Goal: Communication & Community: Answer question/provide support

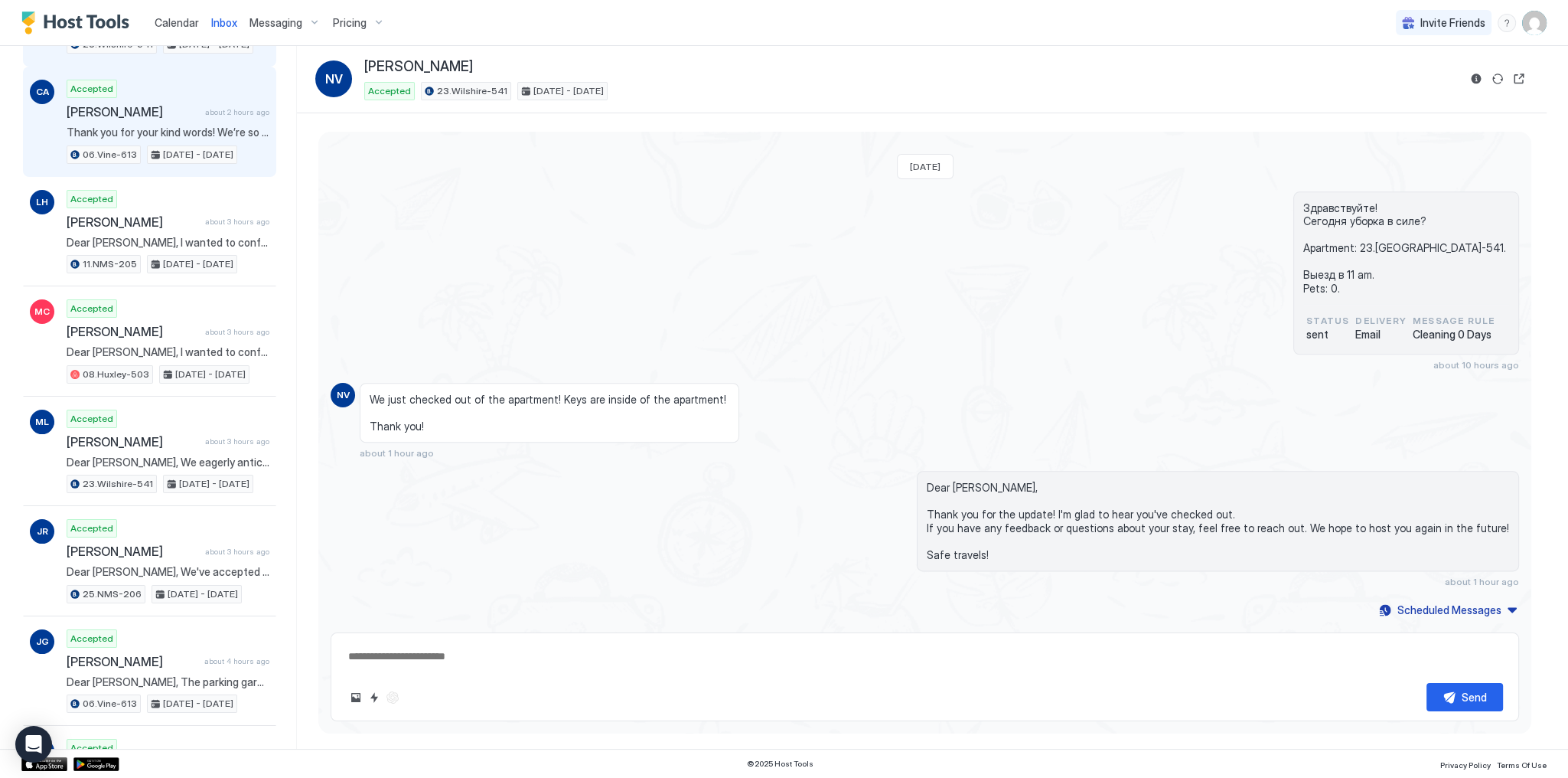
scroll to position [184, 0]
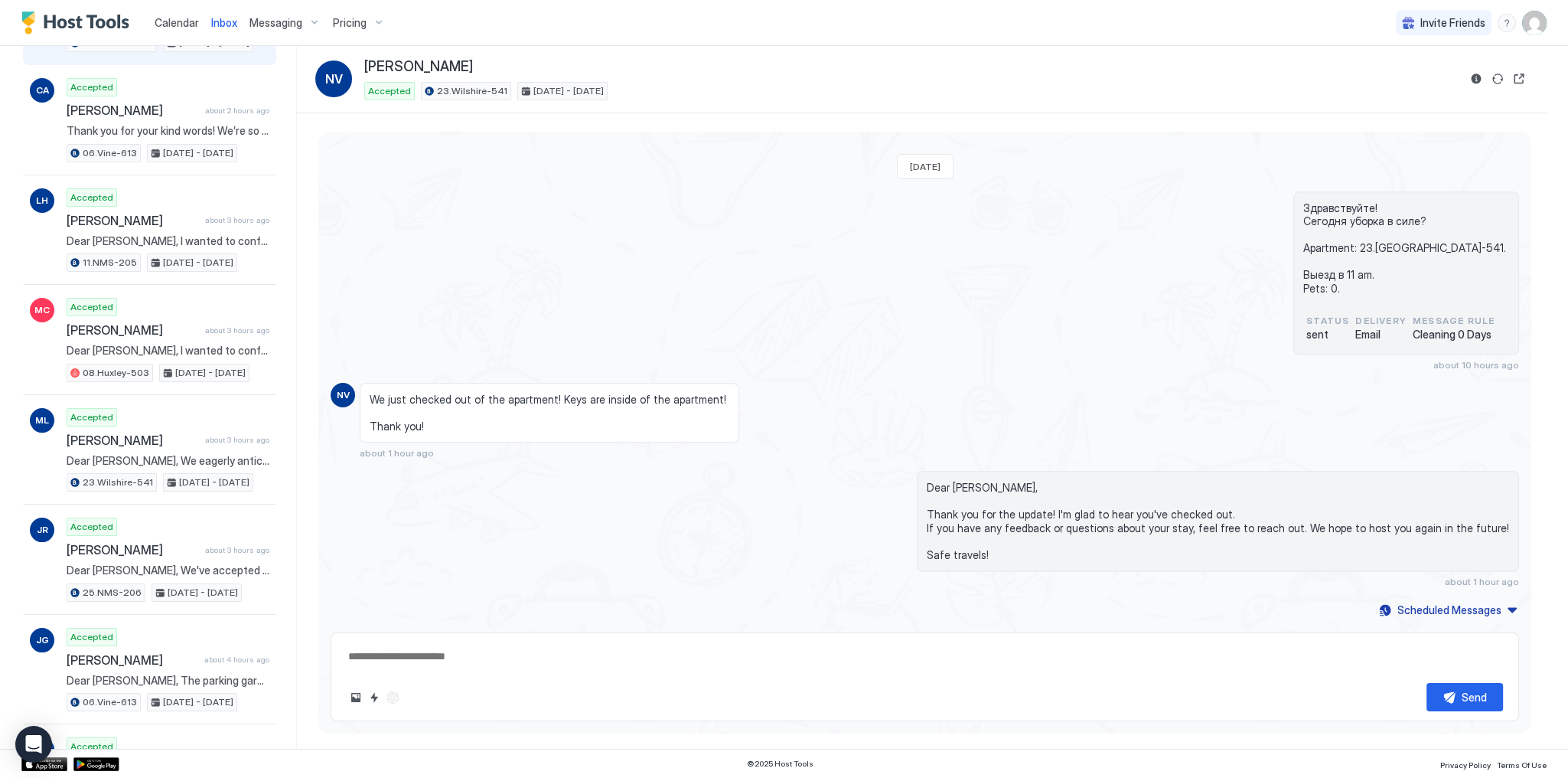
click at [452, 263] on div "Здравствуйте! Сегодня уборка в силе? Apartment: 23.Wilshire-541. Выезд в 11 am.…" at bounding box center [925, 280] width 1189 height 179
click at [664, 232] on div "Здравствуйте! Сегодня уборка в силе? Apartment: 23.Wilshire-541. Выезд в 11 am.…" at bounding box center [925, 280] width 1189 height 179
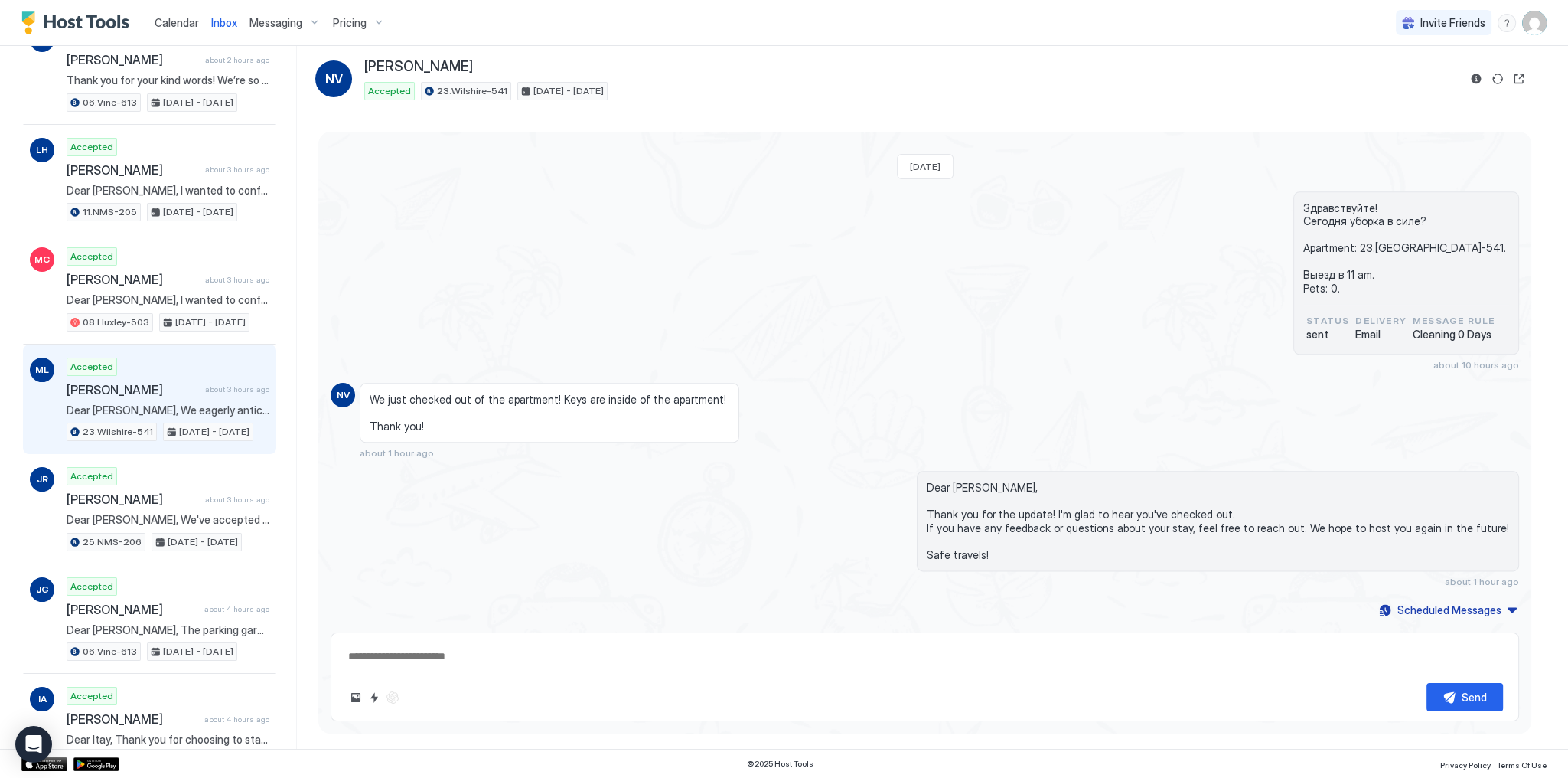
scroll to position [245, 0]
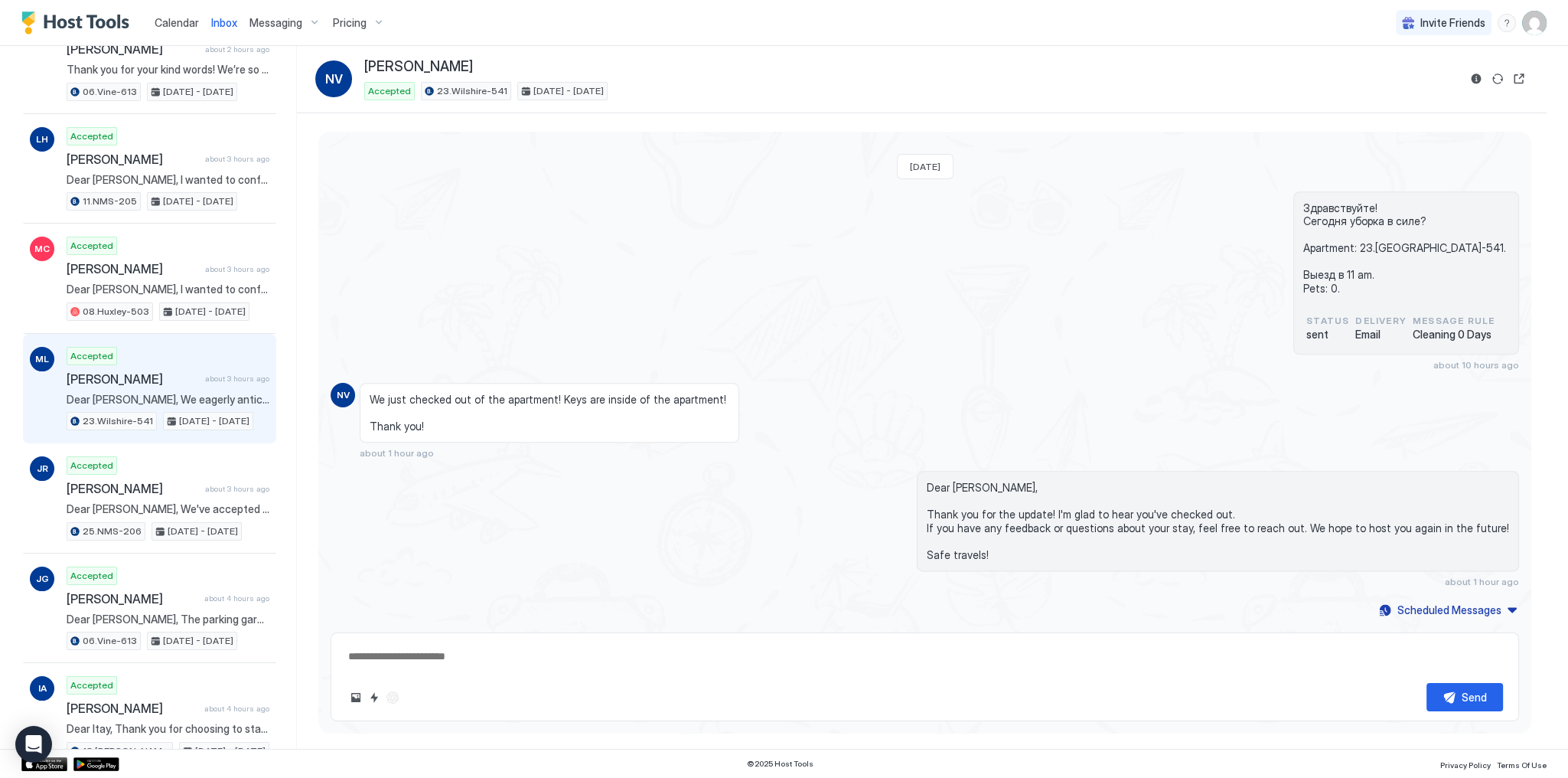
click at [228, 415] on span "Sep 15 - 21, 2025" at bounding box center [214, 422] width 70 height 14
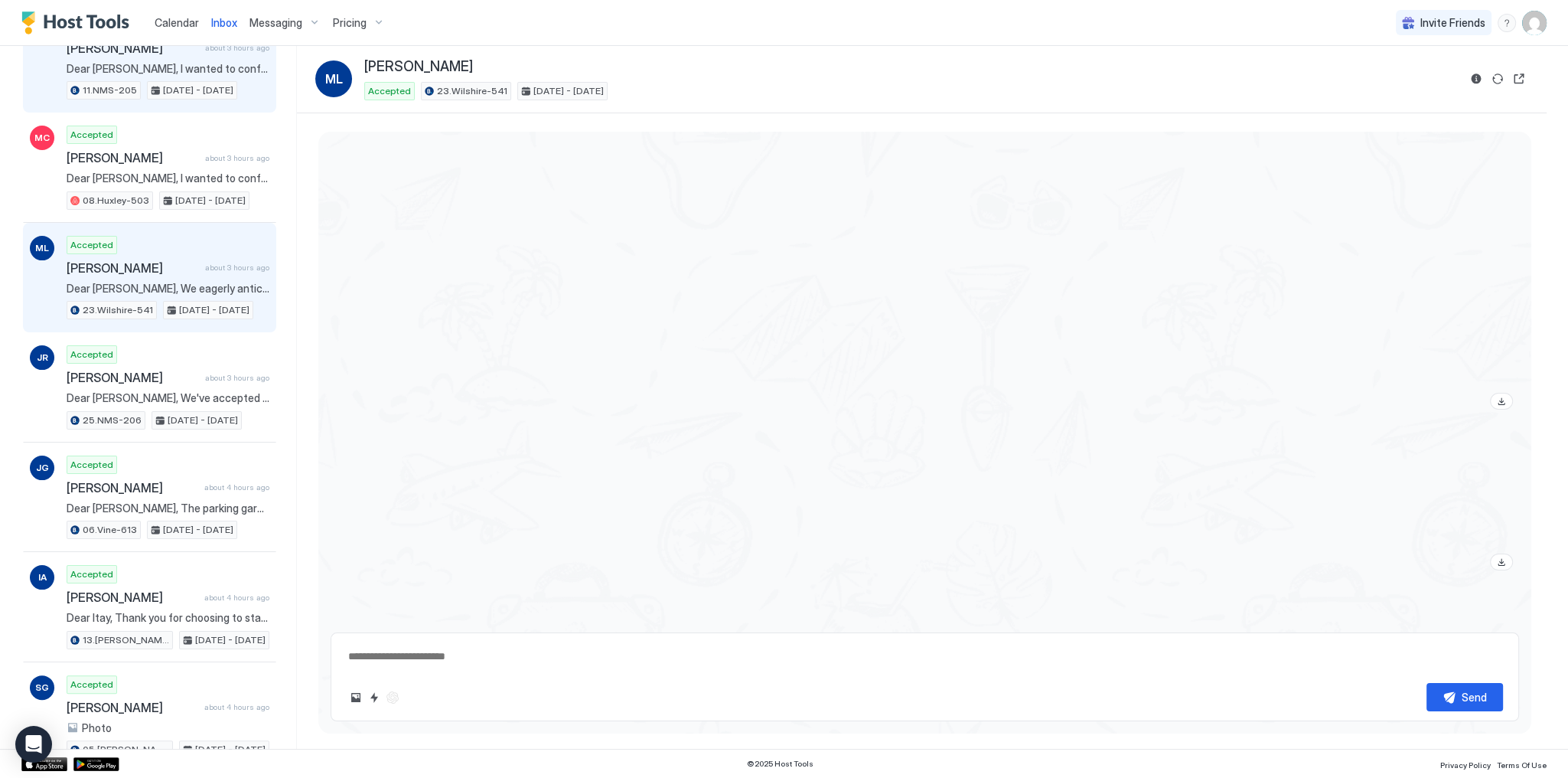
scroll to position [367, 0]
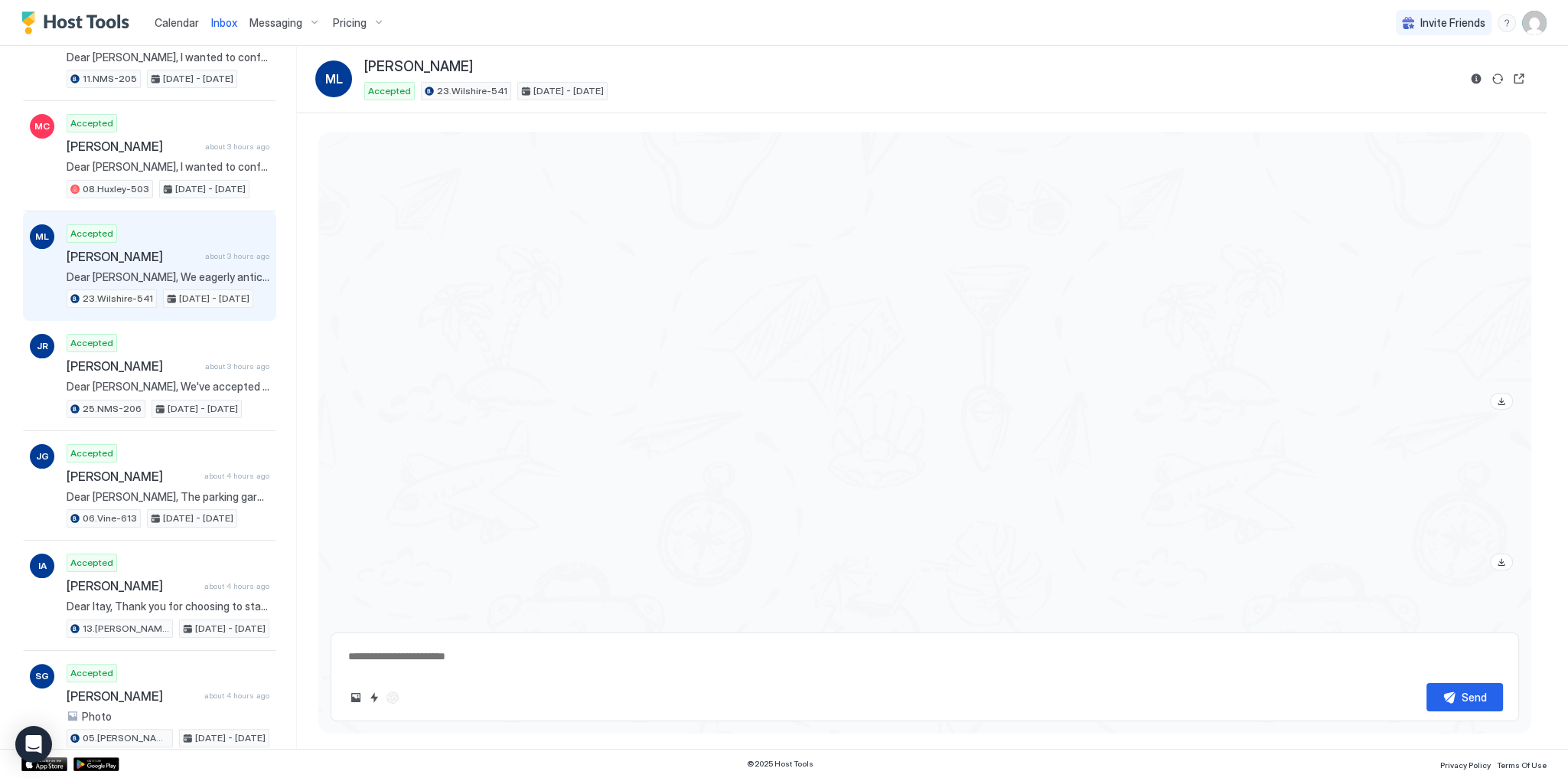
click at [177, 29] on link "Calendar" at bounding box center [176, 23] width 45 height 16
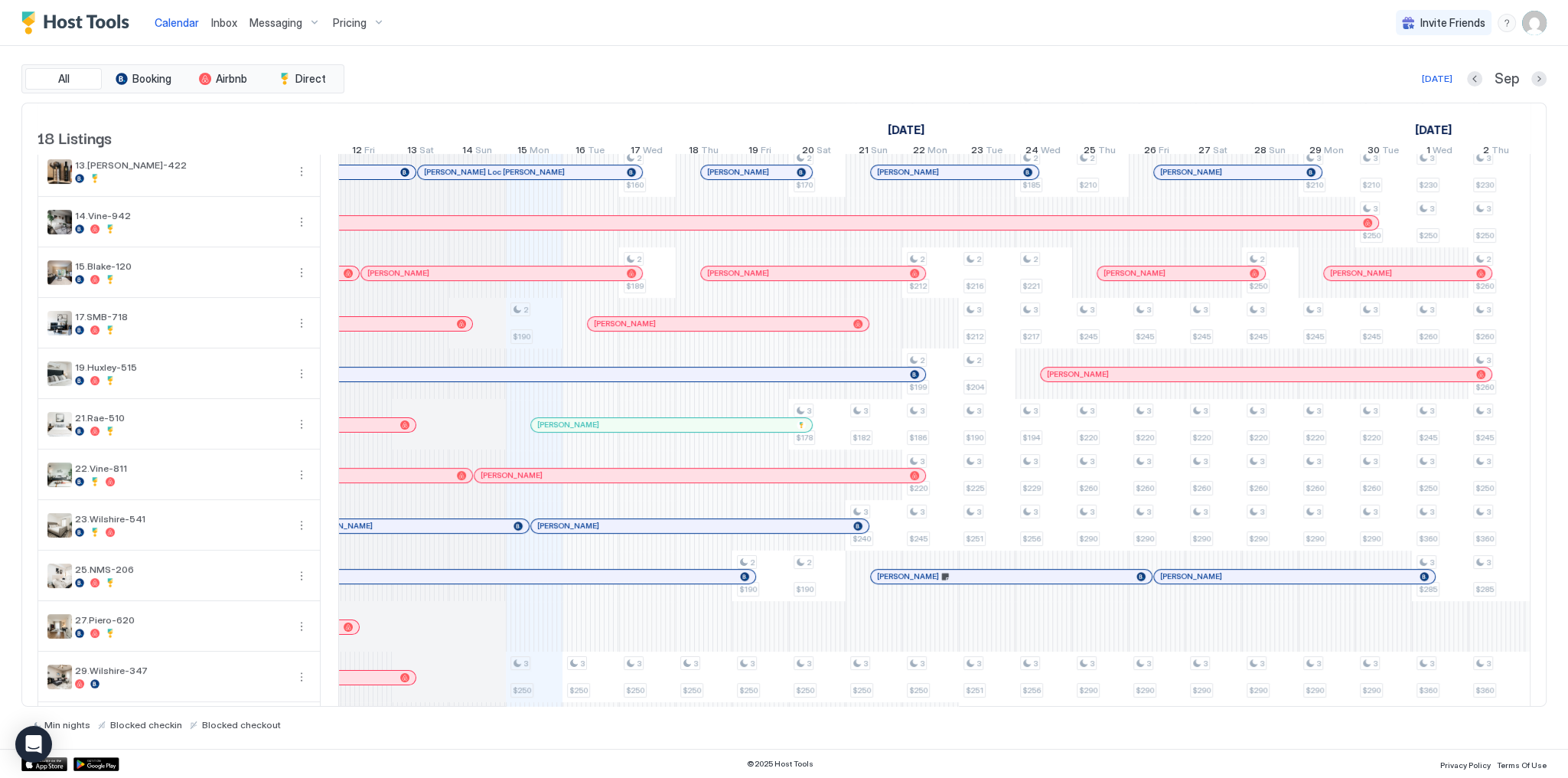
scroll to position [0, 667]
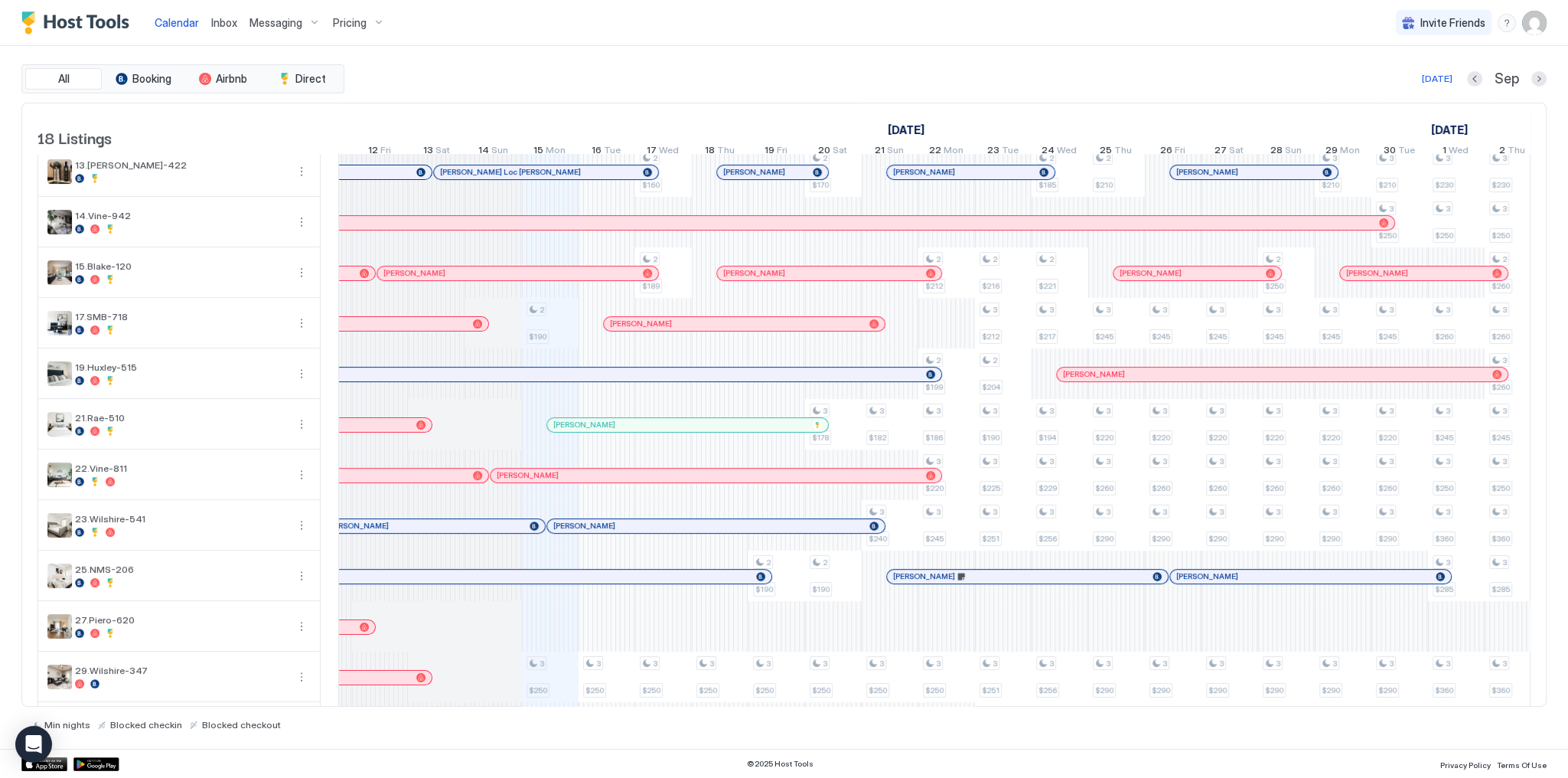
click at [436, 531] on div "[PERSON_NAME]" at bounding box center [424, 526] width 197 height 10
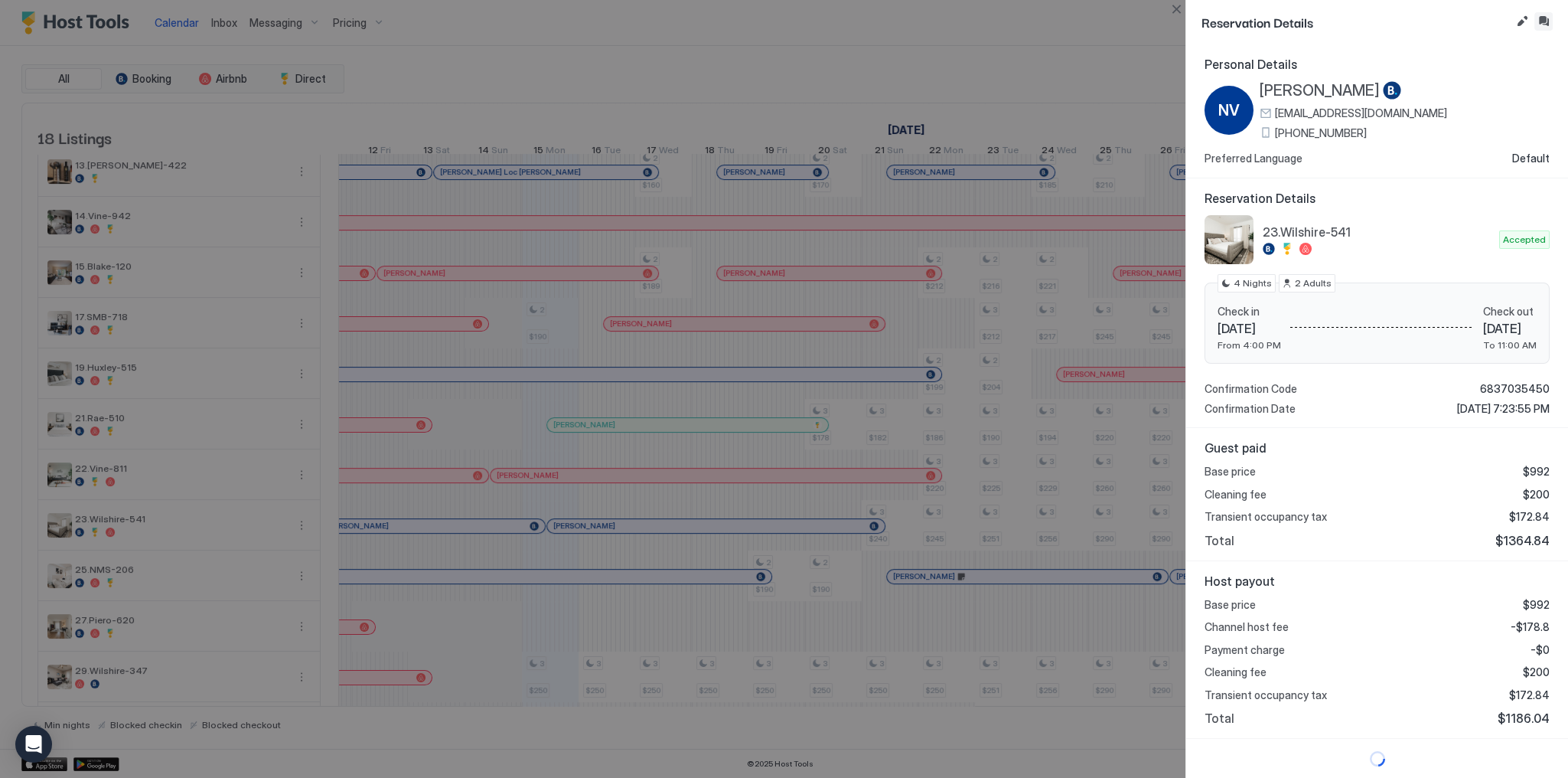
click at [1547, 20] on button "Inbox" at bounding box center [1543, 21] width 19 height 19
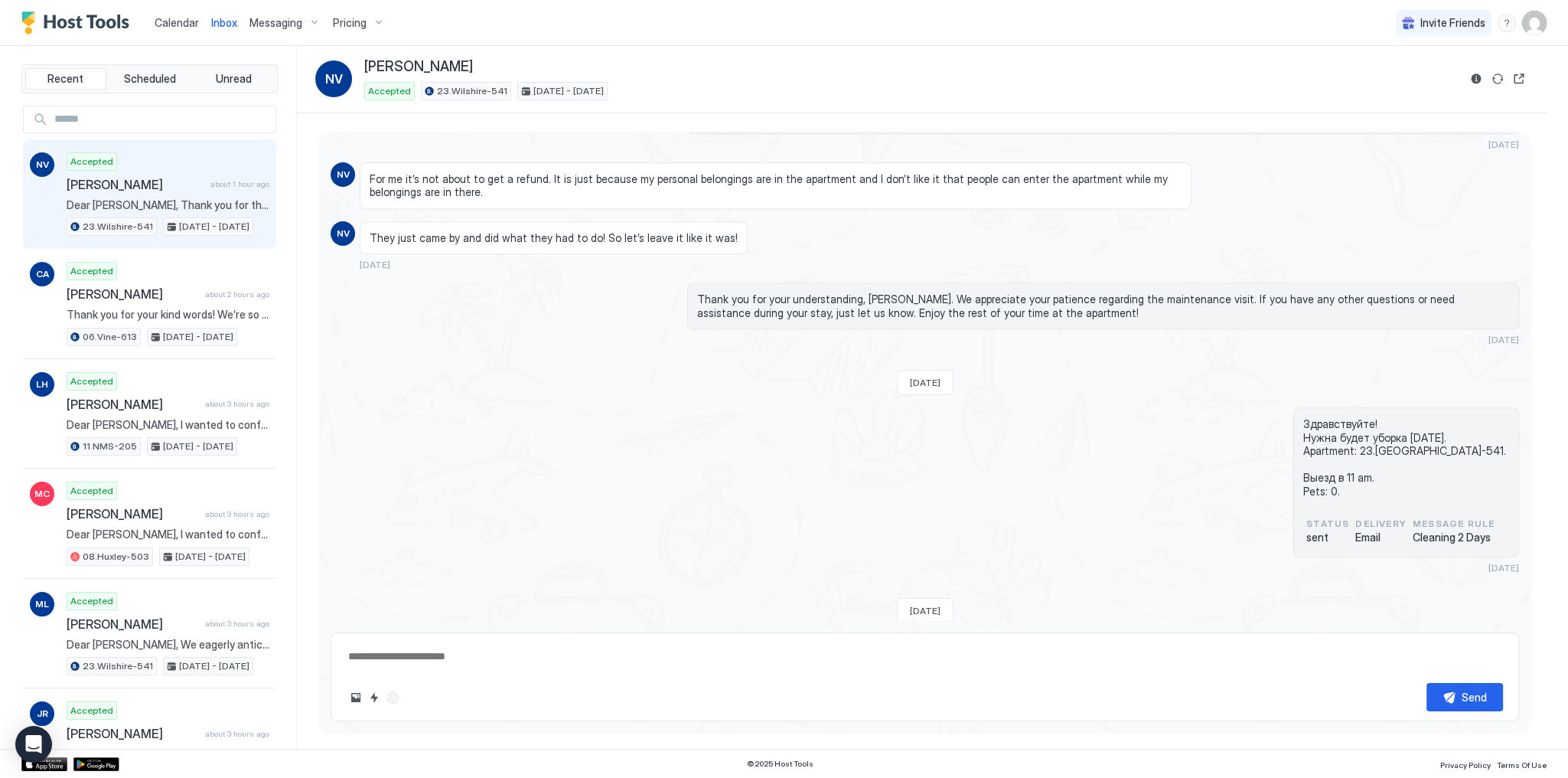
scroll to position [2602, 0]
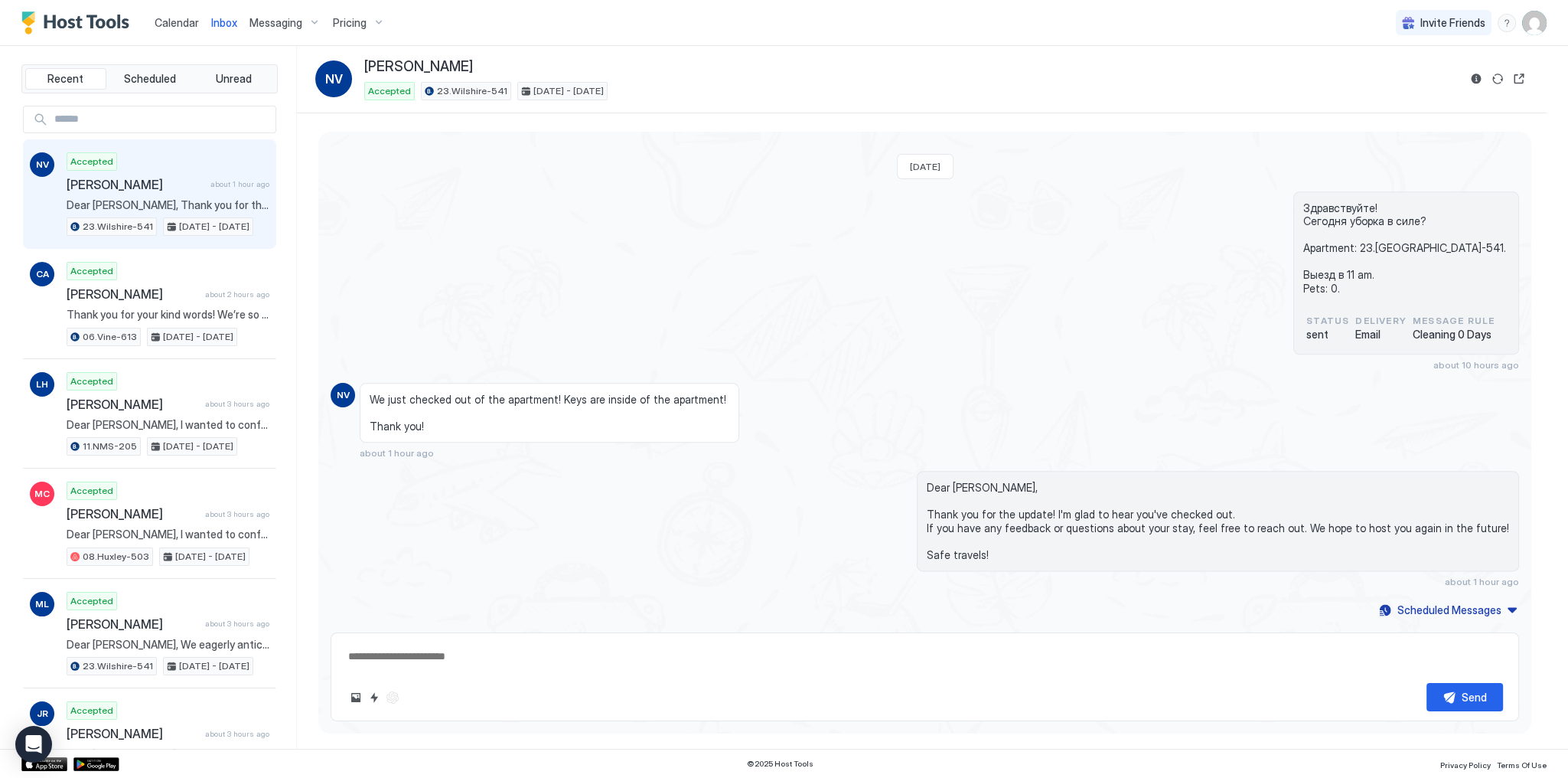
click at [466, 398] on span "We just checked out of the apartment! Keys are inside of the apartment! Thank y…" at bounding box center [550, 413] width 360 height 41
click at [171, 25] on span "Calendar" at bounding box center [176, 22] width 45 height 13
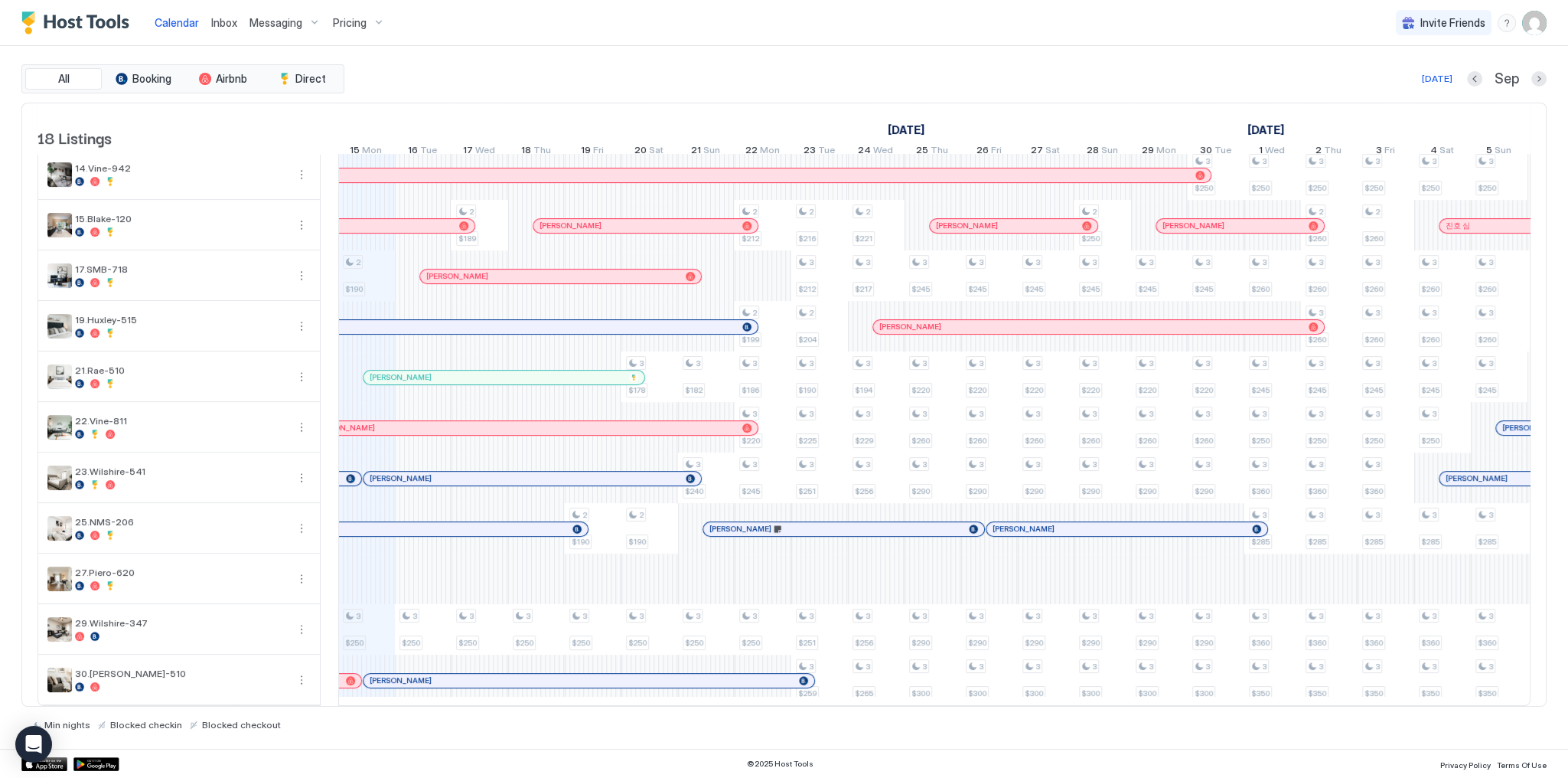
scroll to position [0, 667]
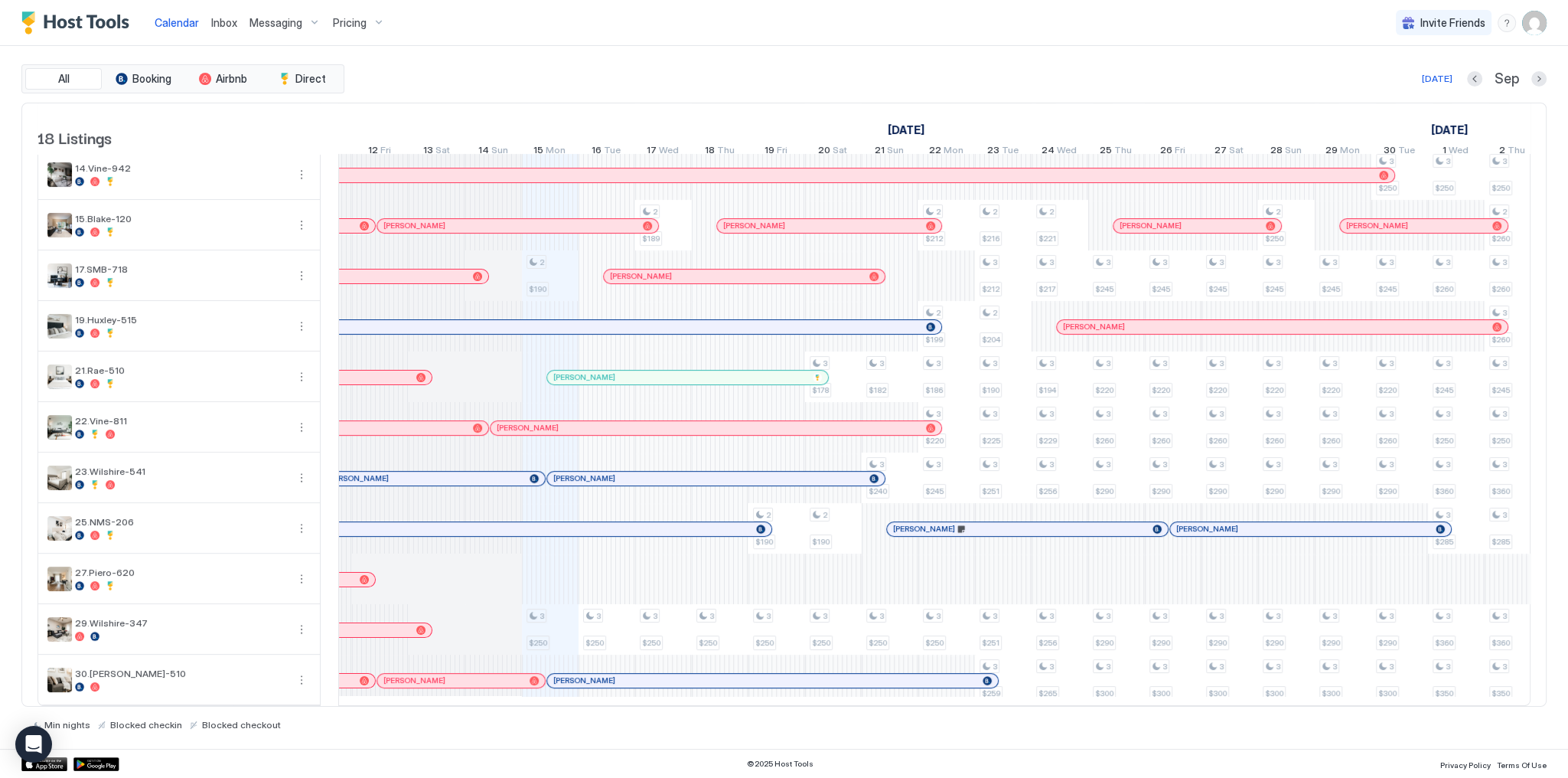
click at [463, 674] on div "[PERSON_NAME]" at bounding box center [460, 681] width 167 height 14
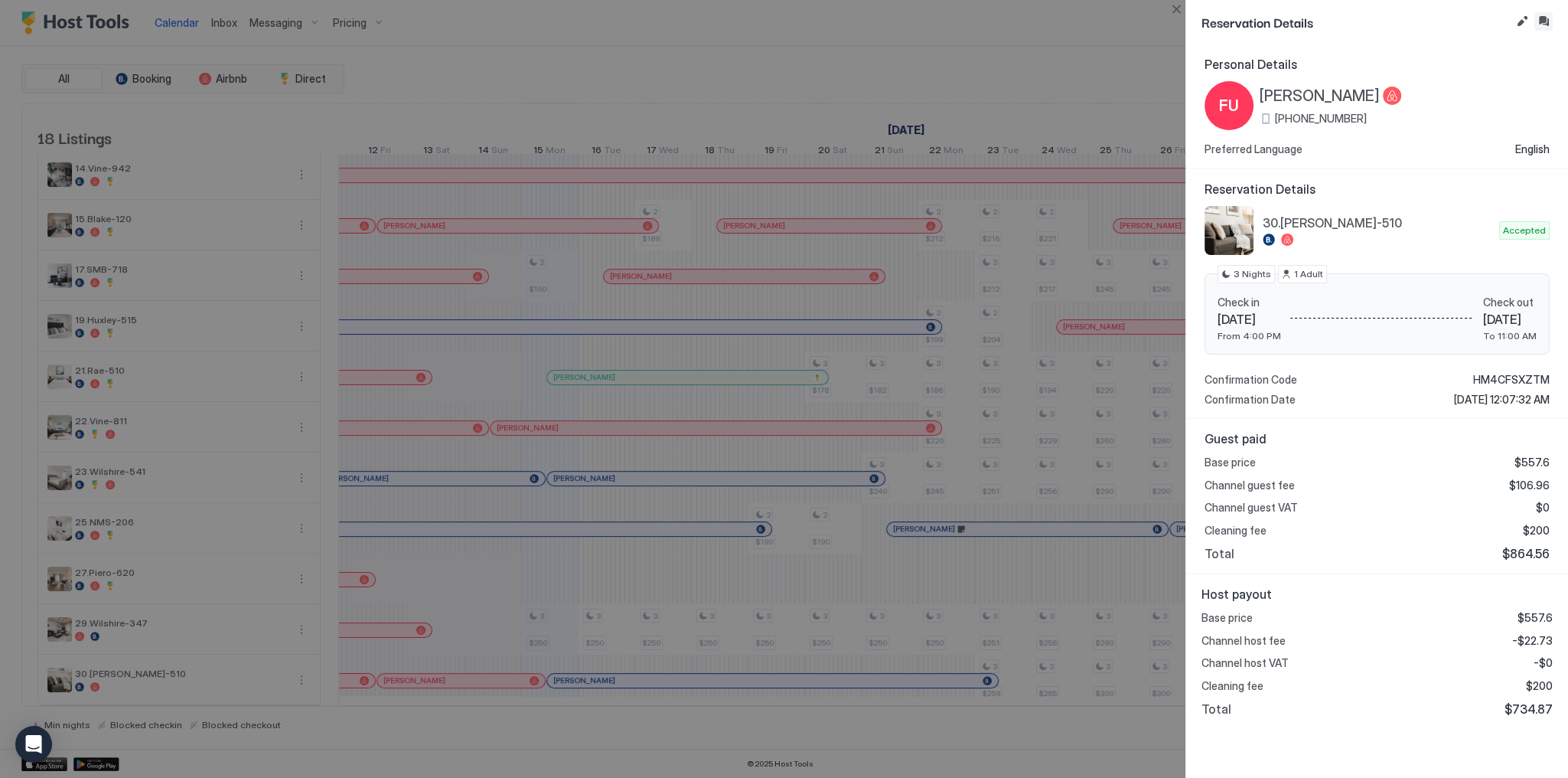
click at [1547, 19] on button "Inbox" at bounding box center [1543, 21] width 19 height 19
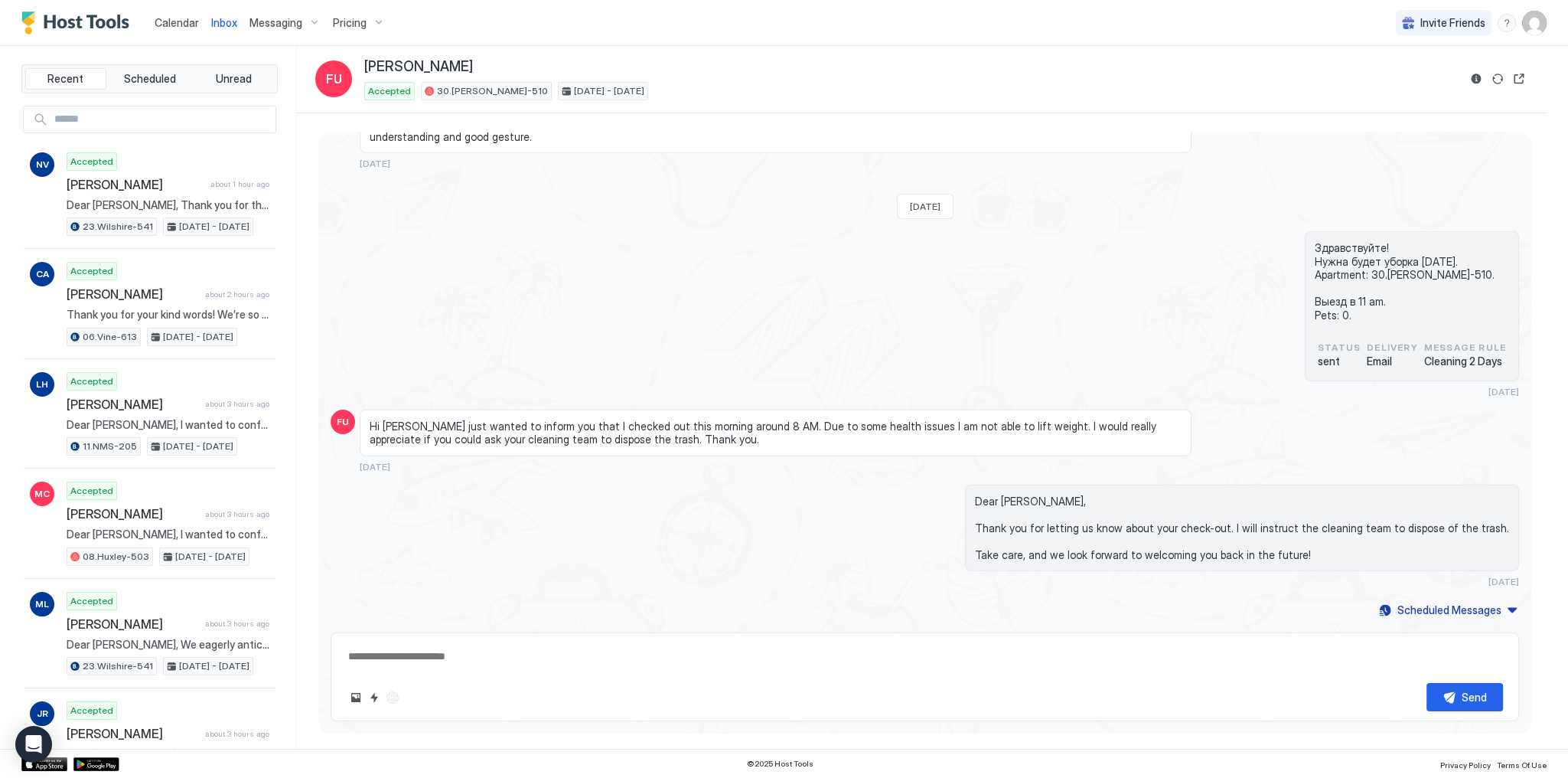
scroll to position [5856, 0]
click at [187, 28] on span "Calendar" at bounding box center [176, 22] width 45 height 13
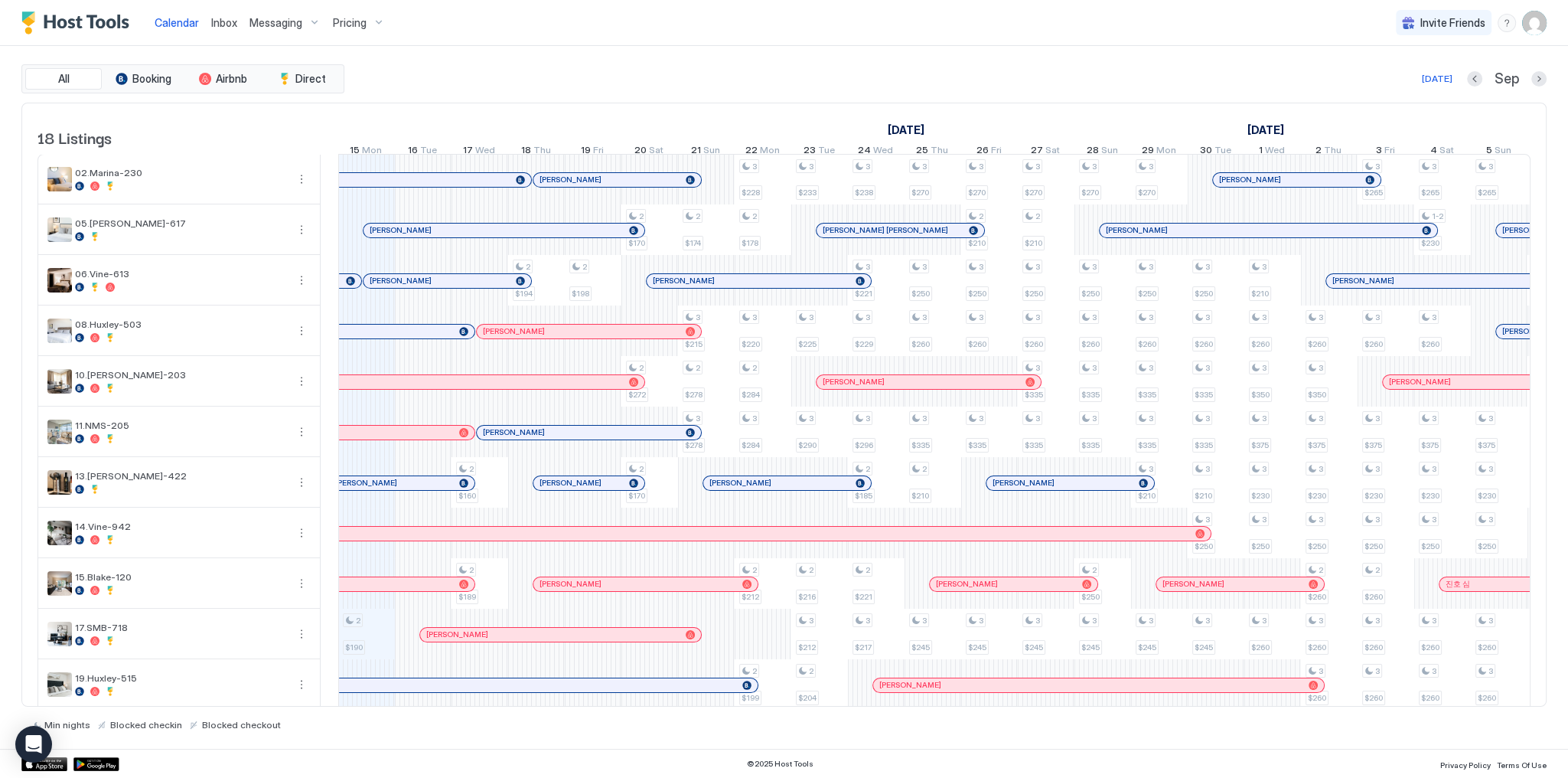
click at [215, 28] on span "Inbox" at bounding box center [225, 22] width 26 height 13
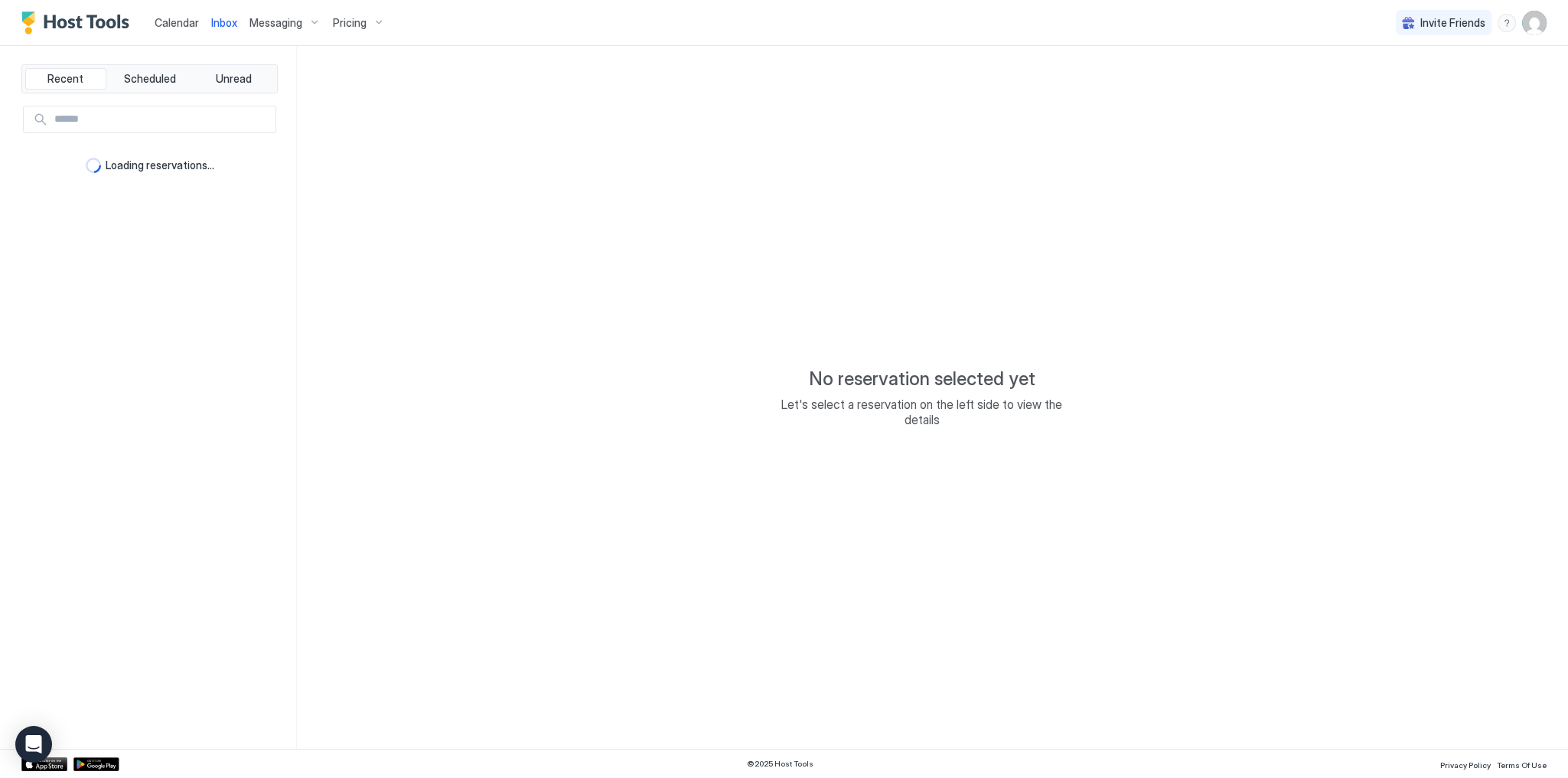
click at [215, 28] on span "Inbox" at bounding box center [225, 22] width 26 height 13
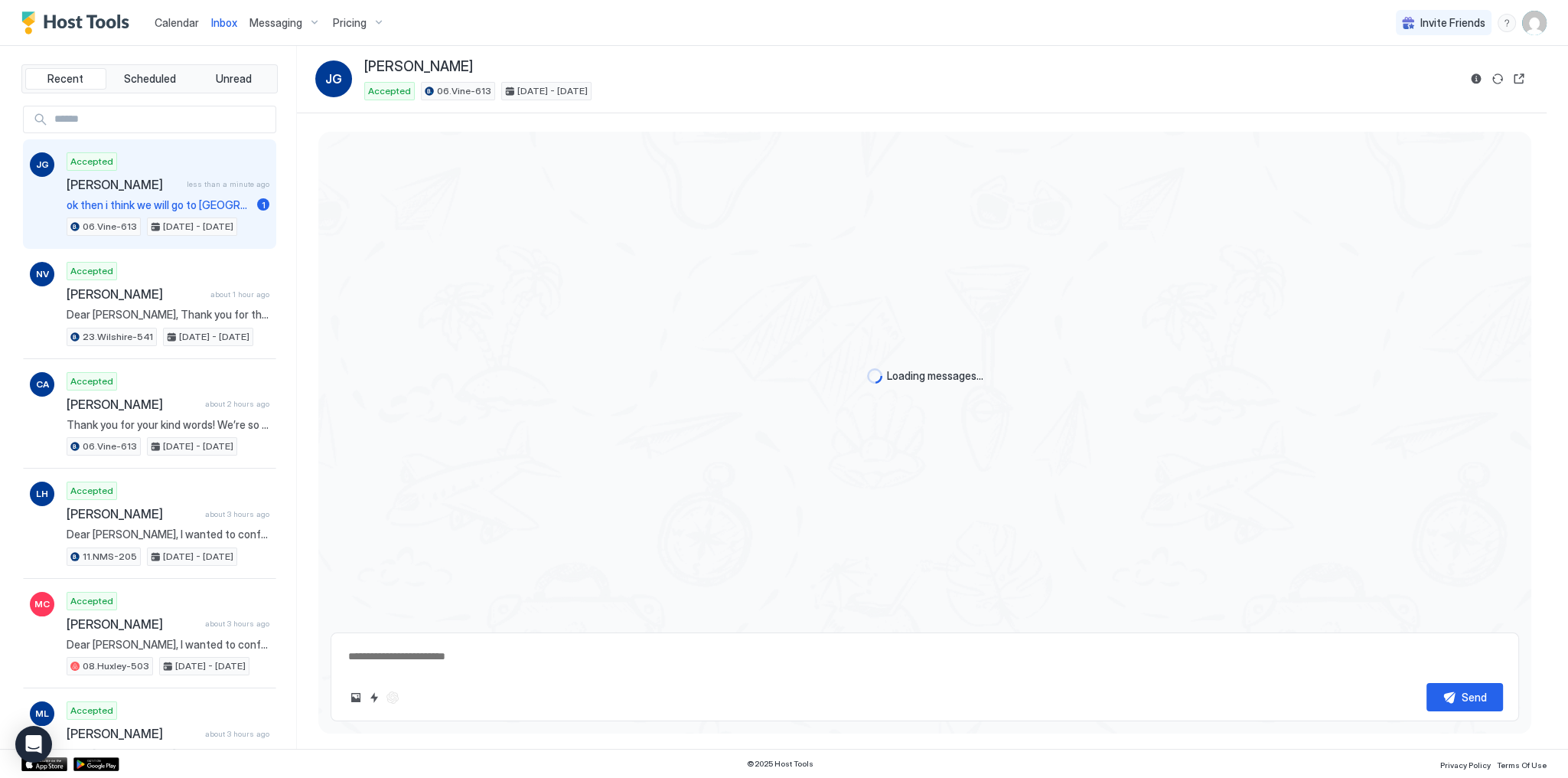
scroll to position [2625, 0]
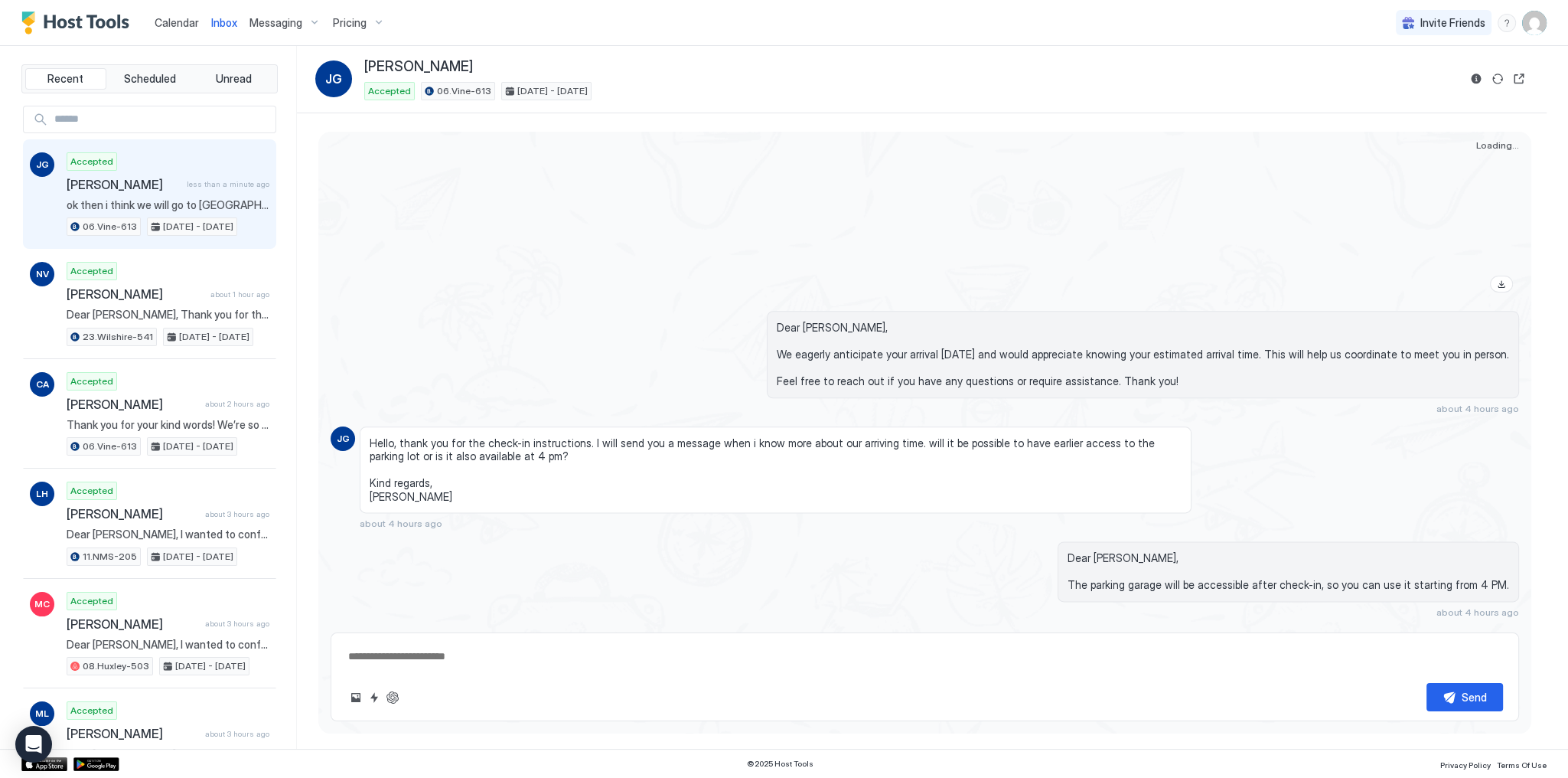
click at [613, 518] on div "Hello, thank you for the check-in instructions. I will send you a message when …" at bounding box center [776, 478] width 832 height 103
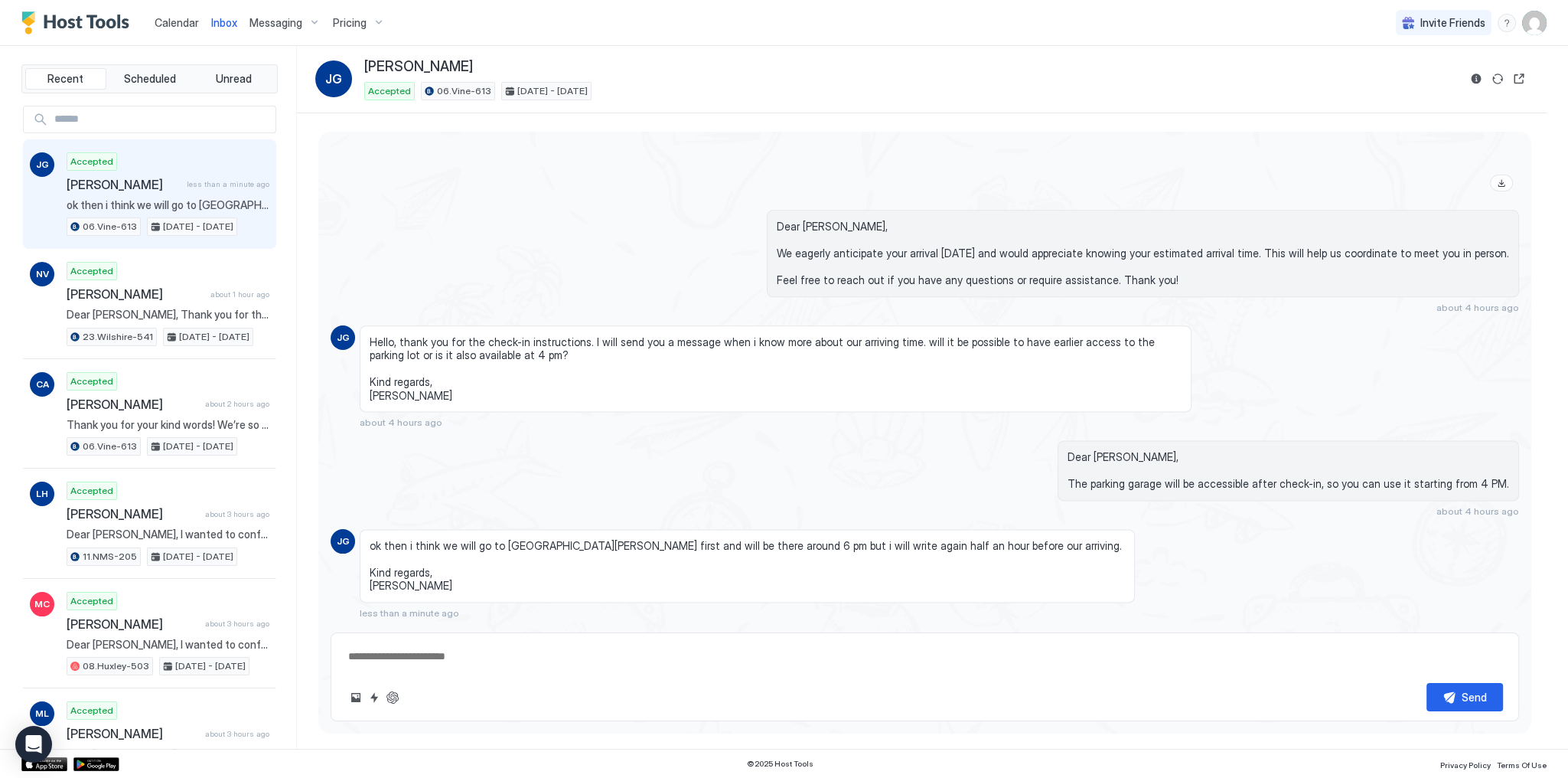
scroll to position [2750, 0]
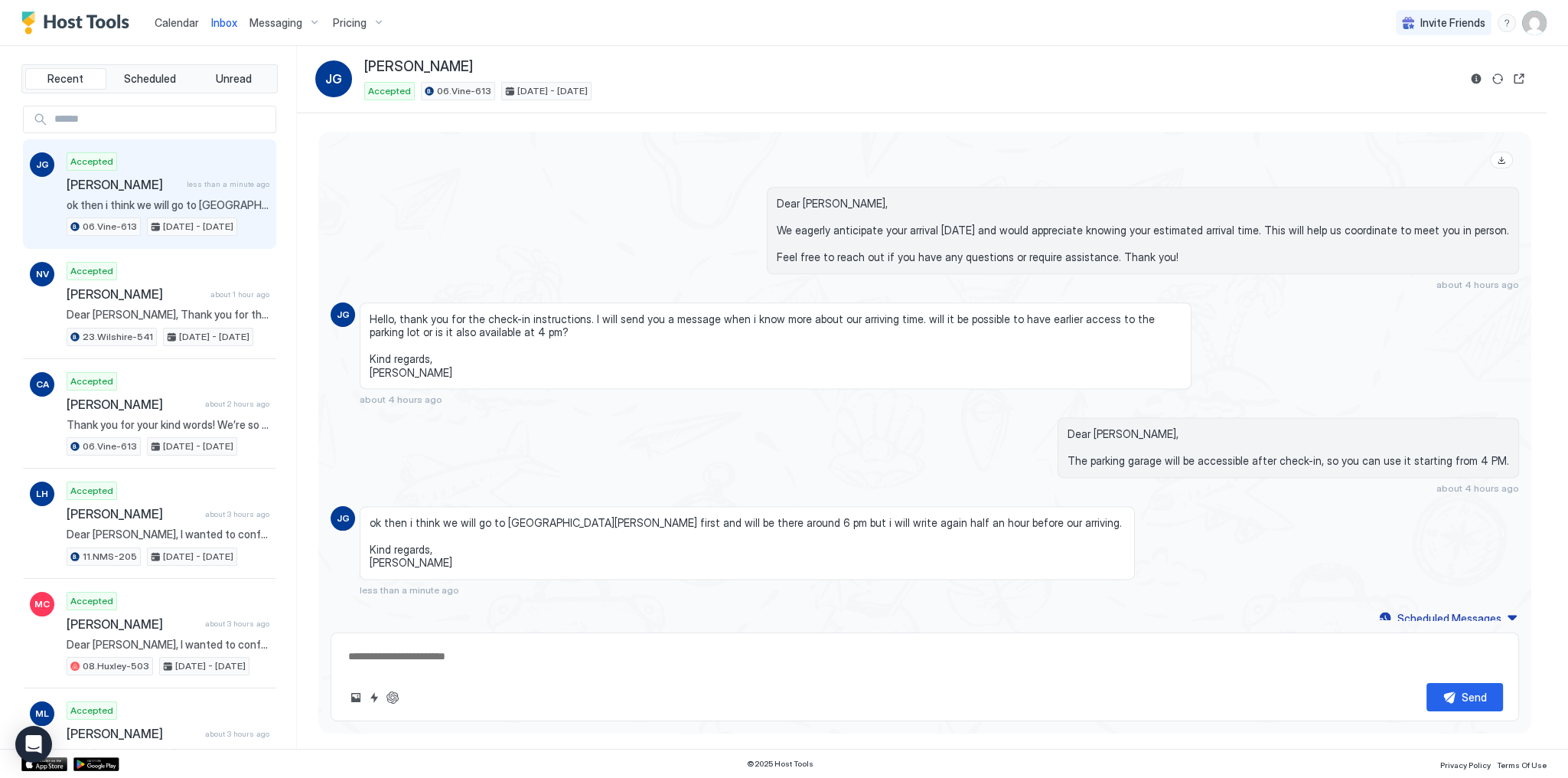
click at [549, 517] on span "ok then i think we will go to Santa Monica first and will be there around 6 pm …" at bounding box center [748, 542] width 756 height 53
click at [655, 518] on span "ok then i think we will go to Santa Monica first and will be there around 6 pm …" at bounding box center [748, 542] width 756 height 53
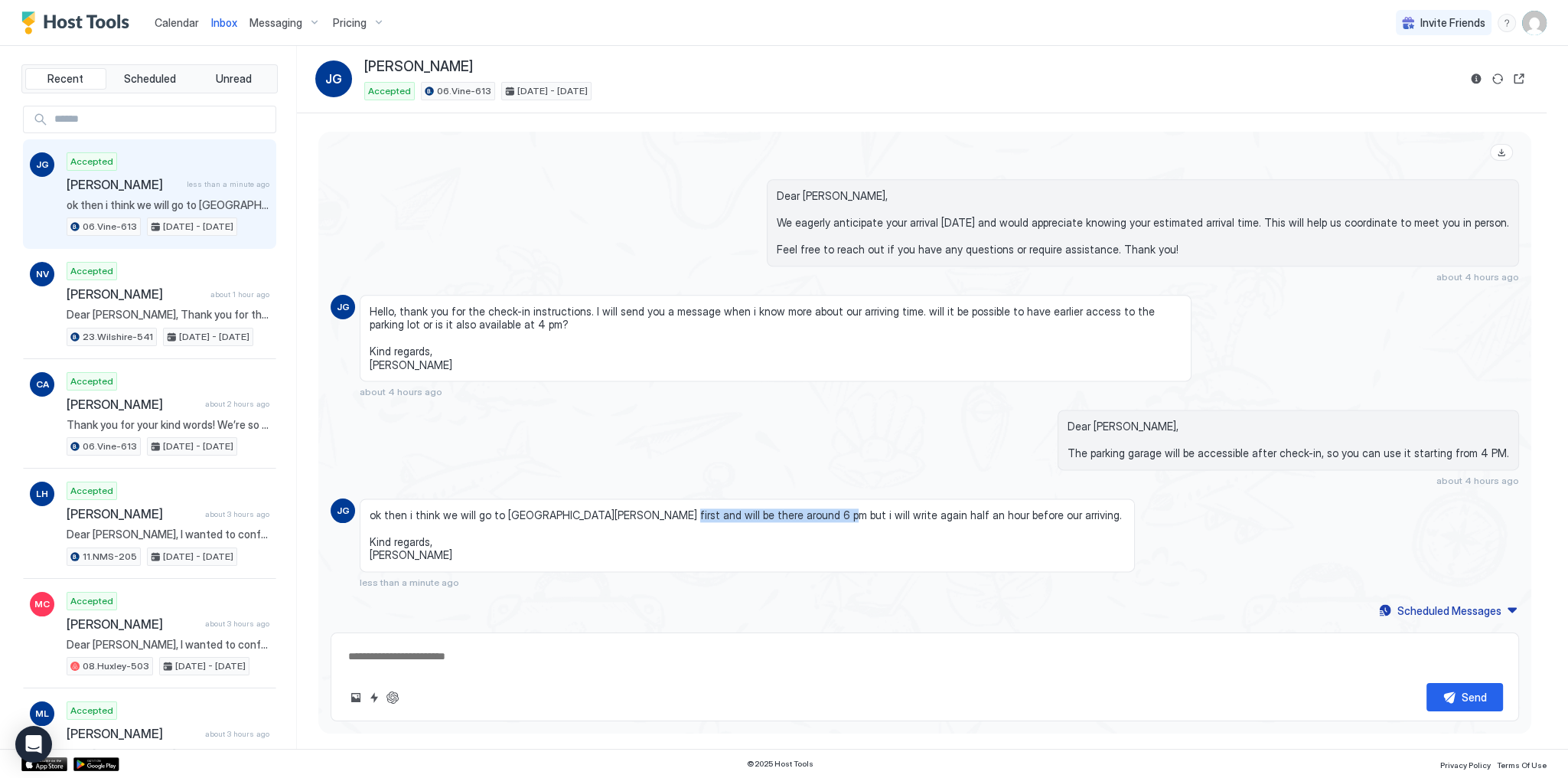
drag, startPoint x: 655, startPoint y: 518, endPoint x: 772, endPoint y: 521, distance: 117.0
click at [772, 521] on span "ok then i think we will go to Santa Monica first and will be there around 6 pm …" at bounding box center [748, 535] width 756 height 53
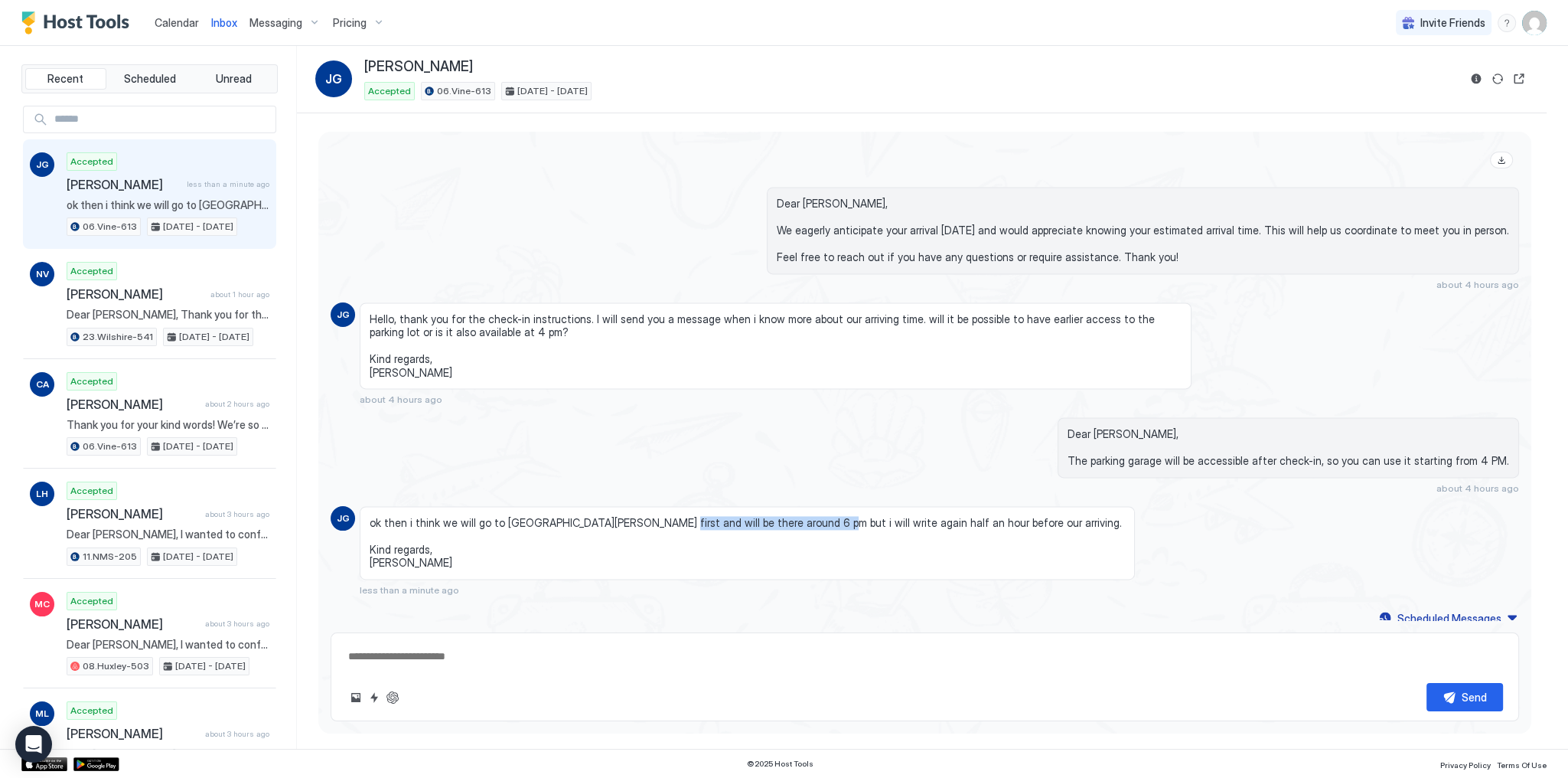
click at [775, 521] on span "ok then i think we will go to Santa Monica first and will be there around 6 pm …" at bounding box center [748, 542] width 756 height 53
click at [830, 522] on span "ok then i think we will go to Santa Monica first and will be there around 6 pm …" at bounding box center [748, 542] width 756 height 53
click at [833, 520] on span "ok then i think we will go to Santa Monica first and will be there around 6 pm …" at bounding box center [748, 542] width 756 height 53
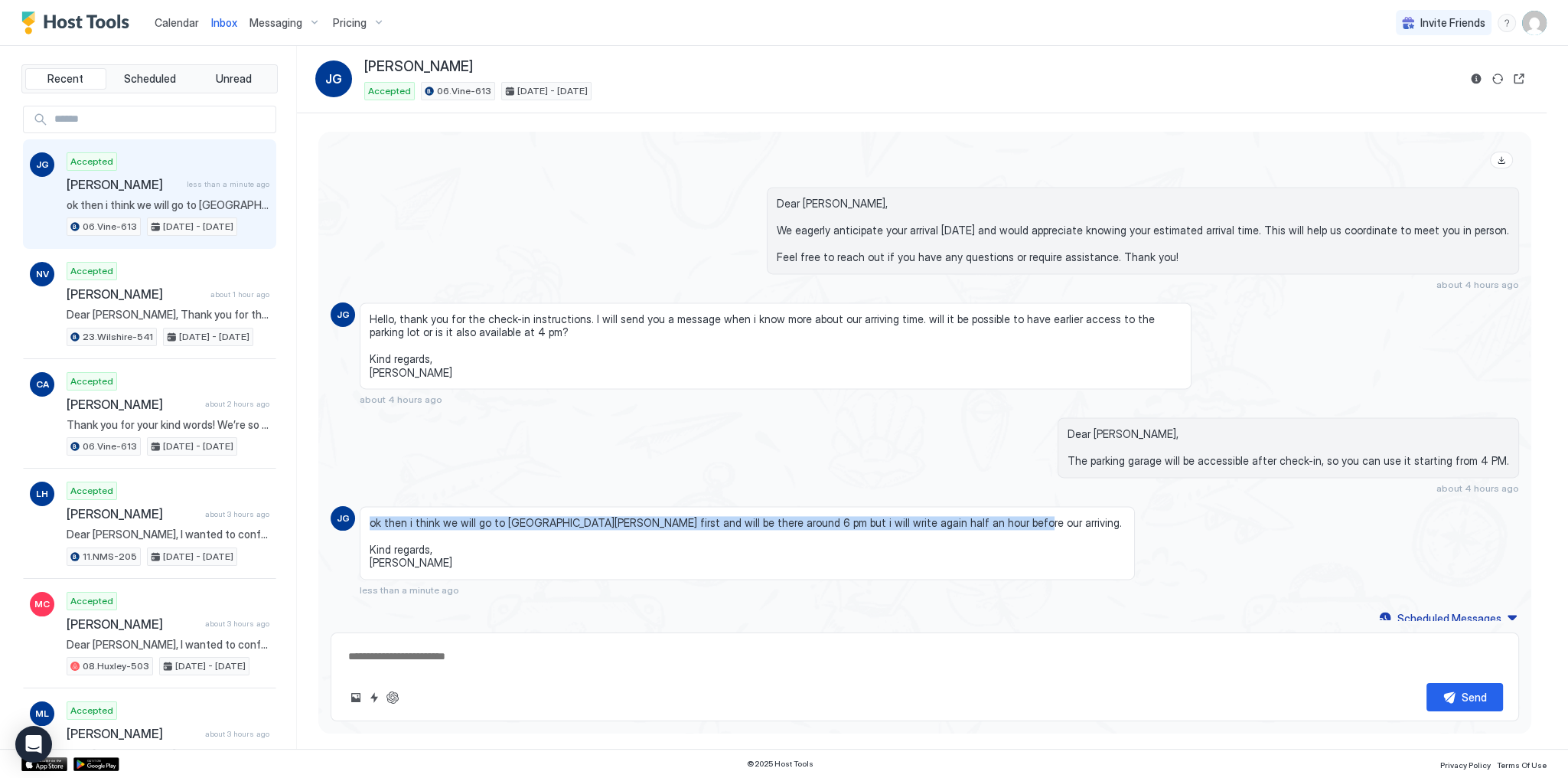
click at [833, 520] on span "ok then i think we will go to Santa Monica first and will be there around 6 pm …" at bounding box center [748, 542] width 756 height 53
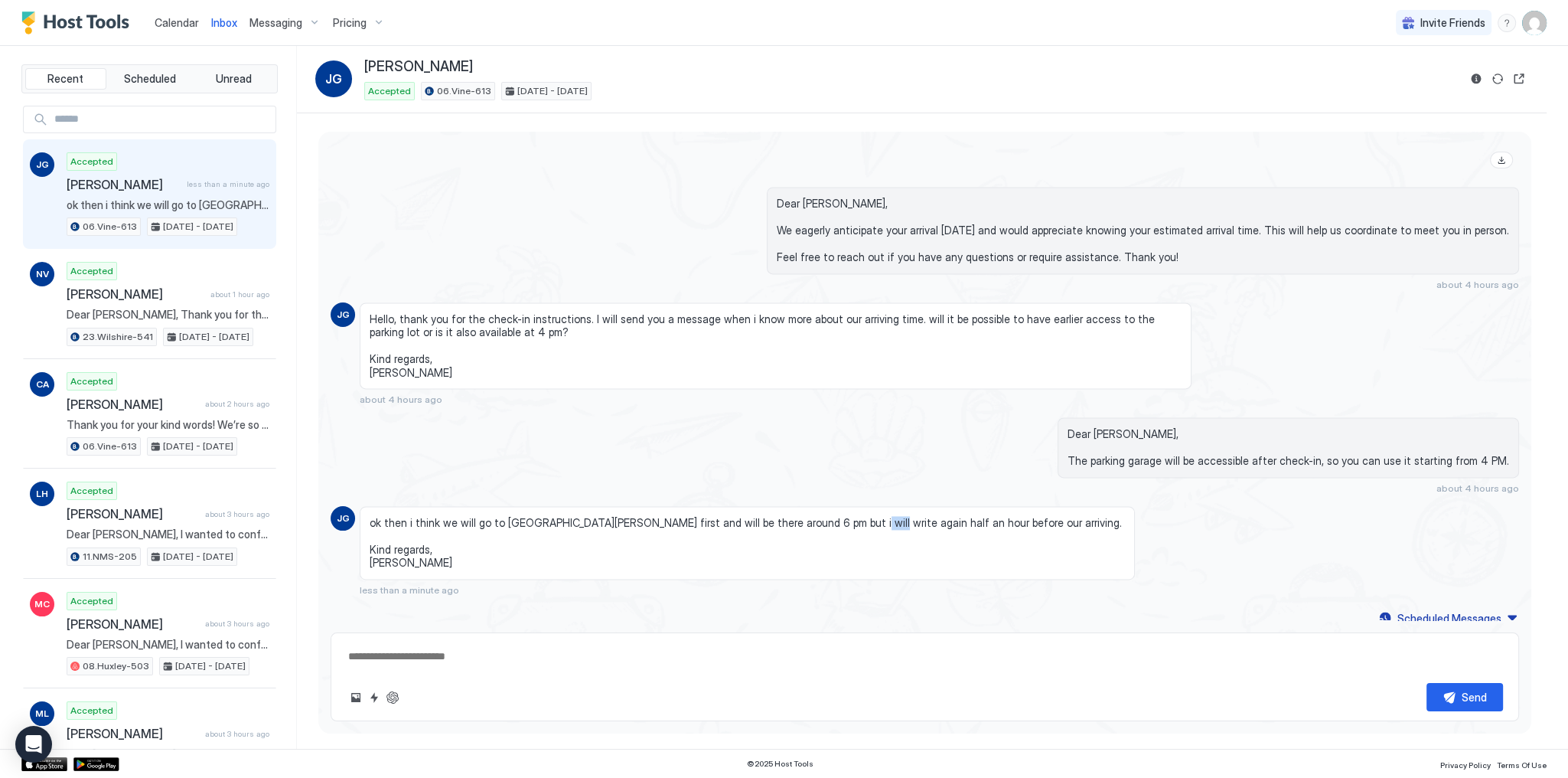
click at [833, 520] on span "ok then i think we will go to Santa Monica first and will be there around 6 pm …" at bounding box center [748, 542] width 756 height 53
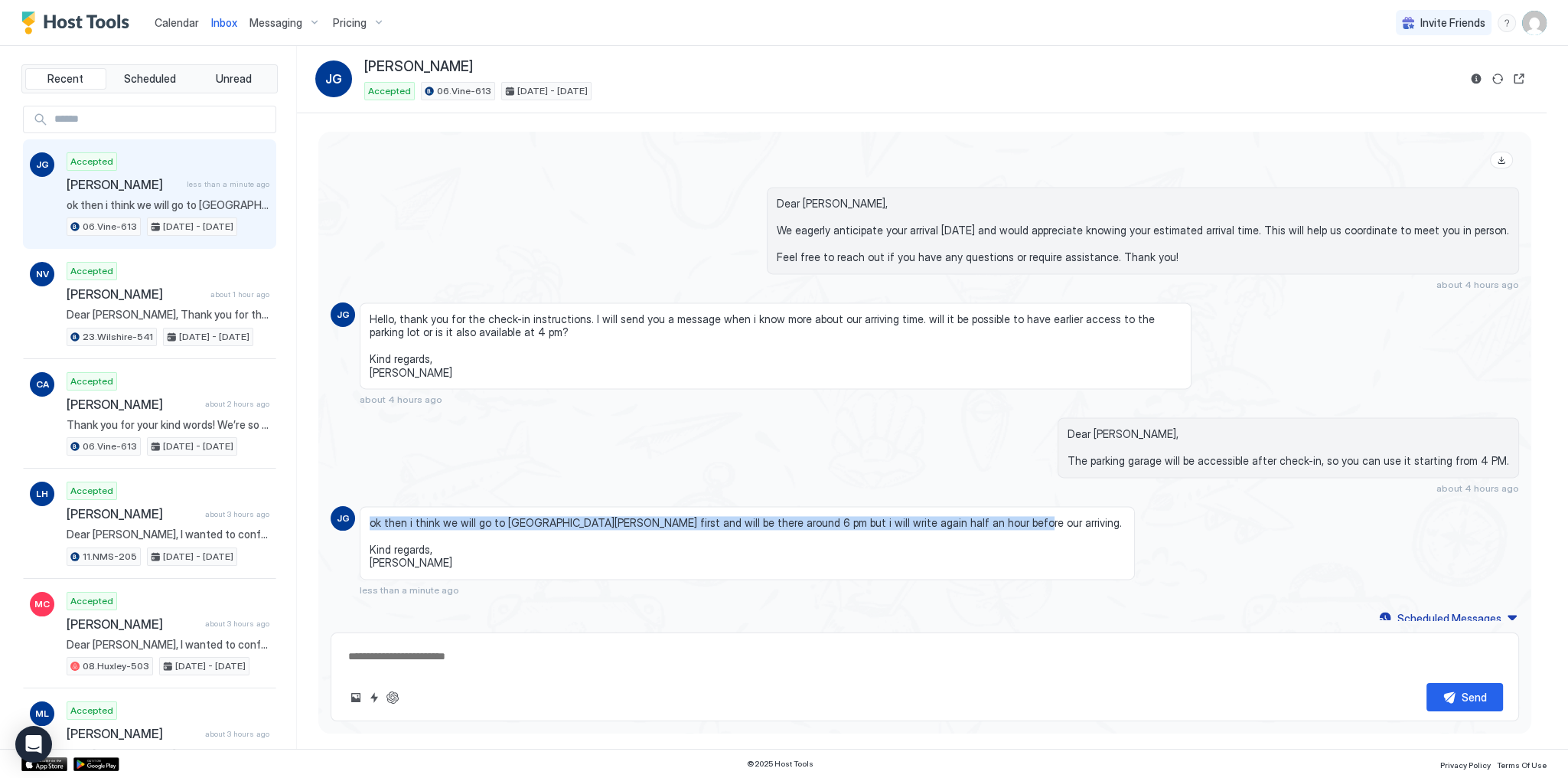
click at [833, 520] on span "ok then i think we will go to Santa Monica first and will be there around 6 pm …" at bounding box center [748, 542] width 756 height 53
click at [387, 701] on button "ChatGPT Auto Reply" at bounding box center [393, 698] width 19 height 19
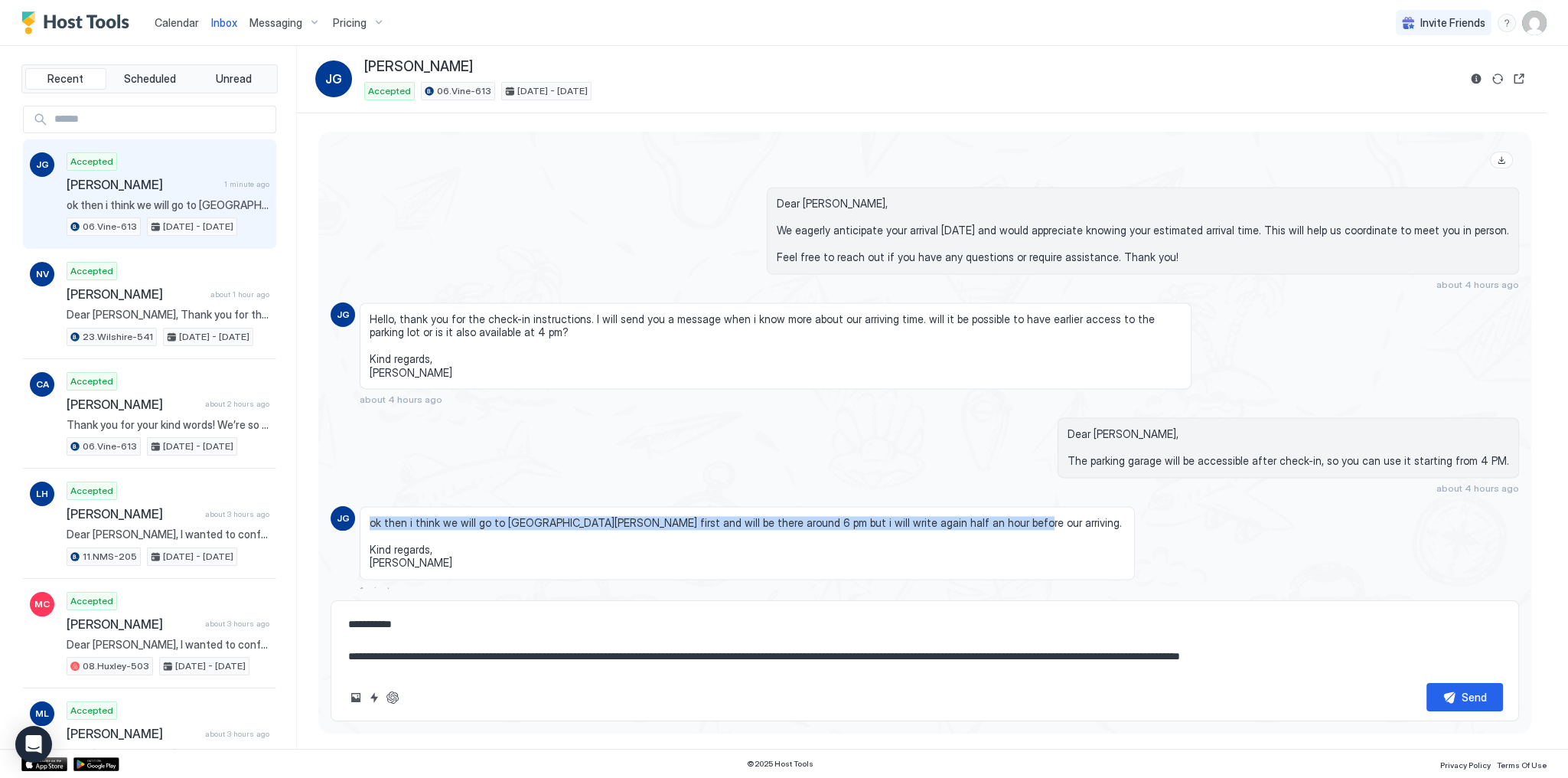
click at [625, 658] on textarea "**********" at bounding box center [924, 640] width 1156 height 60
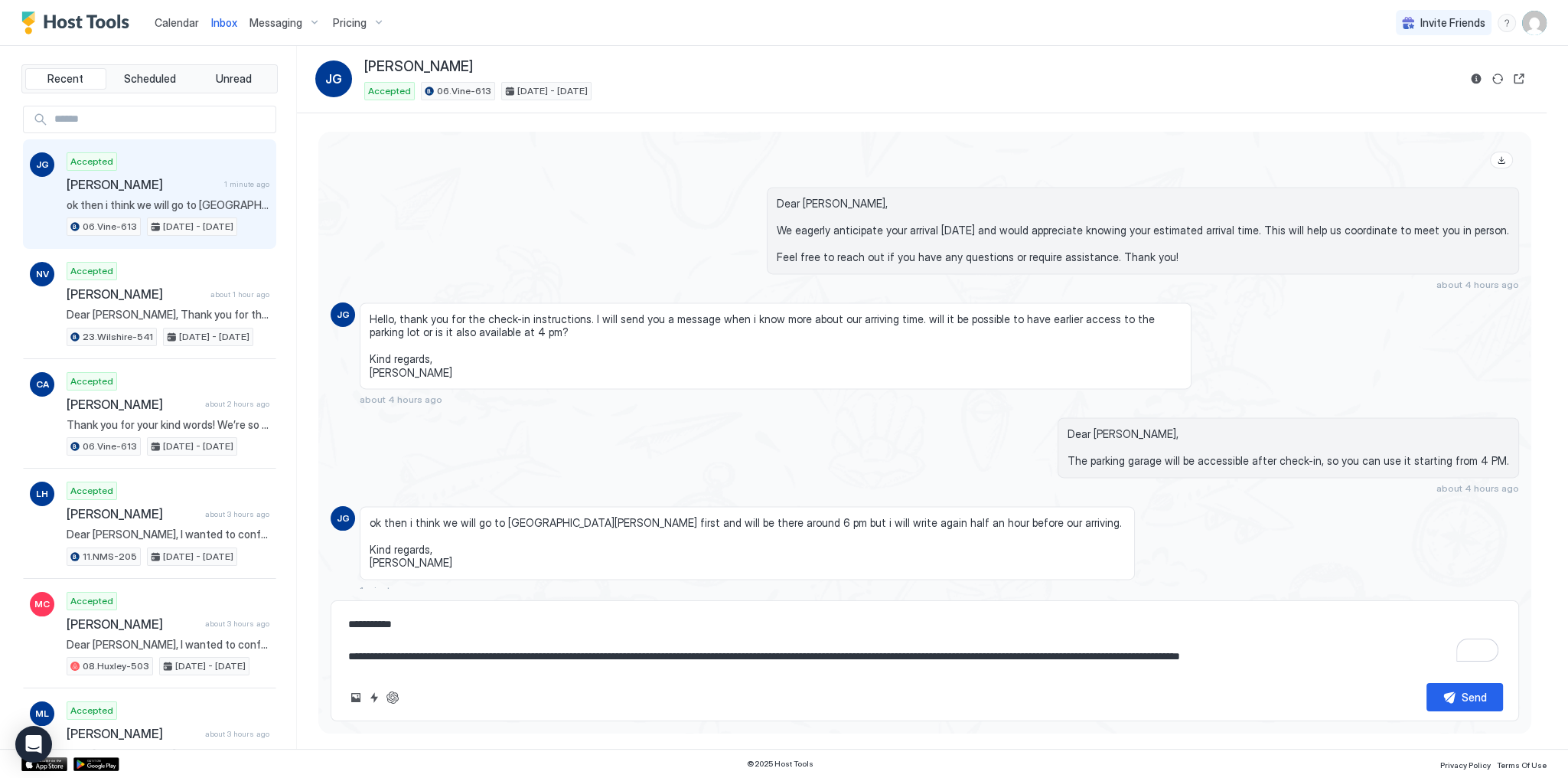
drag, startPoint x: 625, startPoint y: 658, endPoint x: 1143, endPoint y: 658, distance: 518.0
click at [1143, 658] on textarea "**********" at bounding box center [924, 640] width 1156 height 60
type textarea "**********"
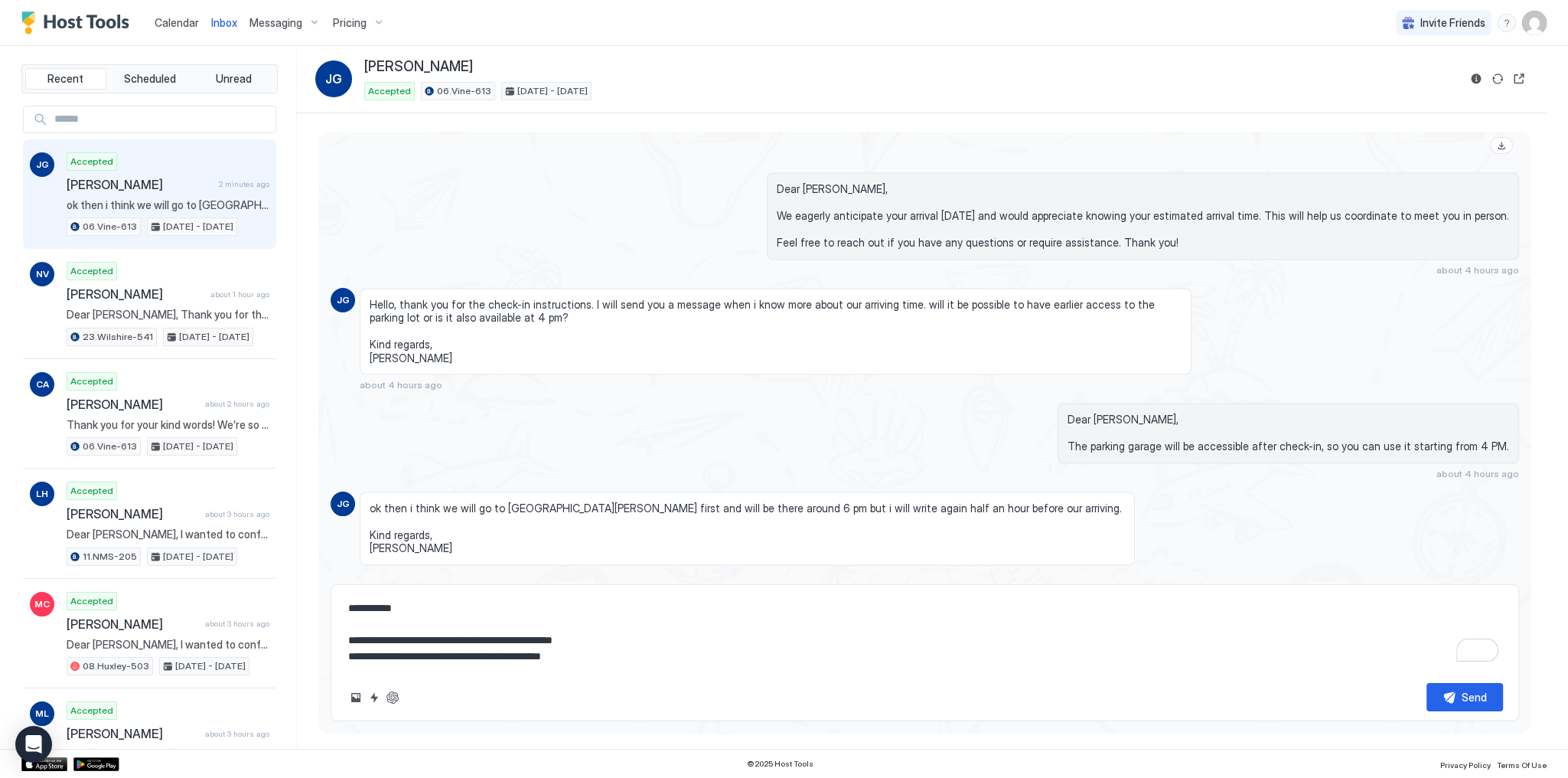
scroll to position [2966, 0]
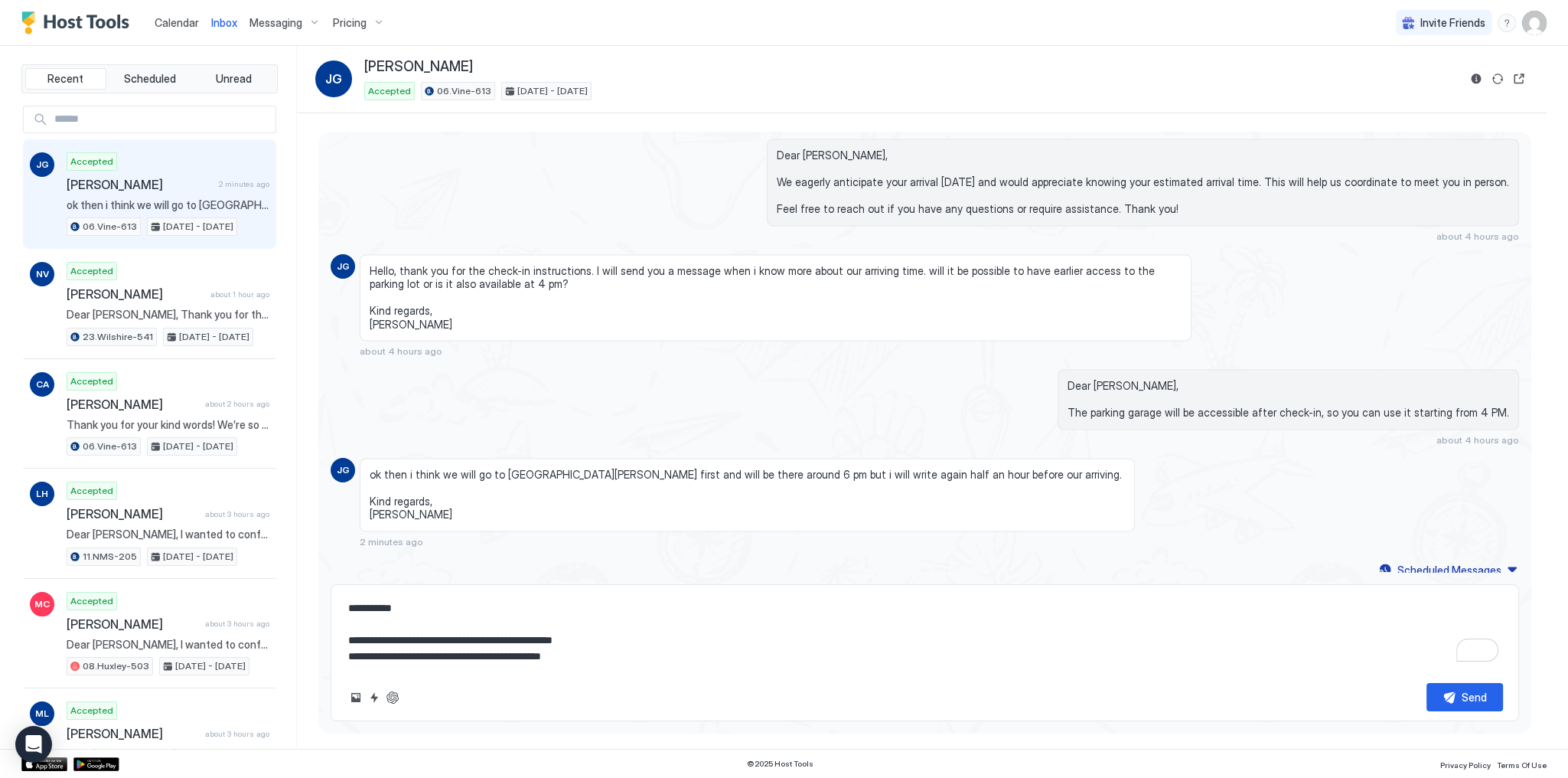
click at [551, 218] on div "Dear Julia, We eagerly anticipate your arrival today and would appreciate knowi…" at bounding box center [925, 190] width 1189 height 103
click at [1462, 694] on div "Send" at bounding box center [1475, 697] width 26 height 16
click at [1064, 424] on div "Dear Julia, The parking garage will be accessible after check-in, so you can us…" at bounding box center [1103, 407] width 832 height 76
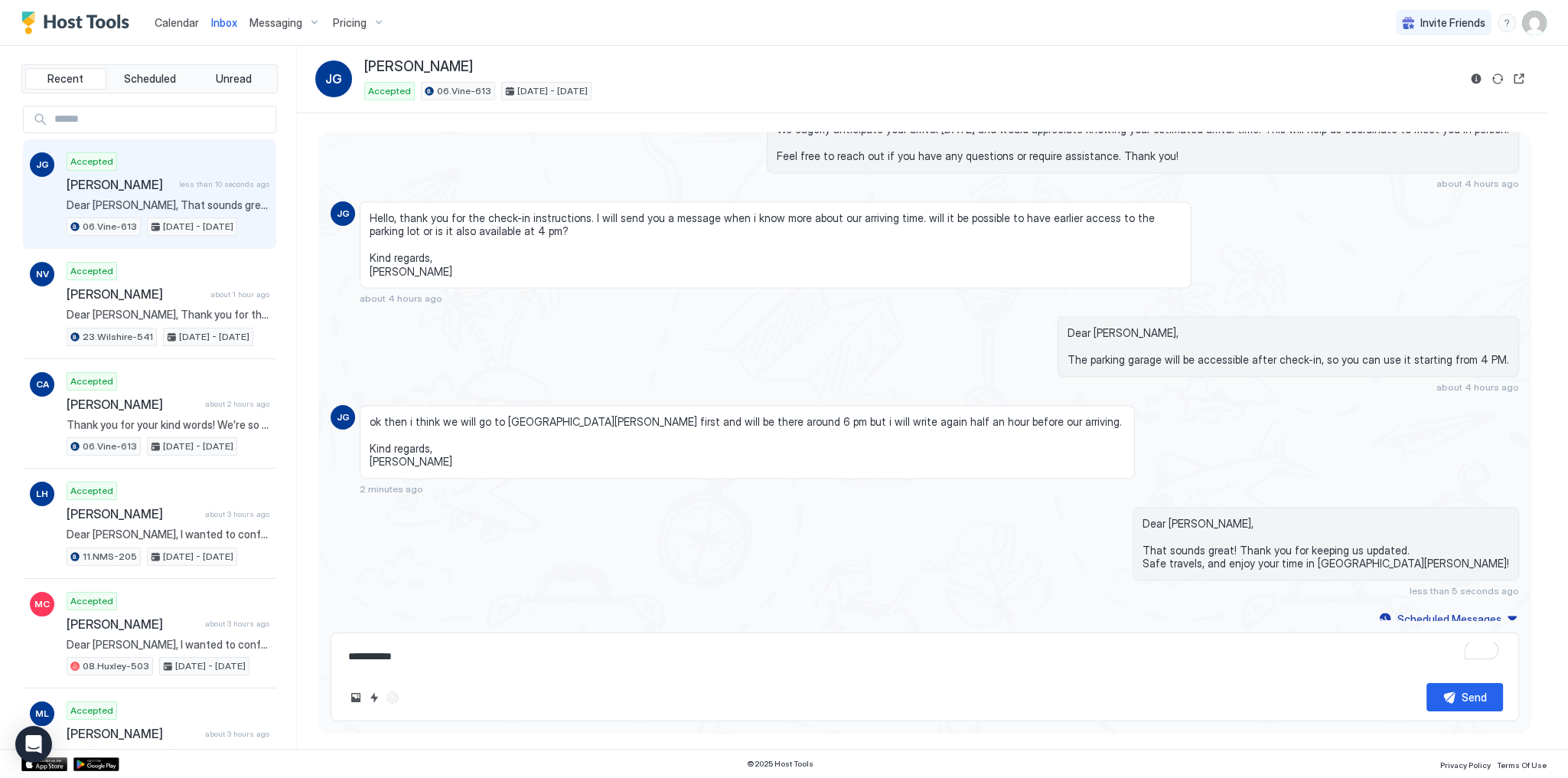
click at [870, 357] on div "Dear Julia, The parking garage will be accessible after check-in, so you can us…" at bounding box center [1103, 354] width 832 height 76
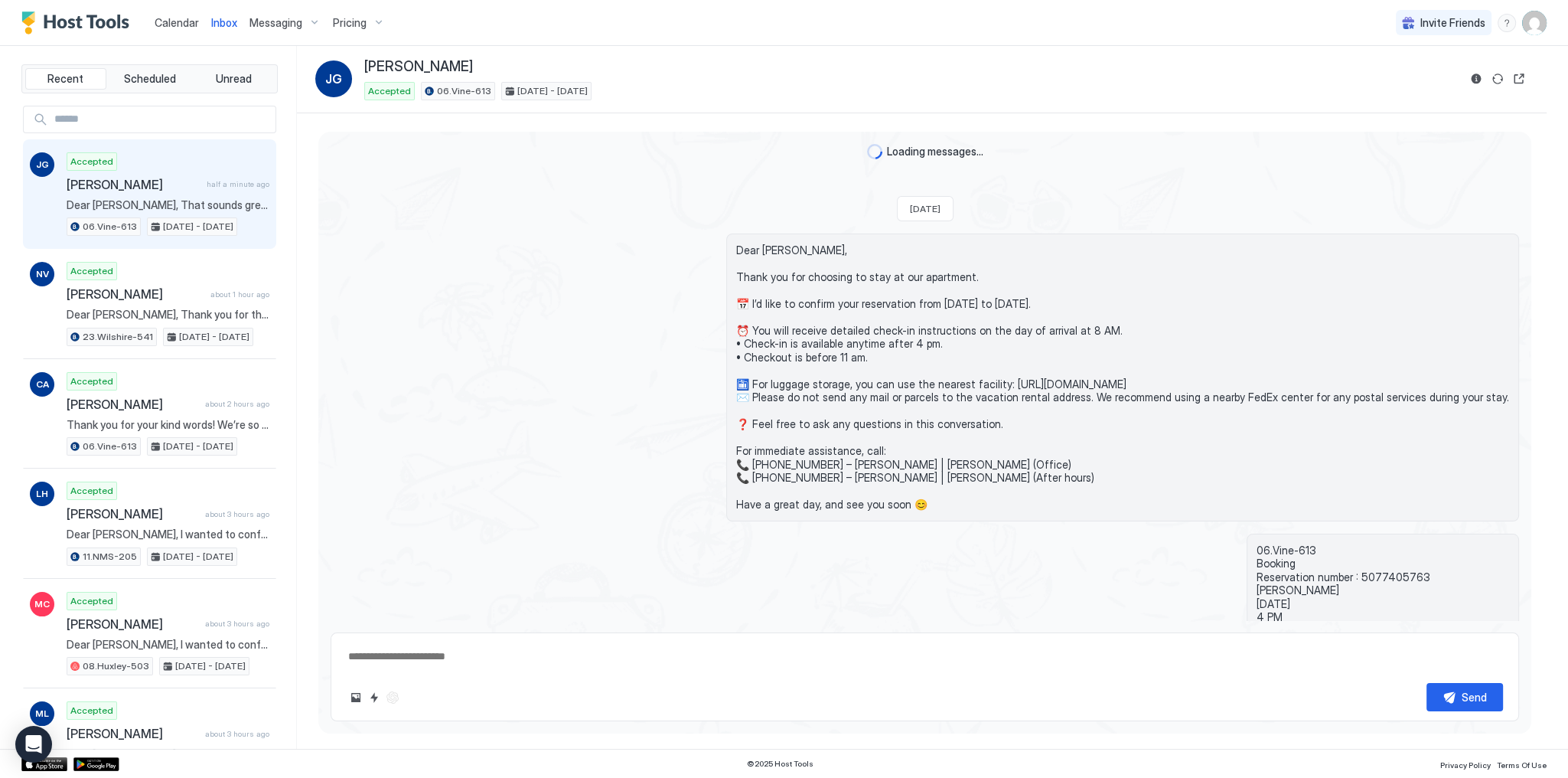
scroll to position [3018, 0]
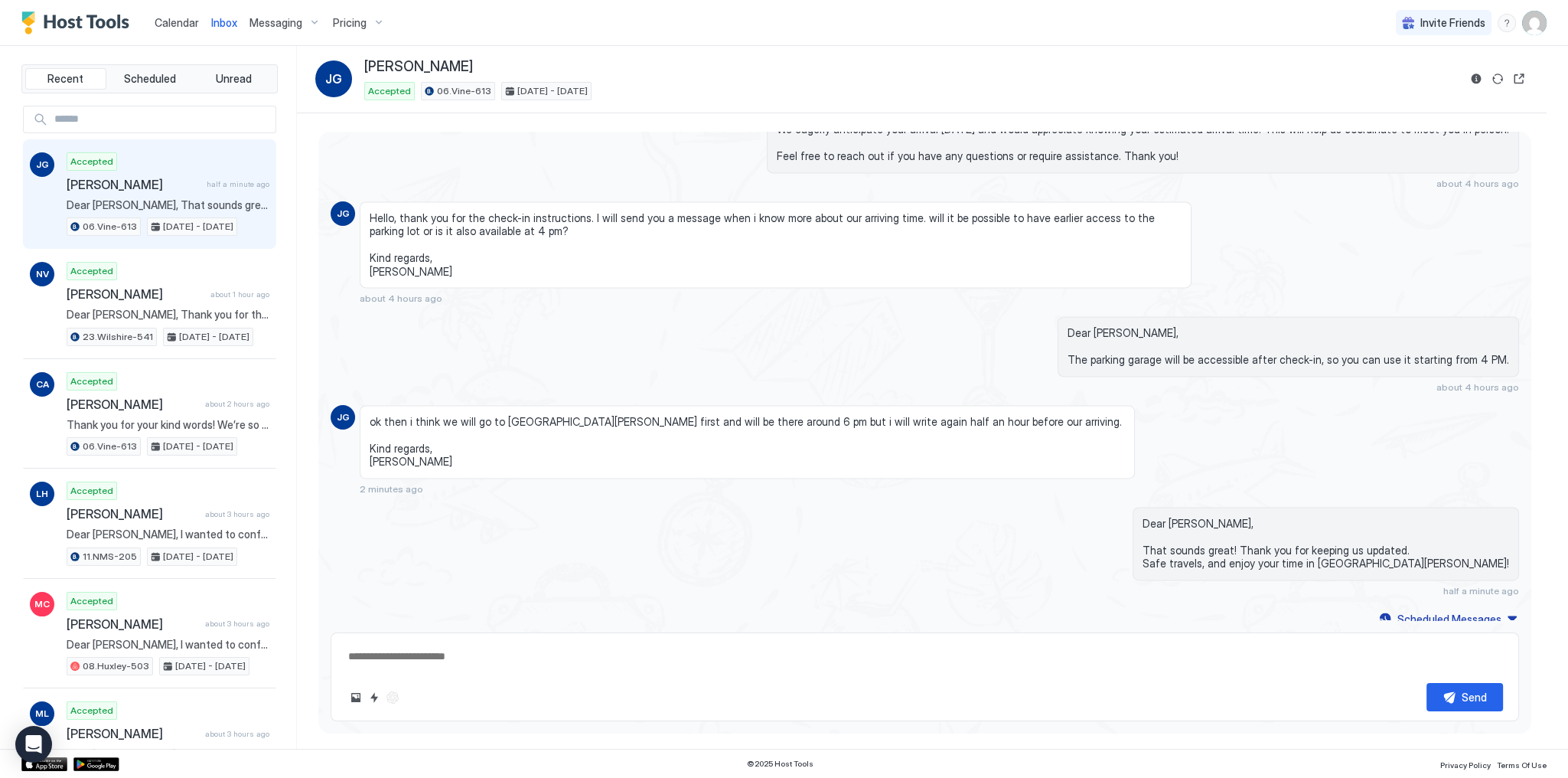
type textarea "*"
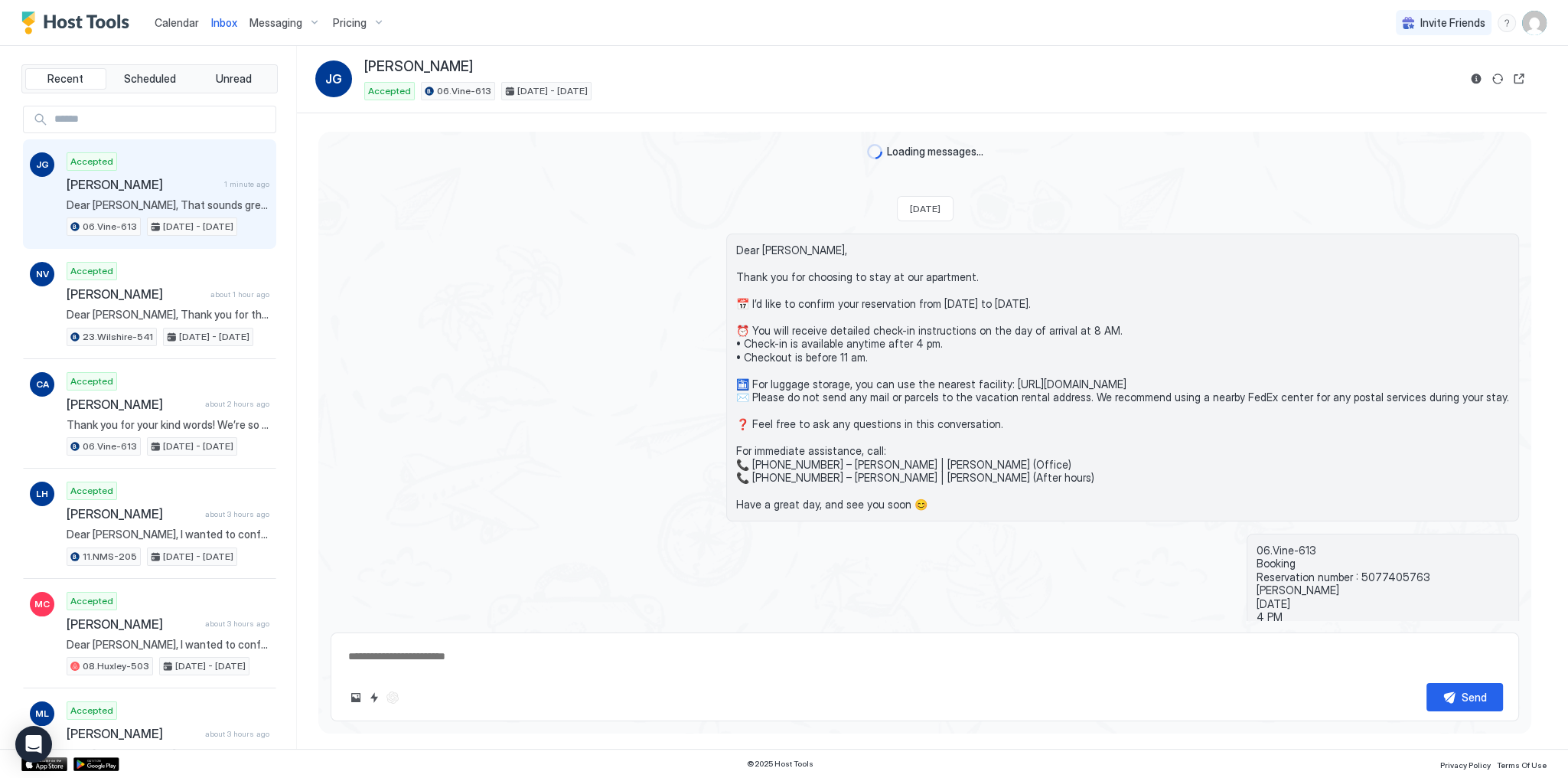
scroll to position [3018, 0]
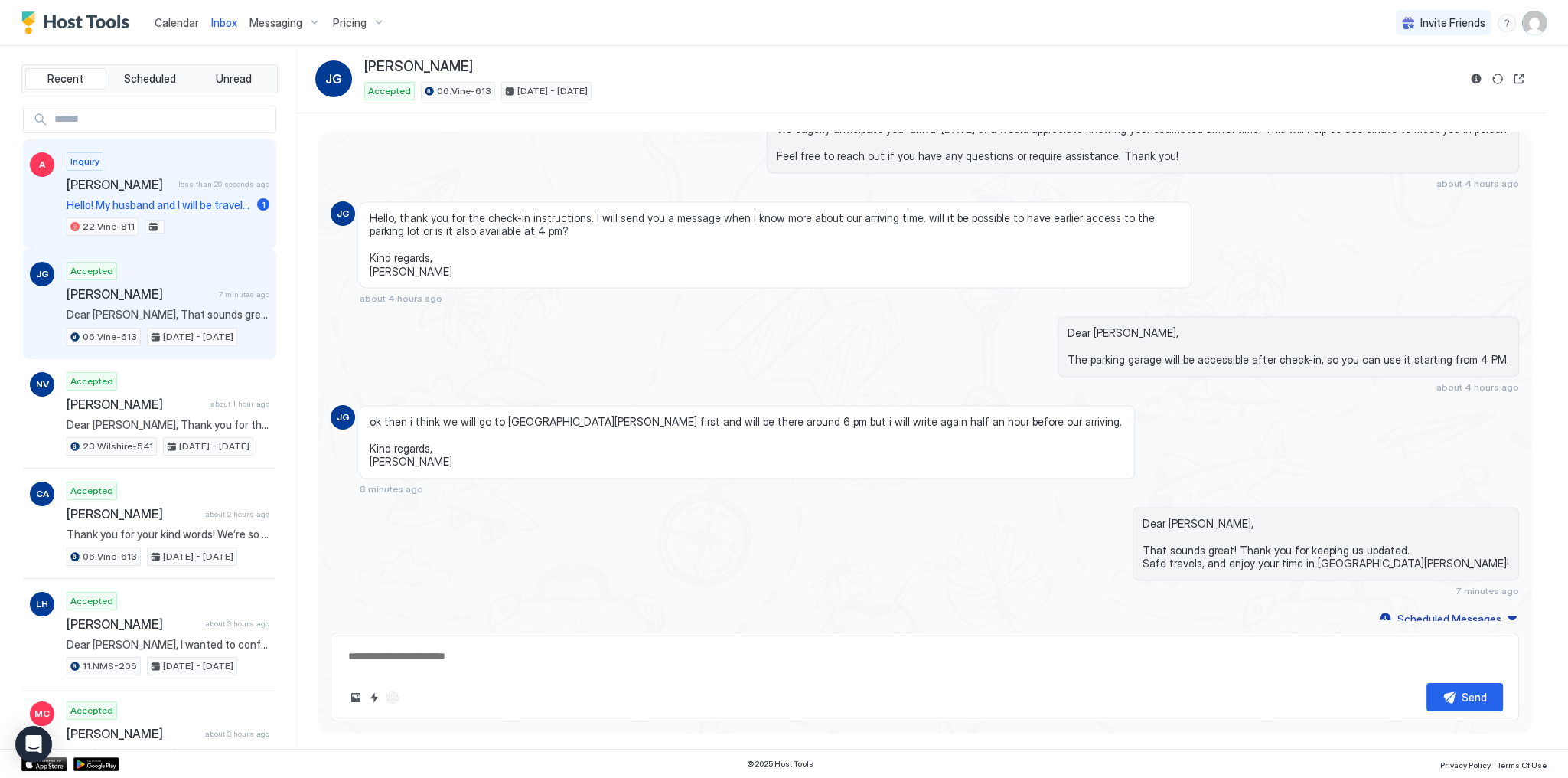
click at [136, 218] on div "22.Vine-811" at bounding box center [115, 227] width 98 height 19
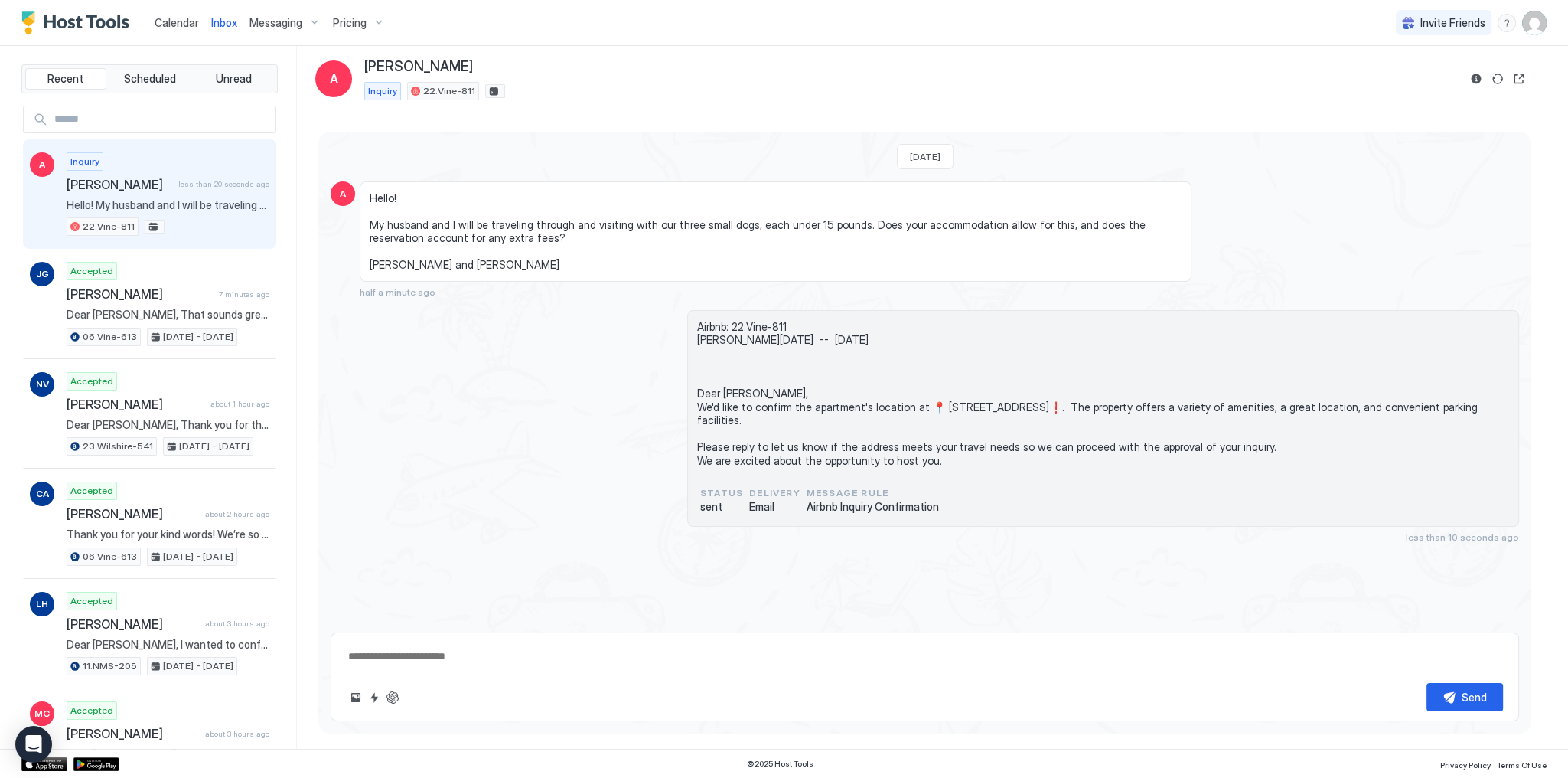
click at [391, 199] on span "Hello! My husband and I will be traveling through and visiting with our three s…" at bounding box center [776, 231] width 812 height 80
click at [386, 196] on span "Hello! My husband and I will be traveling through and visiting with our three s…" at bounding box center [776, 231] width 812 height 80
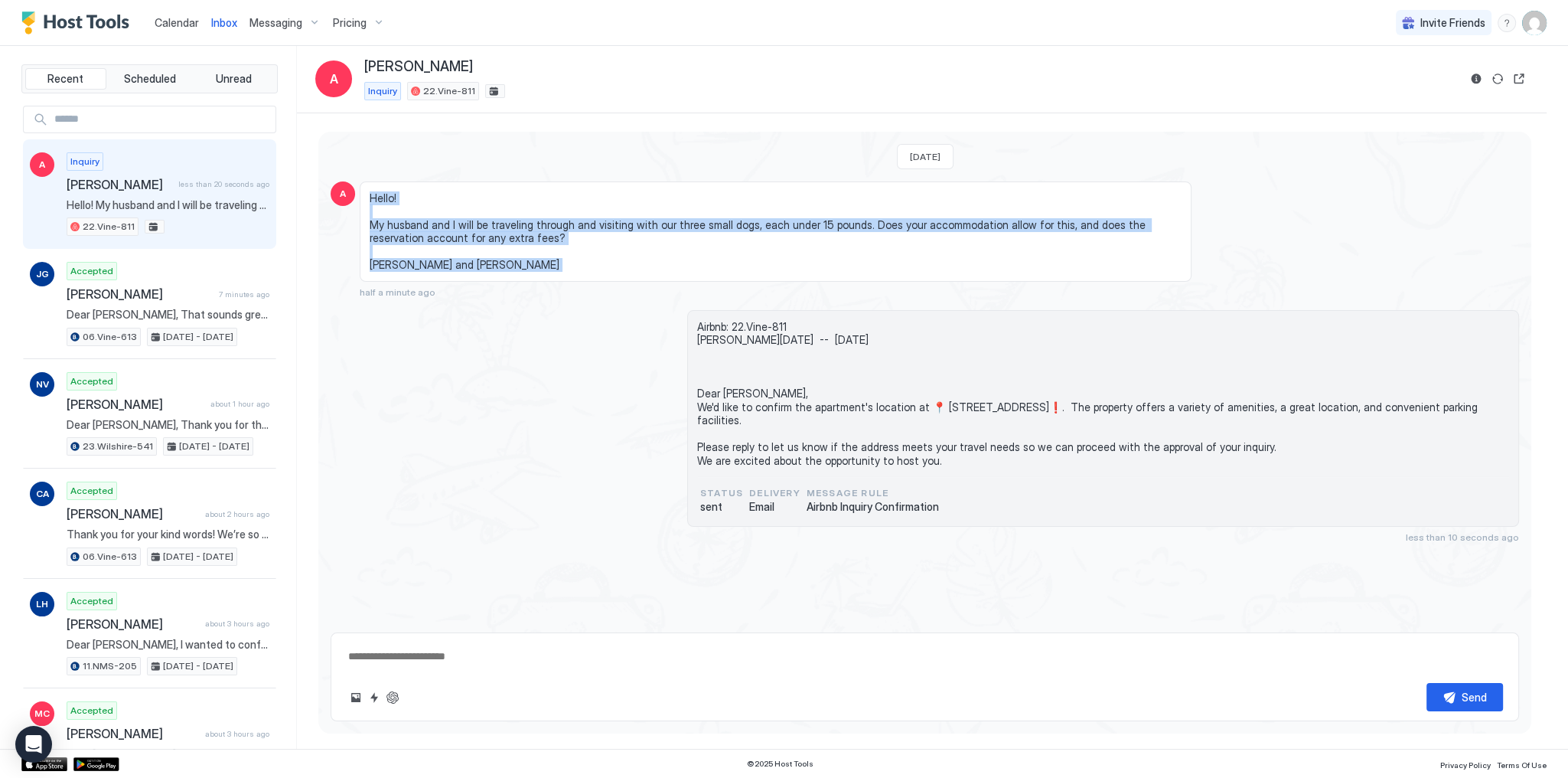
drag, startPoint x: 386, startPoint y: 196, endPoint x: 462, endPoint y: 267, distance: 104.0
click at [462, 267] on span "Hello! My husband and I will be traveling through and visiting with our three s…" at bounding box center [776, 231] width 812 height 80
copy span "Hello! My husband and I will be traveling through and visiting with our three s…"
click at [386, 696] on button "ChatGPT Auto Reply" at bounding box center [393, 698] width 19 height 19
type textarea "*"
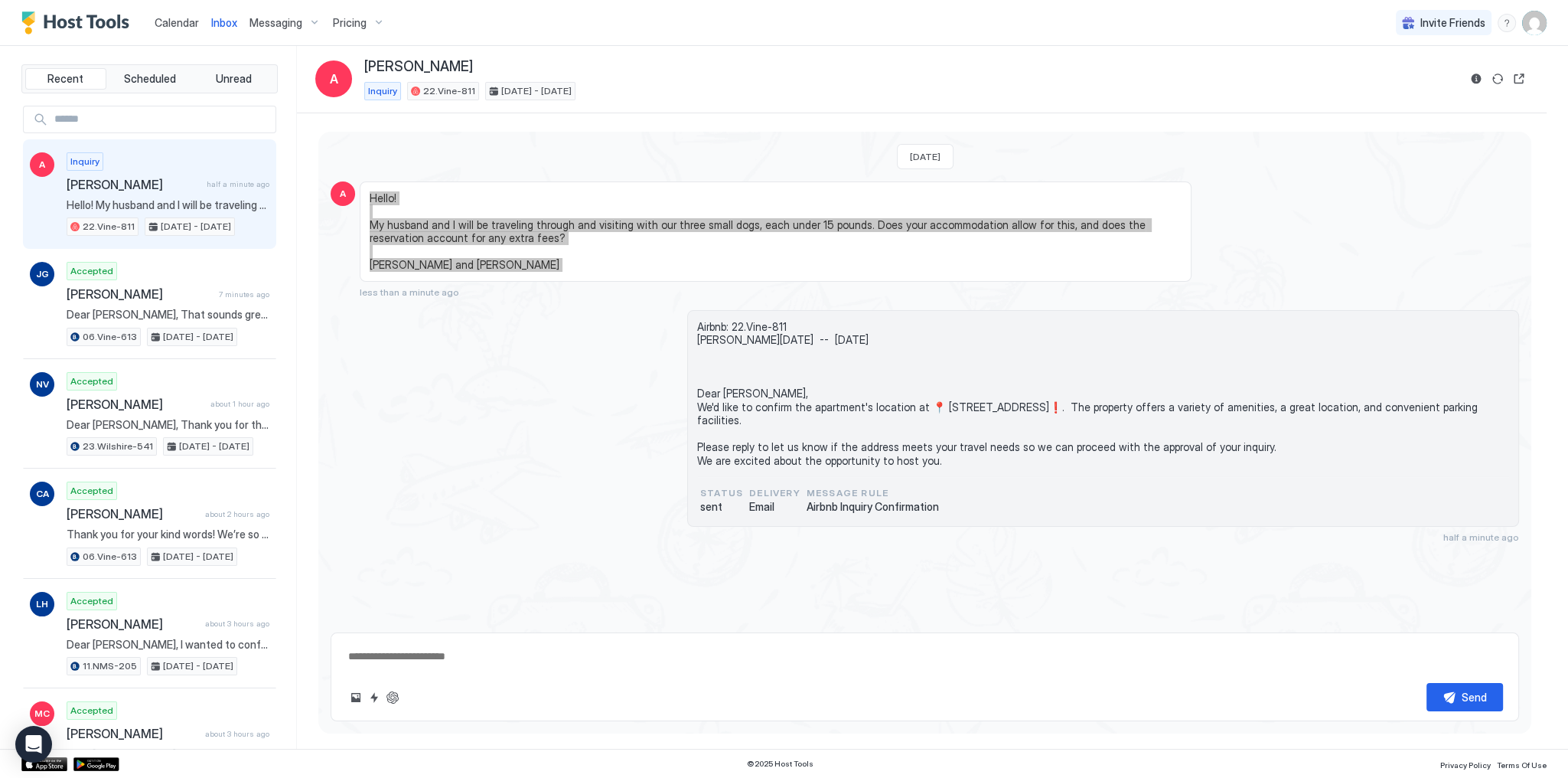
type textarea "*"
type textarea "**********"
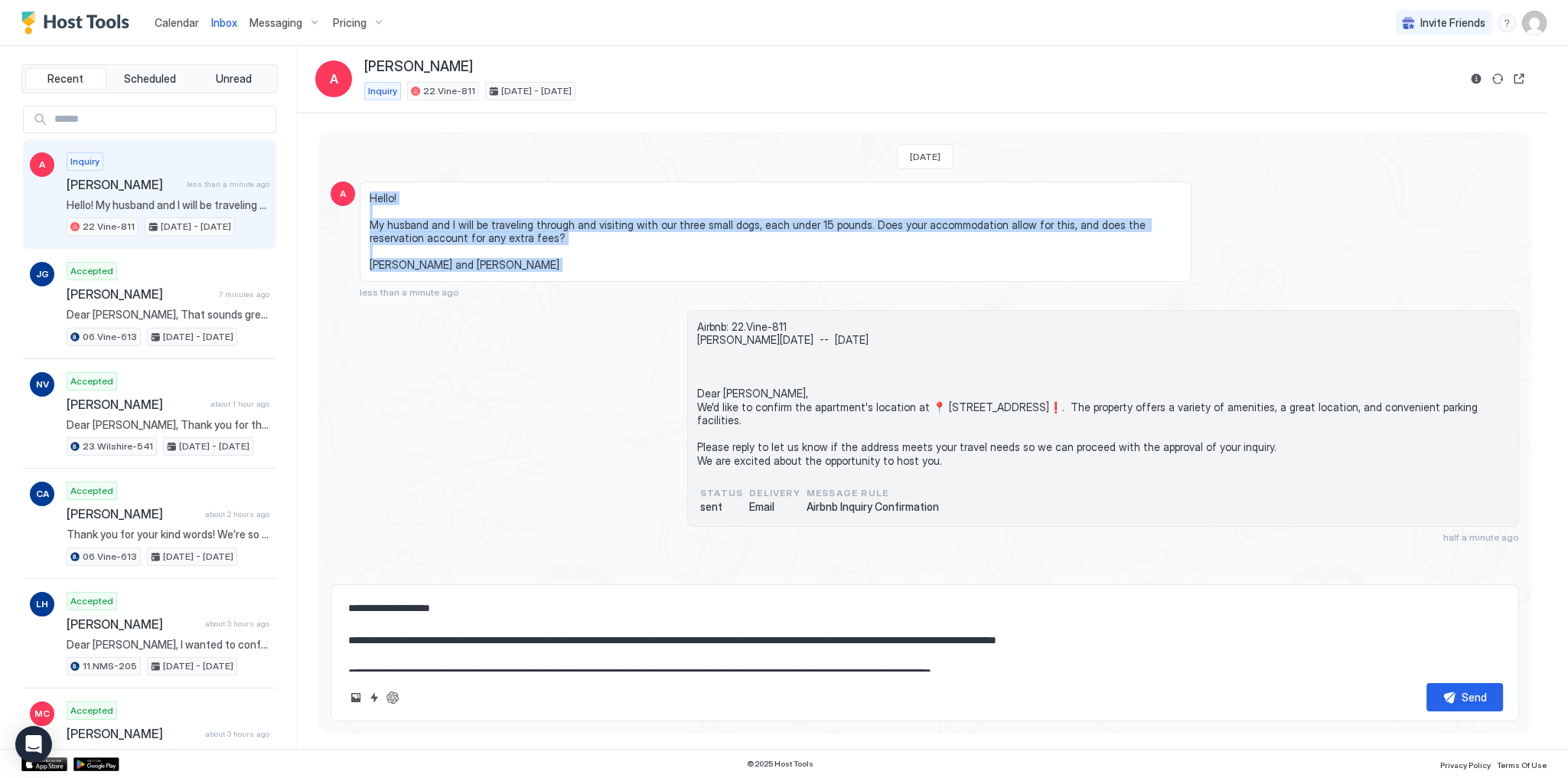
click at [357, 644] on textarea "**********" at bounding box center [924, 632] width 1156 height 76
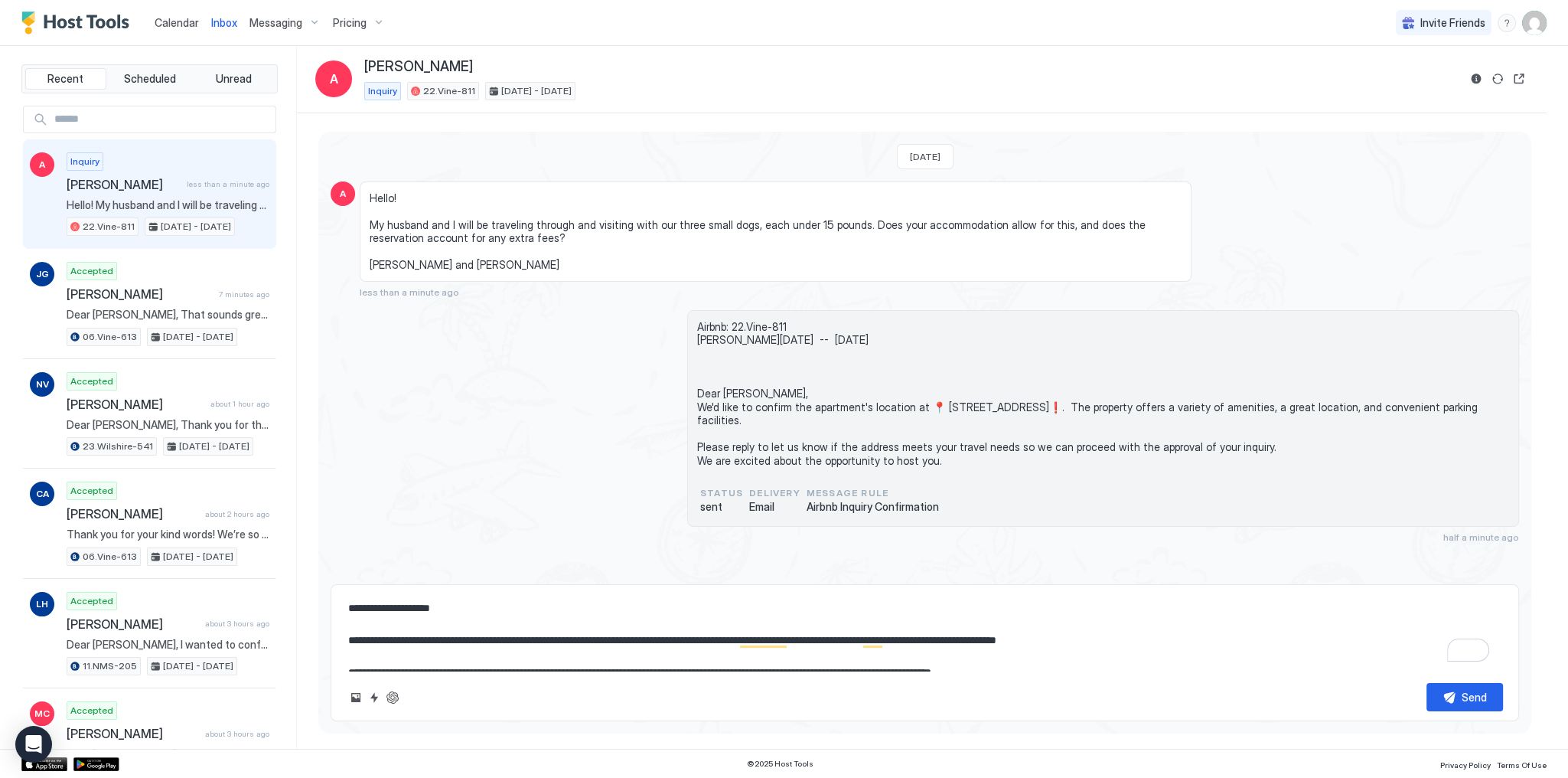
drag, startPoint x: 357, startPoint y: 644, endPoint x: 1149, endPoint y: 635, distance: 792.1
click at [1149, 635] on textarea "**********" at bounding box center [924, 632] width 1156 height 76
click at [712, 411] on span "Airbnb: 22.Vine-811 Ashley Sun, October 12th -- Fri, October 17th Dear Ashley, …" at bounding box center [1103, 393] width 812 height 147
click at [712, 409] on span "Airbnb: 22.Vine-811 Ashley Sun, October 12th -- Fri, October 17th Dear Ashley, …" at bounding box center [1103, 393] width 812 height 147
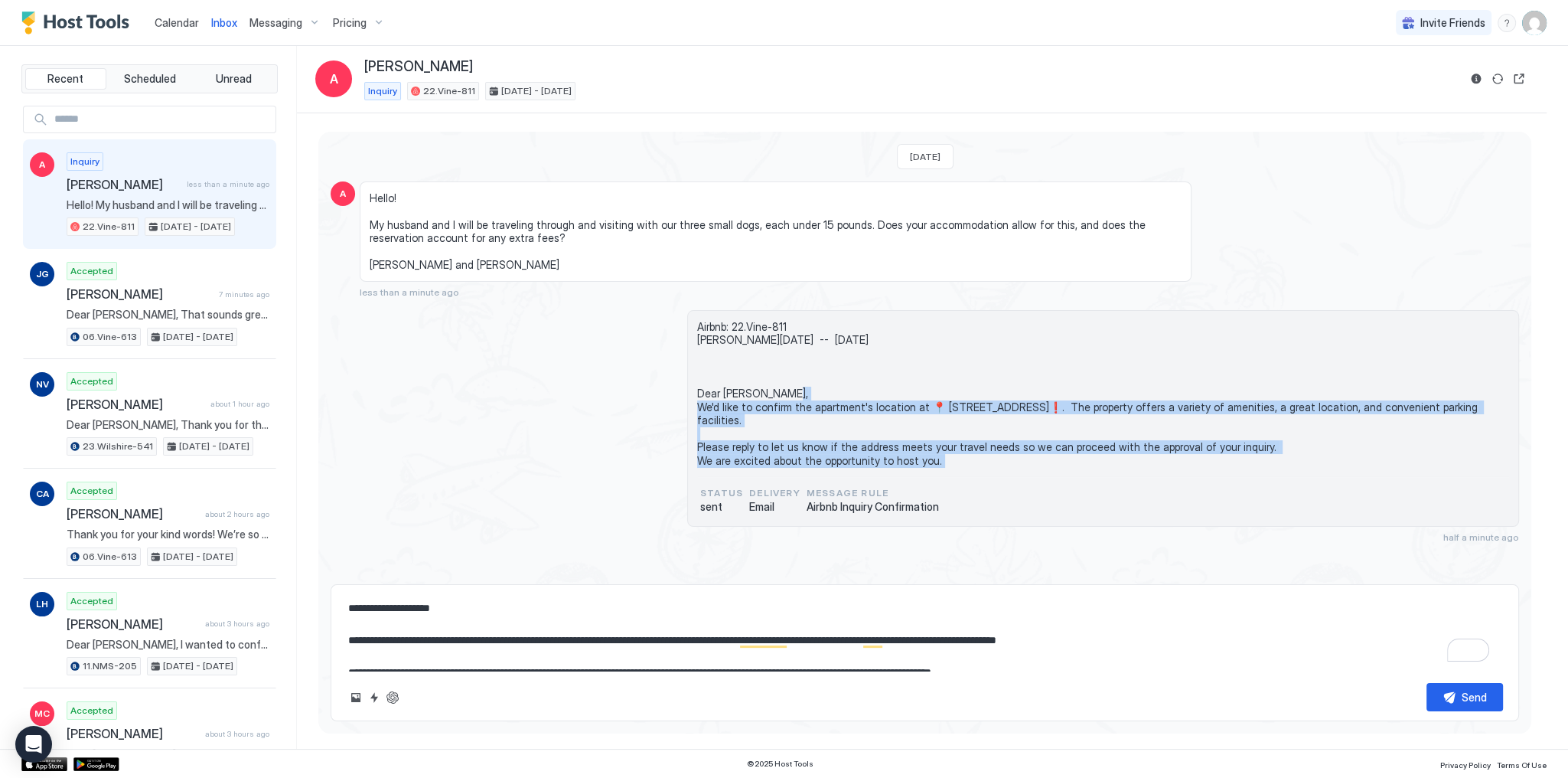
drag, startPoint x: 712, startPoint y: 409, endPoint x: 727, endPoint y: 471, distance: 63.8
click at [727, 468] on span "Airbnb: 22.Vine-811 Ashley Sun, October 12th -- Fri, October 17th Dear Ashley, …" at bounding box center [1103, 393] width 812 height 147
copy span "Dear Ashley, We'd like to confirm the apartment's location at 📍 6269 Selma Ave,…"
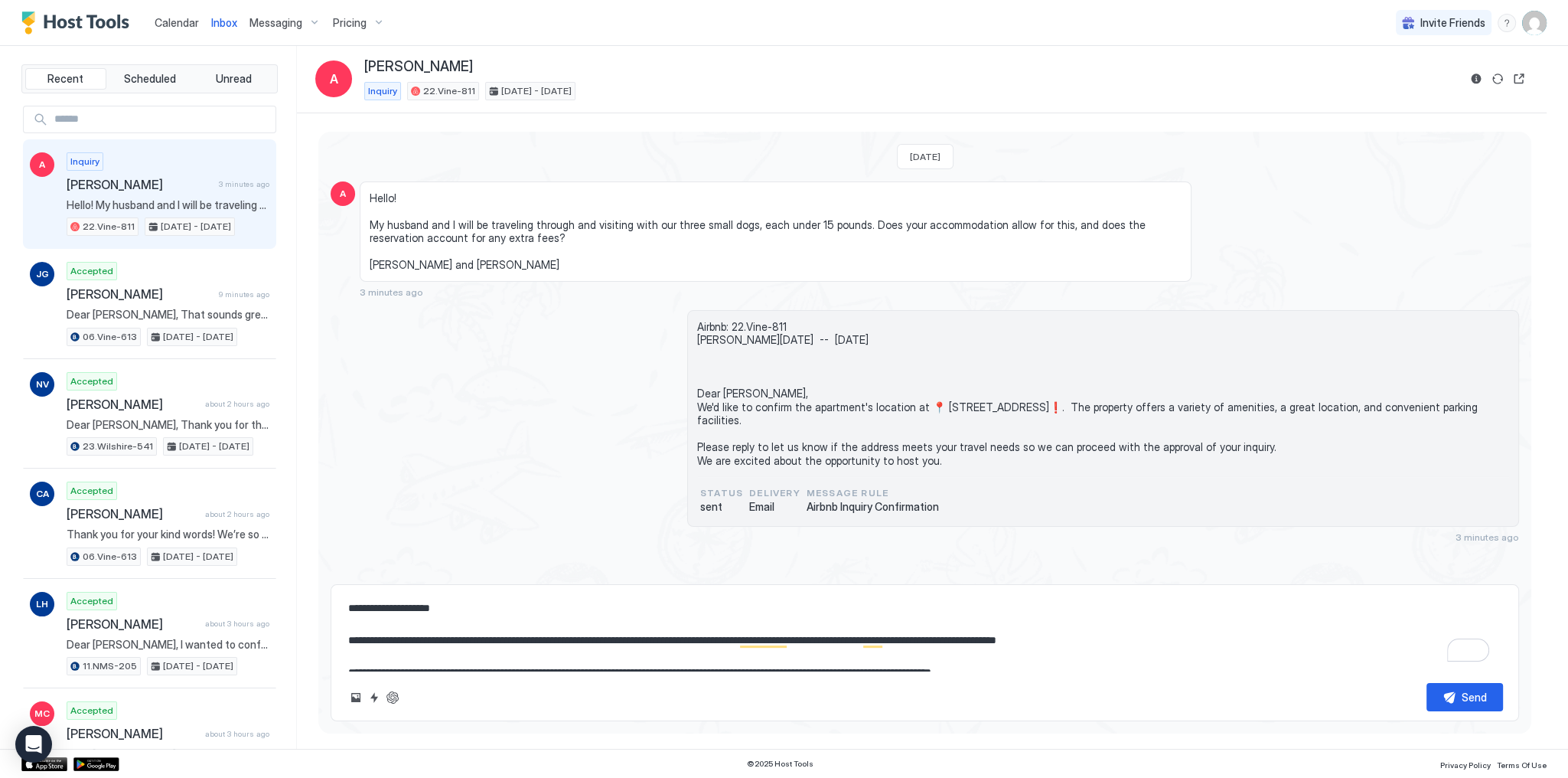
click at [598, 632] on textarea "**********" at bounding box center [924, 632] width 1156 height 76
paste textarea "**********"
type textarea "*"
type textarea "**********"
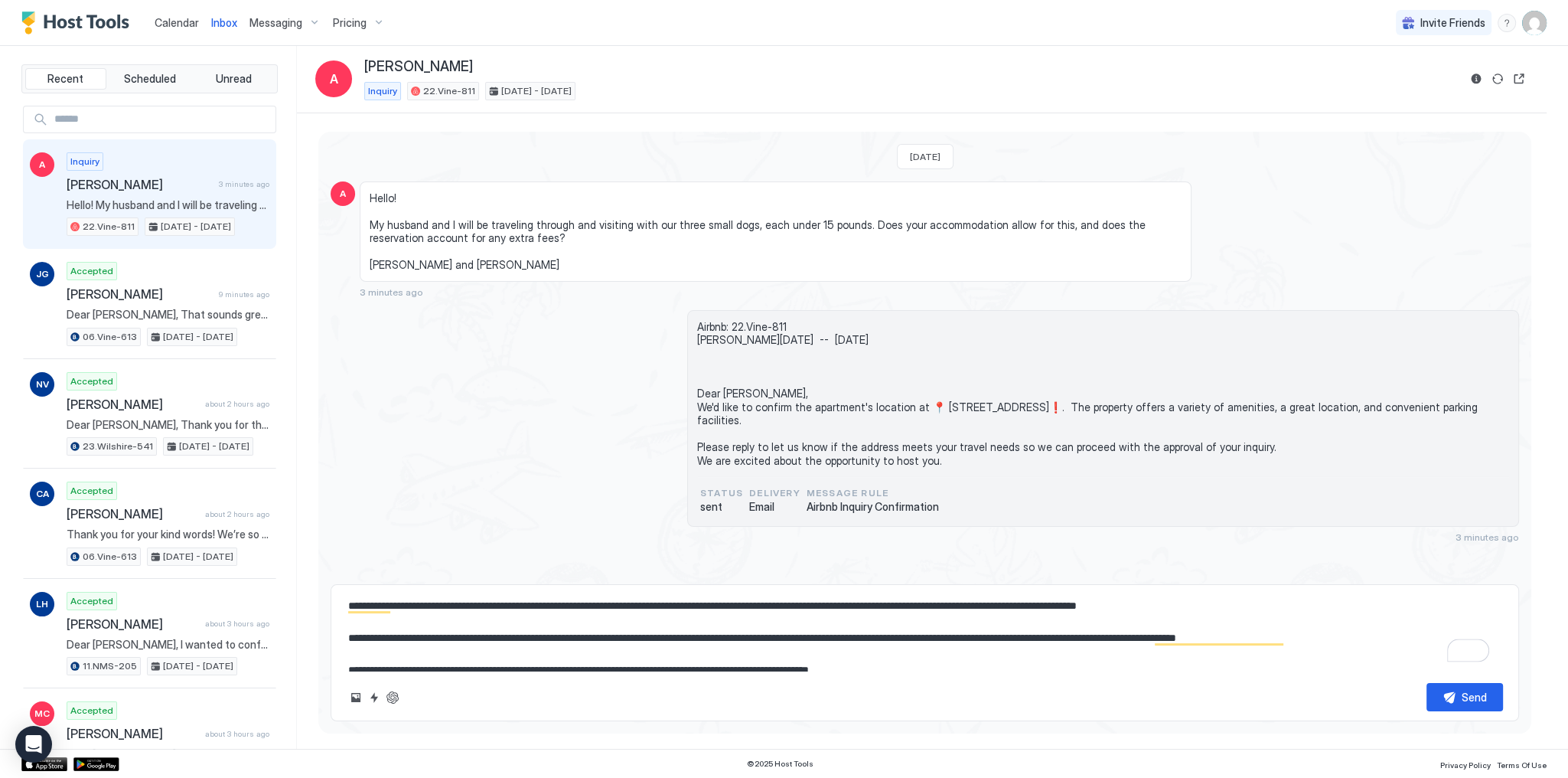
scroll to position [64, 0]
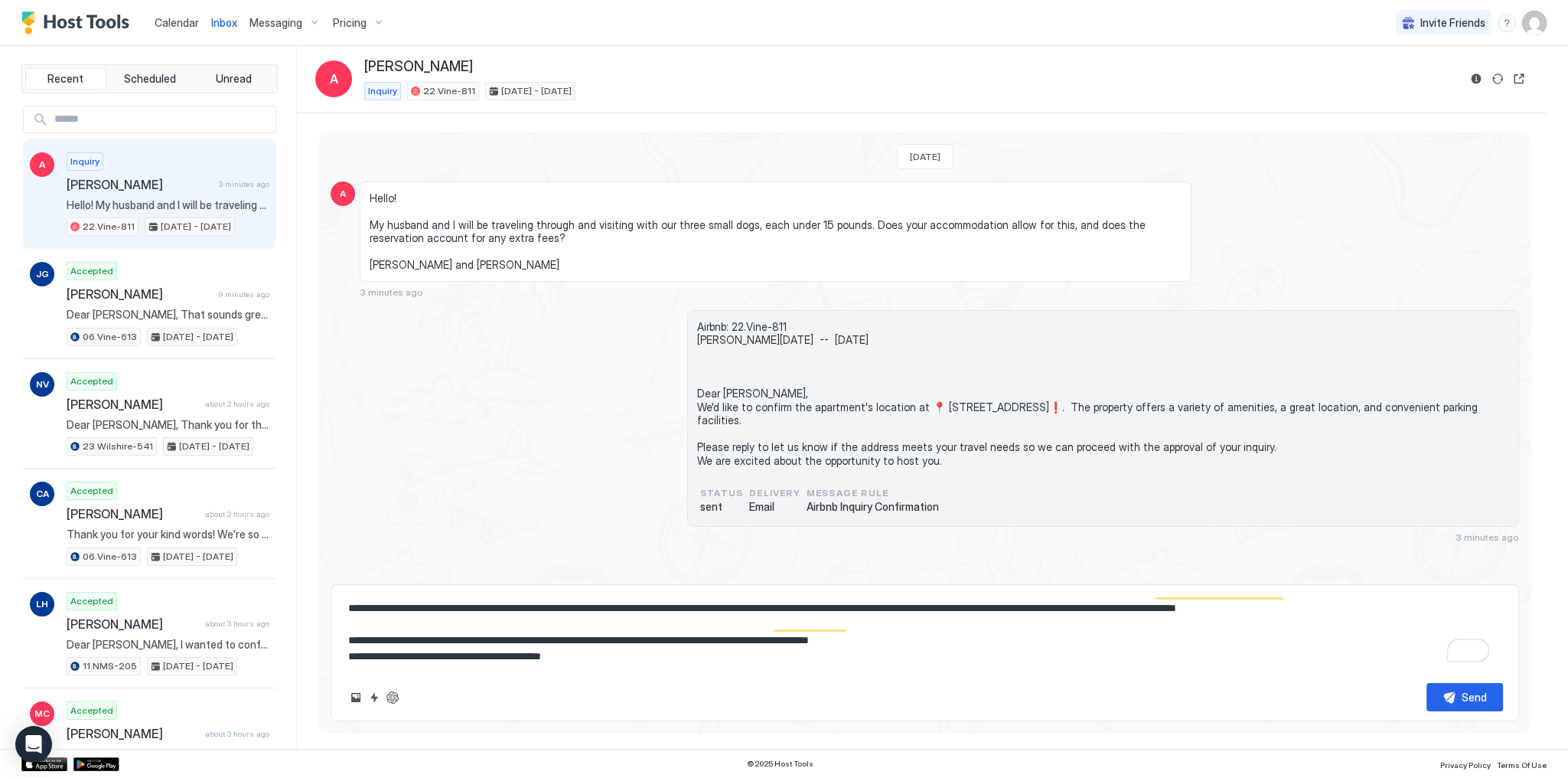
click at [1007, 632] on textarea "**********" at bounding box center [924, 632] width 1156 height 76
click at [1048, 610] on textarea "**********" at bounding box center [924, 632] width 1156 height 76
click at [1023, 651] on textarea "**********" at bounding box center [924, 632] width 1156 height 76
type textarea "*"
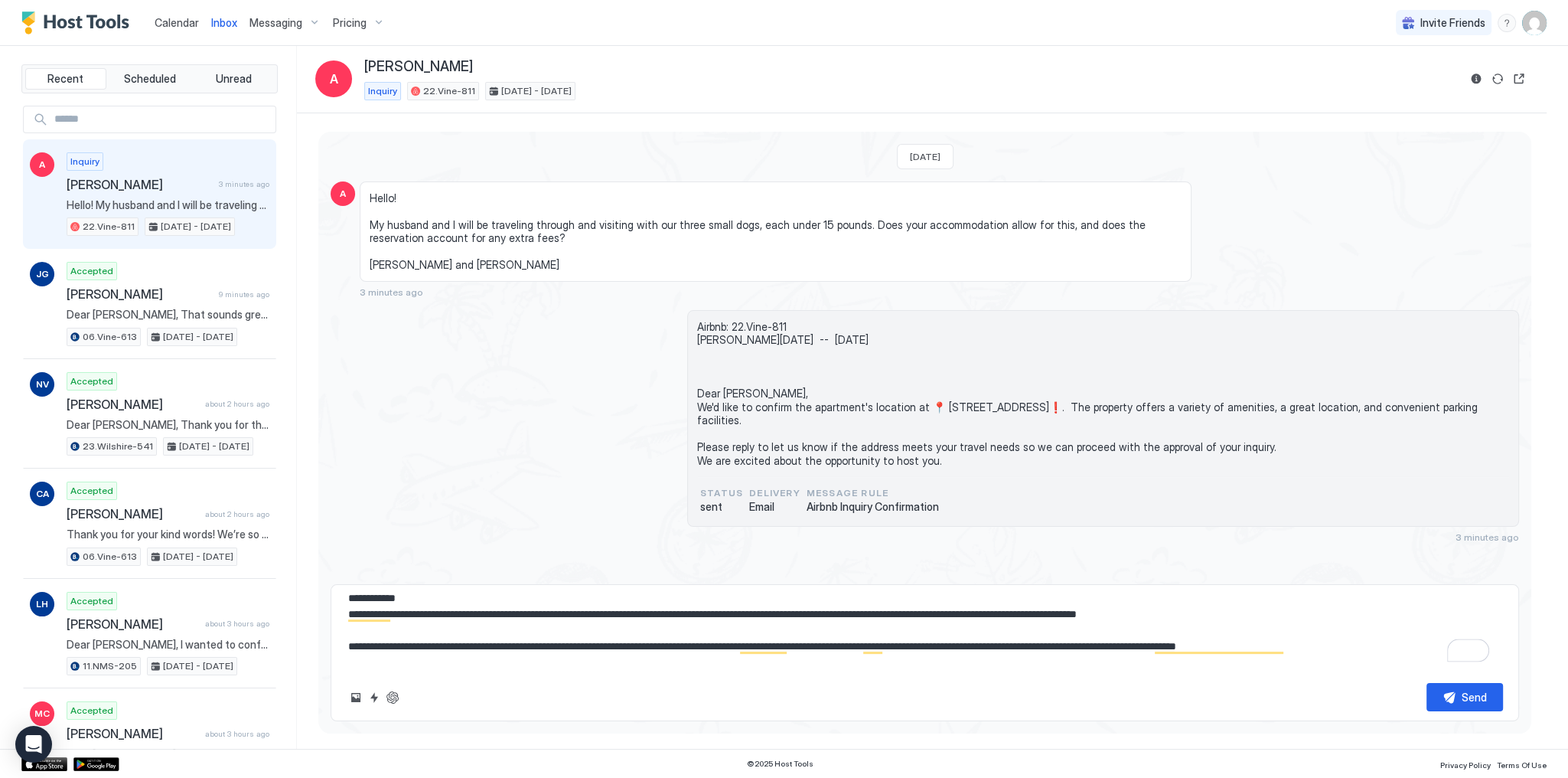
scroll to position [0, 0]
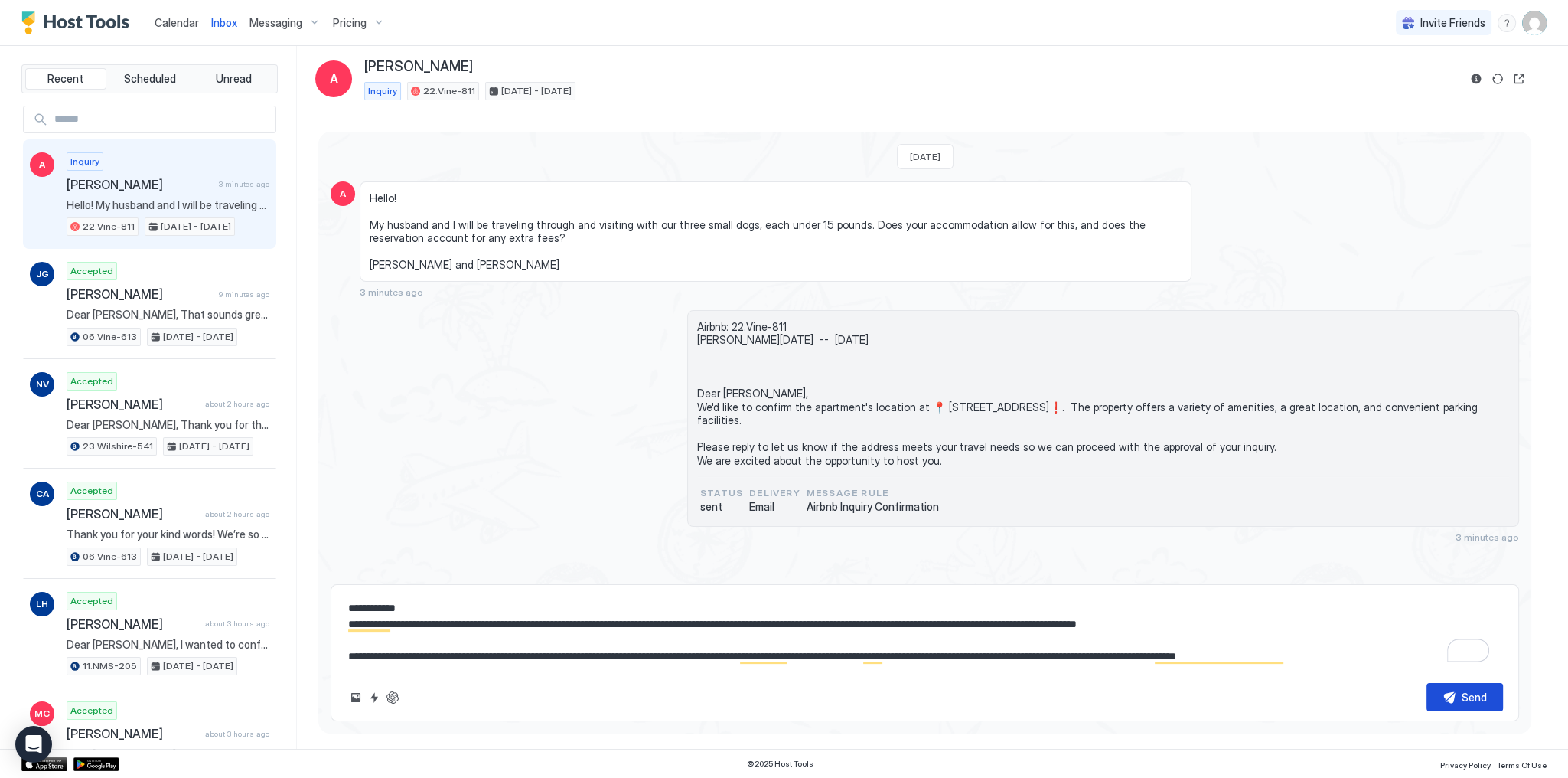
type textarea "**********"
click at [1444, 690] on button "Send" at bounding box center [1464, 697] width 76 height 29
type textarea "*"
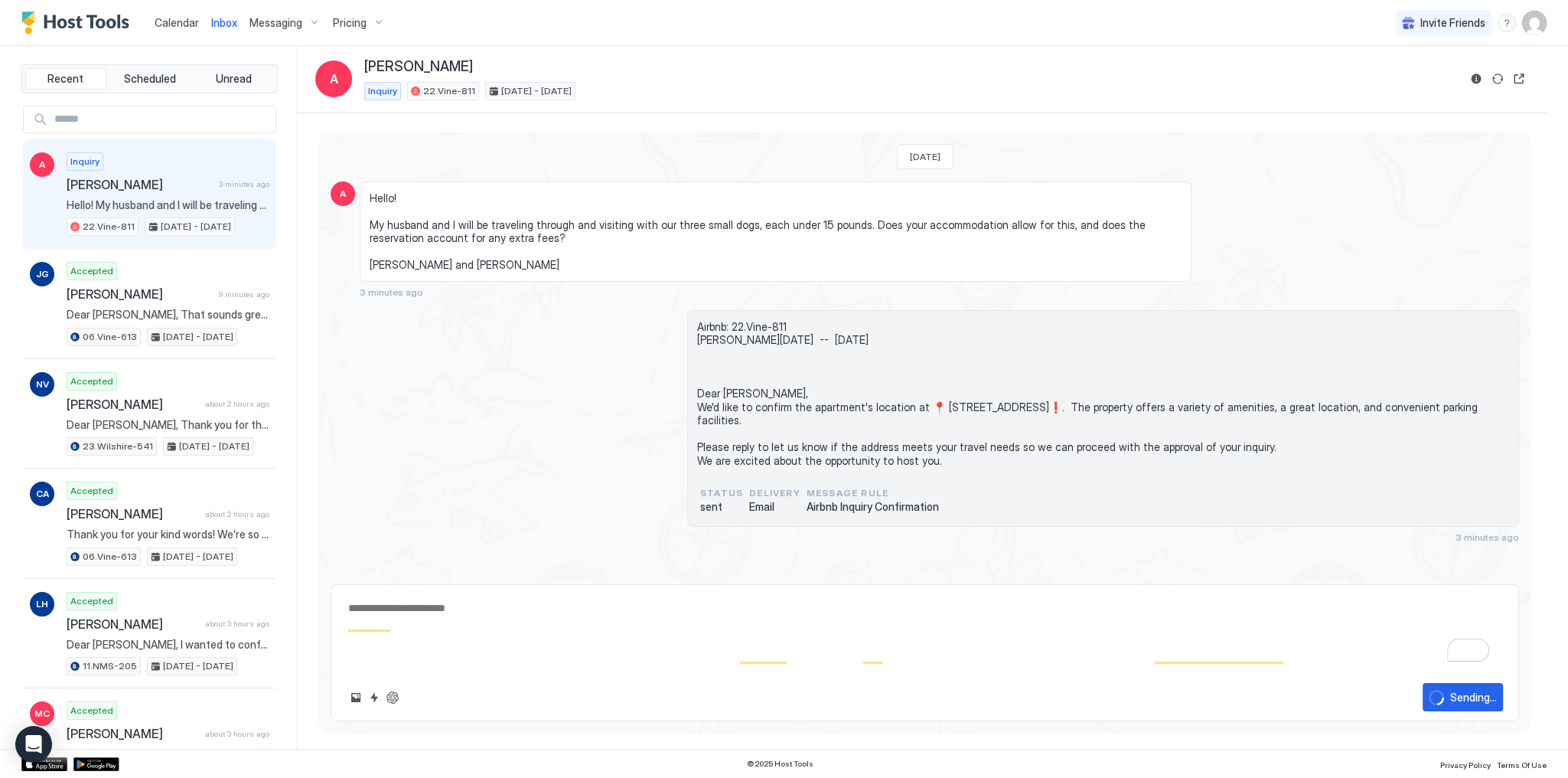
scroll to position [101, 0]
drag, startPoint x: 1020, startPoint y: 418, endPoint x: 1009, endPoint y: 418, distance: 11.0
click at [1018, 486] on div "status sent Delivery Email Message Rule Airbnb Inquiry Confirmation" at bounding box center [1103, 500] width 806 height 28
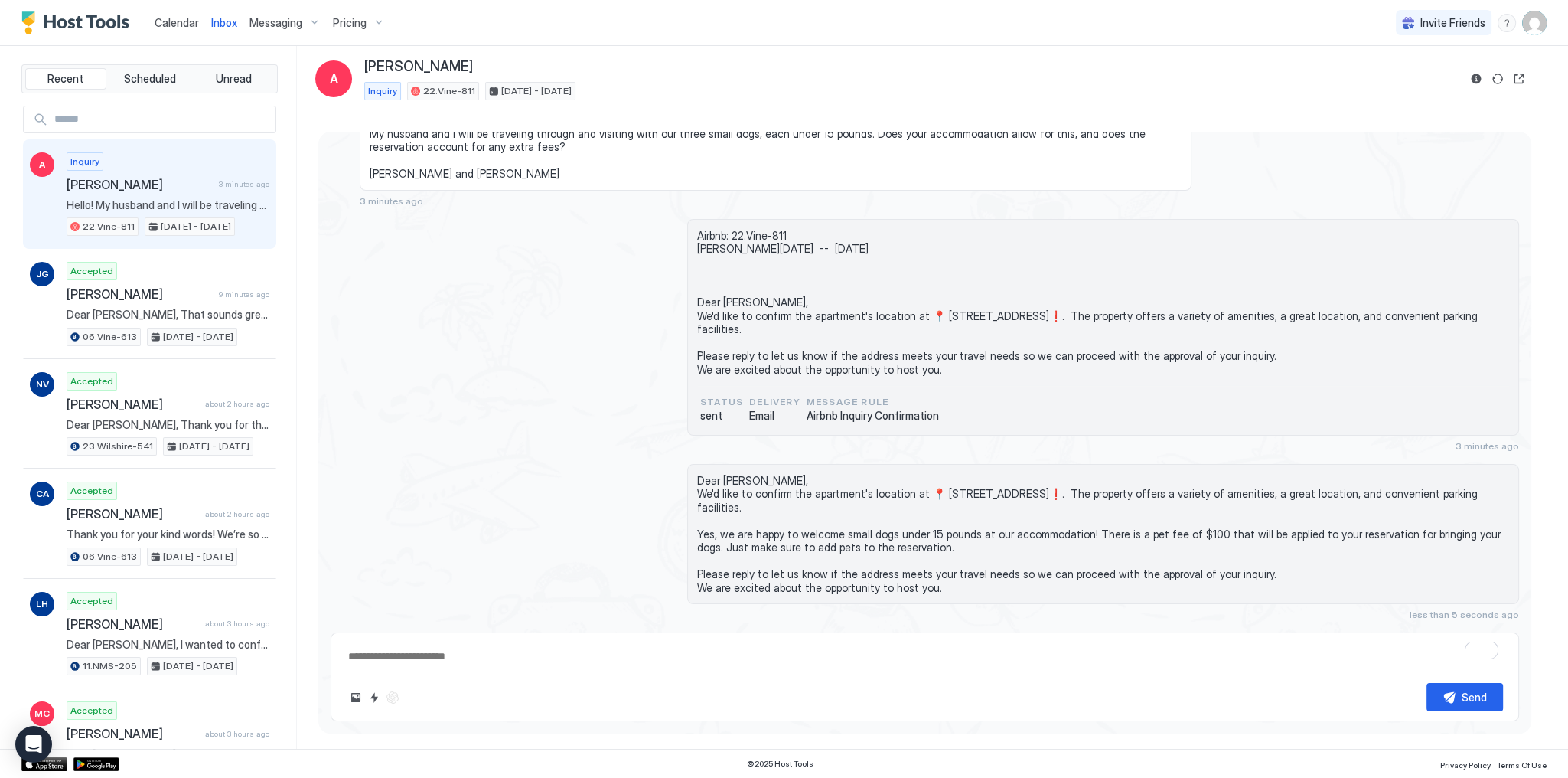
click at [838, 346] on span "Airbnb: 22.Vine-811 Ashley Sun, October 12th -- Fri, October 17th Dear Ashley, …" at bounding box center [1103, 302] width 812 height 147
click at [192, 19] on span "Calendar" at bounding box center [176, 22] width 45 height 13
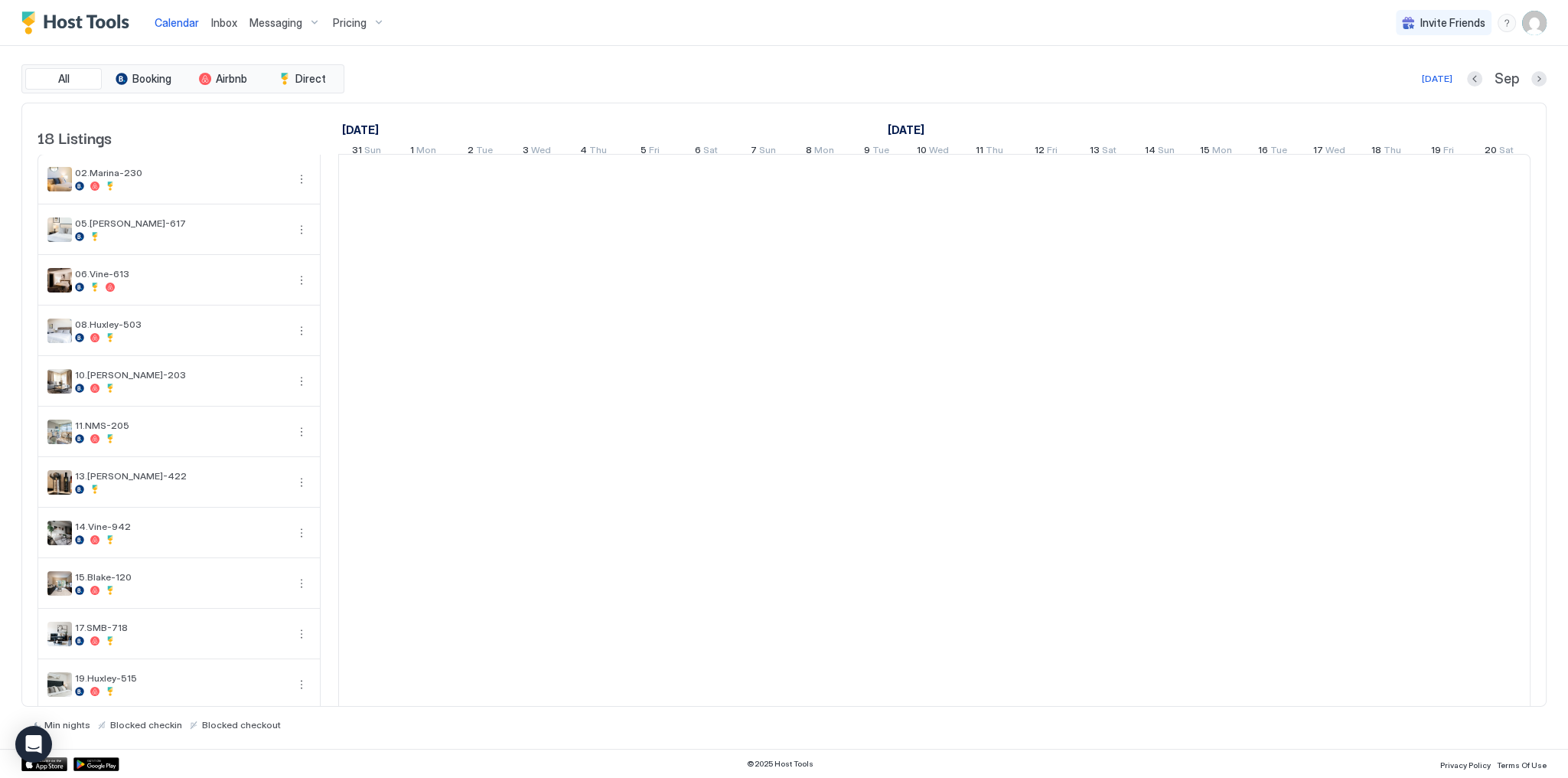
scroll to position [0, 851]
click at [231, 22] on span "Inbox" at bounding box center [225, 22] width 26 height 13
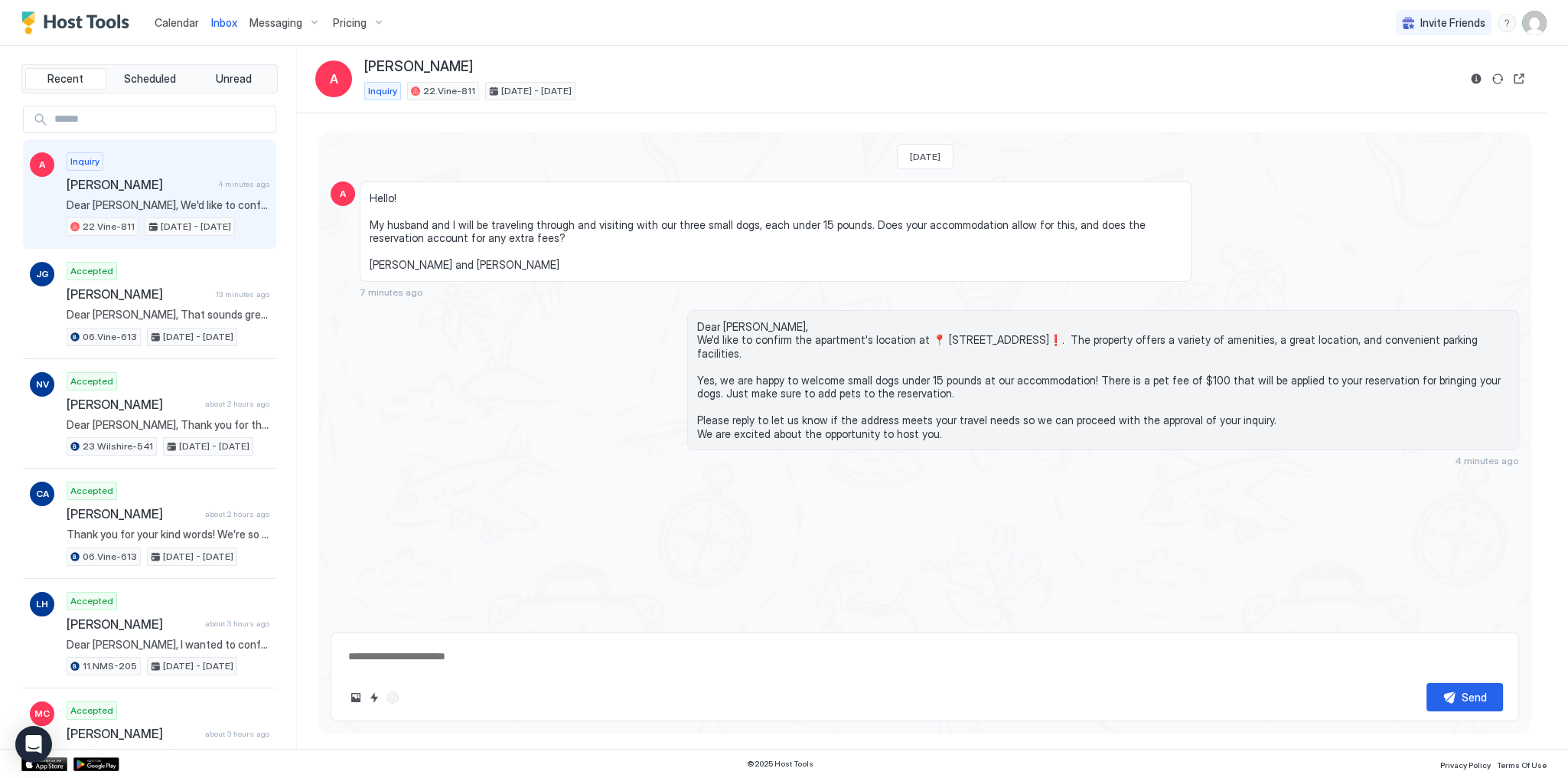
click at [905, 46] on div "Inbox A Ashley Inquiry 22.Vine-811 Oct 12 - 17, 2025" at bounding box center [921, 79] width 1249 height 67
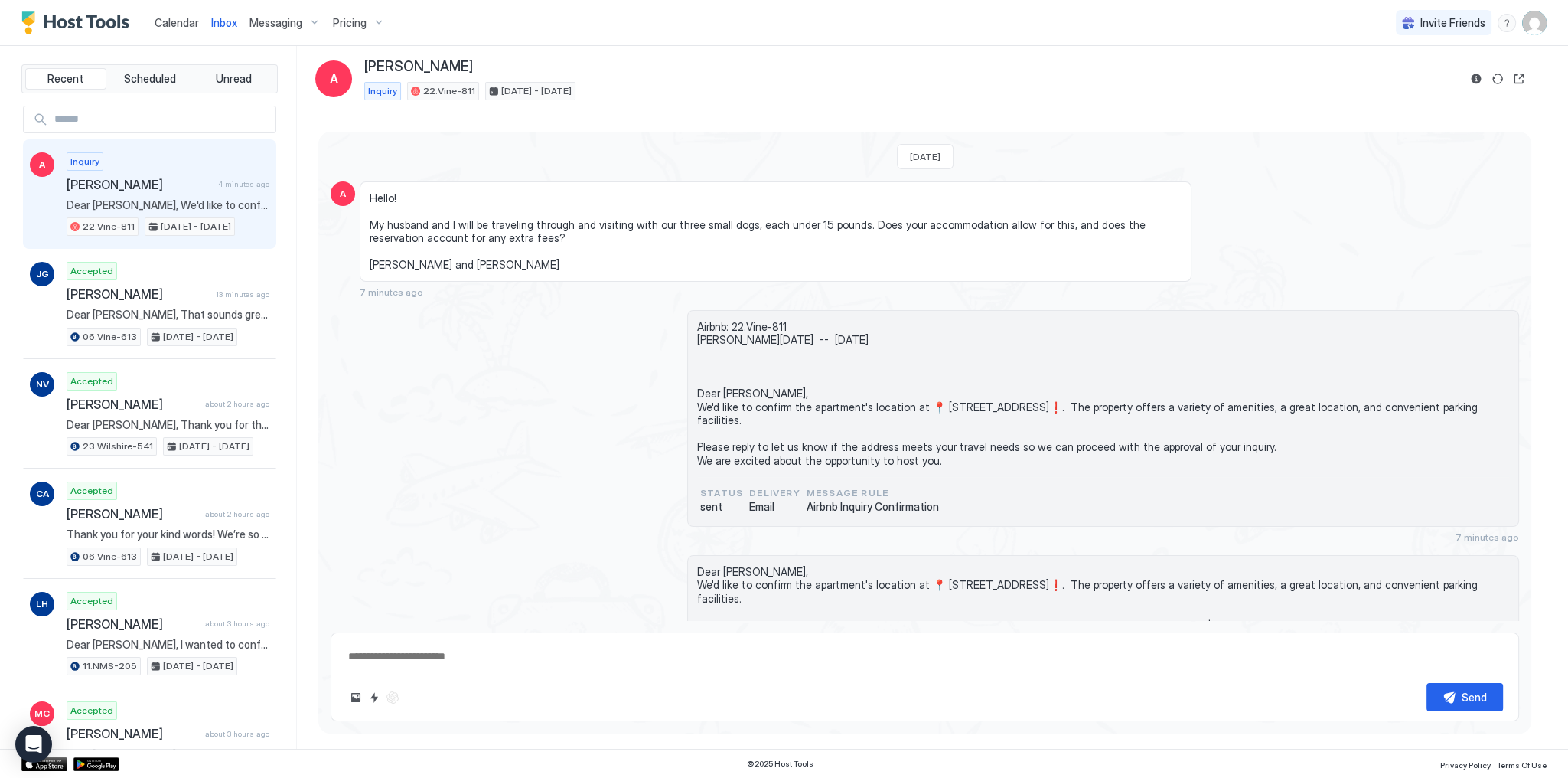
scroll to position [102, 0]
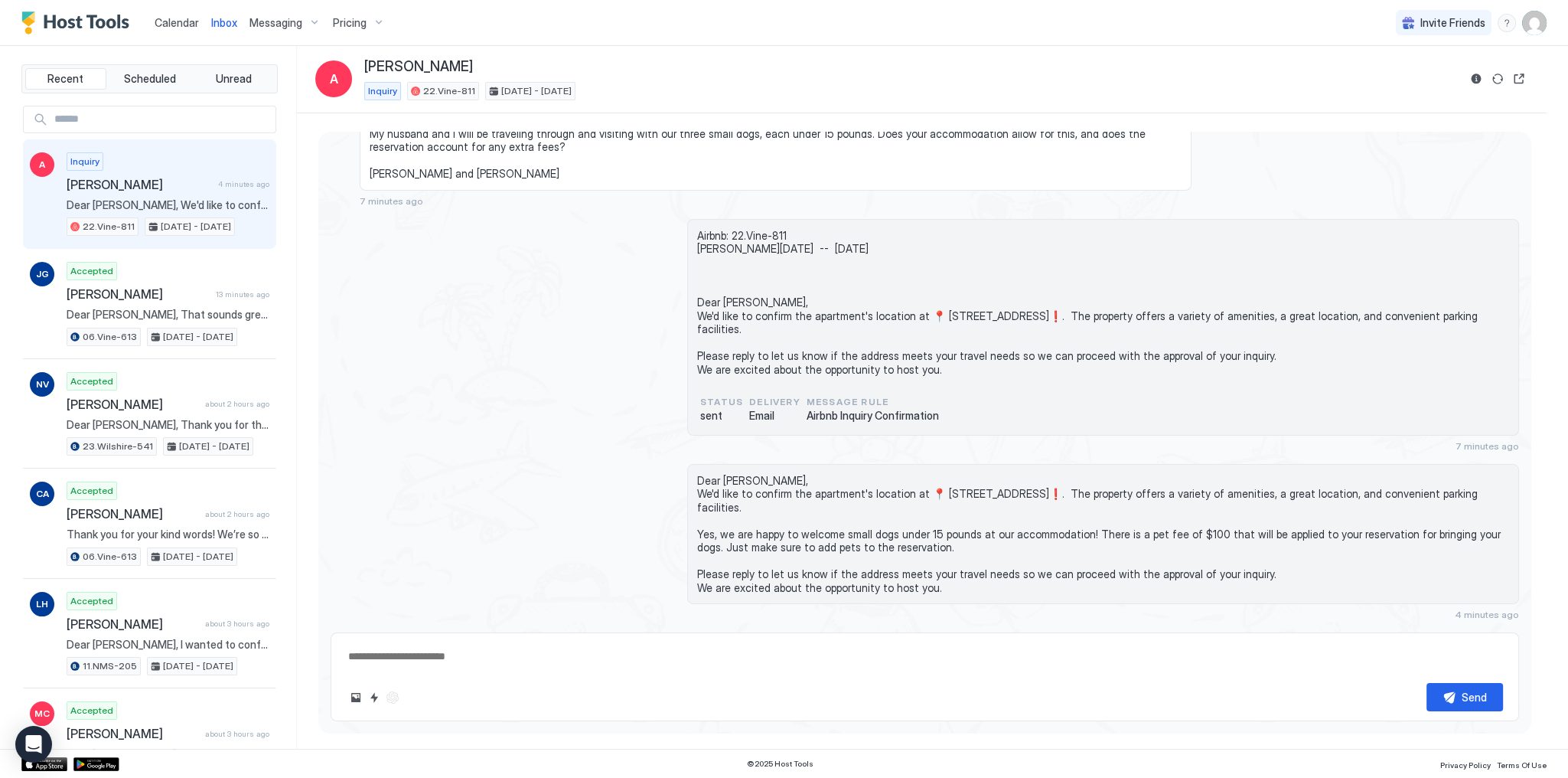
click at [897, 353] on span "Airbnb: 22.Vine-811 Ashley Sun, October 12th -- Fri, October 17th Dear Ashley, …" at bounding box center [1103, 302] width 812 height 147
click at [1535, 31] on img "User profile" at bounding box center [1534, 23] width 25 height 25
click at [1422, 86] on div "Settings" at bounding box center [1448, 86] width 195 height 27
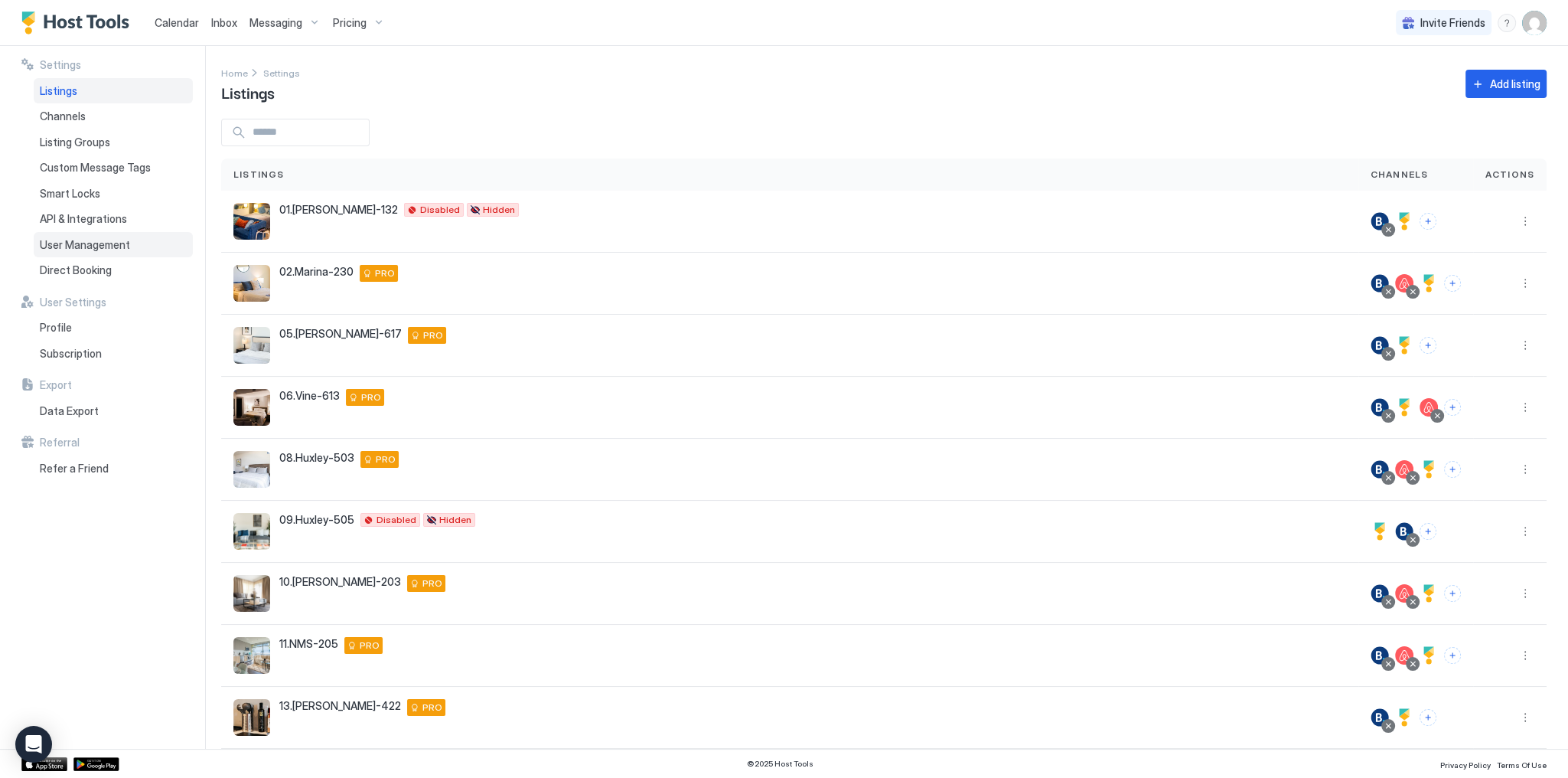
click at [81, 237] on div "User Management" at bounding box center [113, 244] width 159 height 26
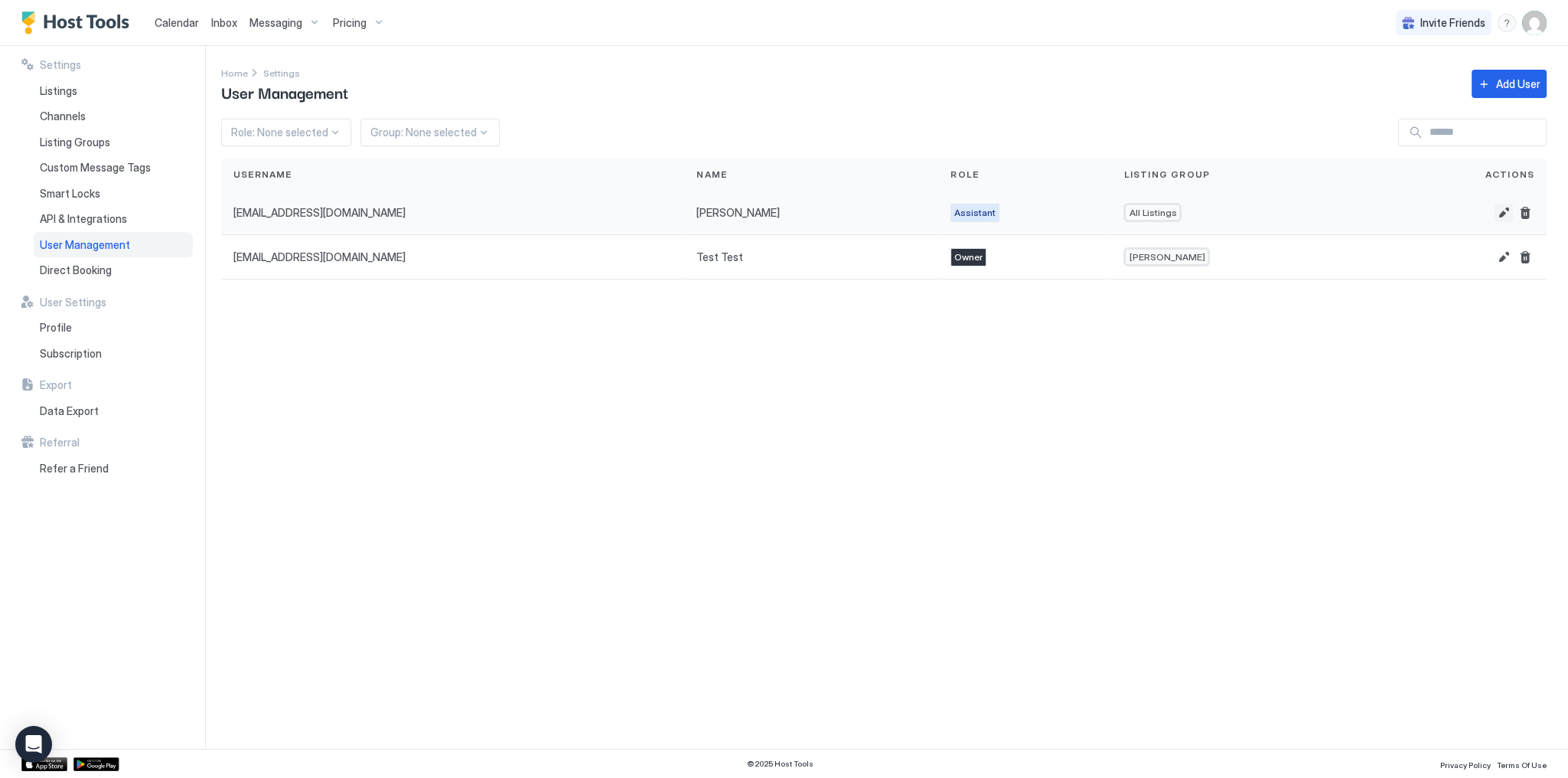
click at [1504, 208] on button "Edit" at bounding box center [1504, 213] width 19 height 19
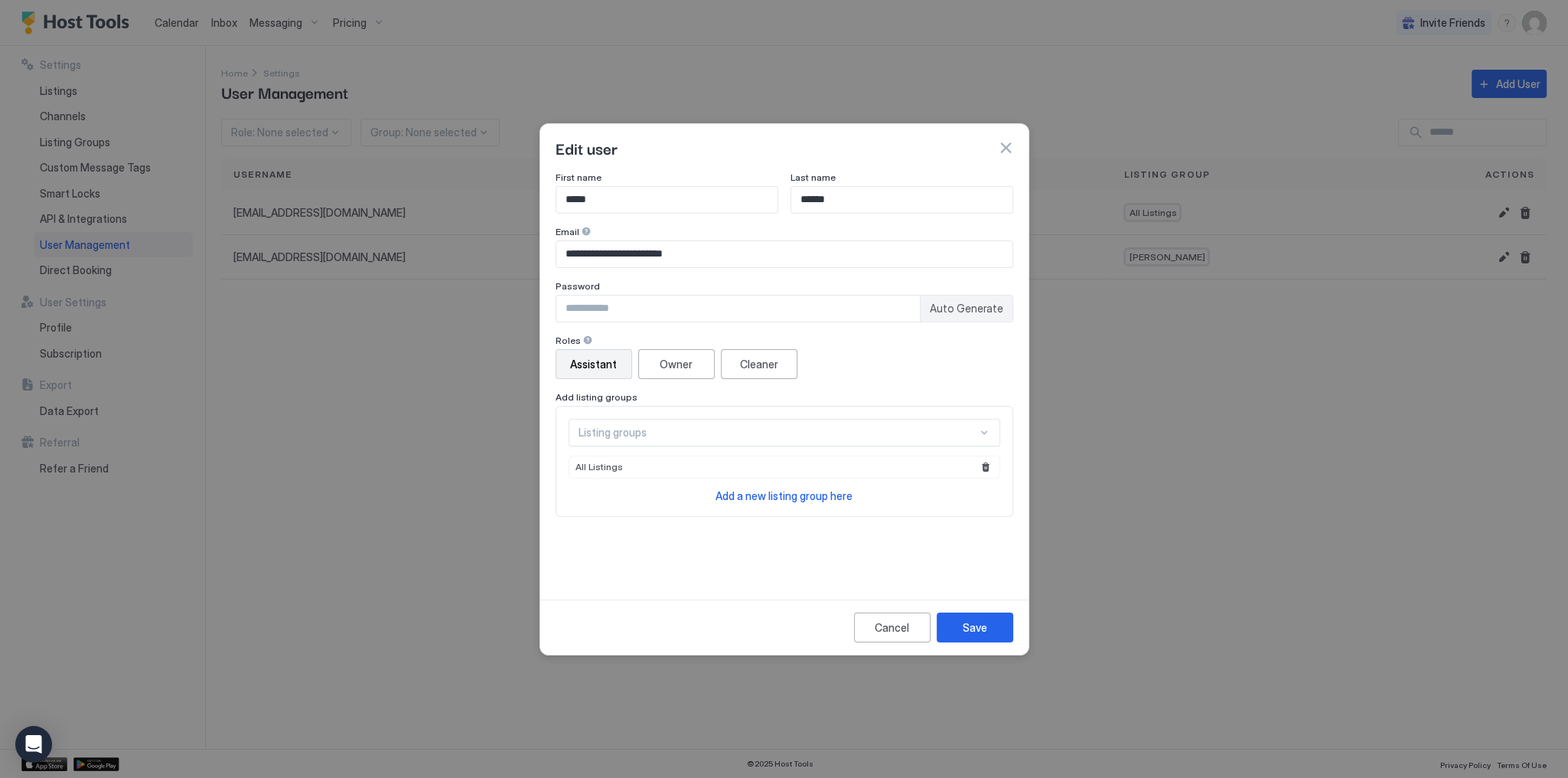
click at [849, 376] on div "Assistant Owner Cleaner" at bounding box center [784, 364] width 458 height 30
click at [1006, 155] on button "button" at bounding box center [1005, 147] width 15 height 15
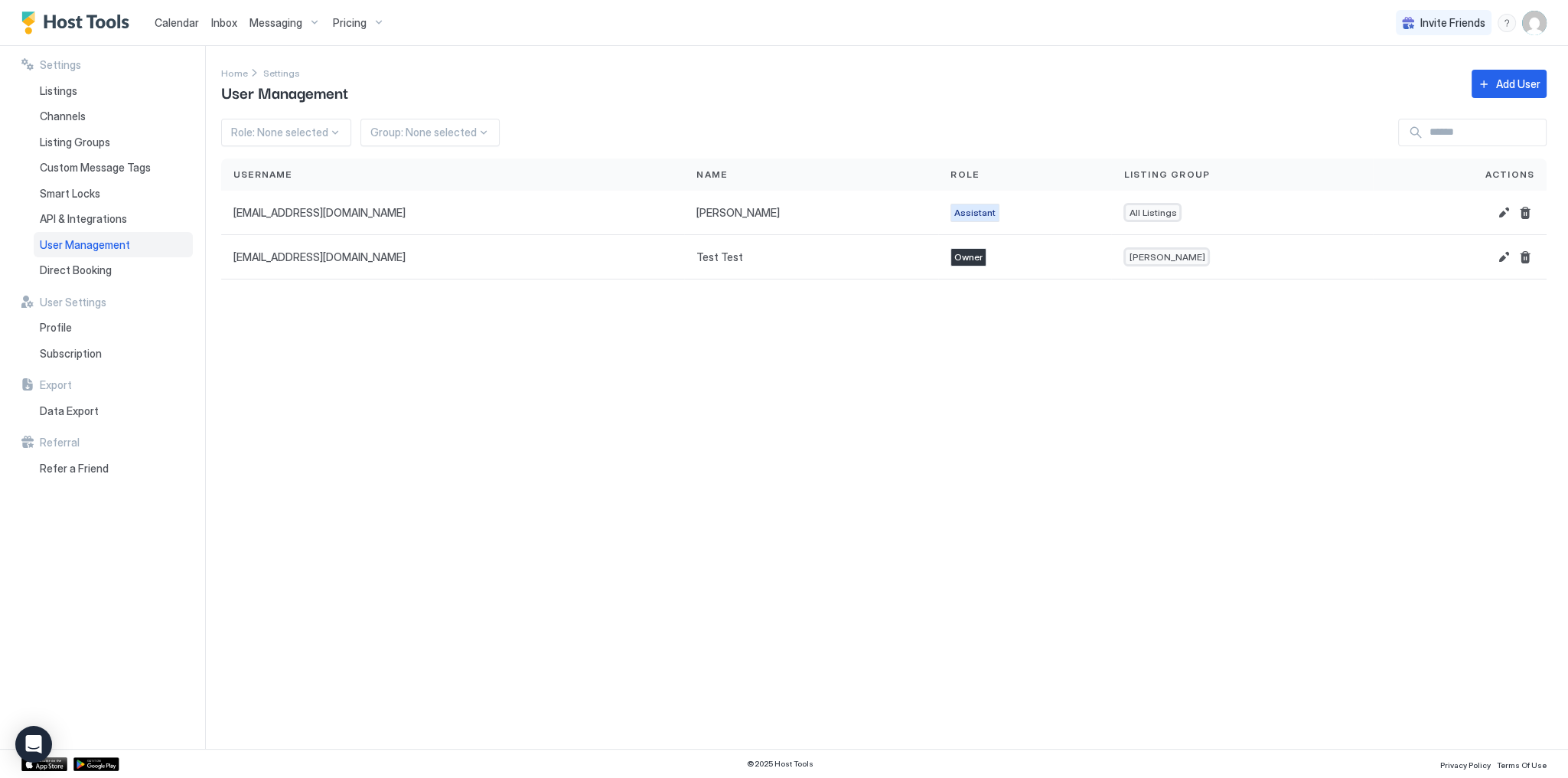
click at [1010, 107] on div "Settings Home Settings User Management Add User Role: None selected Group: None…" at bounding box center [895, 397] width 1347 height 703
click at [212, 29] on link "Inbox" at bounding box center [225, 23] width 26 height 16
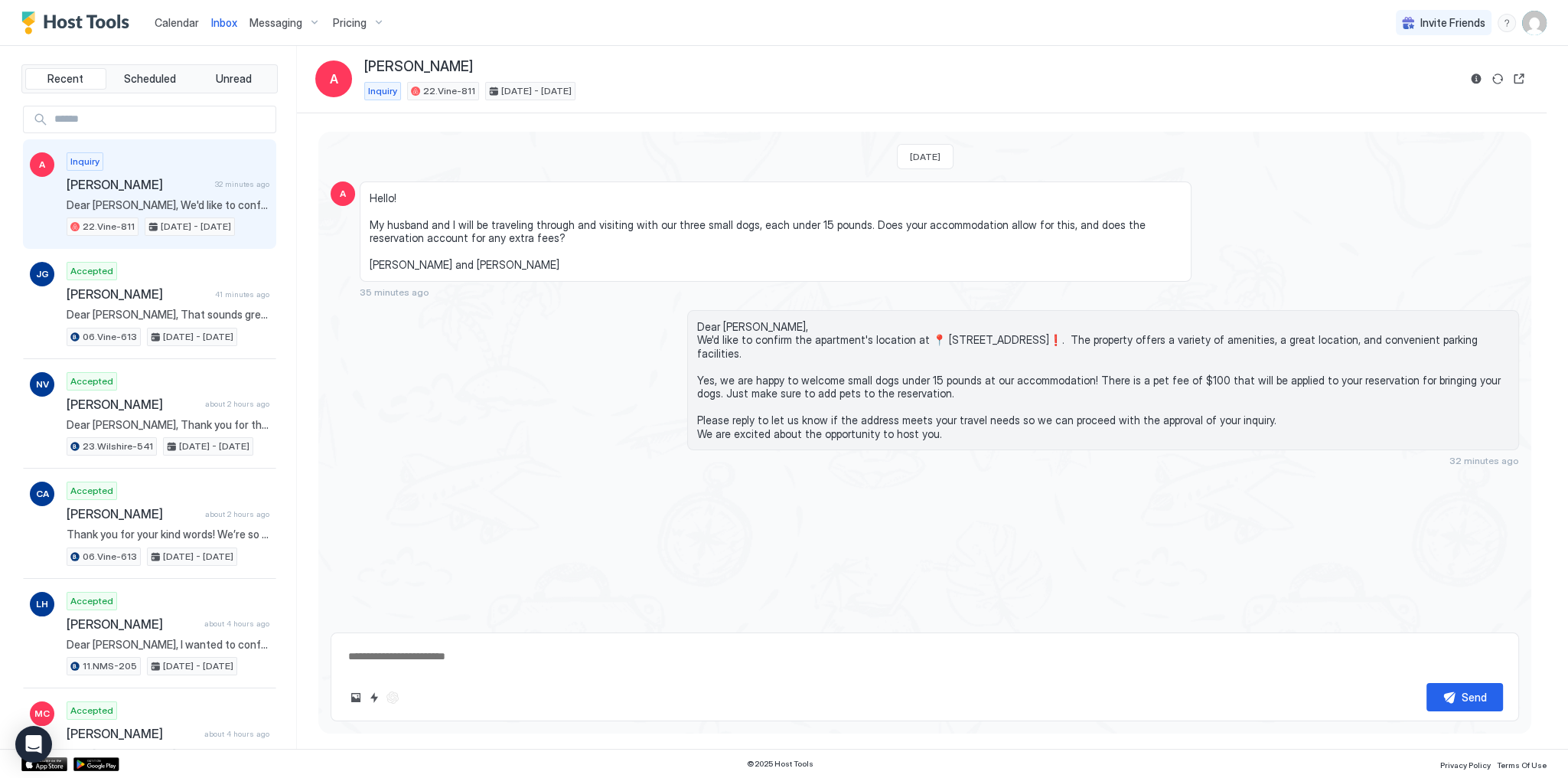
type textarea "*"
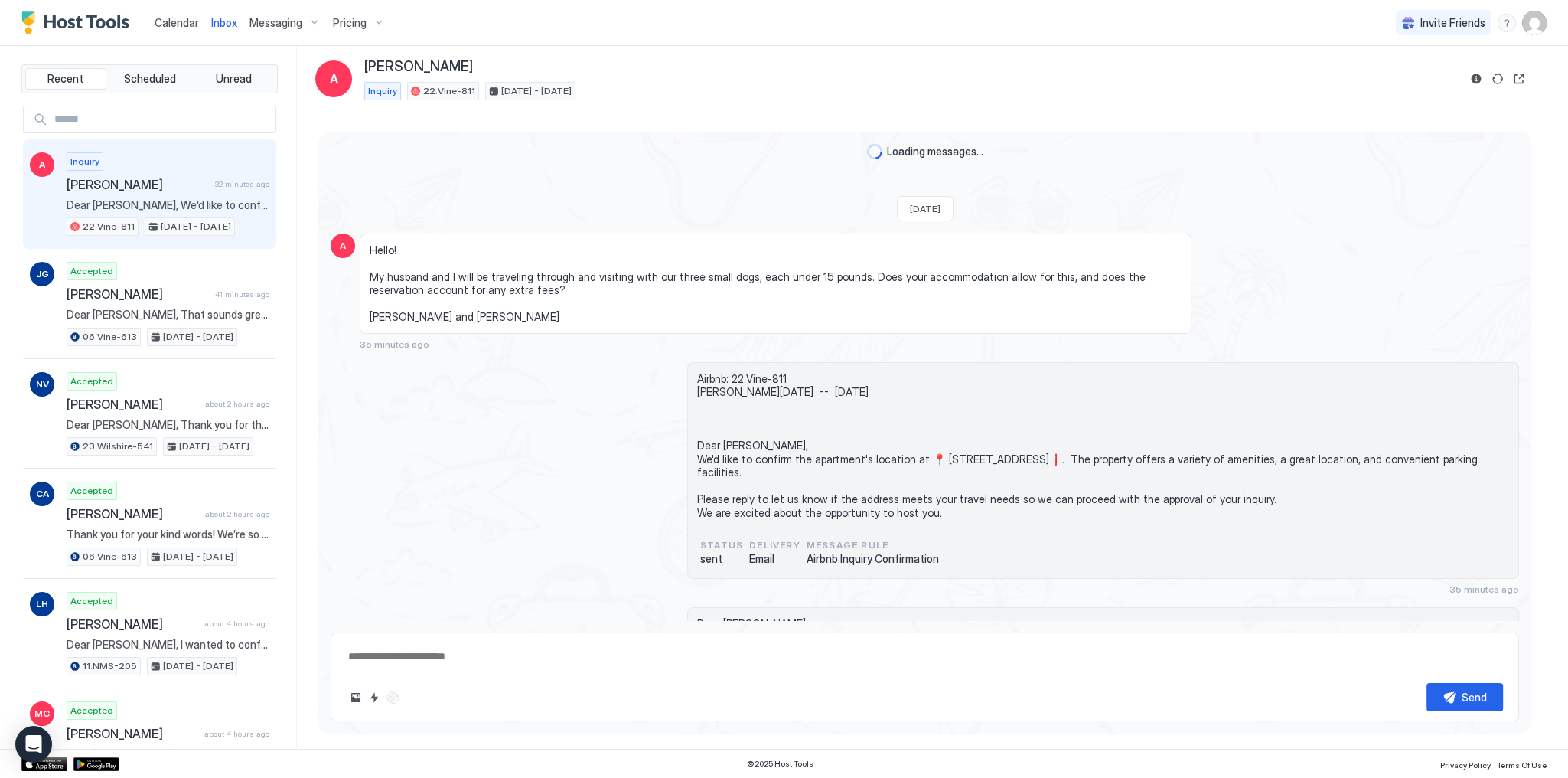
scroll to position [154, 0]
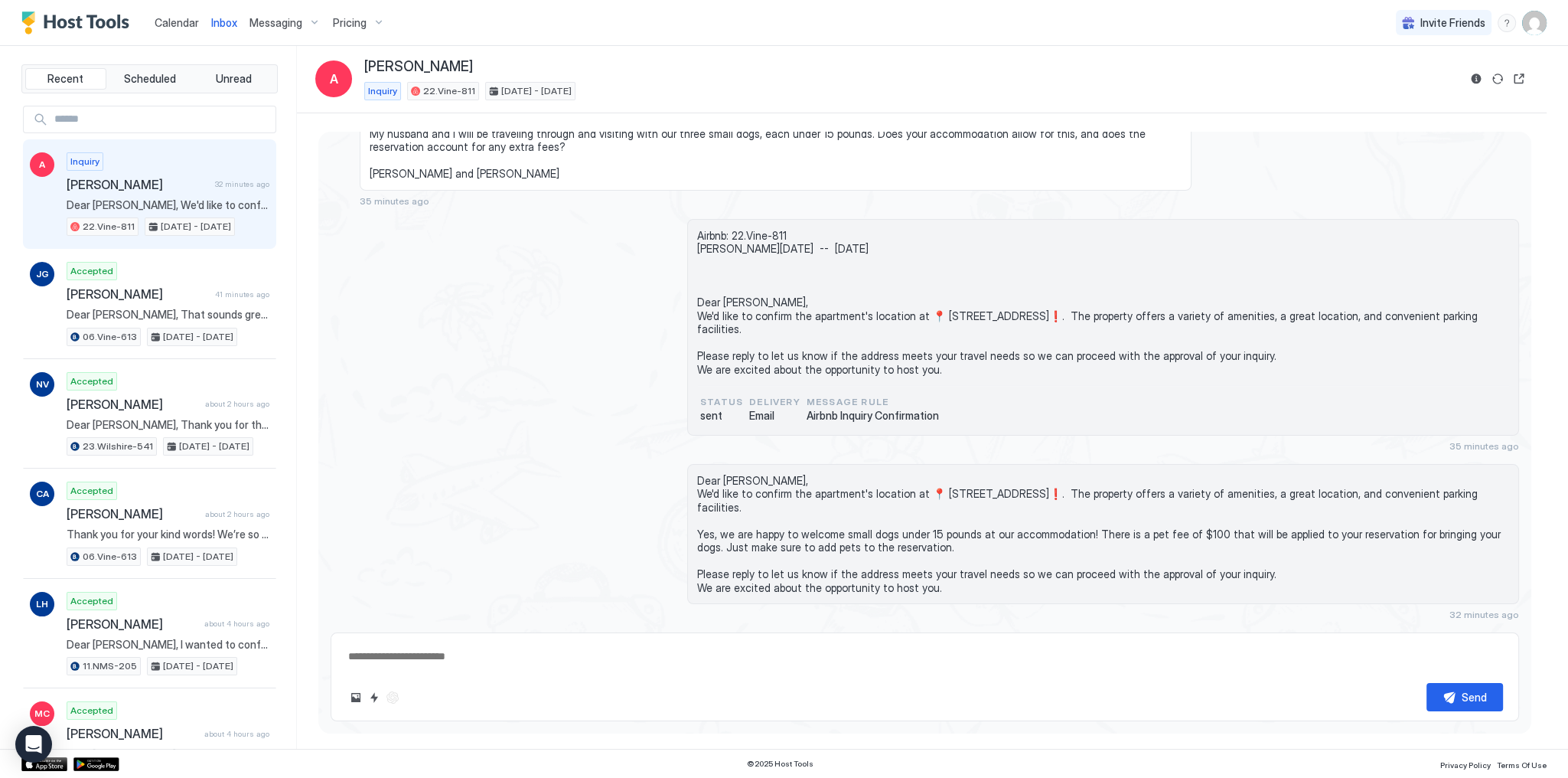
click at [641, 162] on span "Hello! My husband and I will be traveling through and visiting with our three s…" at bounding box center [776, 140] width 812 height 80
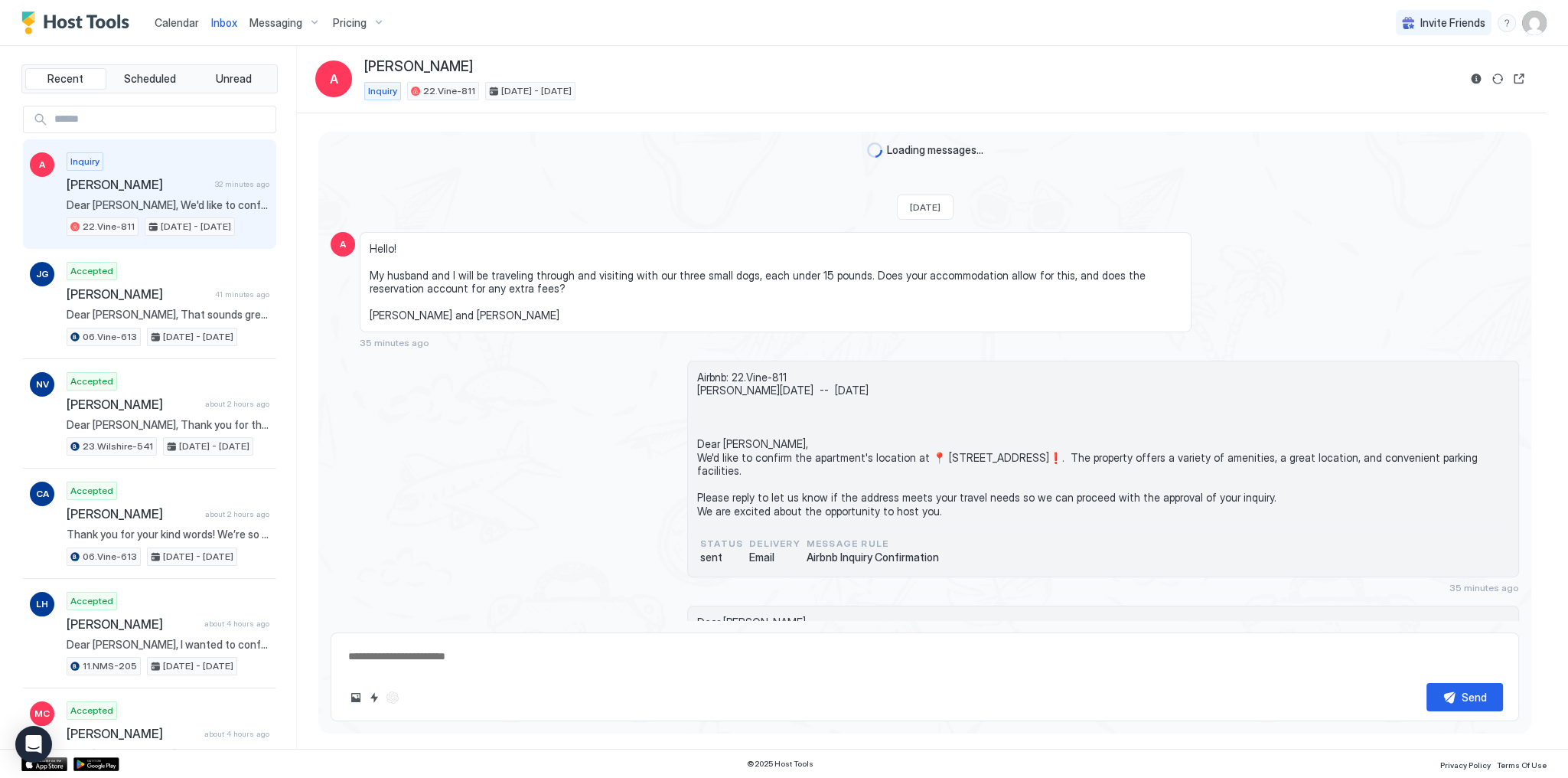
scroll to position [0, 0]
type textarea "*"
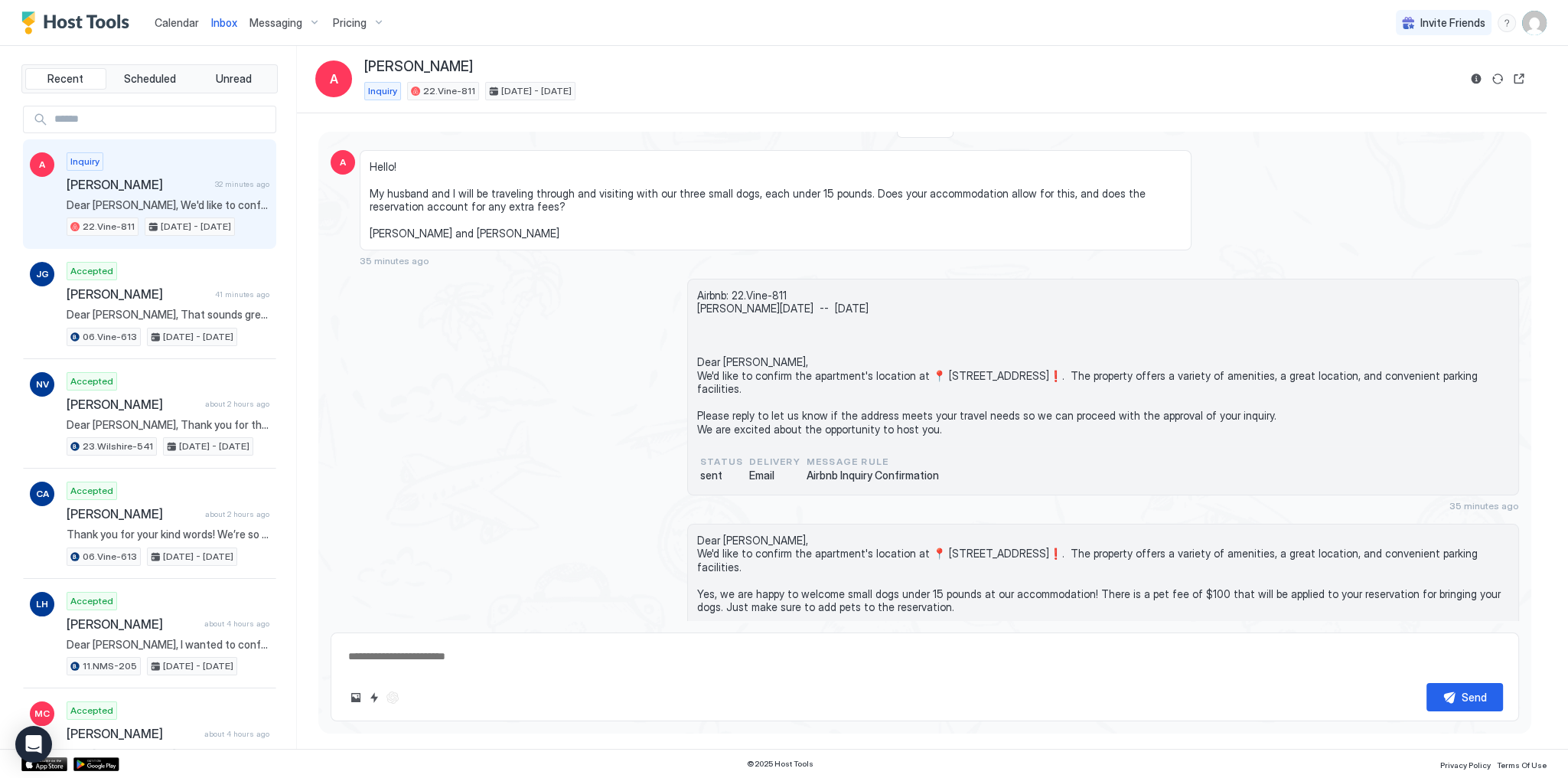
scroll to position [102, 0]
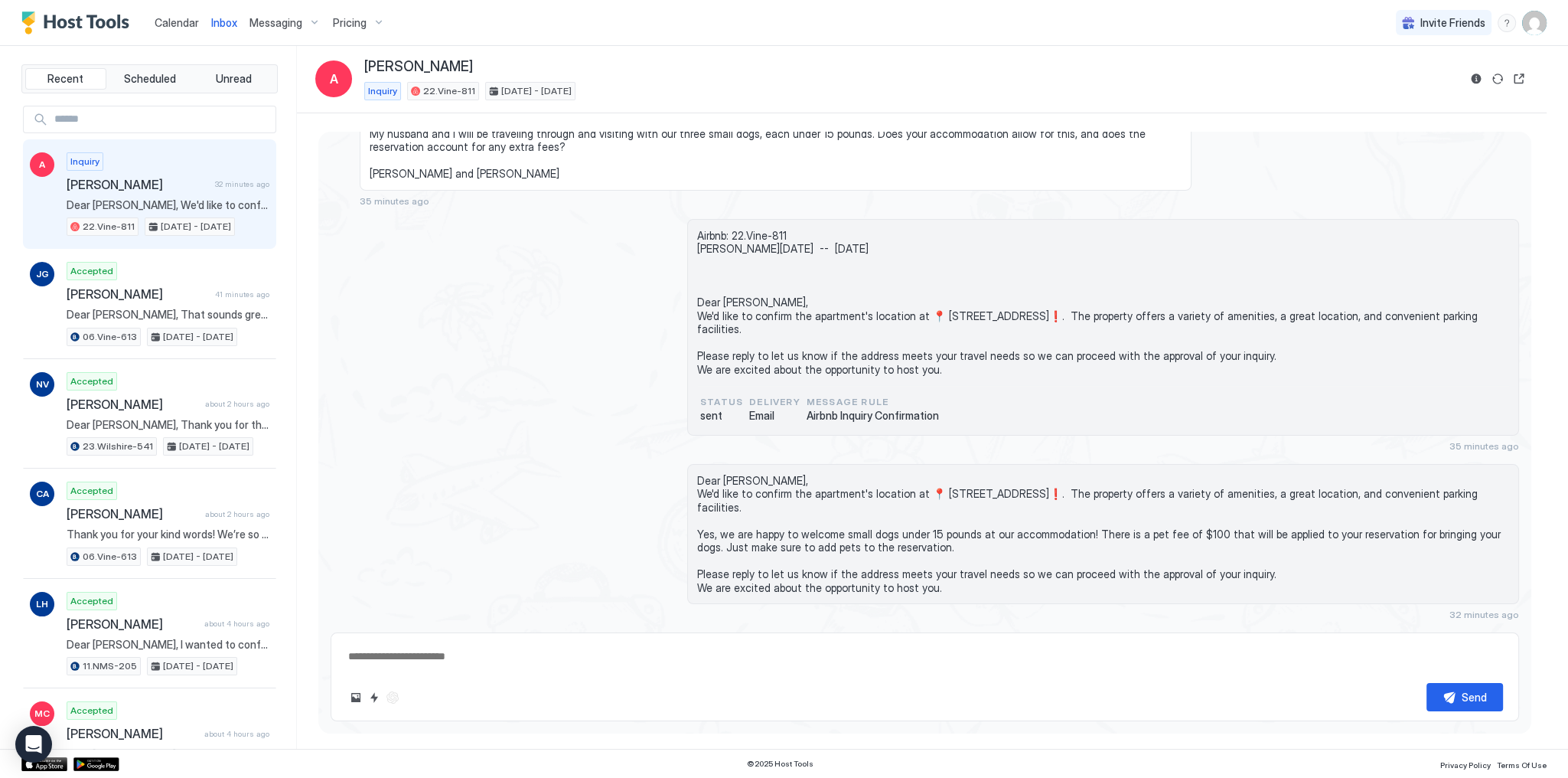
click at [171, 26] on span "Calendar" at bounding box center [176, 22] width 45 height 13
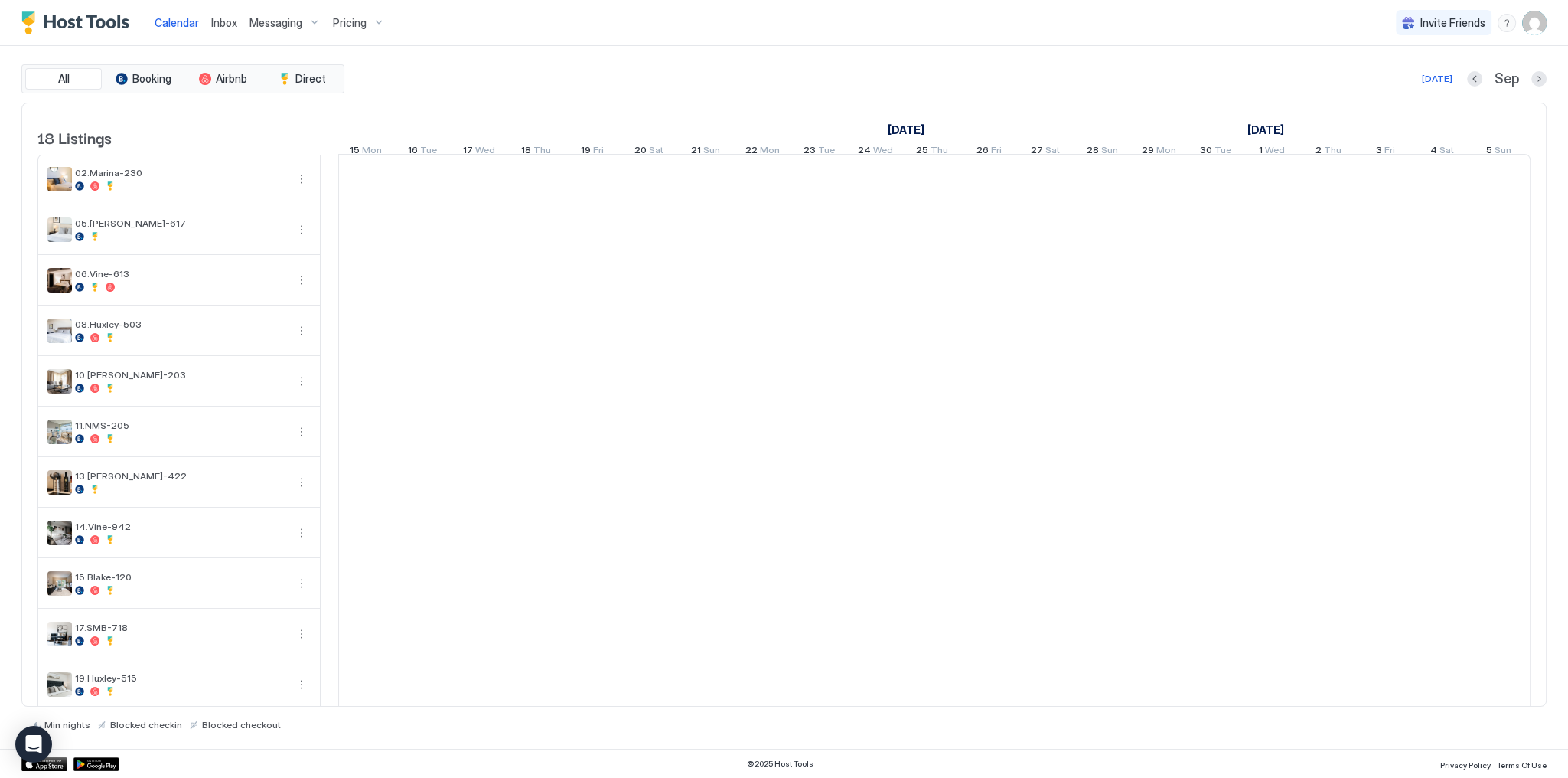
scroll to position [0, 851]
click at [683, 65] on div "All Booking Airbnb Direct [DATE] Sep" at bounding box center [784, 78] width 1525 height 29
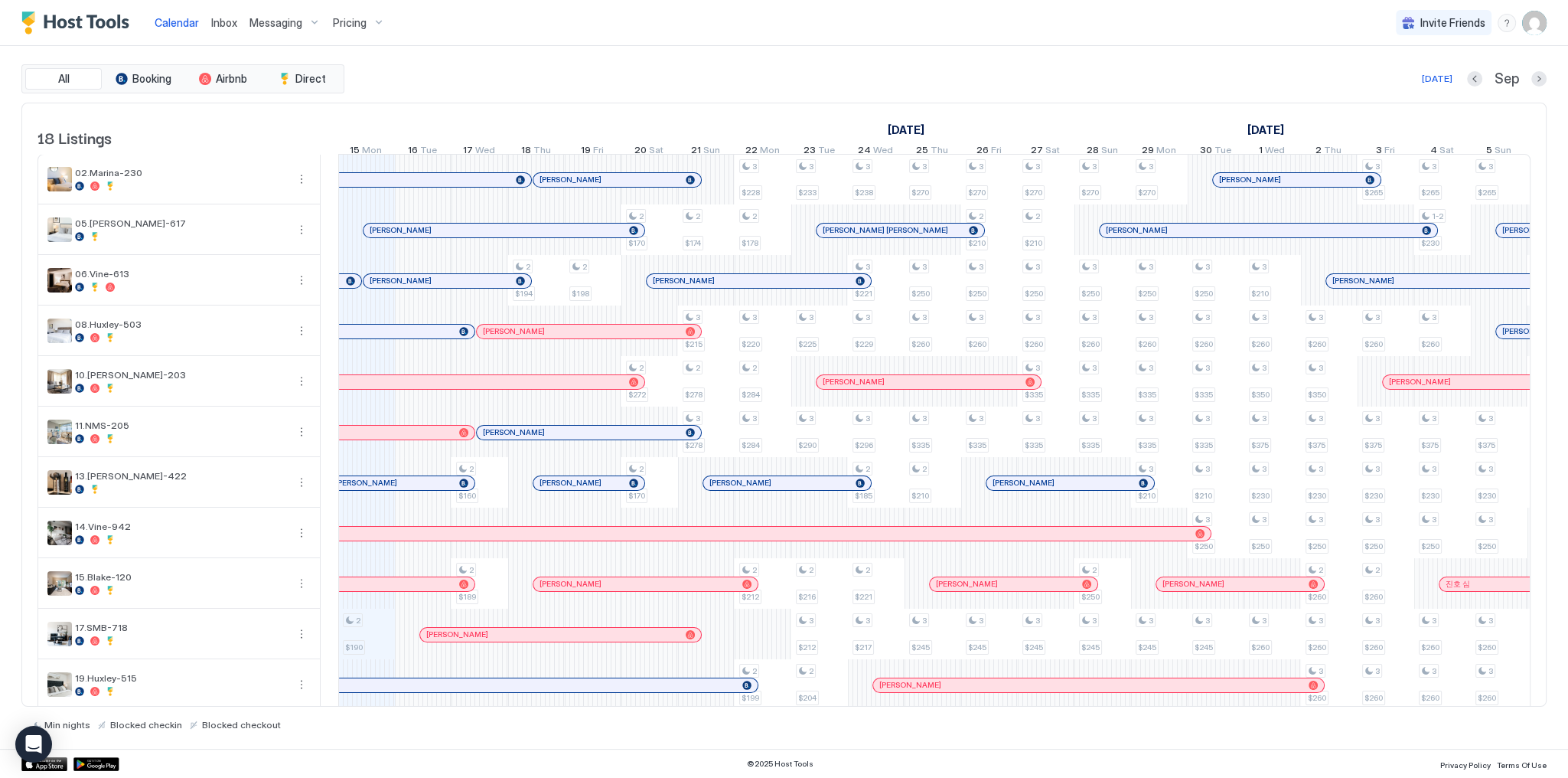
click at [712, 65] on div "All Booking Airbnb Direct [DATE] Sep" at bounding box center [784, 78] width 1525 height 29
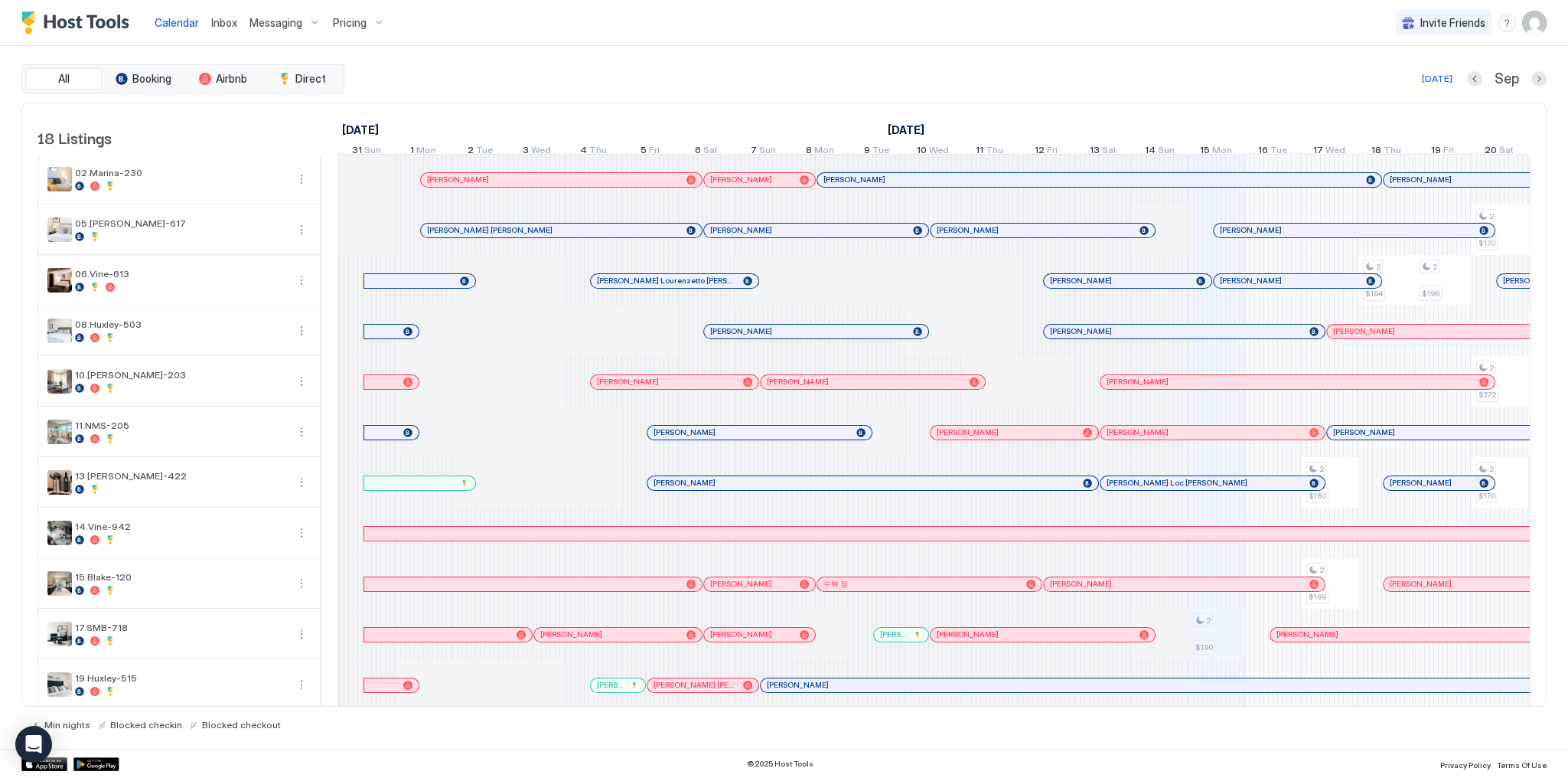
scroll to position [0, 851]
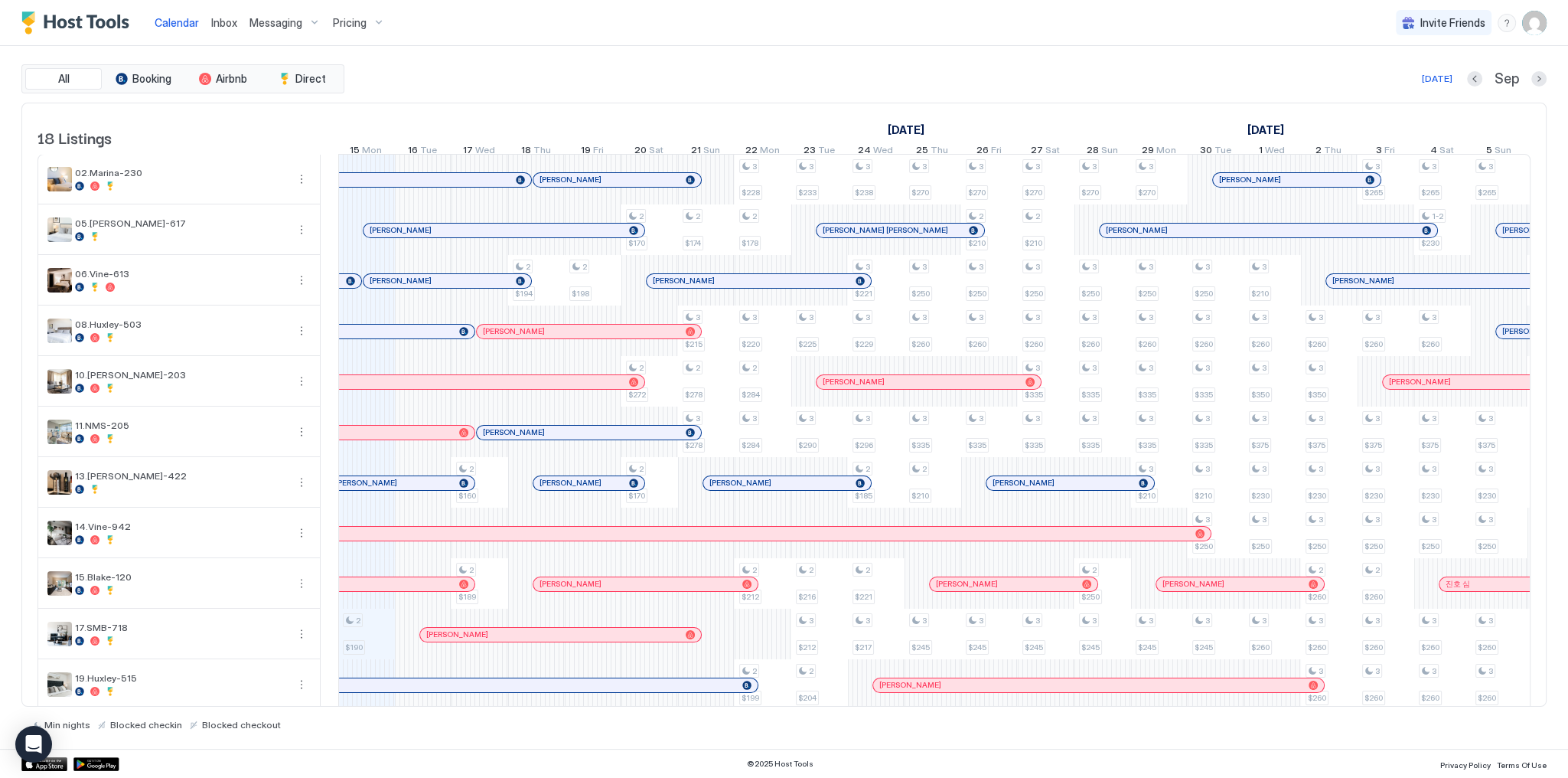
click at [870, 76] on div "[DATE] Sep" at bounding box center [947, 78] width 1199 height 19
click at [892, 51] on div "All Booking Airbnb Direct [DATE] [DATE] Listings [DATE] [DATE] [DATE] 31 Sun 1 …" at bounding box center [784, 397] width 1525 height 703
click at [789, 92] on div "All Booking Airbnb Direct Today Sep" at bounding box center [784, 78] width 1525 height 29
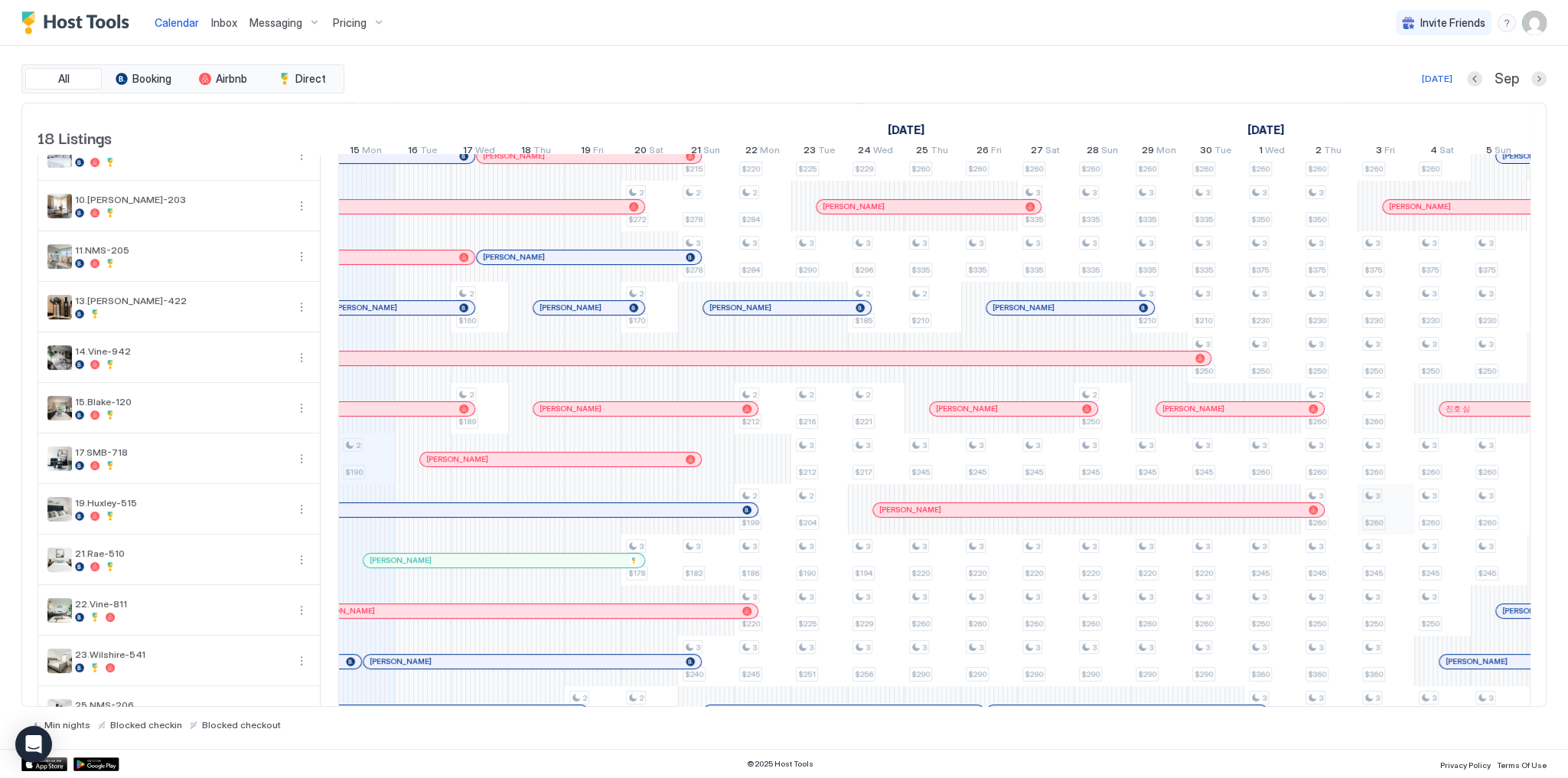
scroll to position [372, 0]
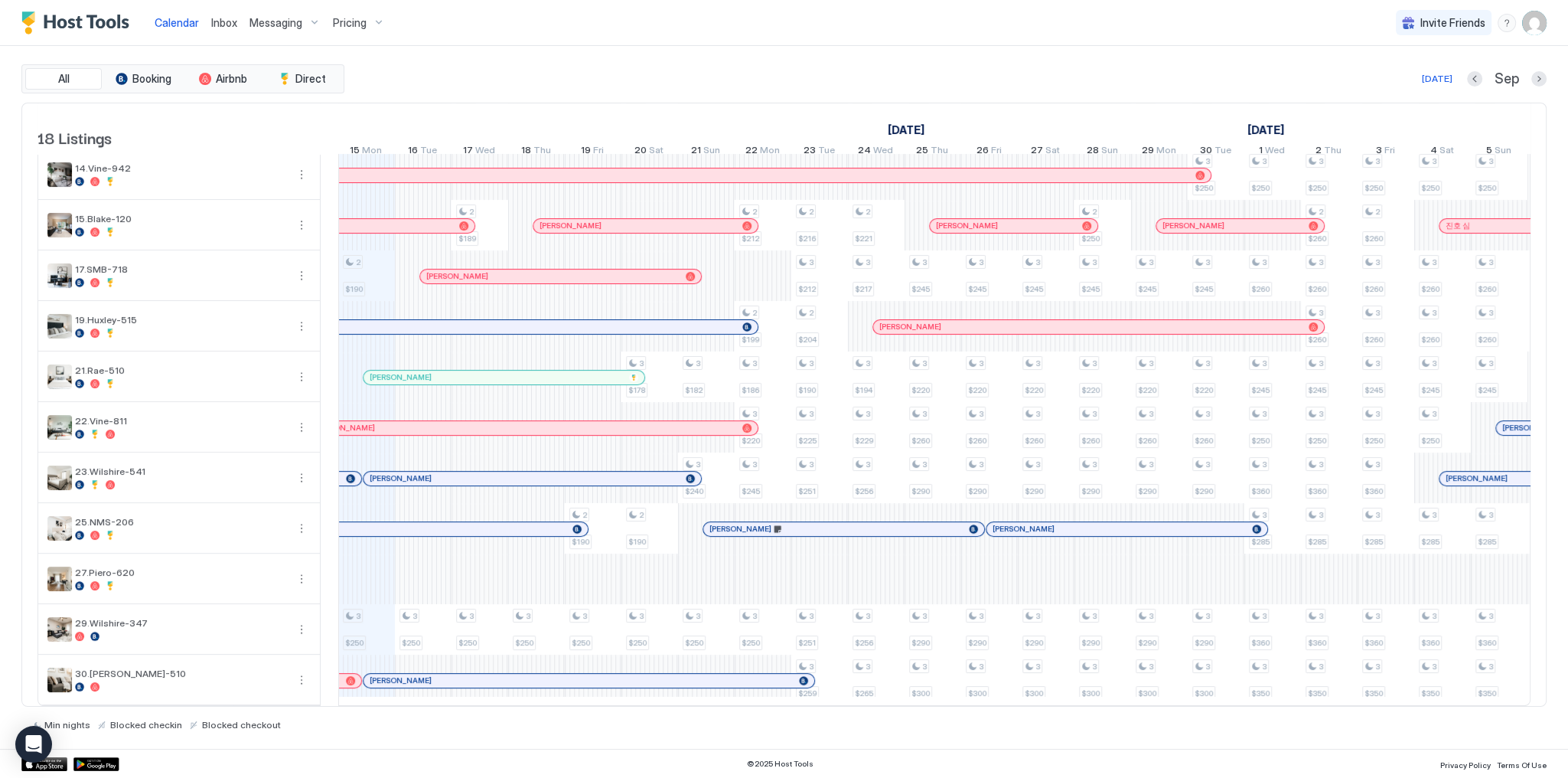
click at [756, 76] on div "Today Sep" at bounding box center [947, 78] width 1199 height 19
click at [956, 67] on div "All Booking Airbnb Direct Today Sep" at bounding box center [784, 78] width 1525 height 29
click at [789, 122] on div "September 2025" at bounding box center [395, 130] width 1700 height 22
click at [701, 109] on div "August 2025 September 2025 October 2025 31 Sun 1 Mon 2 Tue 3 Wed 4 Thu 5 Fri 6 …" at bounding box center [934, 133] width 1192 height 59
click at [773, 46] on div "All Booking Airbnb Direct Today Sep 18 Listings August 2025 September 2025 Octo…" at bounding box center [784, 397] width 1525 height 703
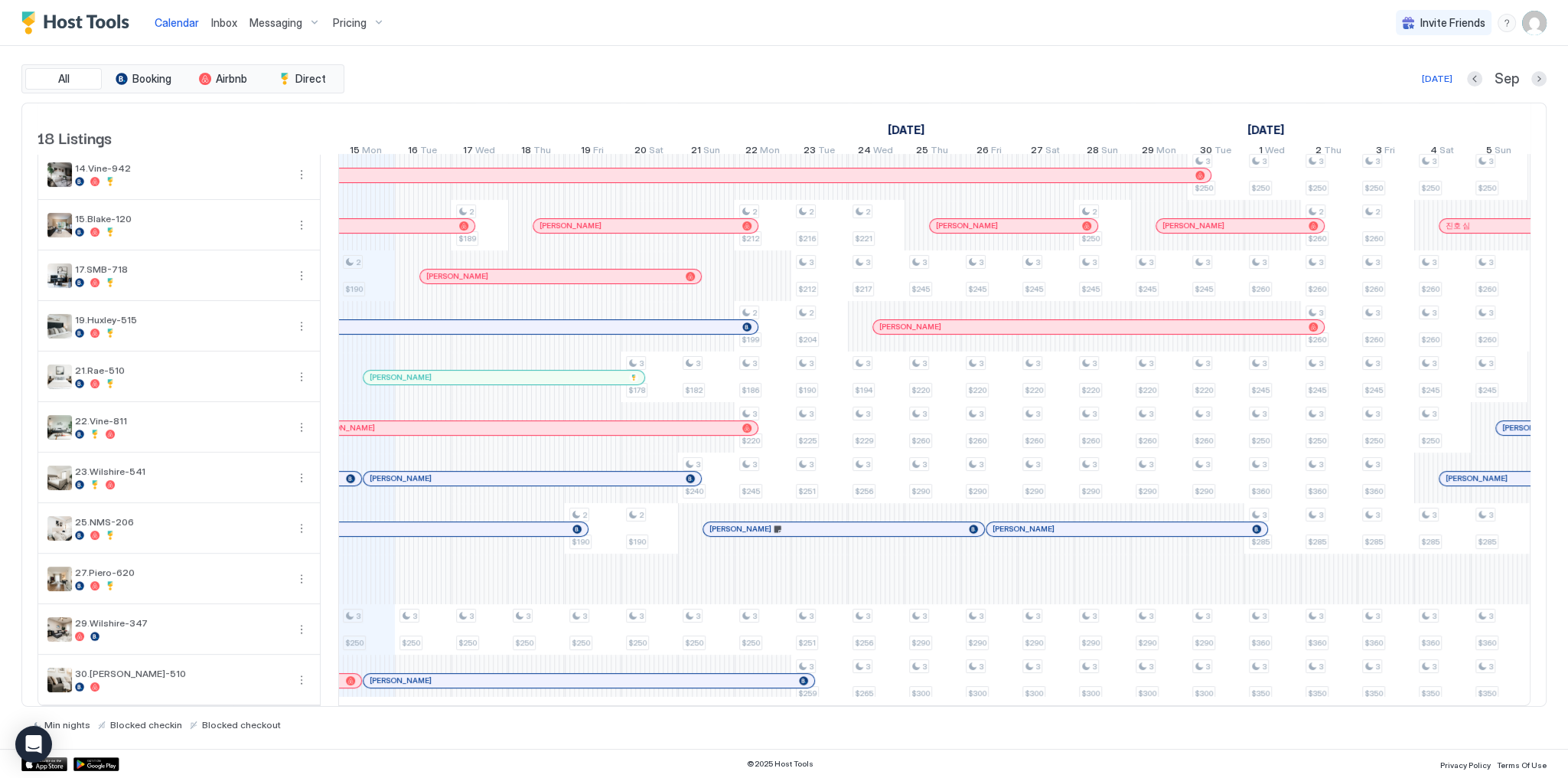
click at [993, 58] on div "All Booking Airbnb Direct Today Sep 18 Listings August 2025 September 2025 Octo…" at bounding box center [784, 397] width 1525 height 703
click at [662, 99] on div "All Booking Airbnb Direct Today Sep 18 Listings August 2025 September 2025 Octo…" at bounding box center [784, 397] width 1525 height 666
click at [475, 67] on div "All Booking Airbnb Direct Today Sep 18 Listings August 2025 September 2025 Octo…" at bounding box center [784, 397] width 1525 height 703
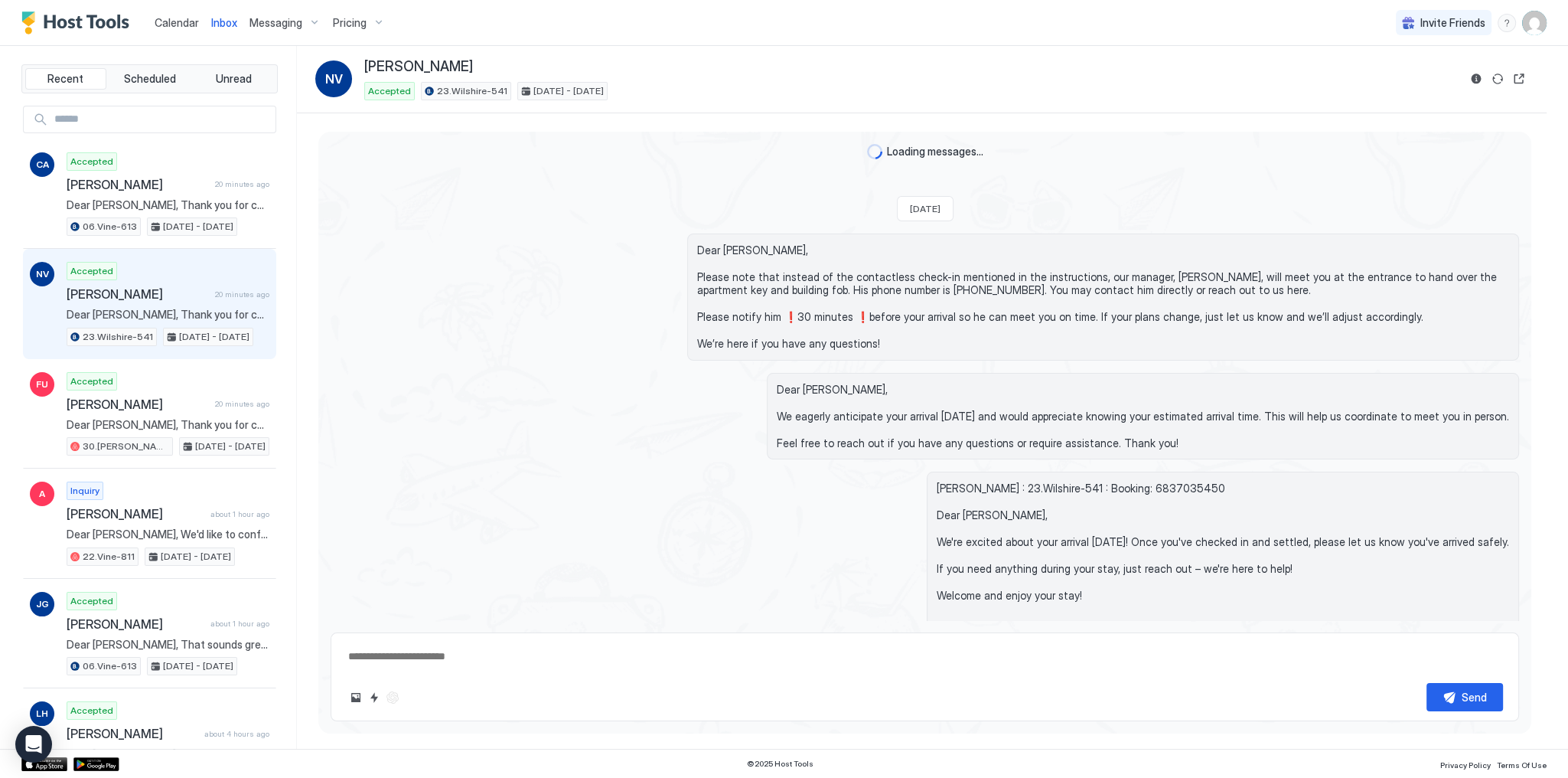
scroll to position [2267, 0]
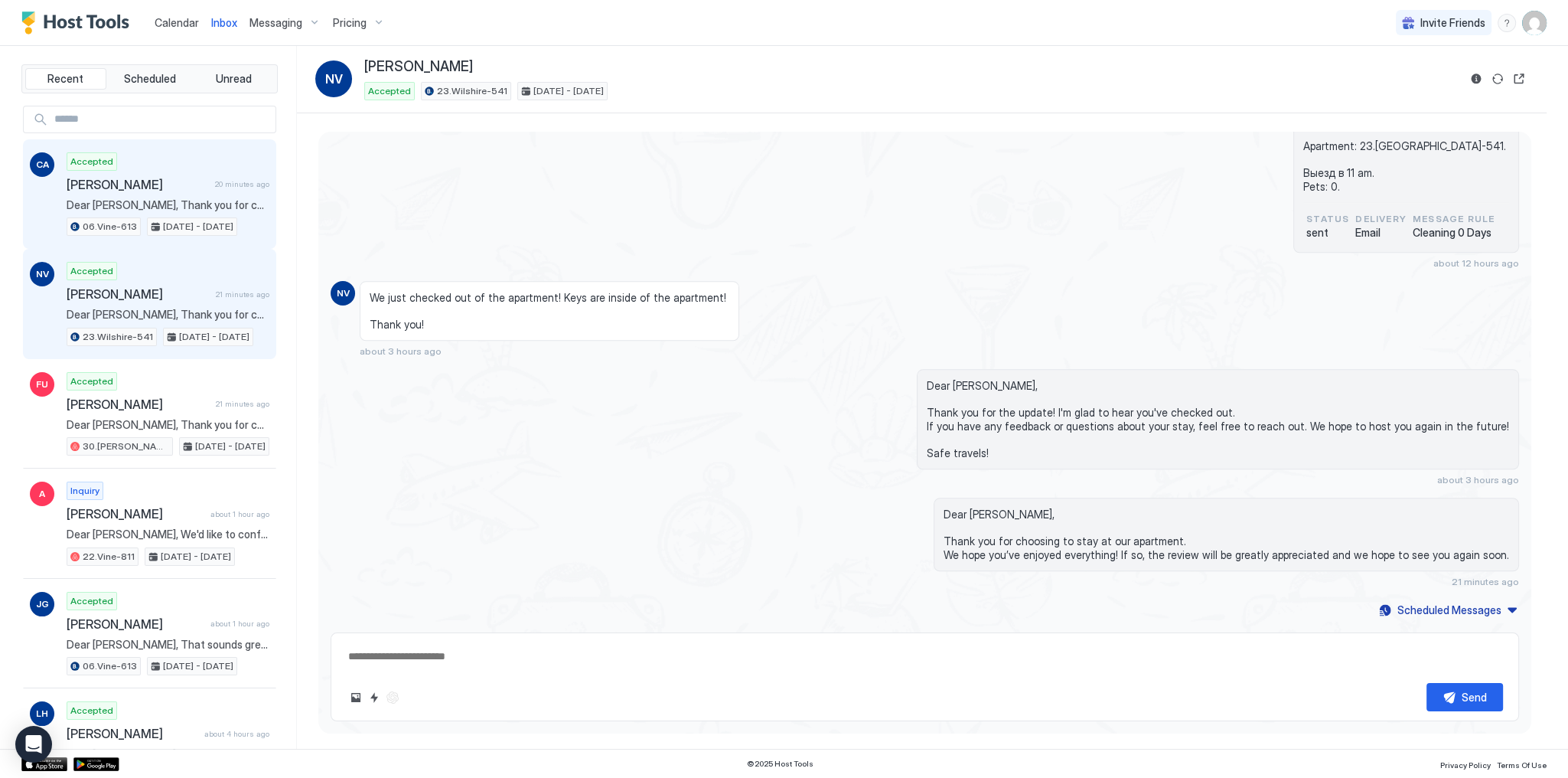
click at [195, 152] on div "Accepted [PERSON_NAME] 20 minutes ago Dear [PERSON_NAME], Thank you for choosin…" at bounding box center [167, 194] width 203 height 84
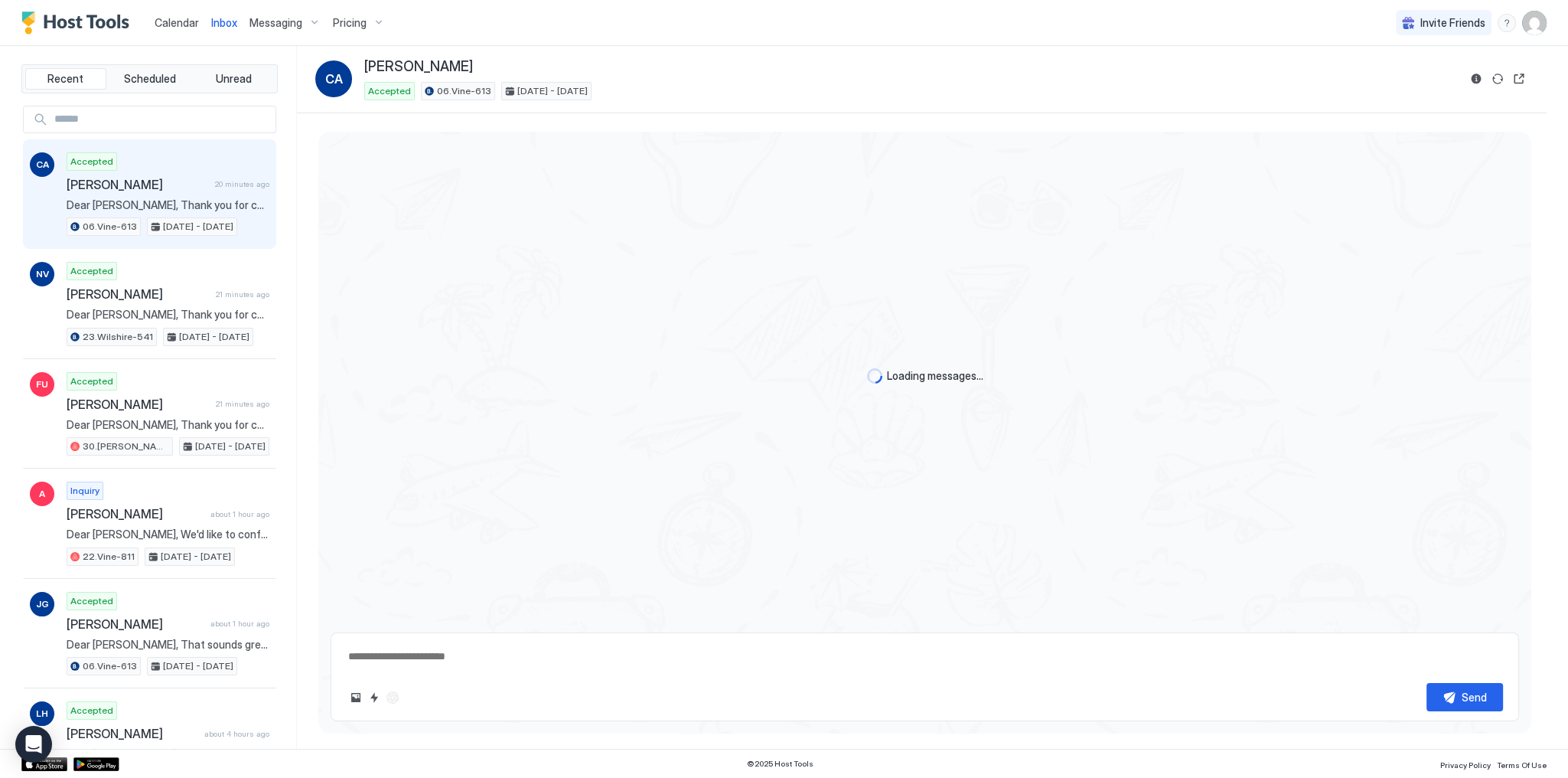
type textarea "*"
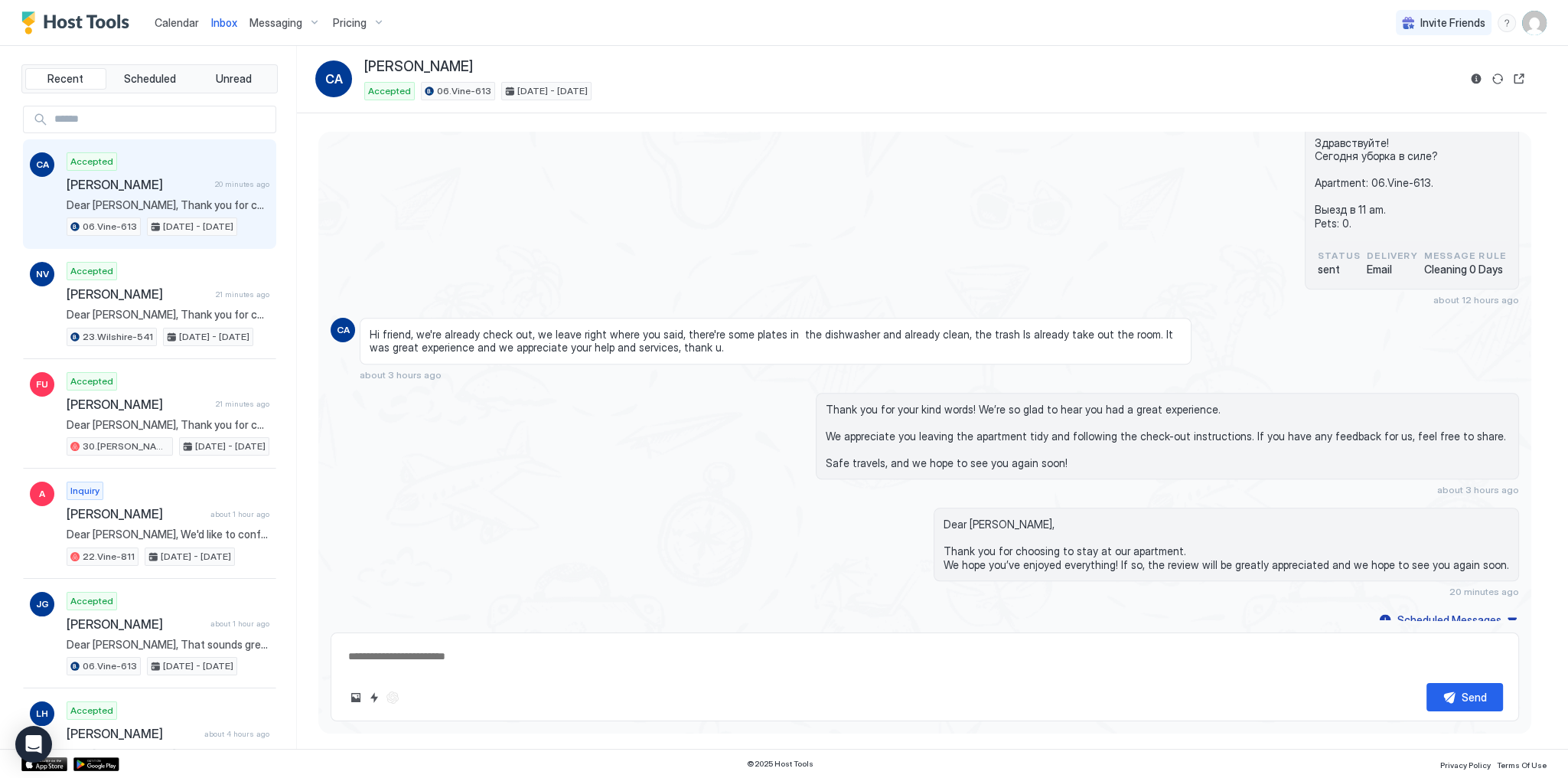
click at [814, 230] on div "Здравствуйте! Сегодня уборка в силе? Apartment: 06.Vine-613. Выезд в 11 am. Pet…" at bounding box center [925, 216] width 1189 height 179
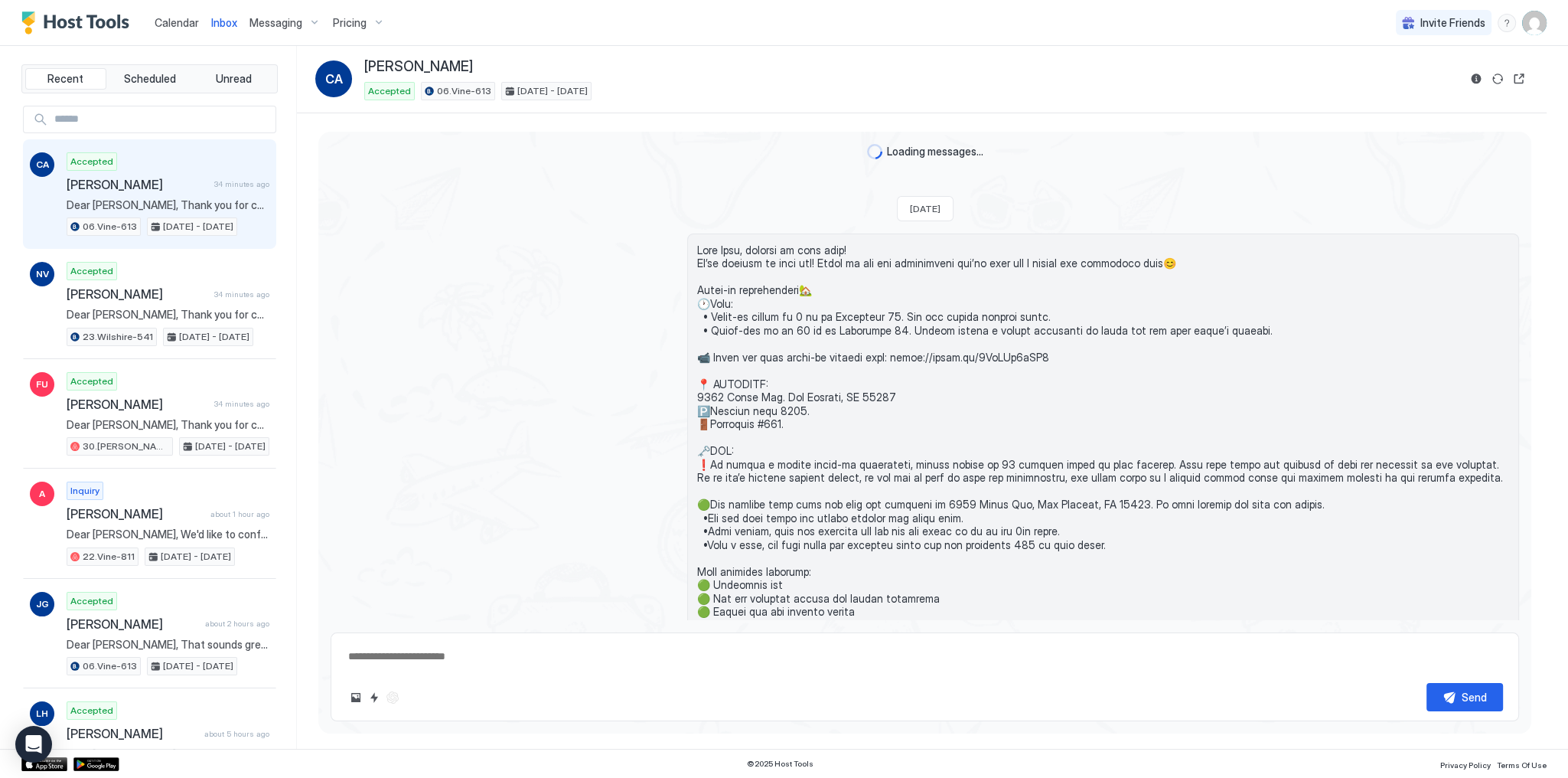
scroll to position [3409, 0]
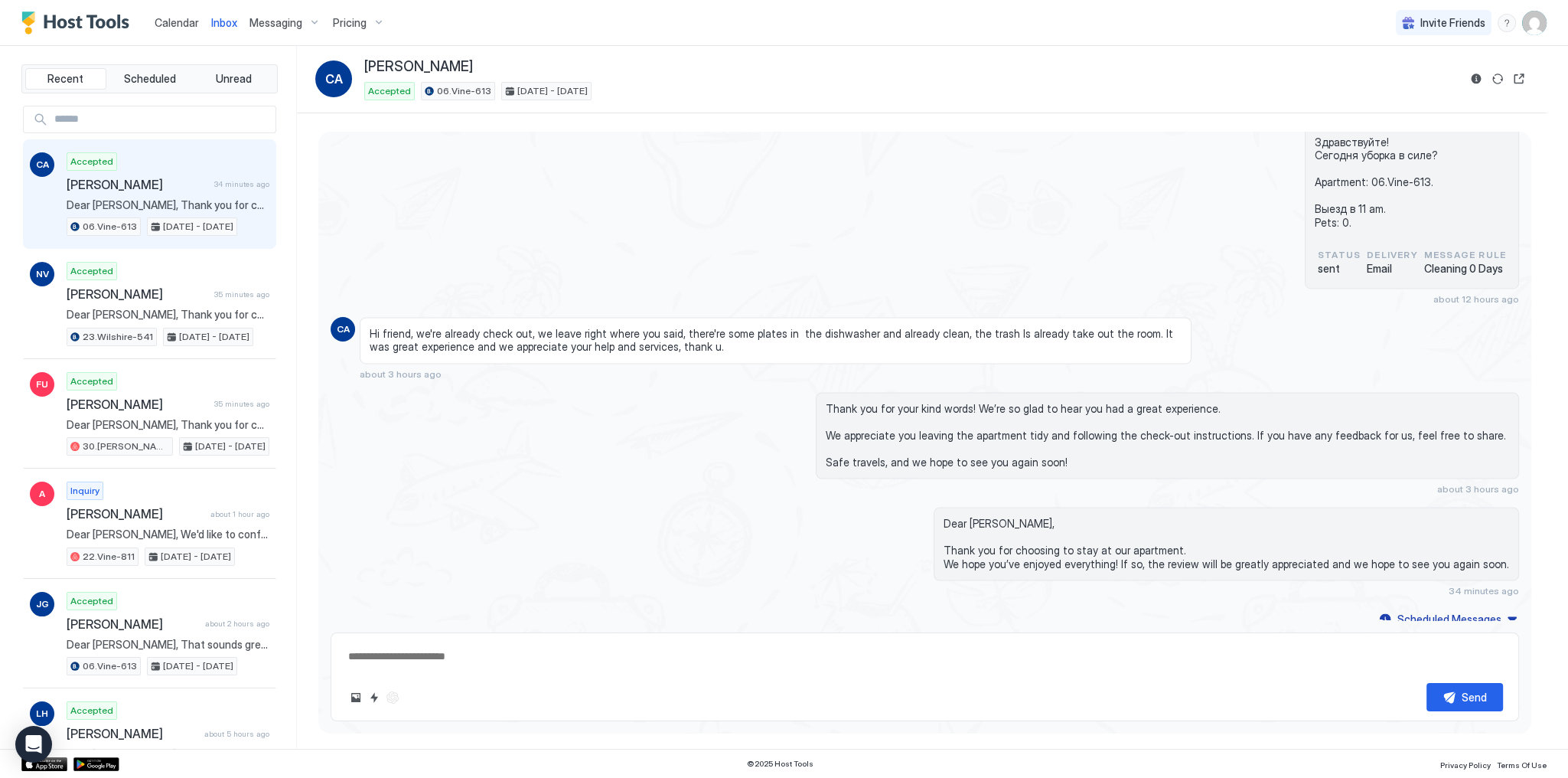
type textarea "*"
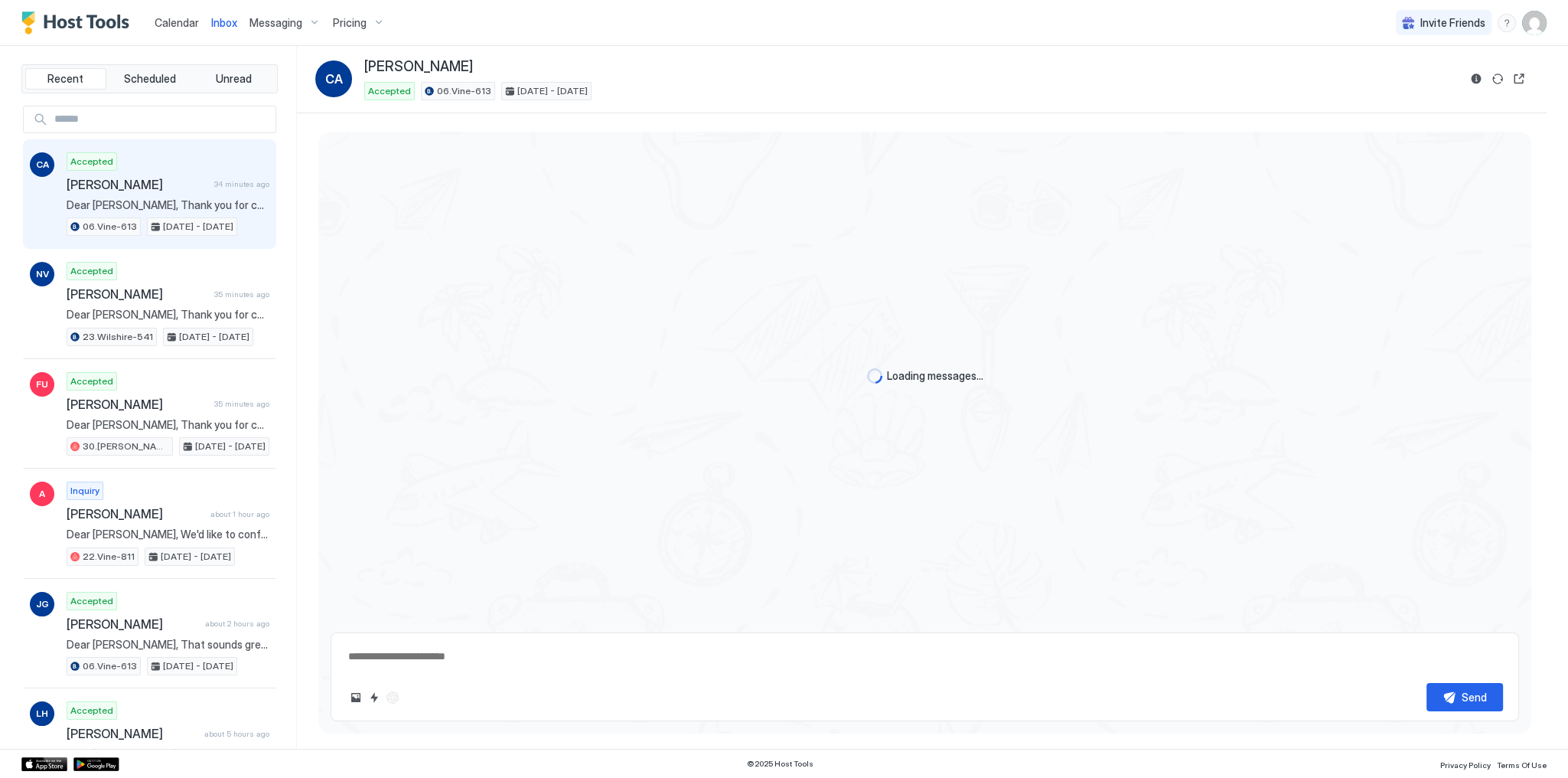
type textarea "*"
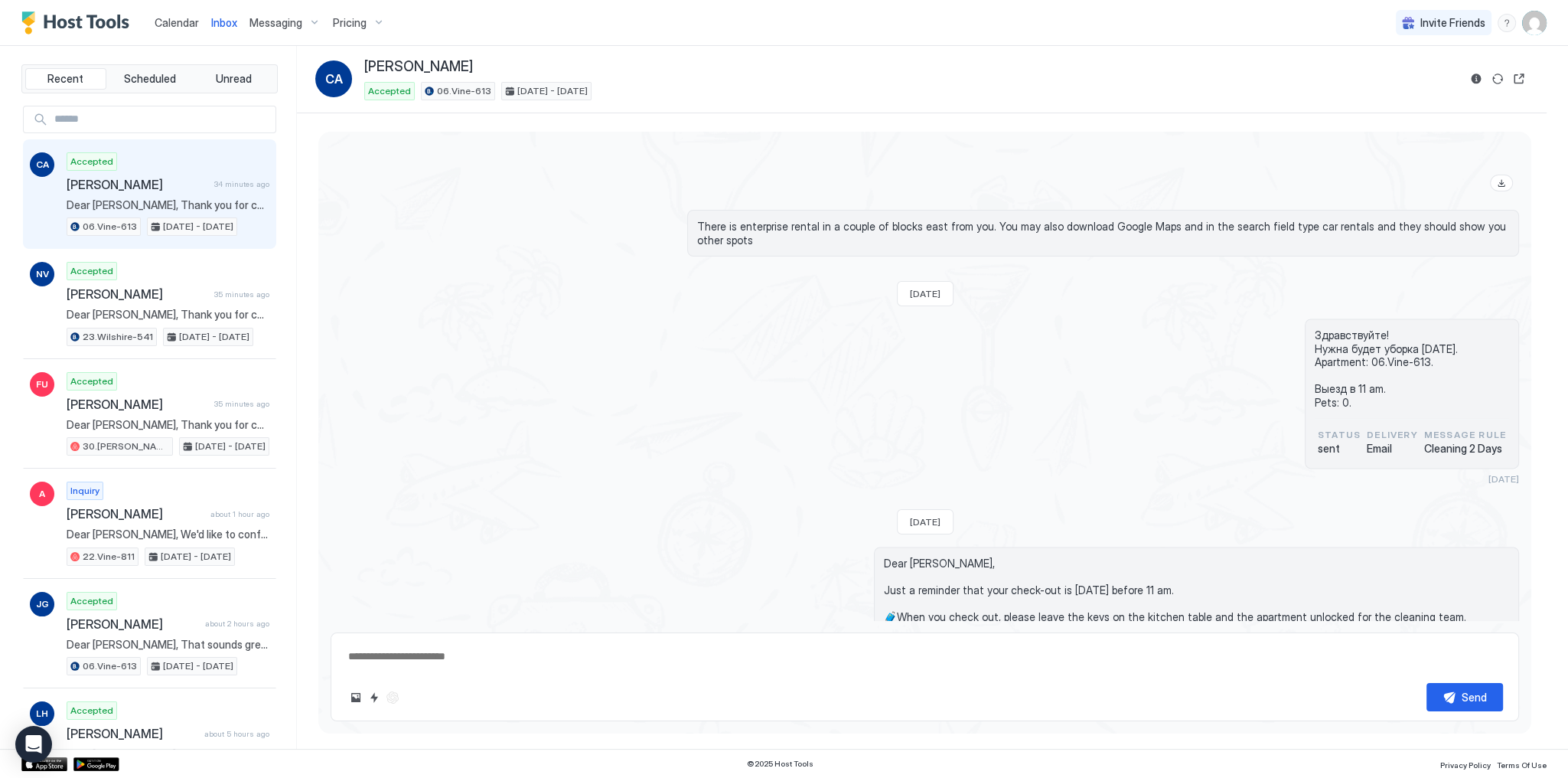
scroll to position [3408, 0]
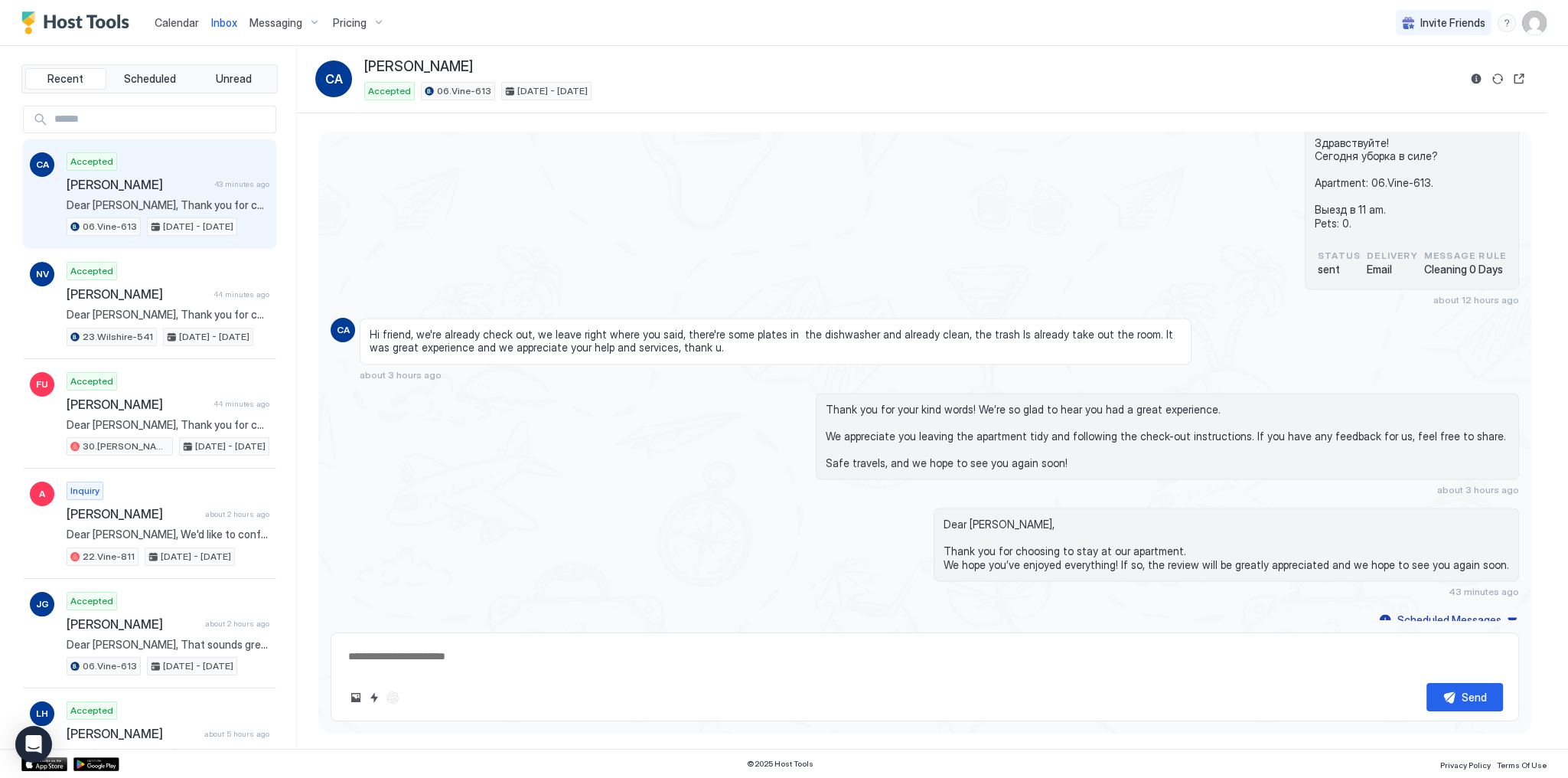
click at [1118, 208] on div "Здравствуйте! Сегодня уборка в силе? Apartment: 06.Vine-613. Выезд в 11 am. Pet…" at bounding box center [925, 216] width 1189 height 179
click at [935, 214] on div "Здравствуйте! Сегодня уборка в силе? Apartment: 06.Vine-613. Выезд в 11 am. Pet…" at bounding box center [925, 216] width 1189 height 179
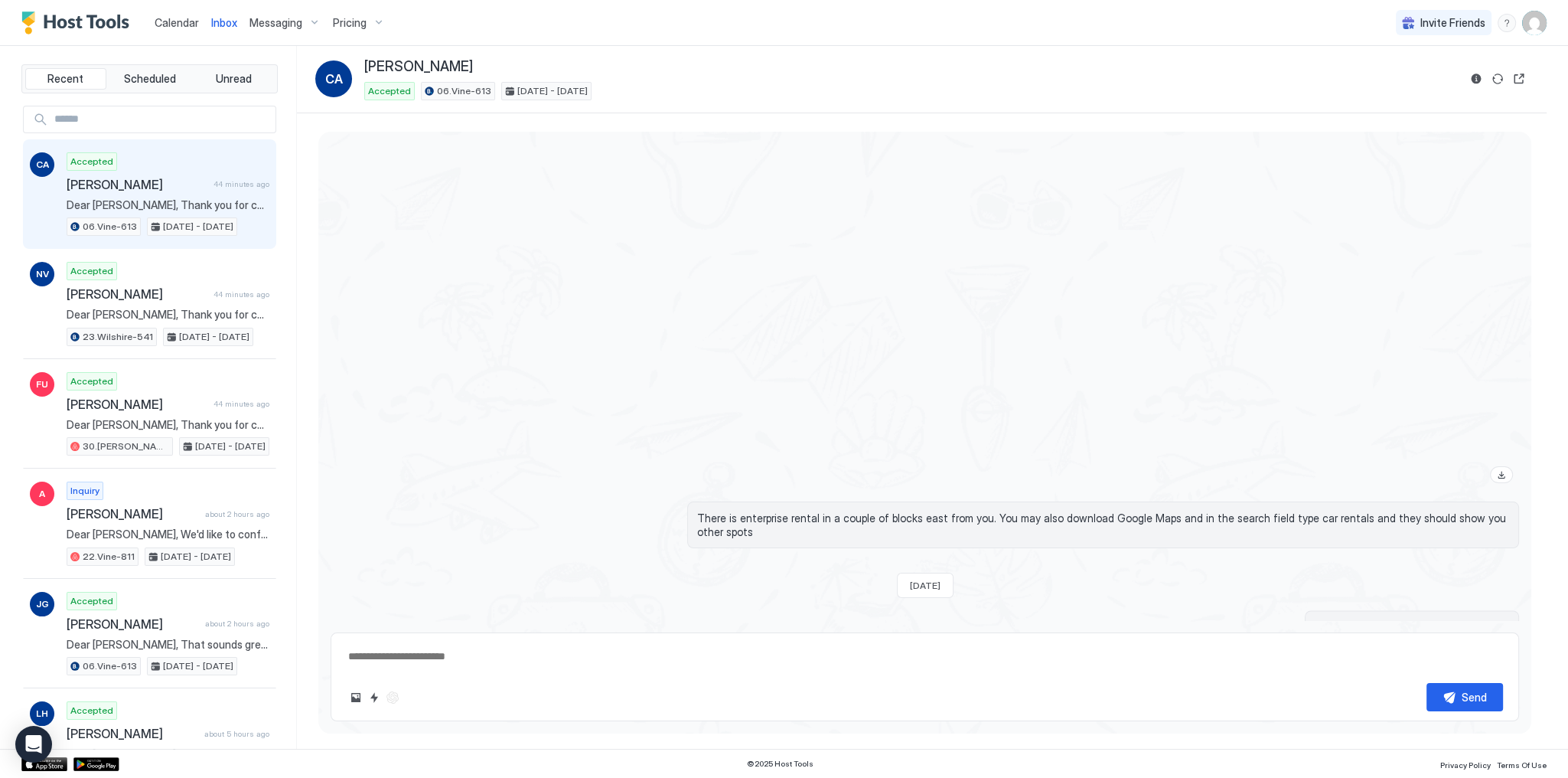
scroll to position [3408, 0]
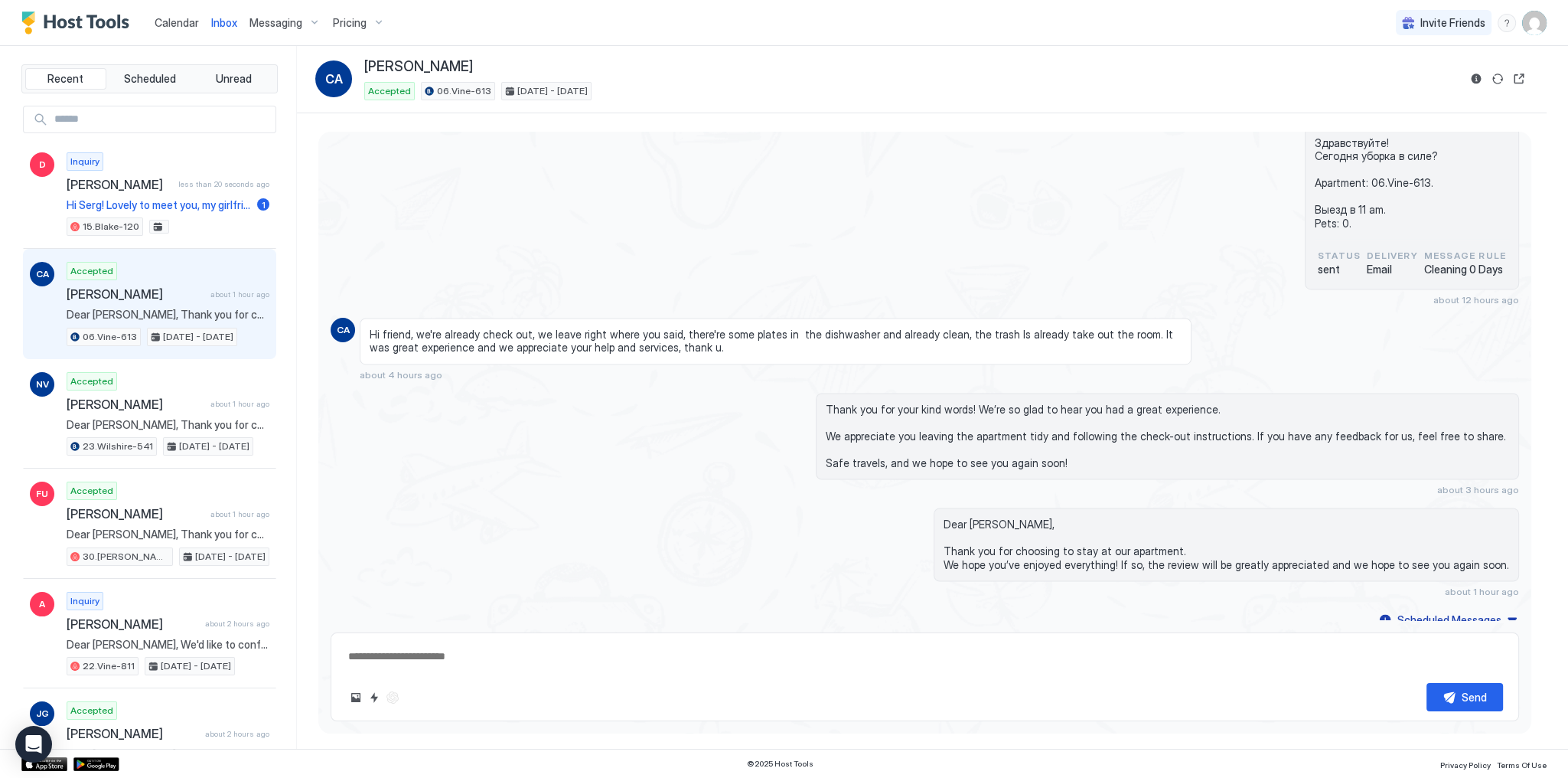
click at [455, 187] on div "Здравствуйте! Сегодня уборка в силе? Apartment: 06.Vine-613. Выезд в 11 am. Pet…" at bounding box center [925, 216] width 1189 height 179
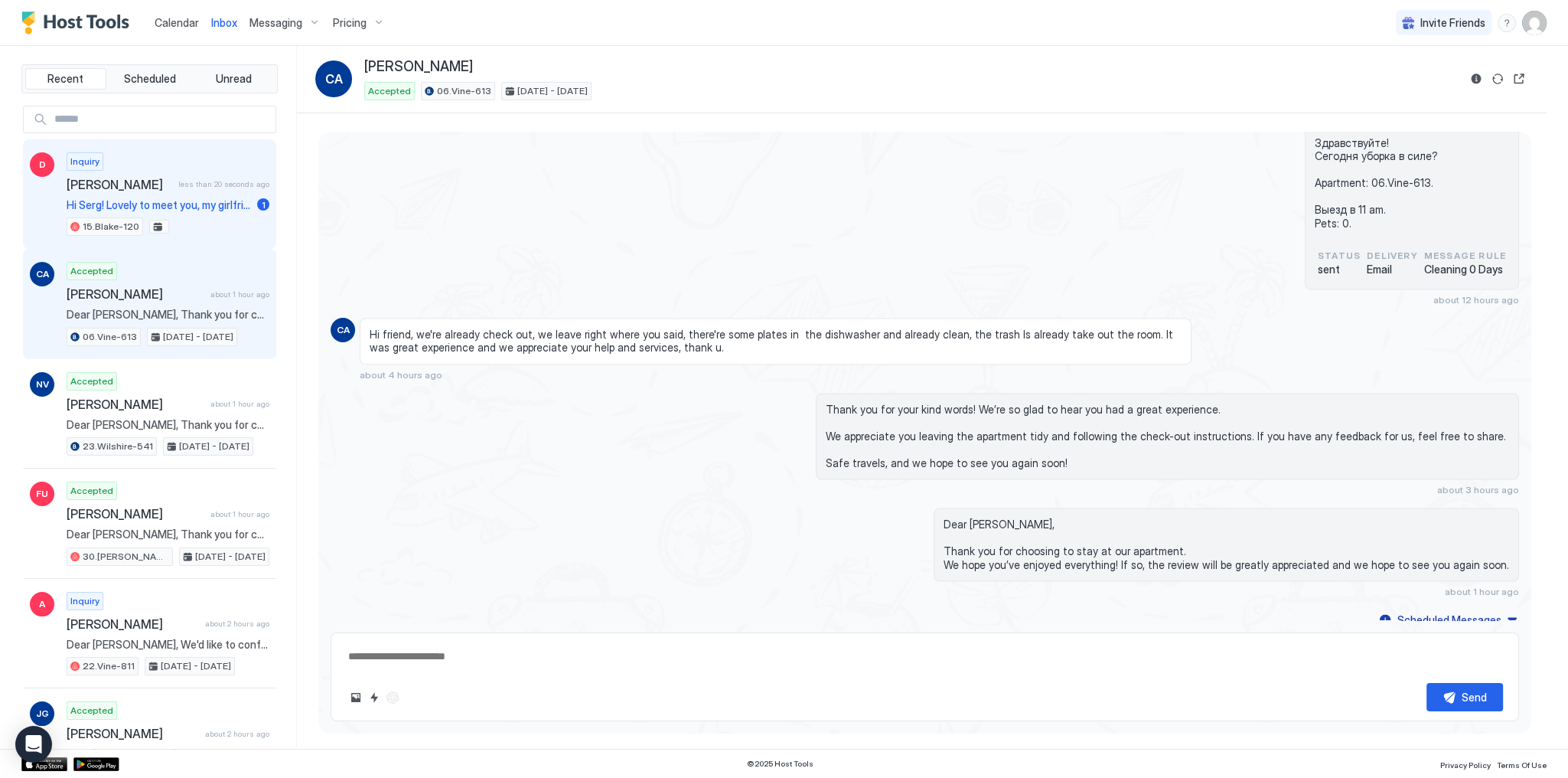
click at [202, 191] on div "Inquiry David less than 20 seconds ago Hi Serg! Lovely to meet you, my girlfrie…" at bounding box center [167, 194] width 203 height 84
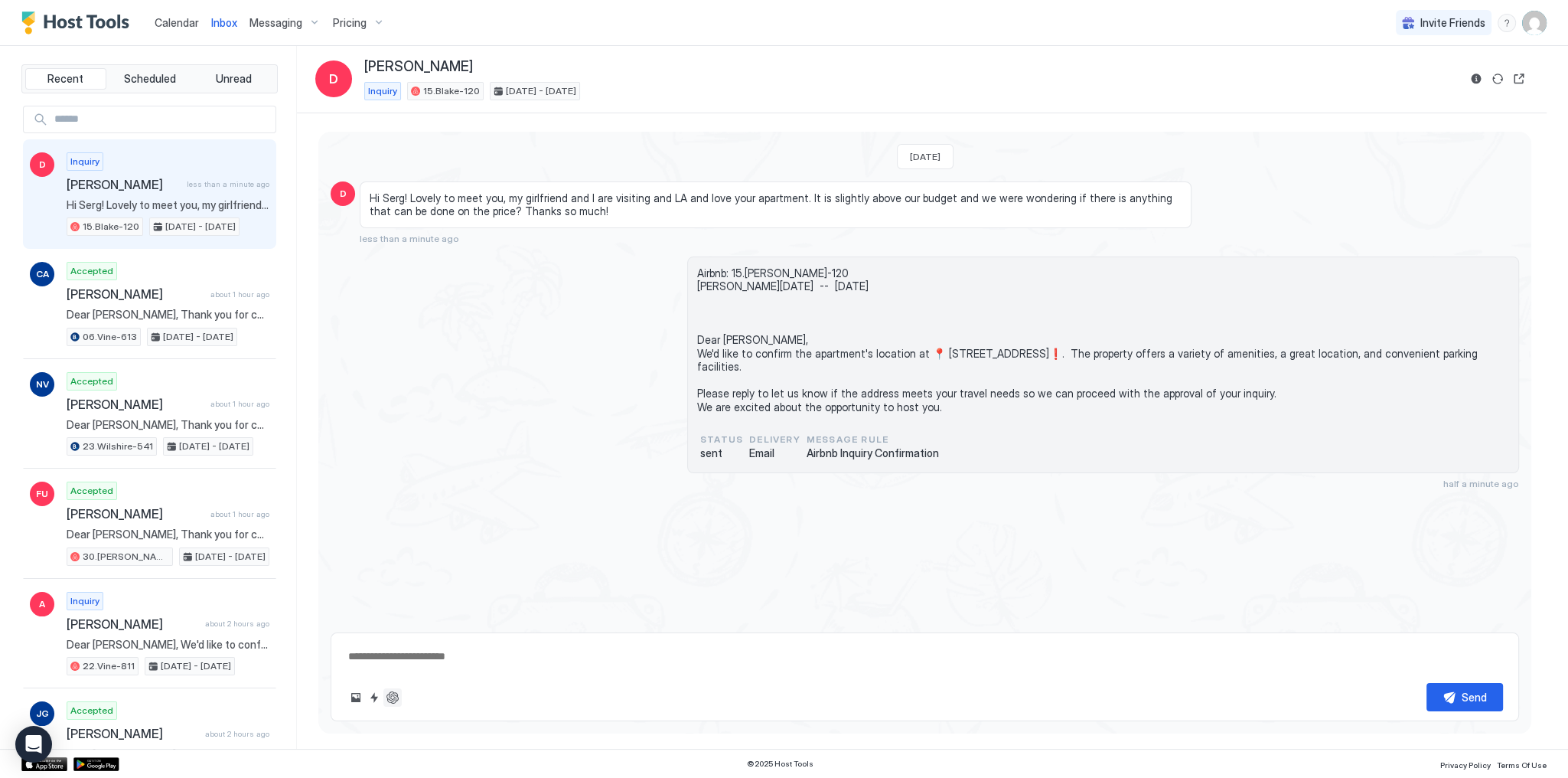
click at [400, 700] on button "ChatGPT Auto Reply" at bounding box center [393, 698] width 19 height 19
click at [718, 348] on span "Airbnb: 15.Blake-120 David Tue, October 28th -- Sun, November 2nd Dear David, W…" at bounding box center [1103, 340] width 812 height 147
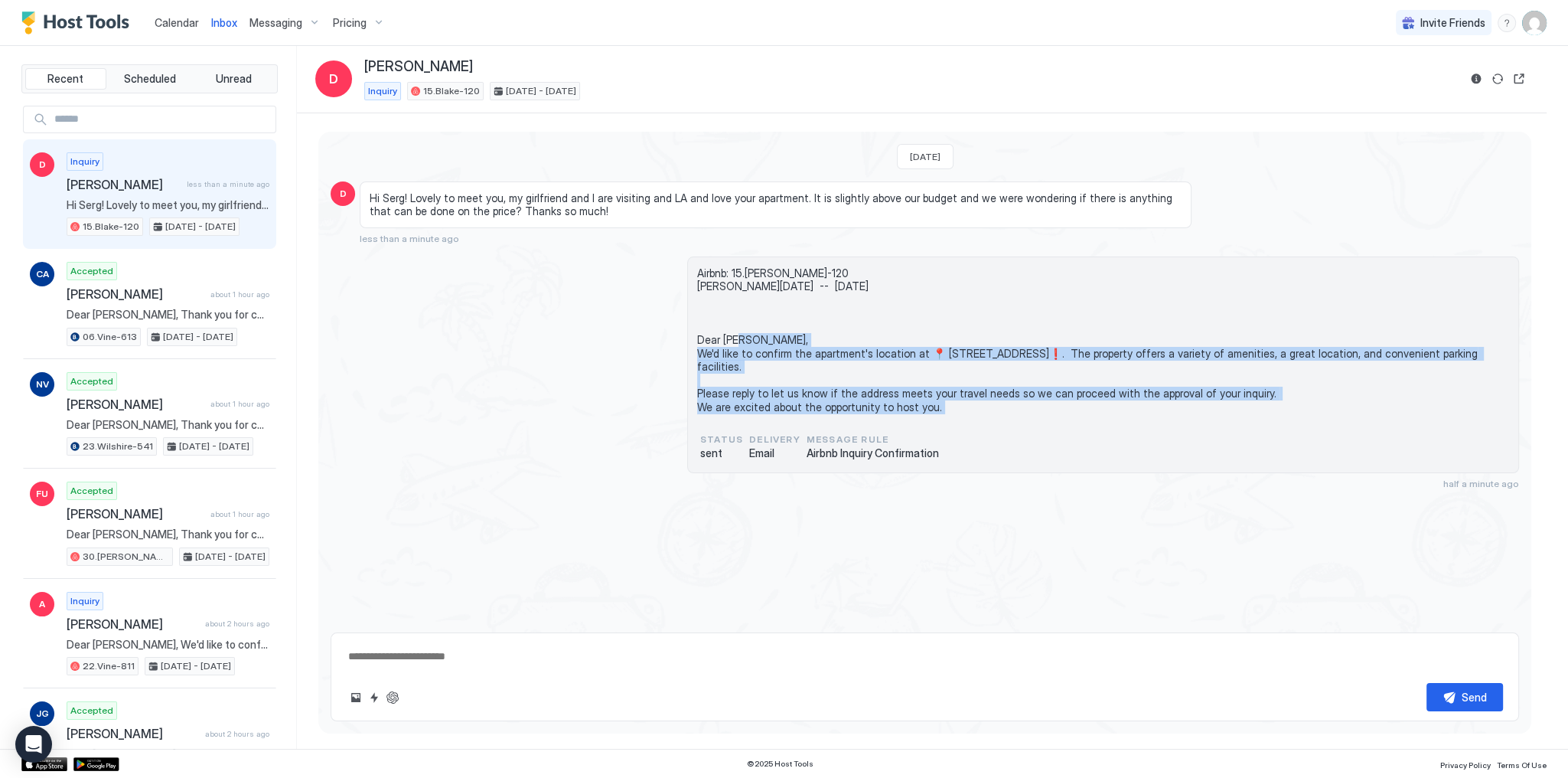
drag, startPoint x: 718, startPoint y: 348, endPoint x: 743, endPoint y: 420, distance: 76.2
click at [743, 415] on span "Airbnb: 15.Blake-120 David Tue, October 28th -- Sun, November 2nd Dear David, W…" at bounding box center [1103, 340] width 812 height 147
copy span "Dear David, We'd like to confirm the apartment's location at 📍 733 Kings Rd, Lo…"
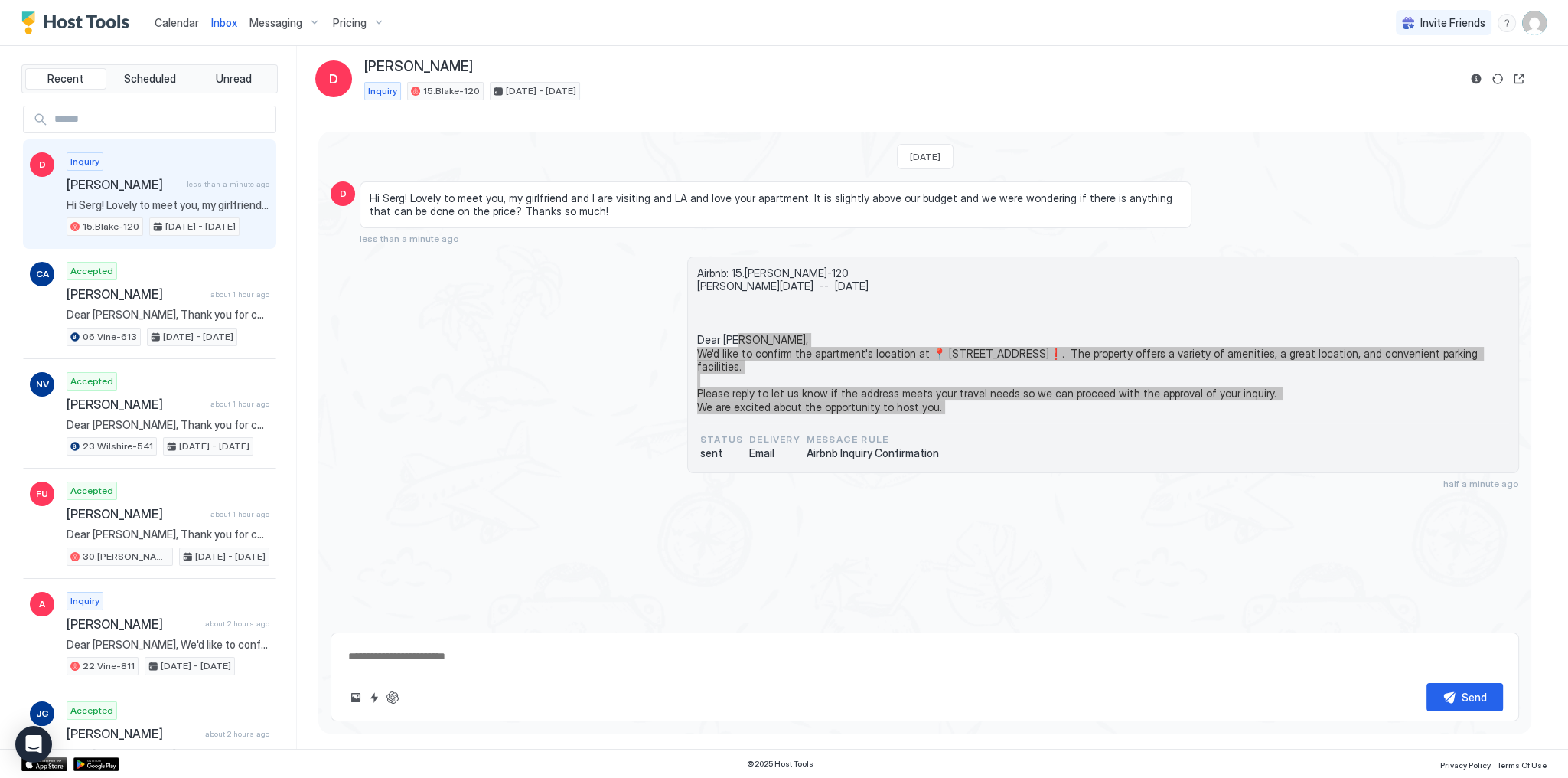
type textarea "*"
type textarea "**********"
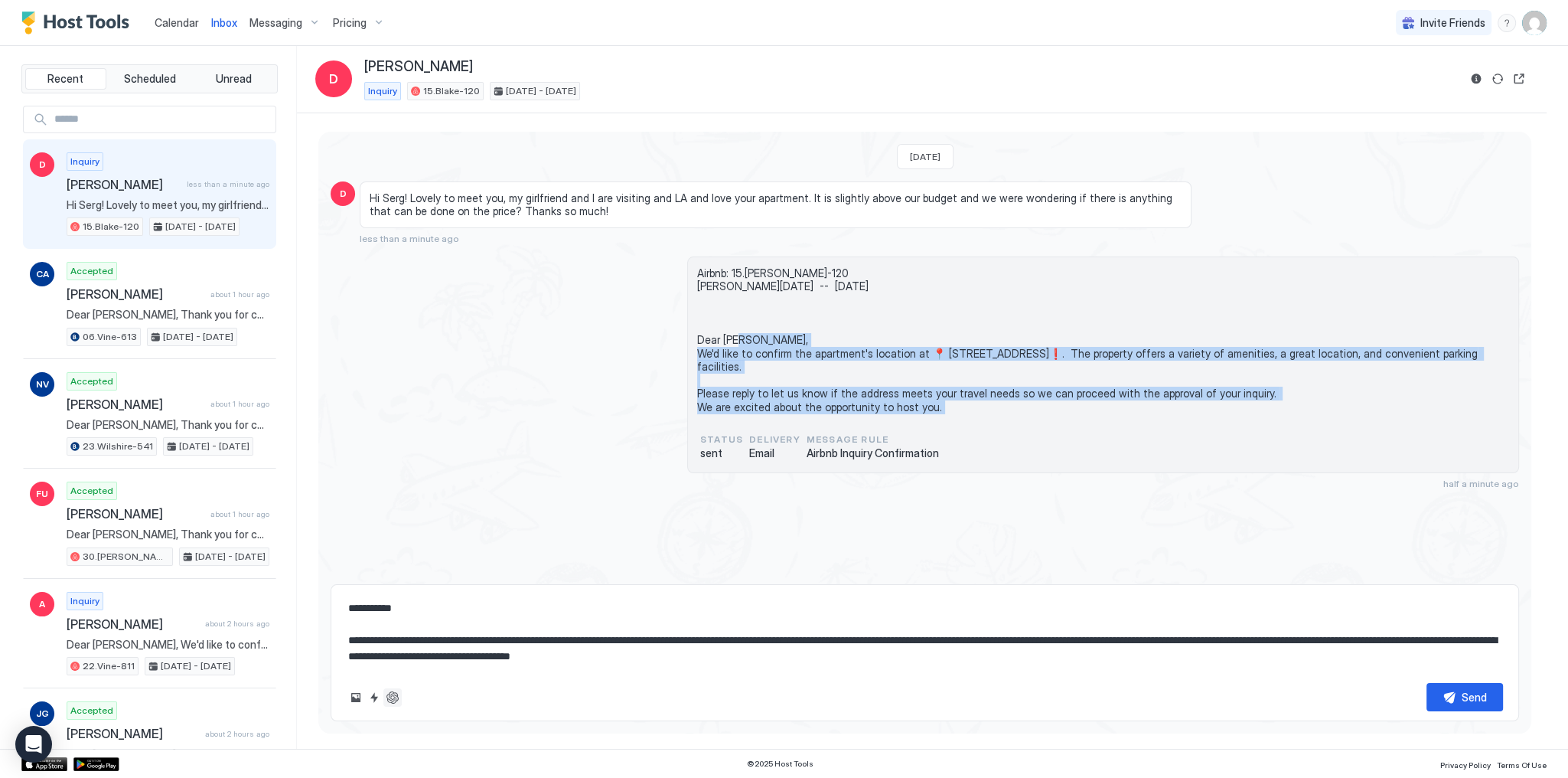
click at [385, 699] on button "ChatGPT Auto Reply" at bounding box center [393, 698] width 19 height 19
type textarea "*"
type textarea "**********"
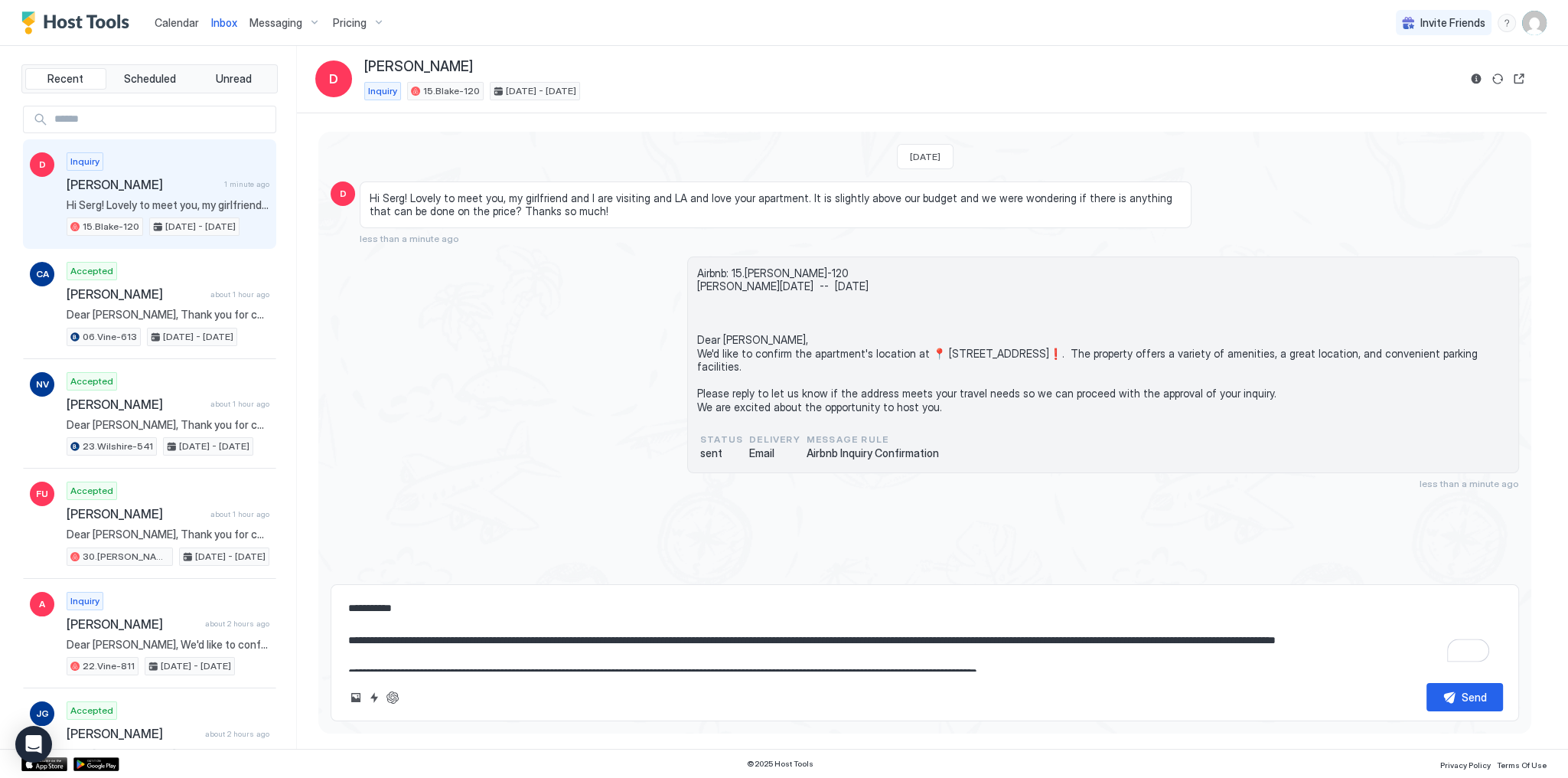
drag, startPoint x: 651, startPoint y: 642, endPoint x: 1460, endPoint y: 636, distance: 809.0
click at [1460, 636] on textarea "**********" at bounding box center [924, 632] width 1156 height 76
type textarea "*"
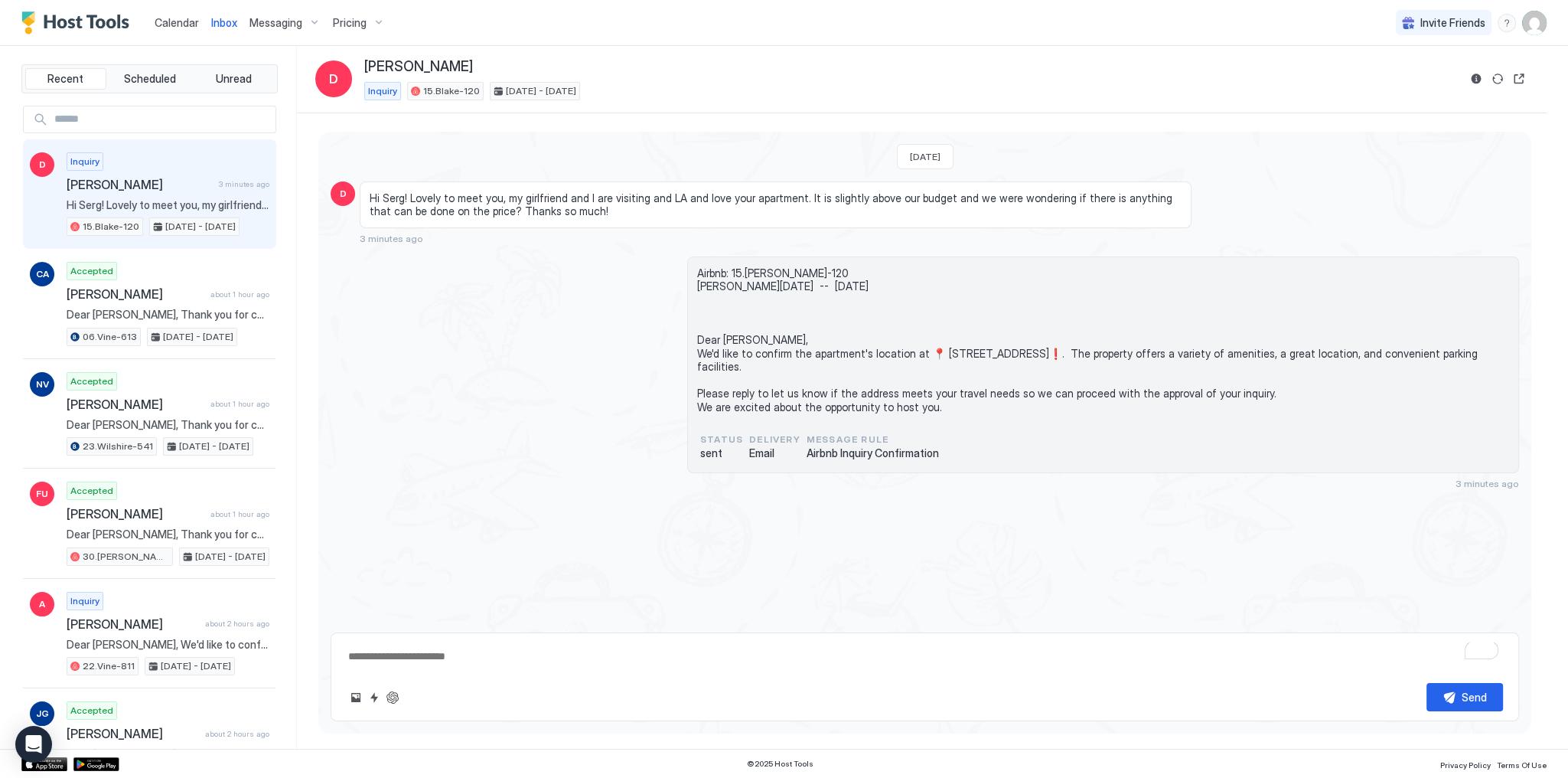
click at [433, 654] on textarea "To enrich screen reader interactions, please activate Accessibility in Grammarl…" at bounding box center [924, 656] width 1156 height 29
paste textarea "**********"
type textarea "*"
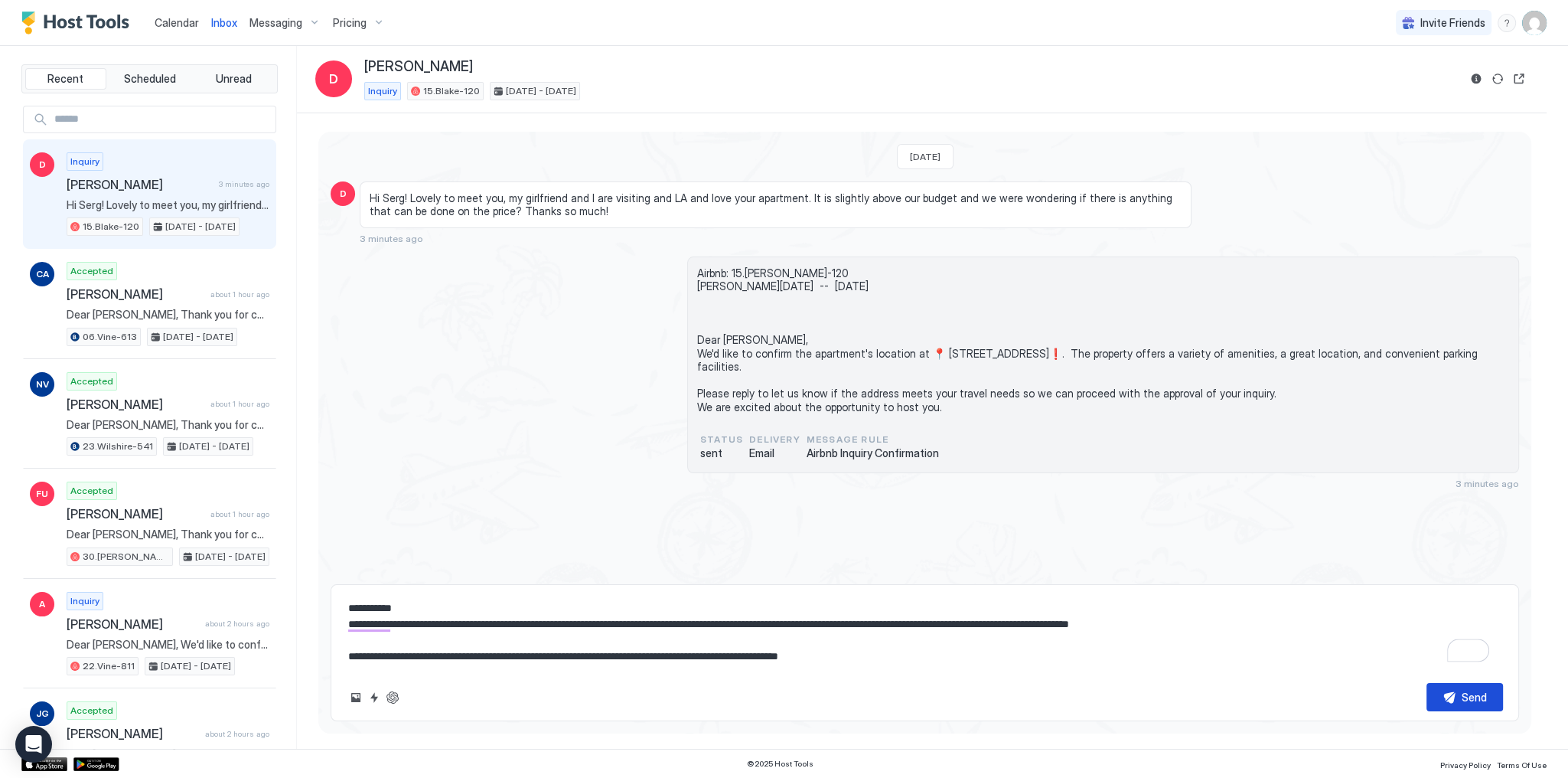
type textarea "**********"
drag, startPoint x: 1454, startPoint y: 705, endPoint x: 802, endPoint y: 381, distance: 728.1
click at [803, 384] on div "Today D Hi Serg! Lovely to meet you, my girlfriend and I are visiting and LA an…" at bounding box center [925, 427] width 1213 height 591
click at [802, 377] on span "Airbnb: 15.Blake-120 David Tue, October 28th -- Sun, November 2nd Dear David, W…" at bounding box center [1103, 340] width 812 height 147
click at [1003, 246] on div "Today D Hi Serg! Lovely to meet you, my girlfriend and I are visiting and LA an…" at bounding box center [925, 310] width 1213 height 357
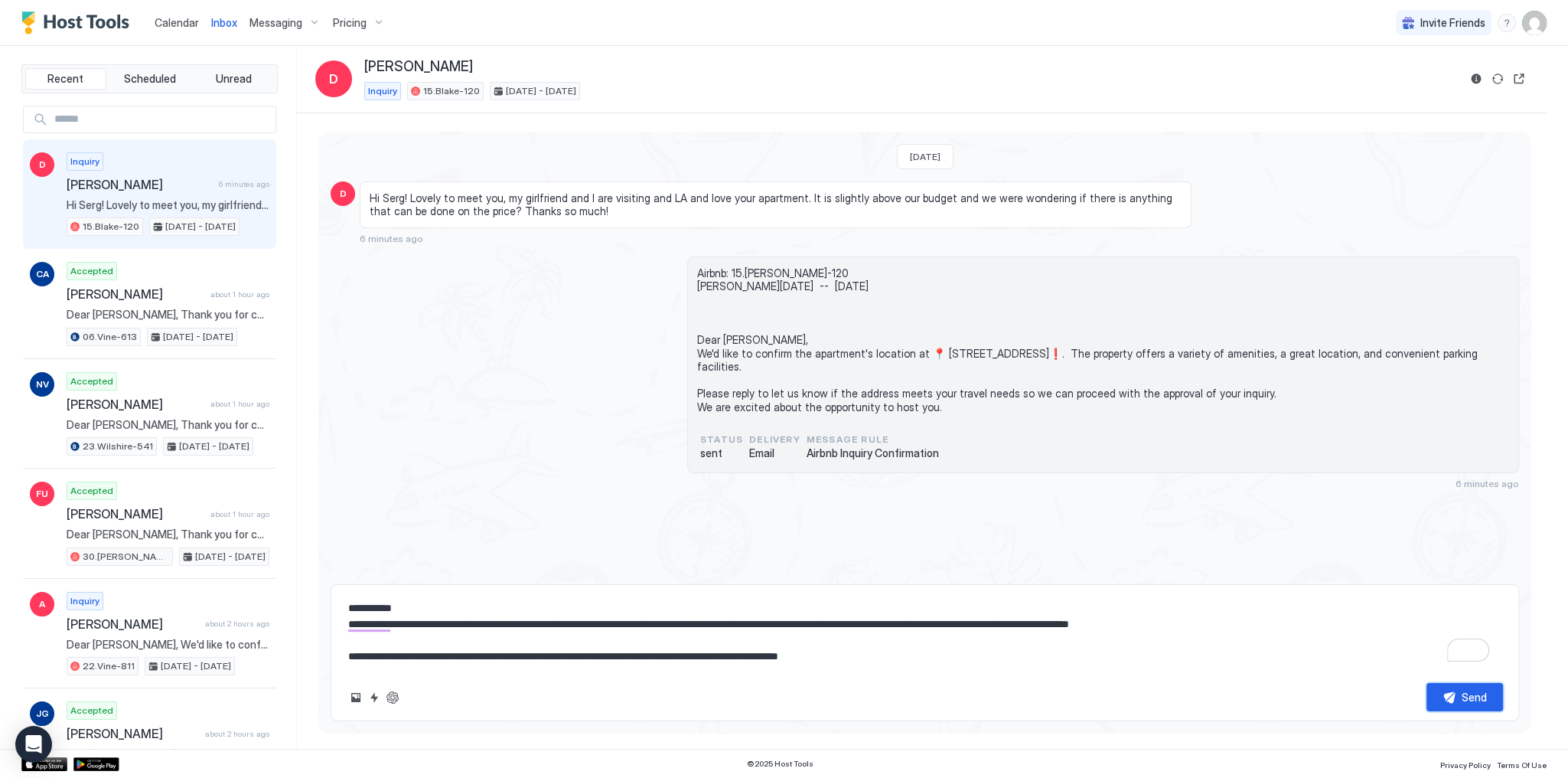
click at [1466, 695] on div "Send" at bounding box center [1475, 697] width 26 height 16
type textarea "*"
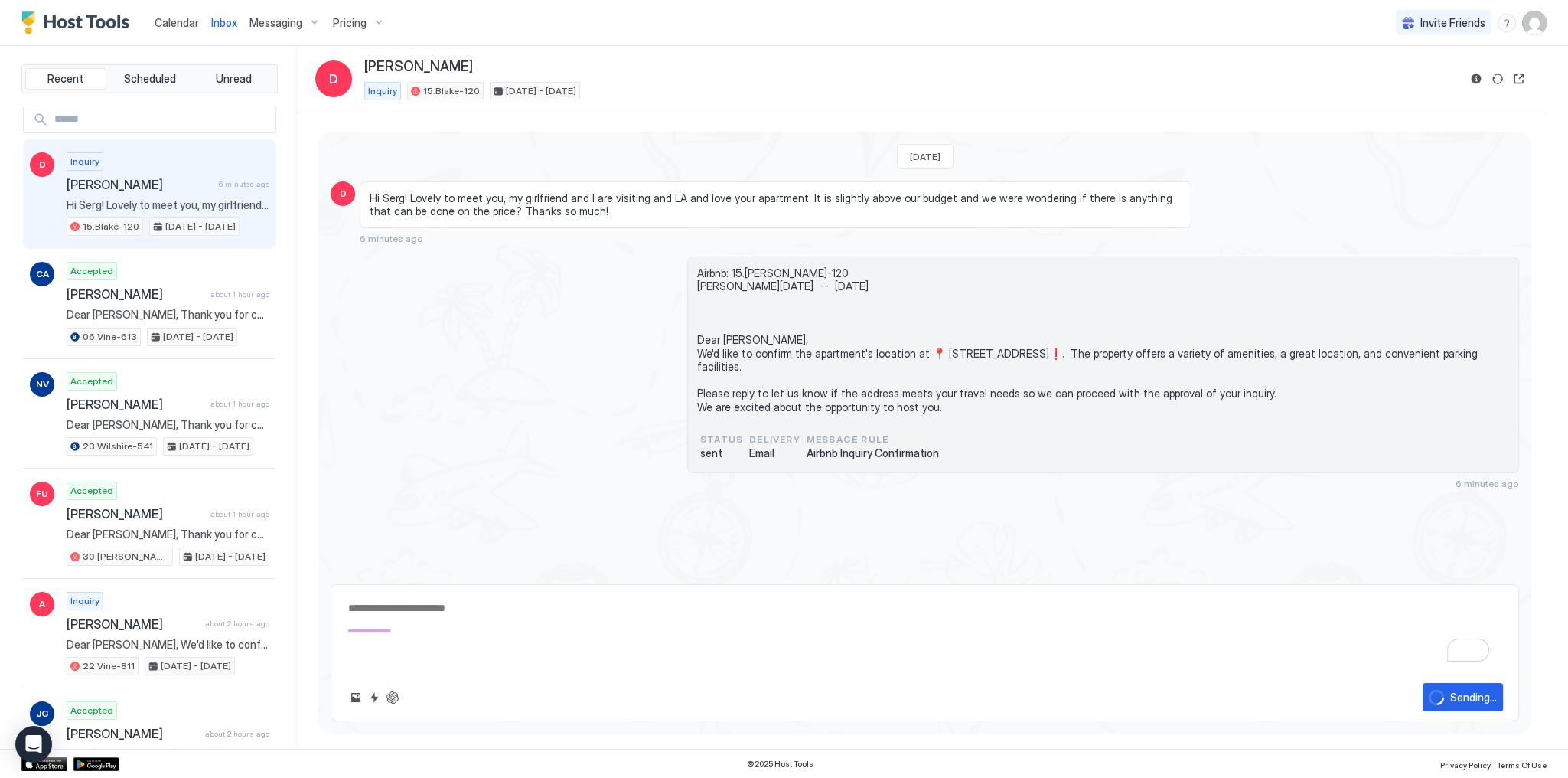
scroll to position [35, 0]
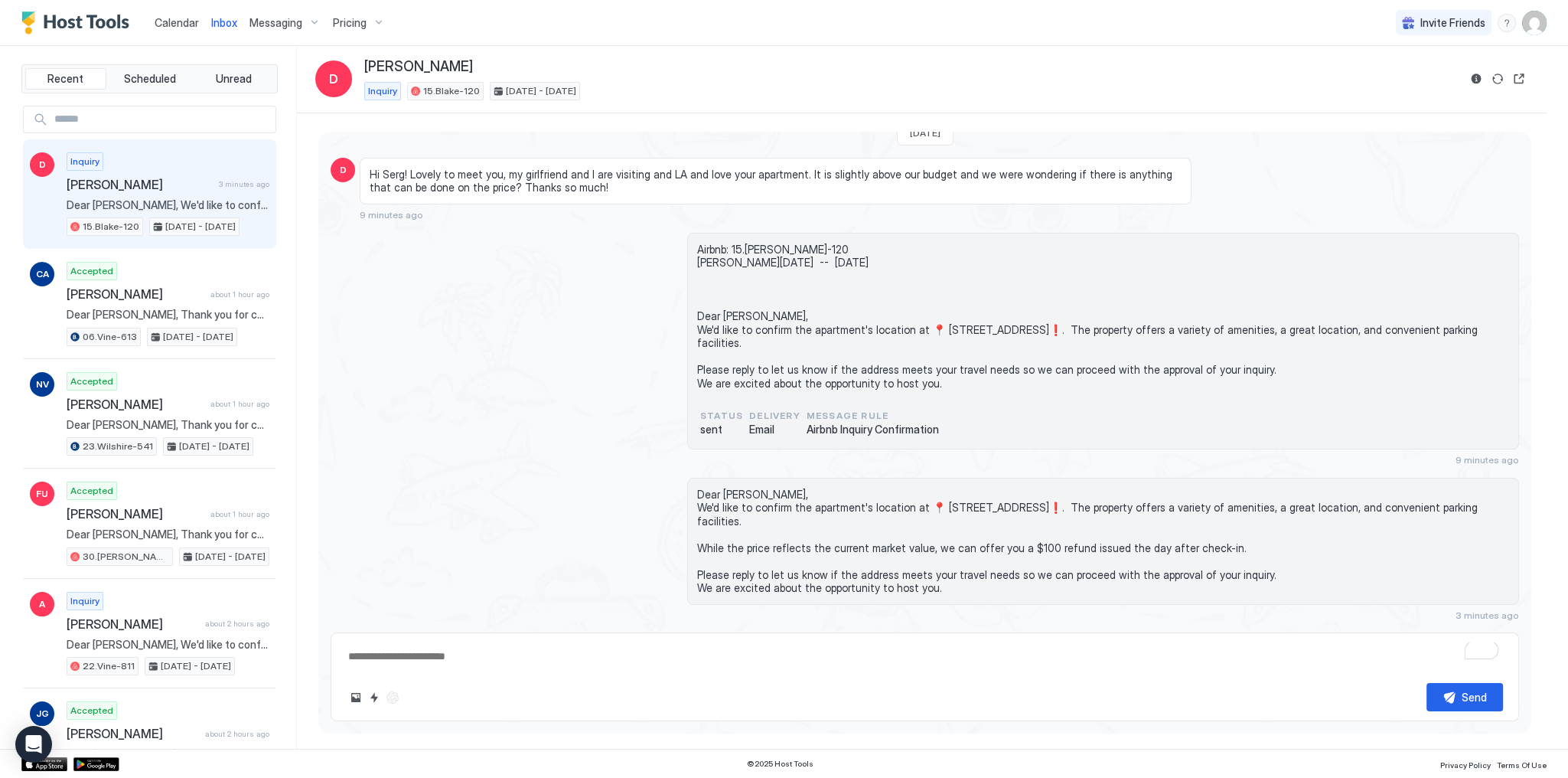
type textarea "*"
click at [646, 300] on div "Airbnb: 15.Blake-120 David Tue, October 28th -- Sun, November 2nd Dear David, W…" at bounding box center [925, 348] width 1189 height 233
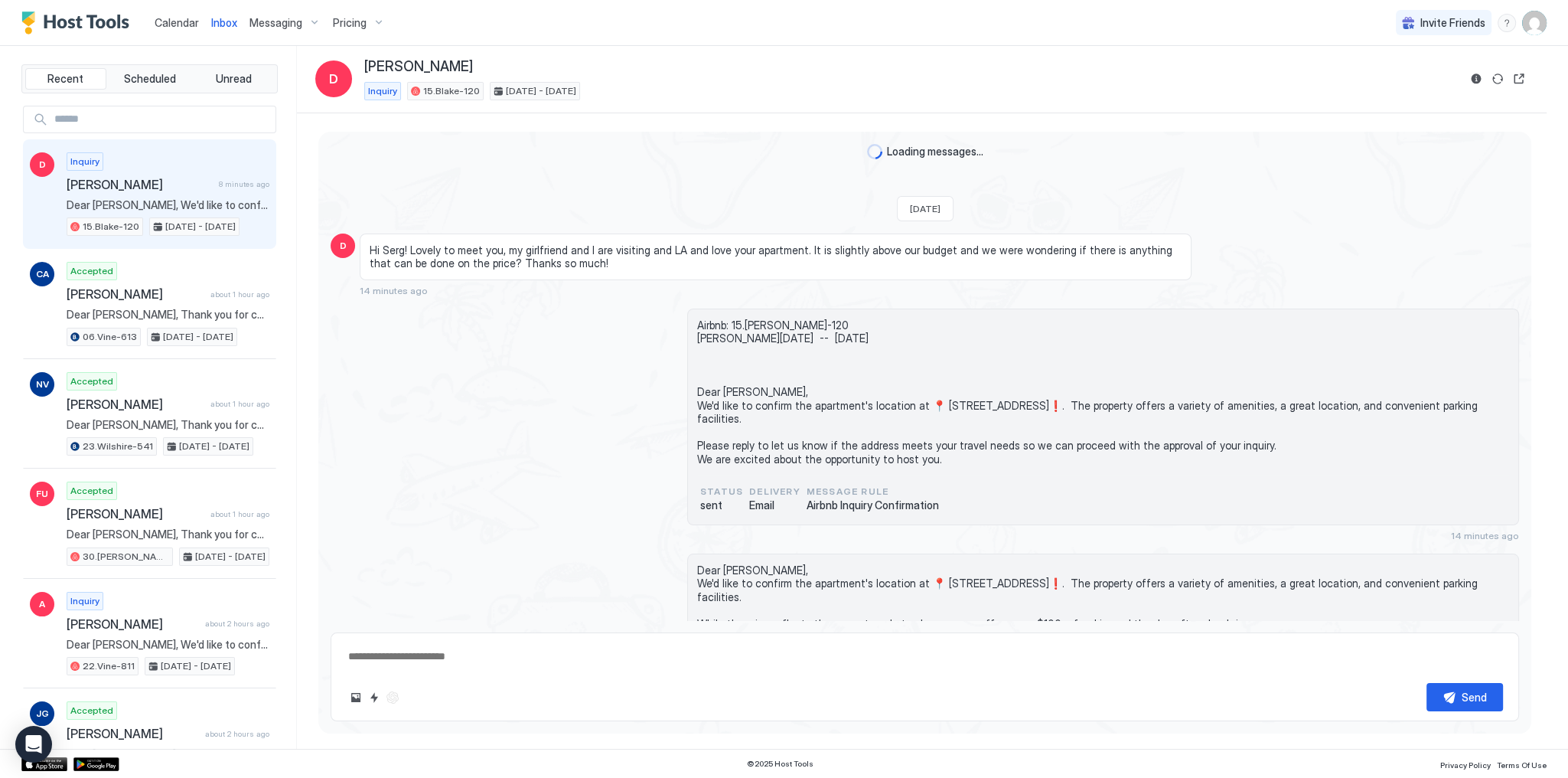
scroll to position [86, 0]
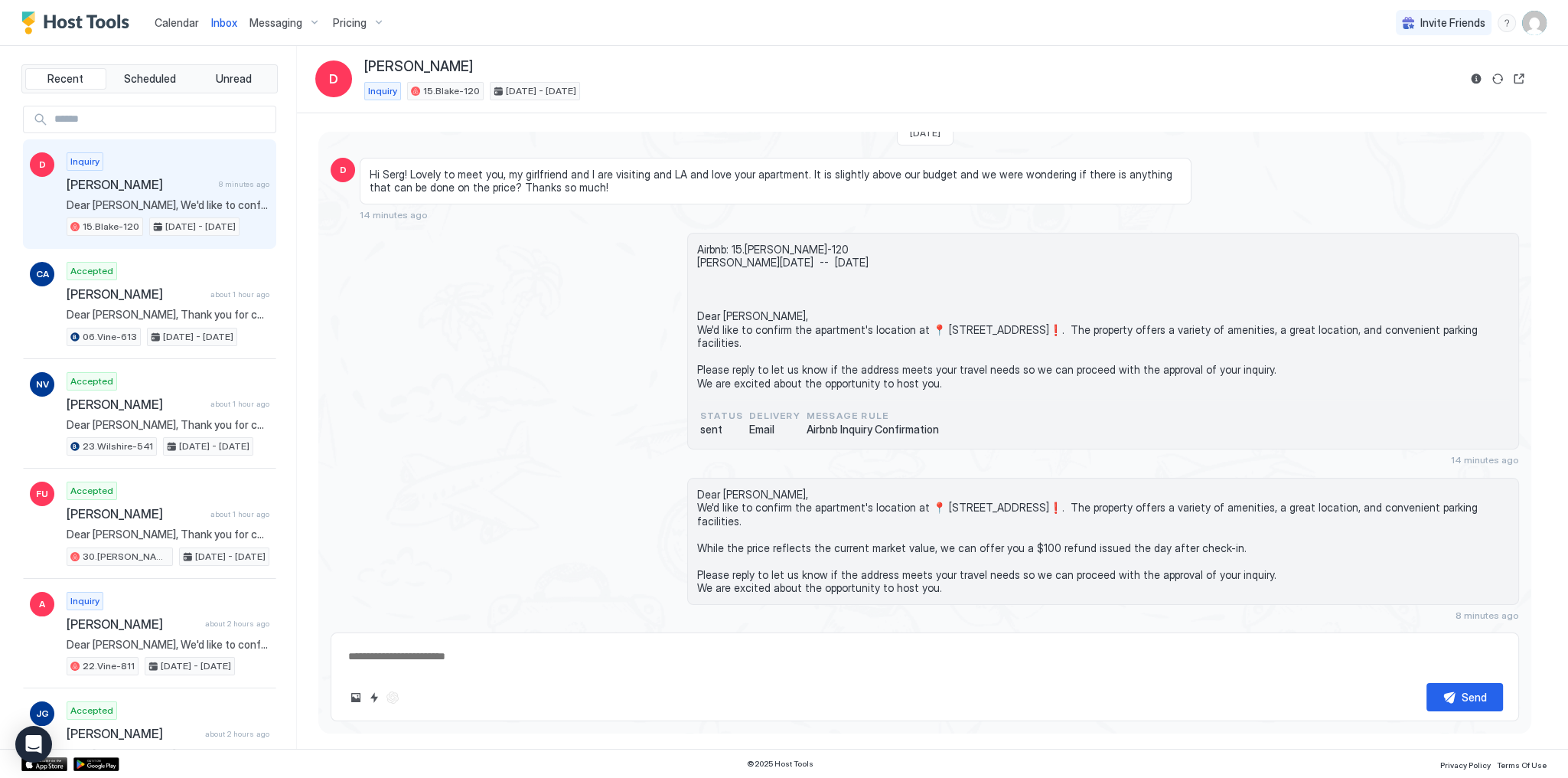
click at [542, 325] on div "Airbnb: 15.Blake-120 David Tue, October 28th -- Sun, November 2nd Dear David, W…" at bounding box center [925, 348] width 1189 height 233
click at [820, 456] on div "Airbnb: 15.Blake-120 David Tue, October 28th -- Sun, November 2nd Dear David, W…" at bounding box center [925, 348] width 1189 height 233
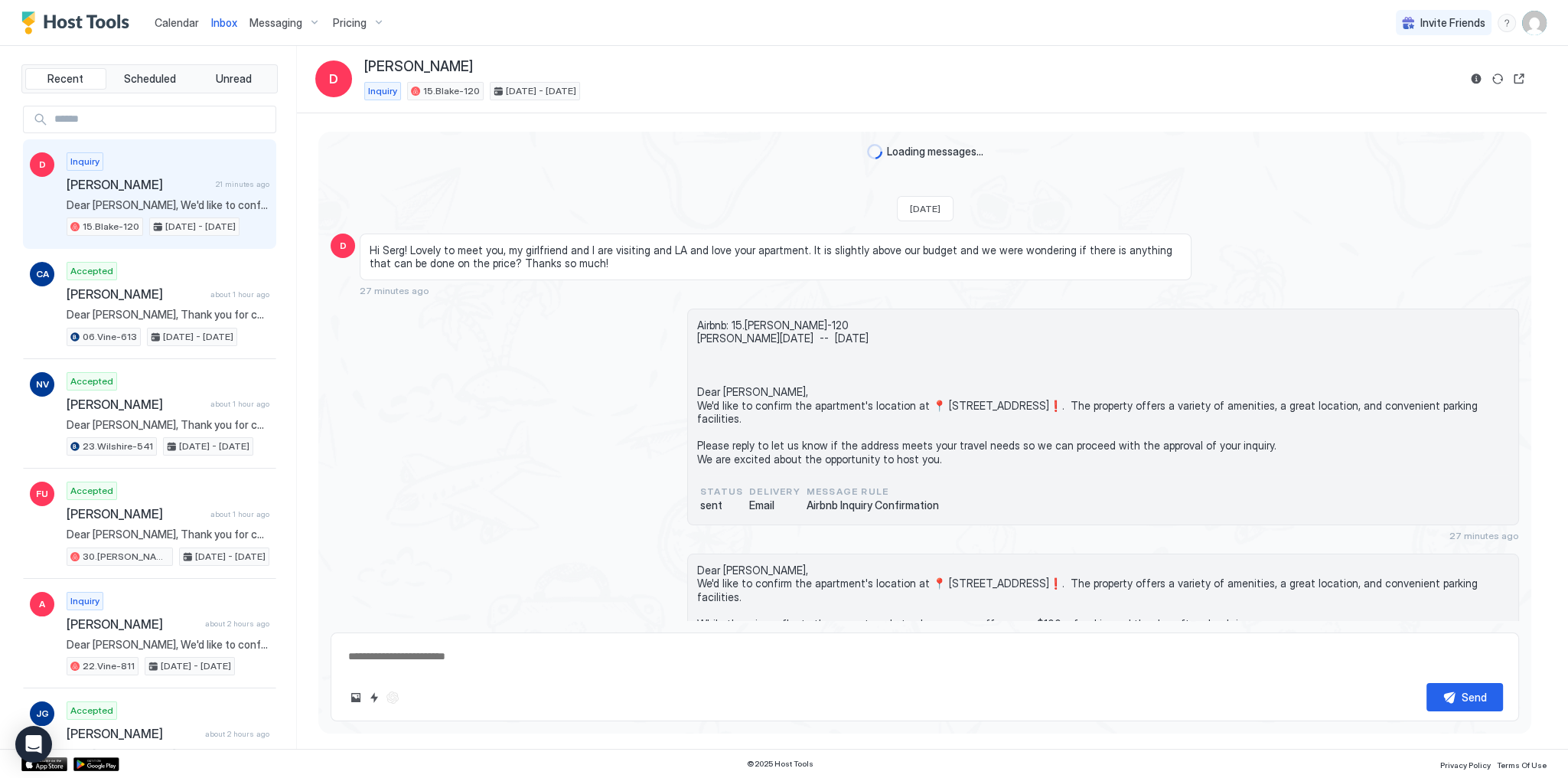
scroll to position [86, 0]
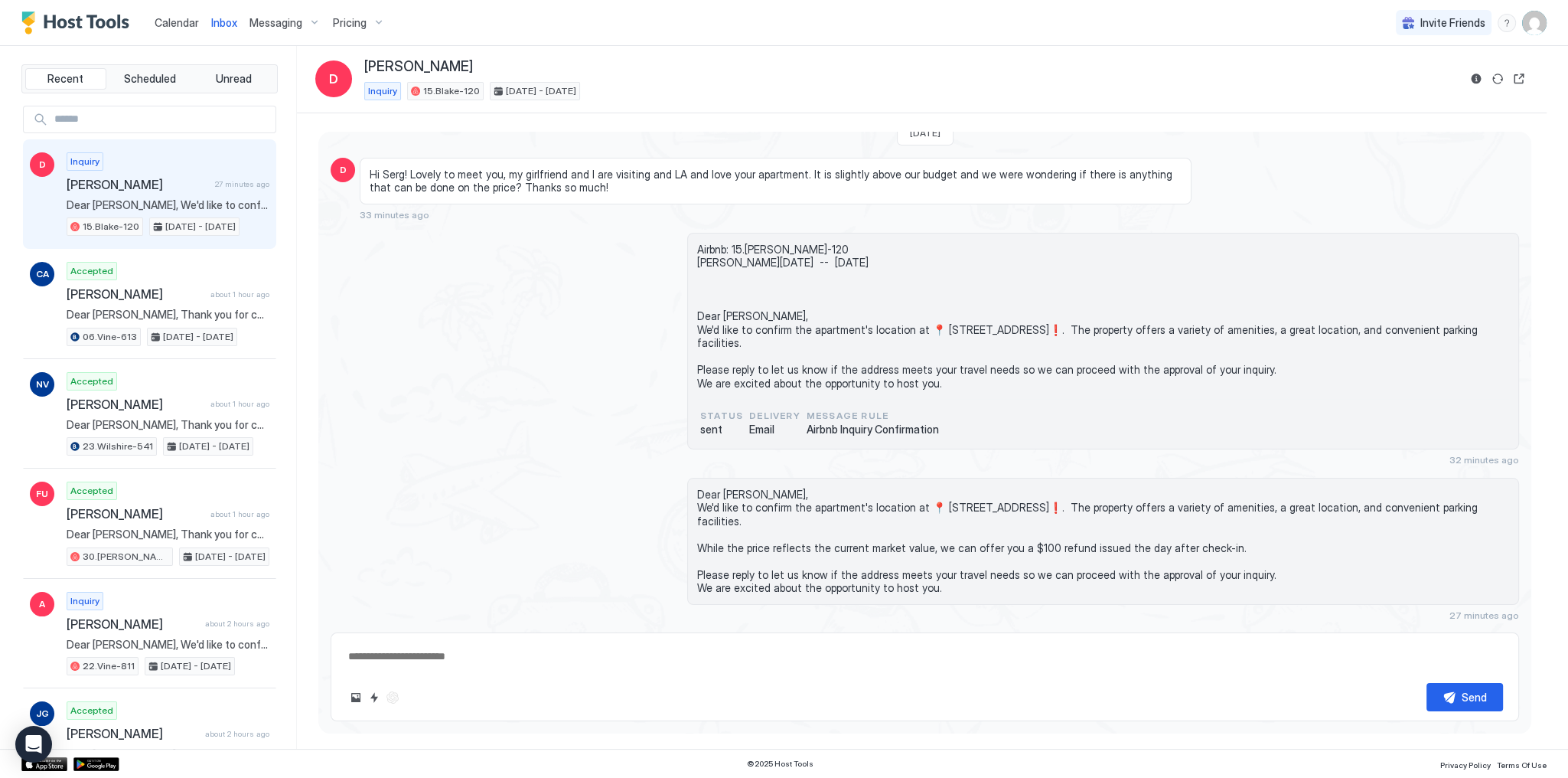
click at [517, 173] on span "Hi Serg! Lovely to meet you, my girlfriend and I are visiting and LA and love y…" at bounding box center [776, 180] width 812 height 27
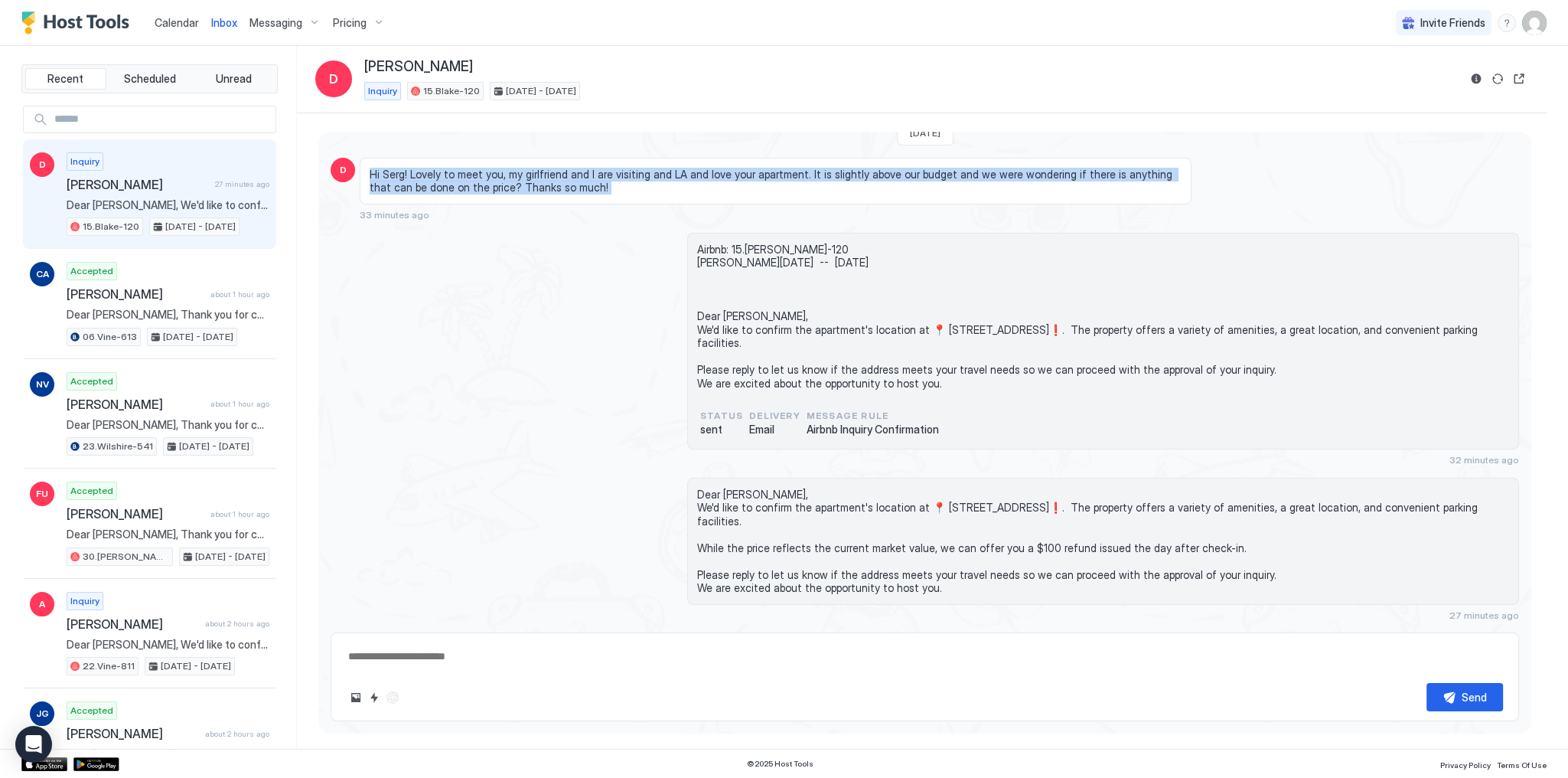
click at [517, 173] on span "Hi Serg! Lovely to meet you, my girlfriend and I are visiting and LA and love y…" at bounding box center [776, 180] width 812 height 27
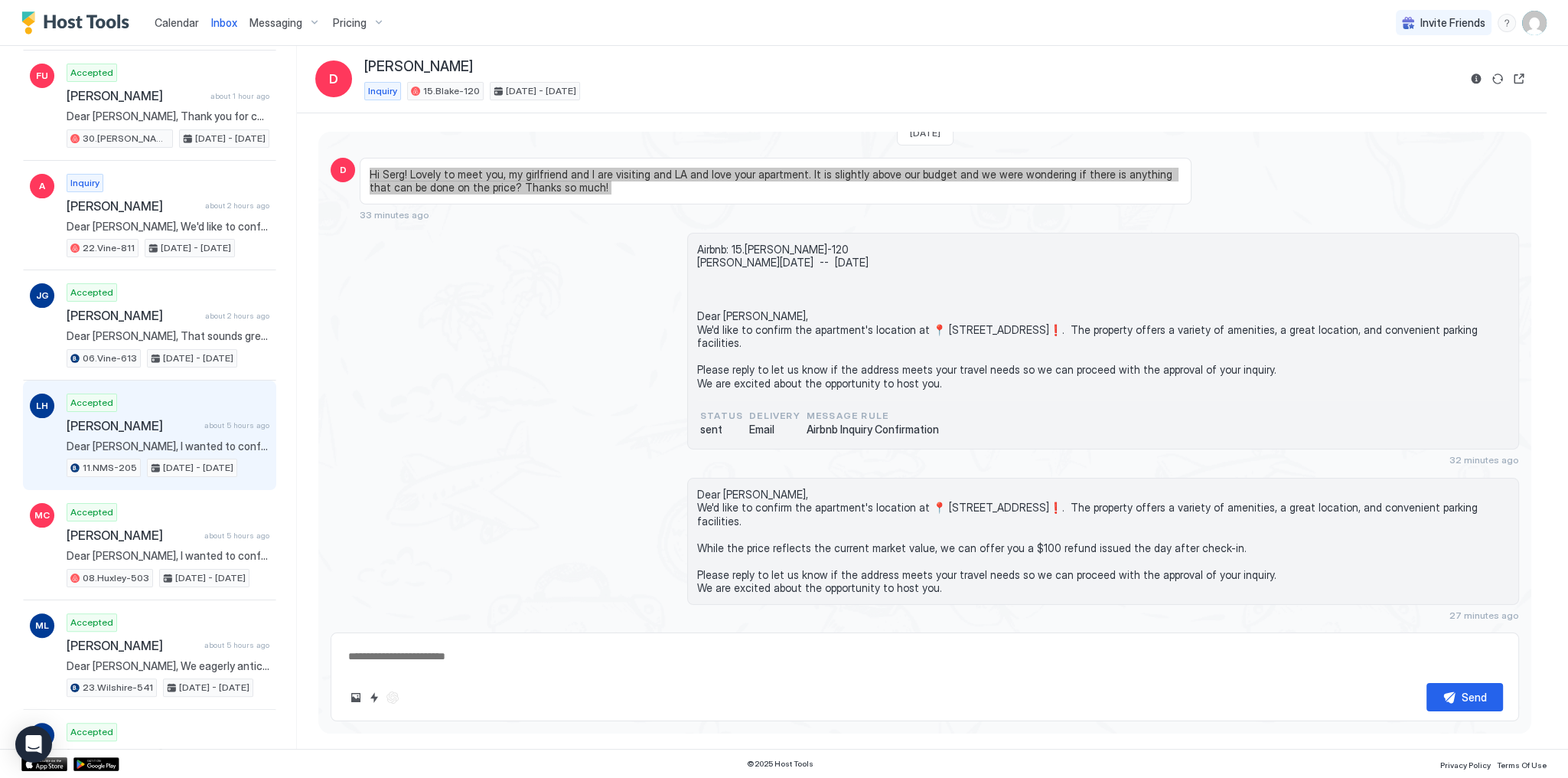
scroll to position [490, 0]
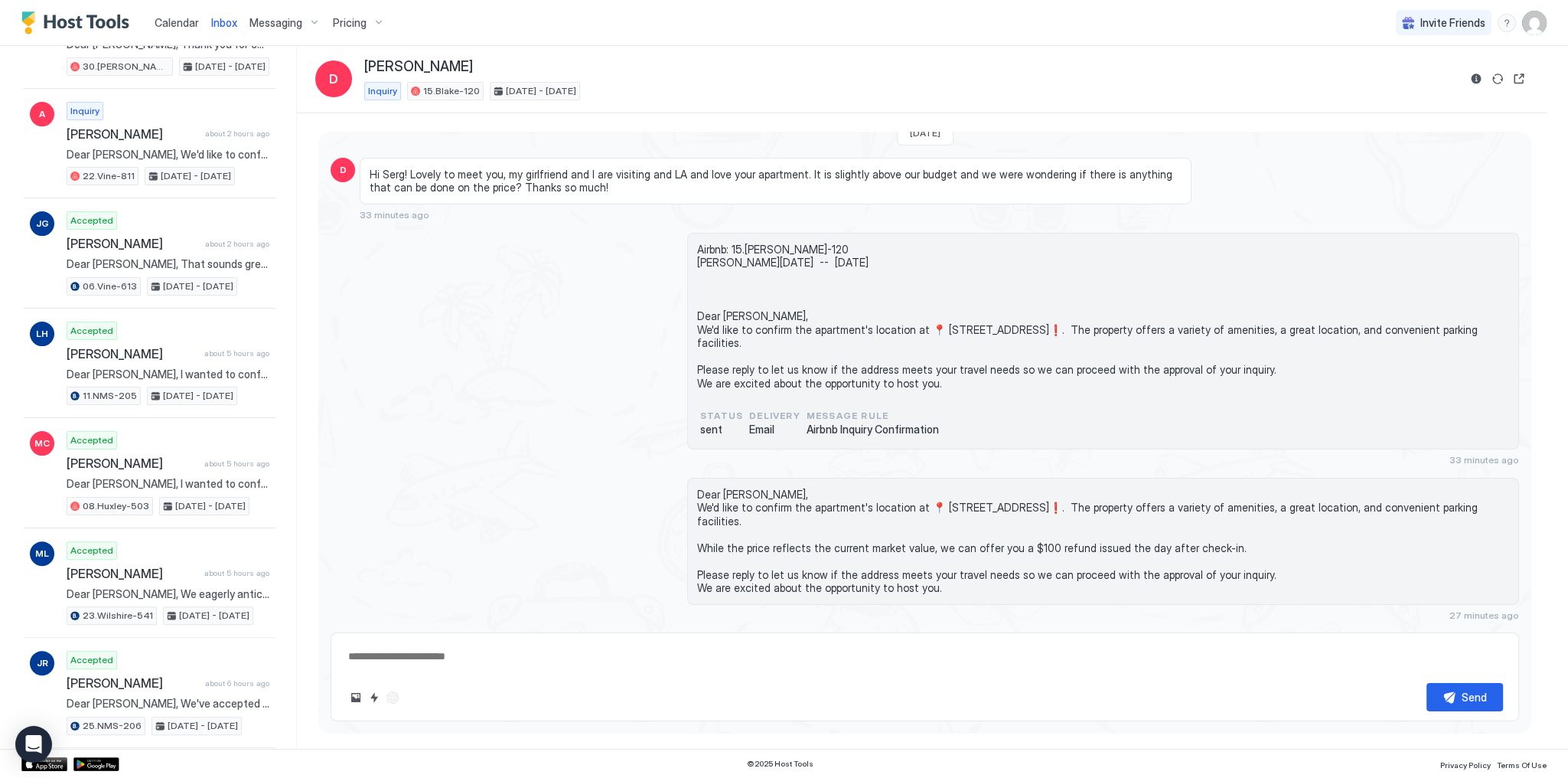
click at [754, 377] on span "Airbnb: 15.[PERSON_NAME]-120 [PERSON_NAME][DATE] -- [DATE] Dear [PERSON_NAME], …" at bounding box center [1103, 316] width 812 height 147
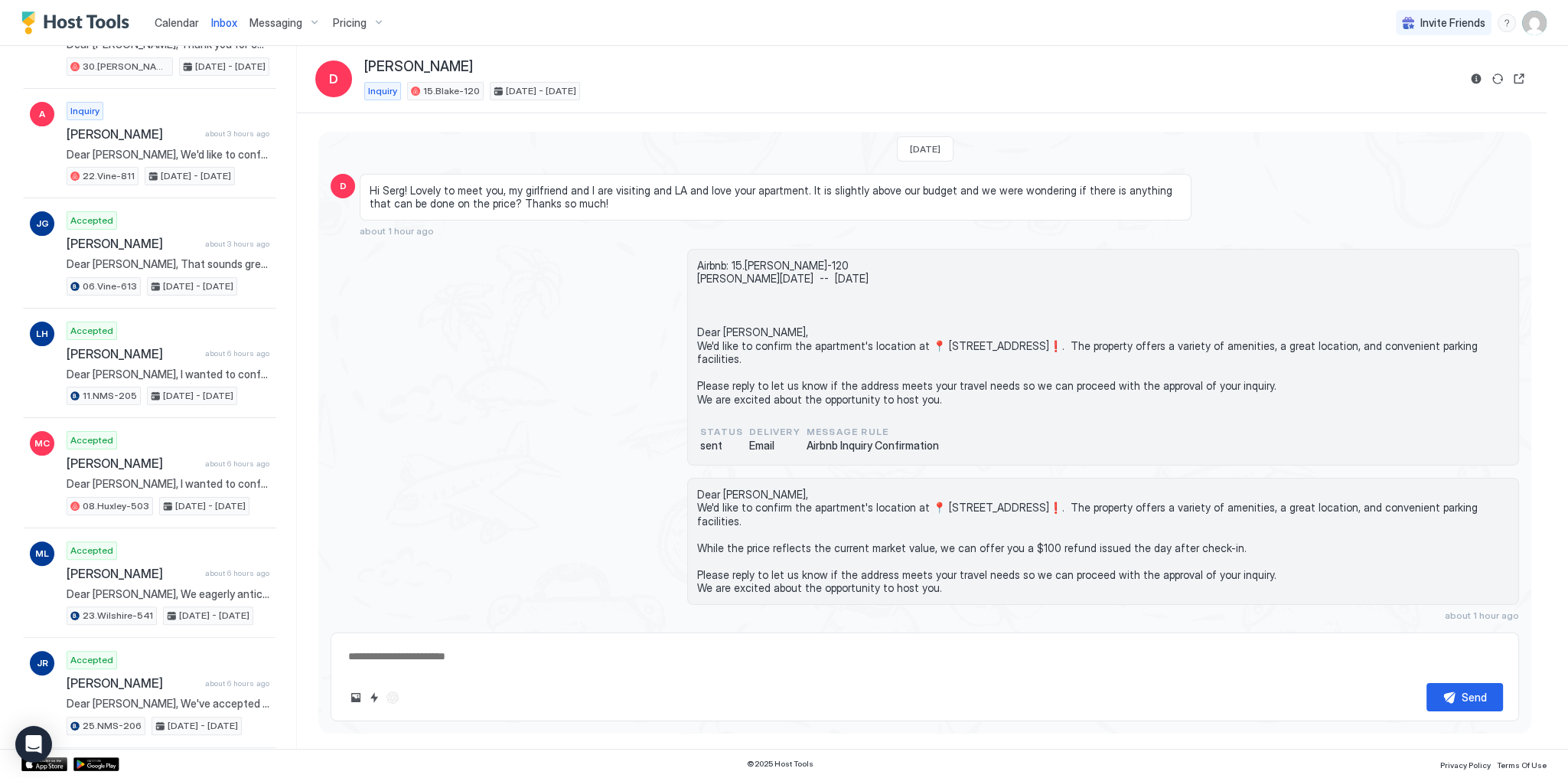
scroll to position [70, 0]
type textarea "*"
drag, startPoint x: 708, startPoint y: 217, endPoint x: 696, endPoint y: 222, distance: 13.0
click at [705, 218] on div "Hi Serg! Lovely to meet you, my girlfriend and I are visiting and LA and love y…" at bounding box center [776, 205] width 832 height 62
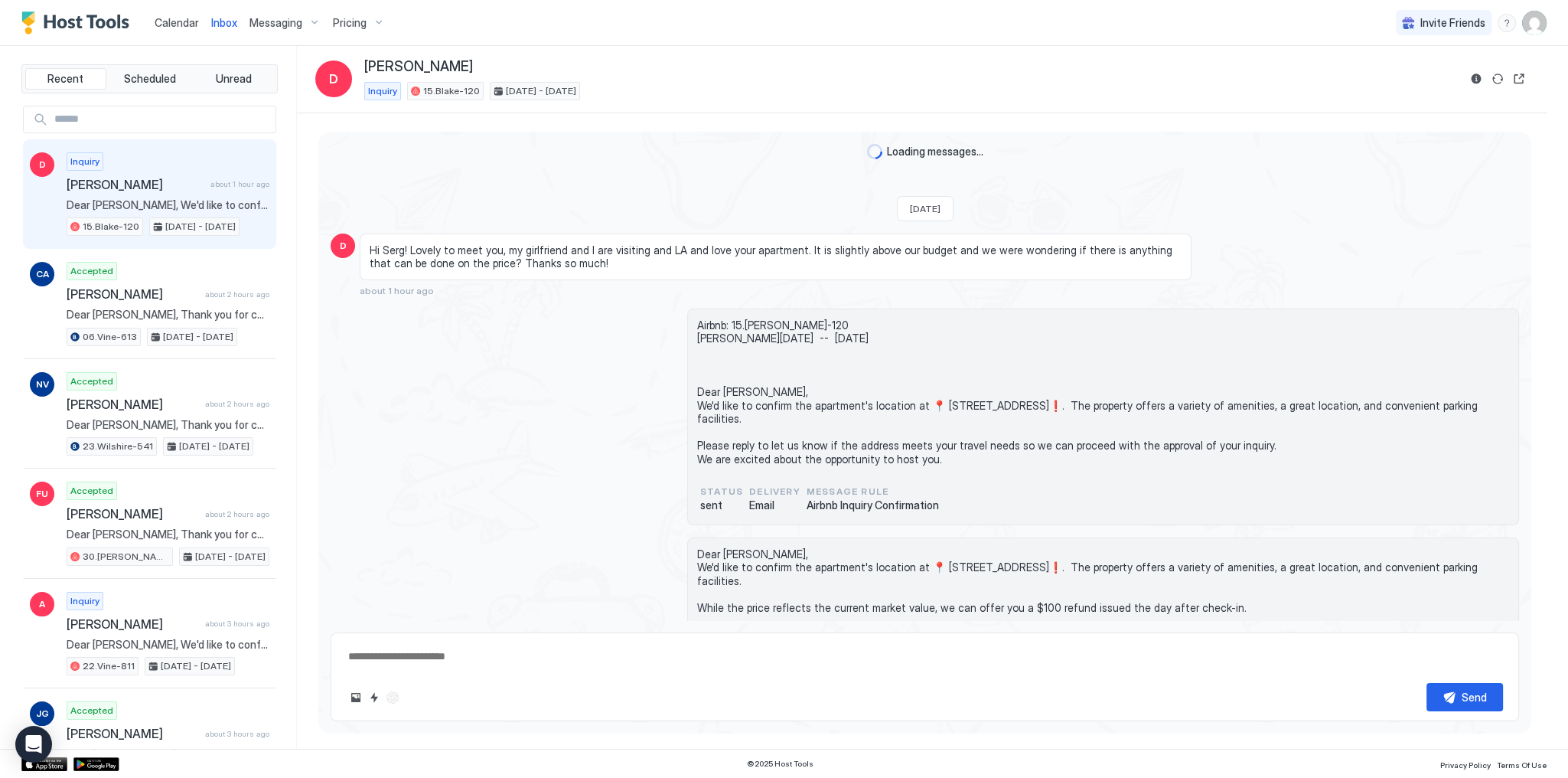
scroll to position [70, 0]
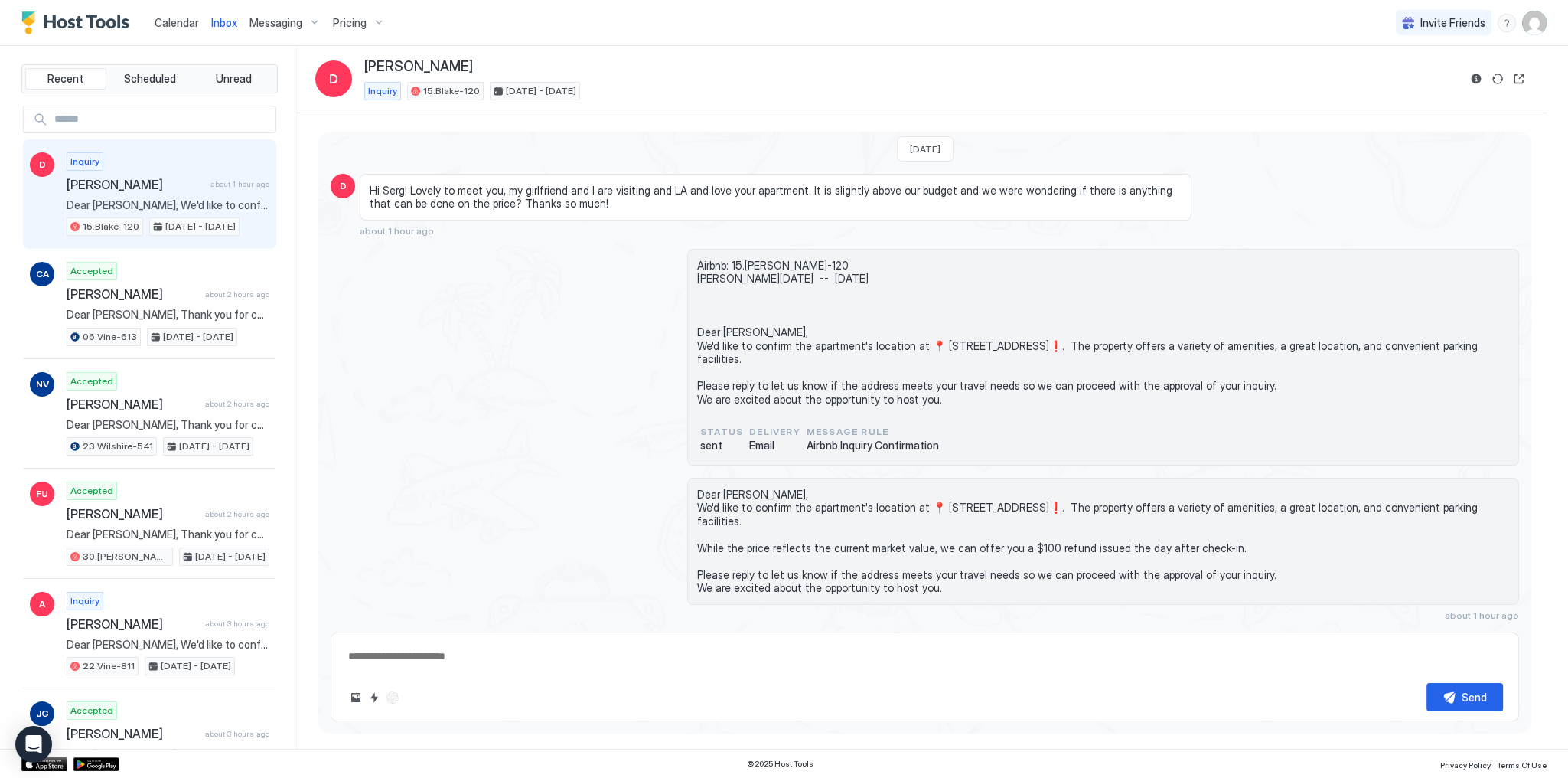
type textarea "*"
click at [610, 174] on div "Hi Serg! Lovely to meet you, my girlfriend and I are visiting and LA and love y…" at bounding box center [776, 197] width 832 height 47
click at [539, 334] on div "Airbnb: 15.[PERSON_NAME]-120 [PERSON_NAME][DATE] -- [DATE] Dear [PERSON_NAME], …" at bounding box center [925, 356] width 1189 height 217
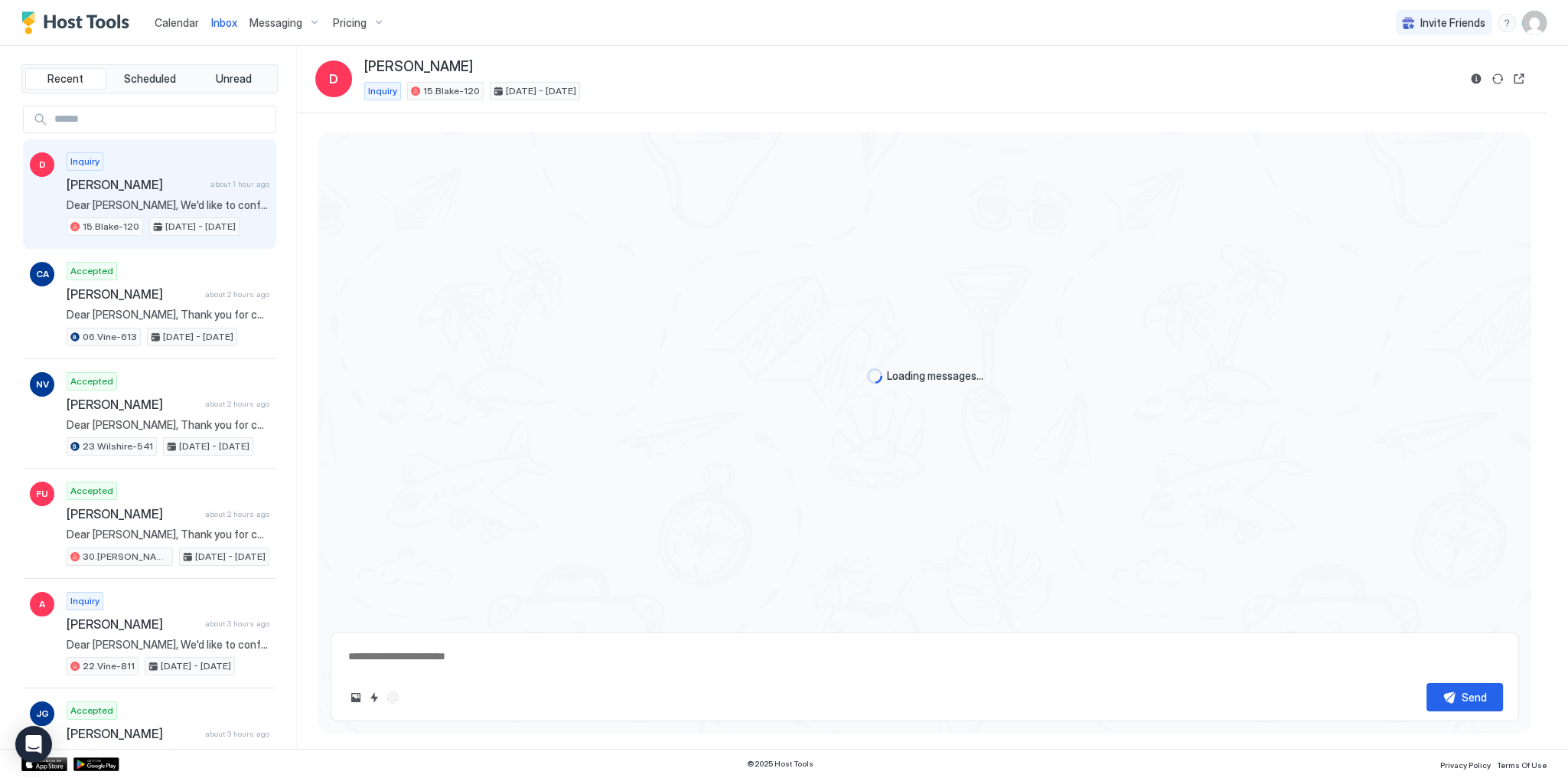
scroll to position [70, 0]
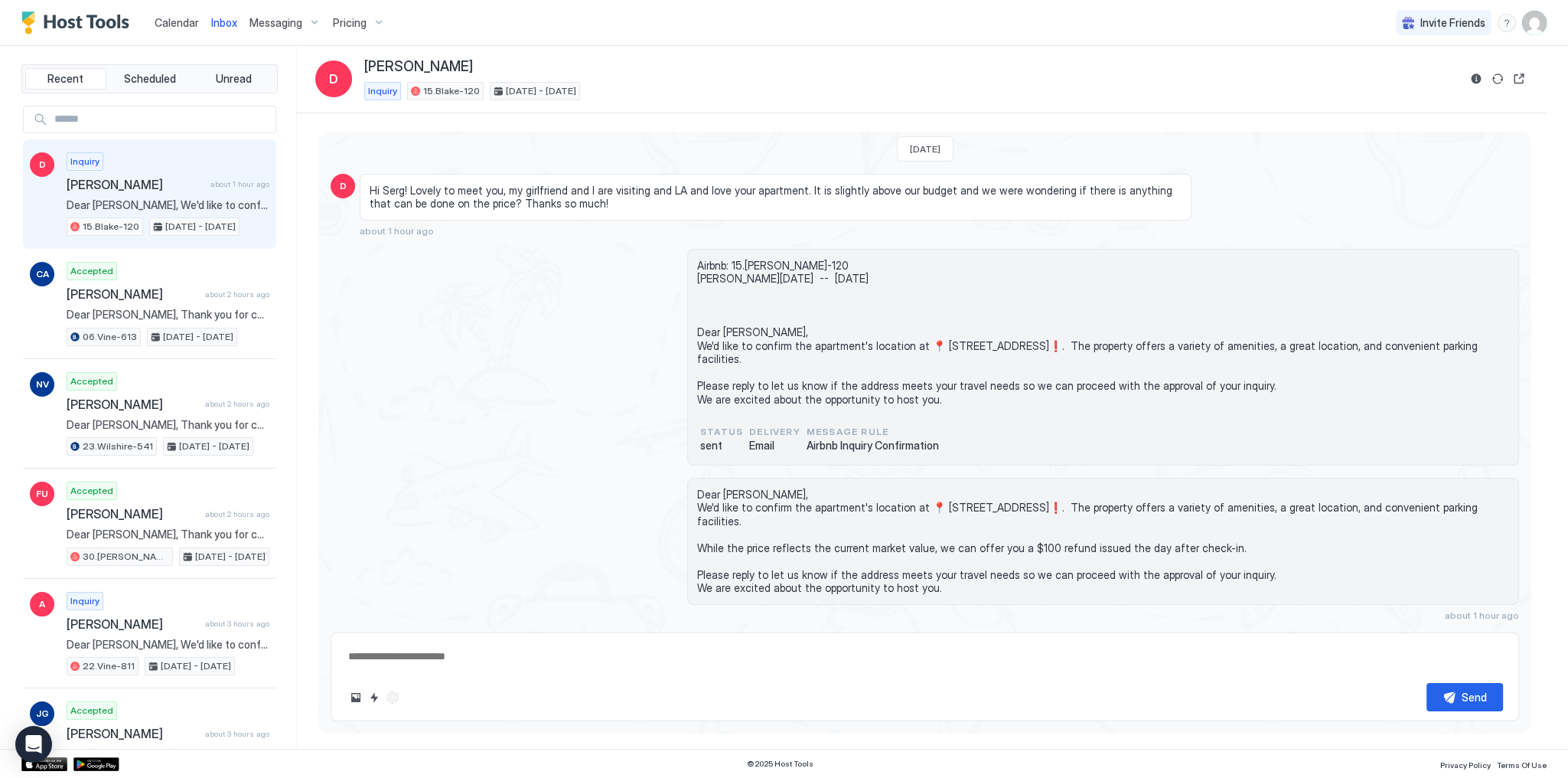
click at [191, 25] on span "Calendar" at bounding box center [176, 22] width 45 height 13
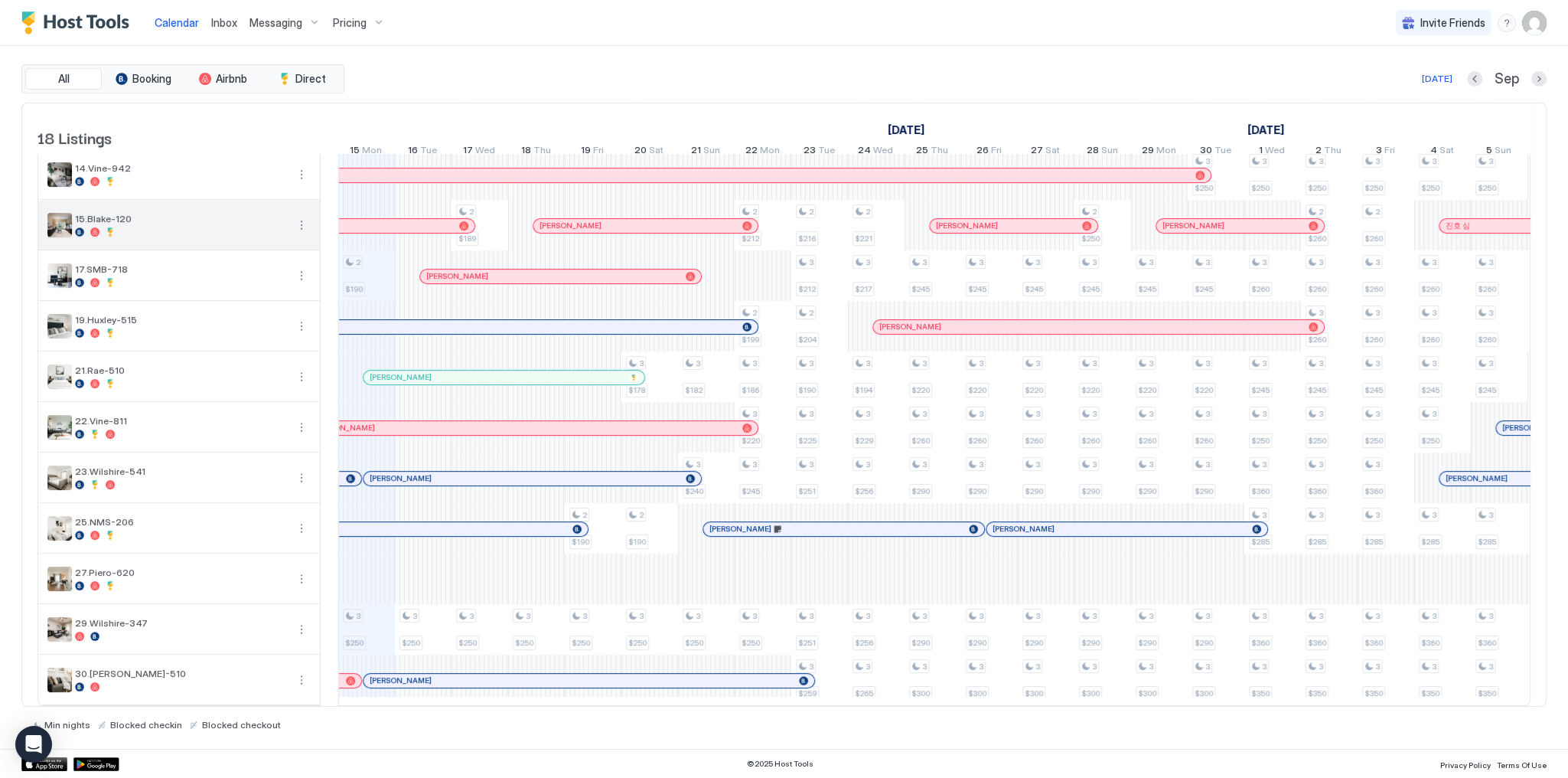
scroll to position [372, 0]
click at [460, 472] on div "[PERSON_NAME]" at bounding box center [532, 479] width 337 height 14
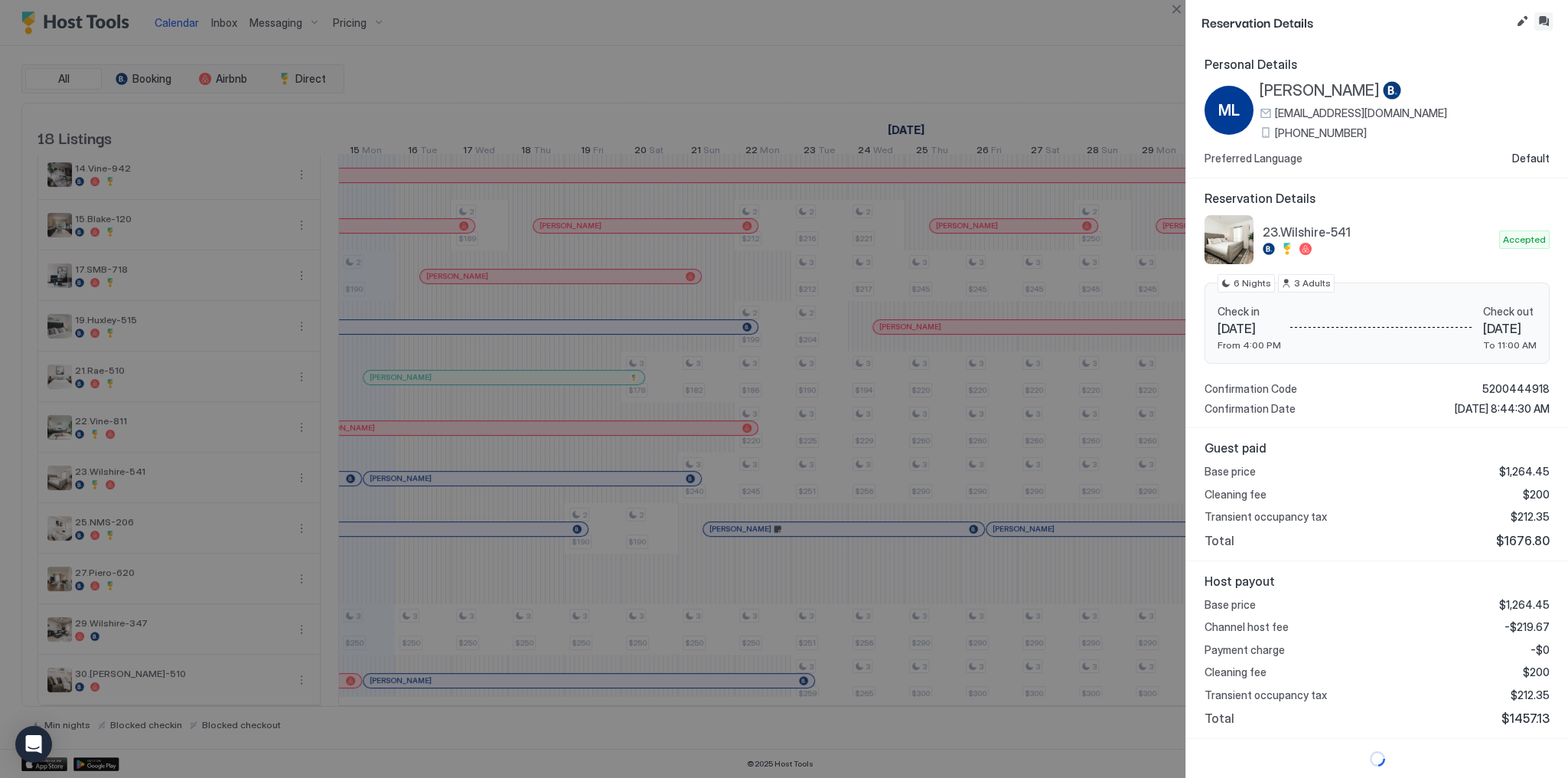
click at [1537, 22] on button "Inbox" at bounding box center [1543, 21] width 19 height 19
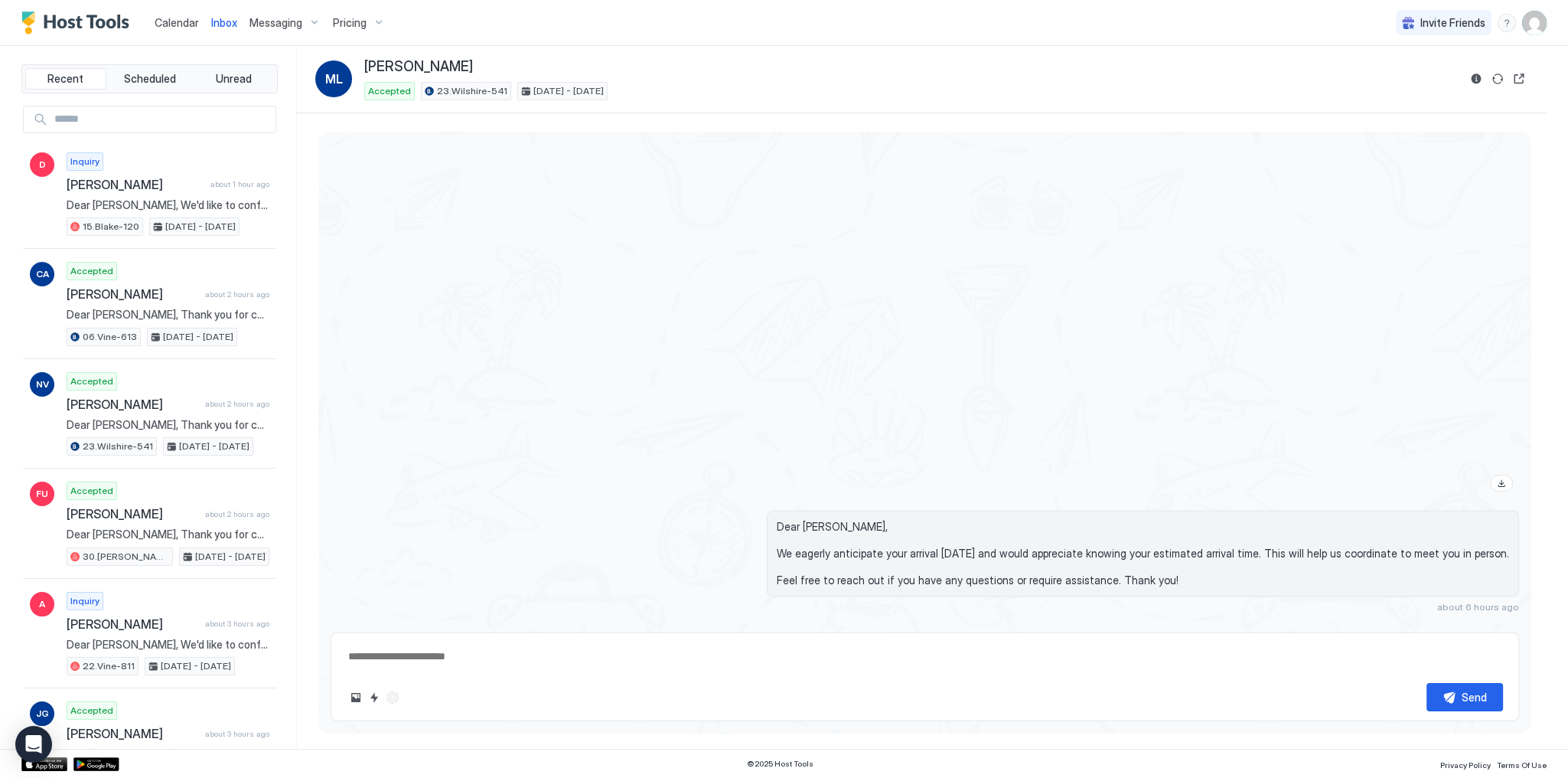
scroll to position [2870, 0]
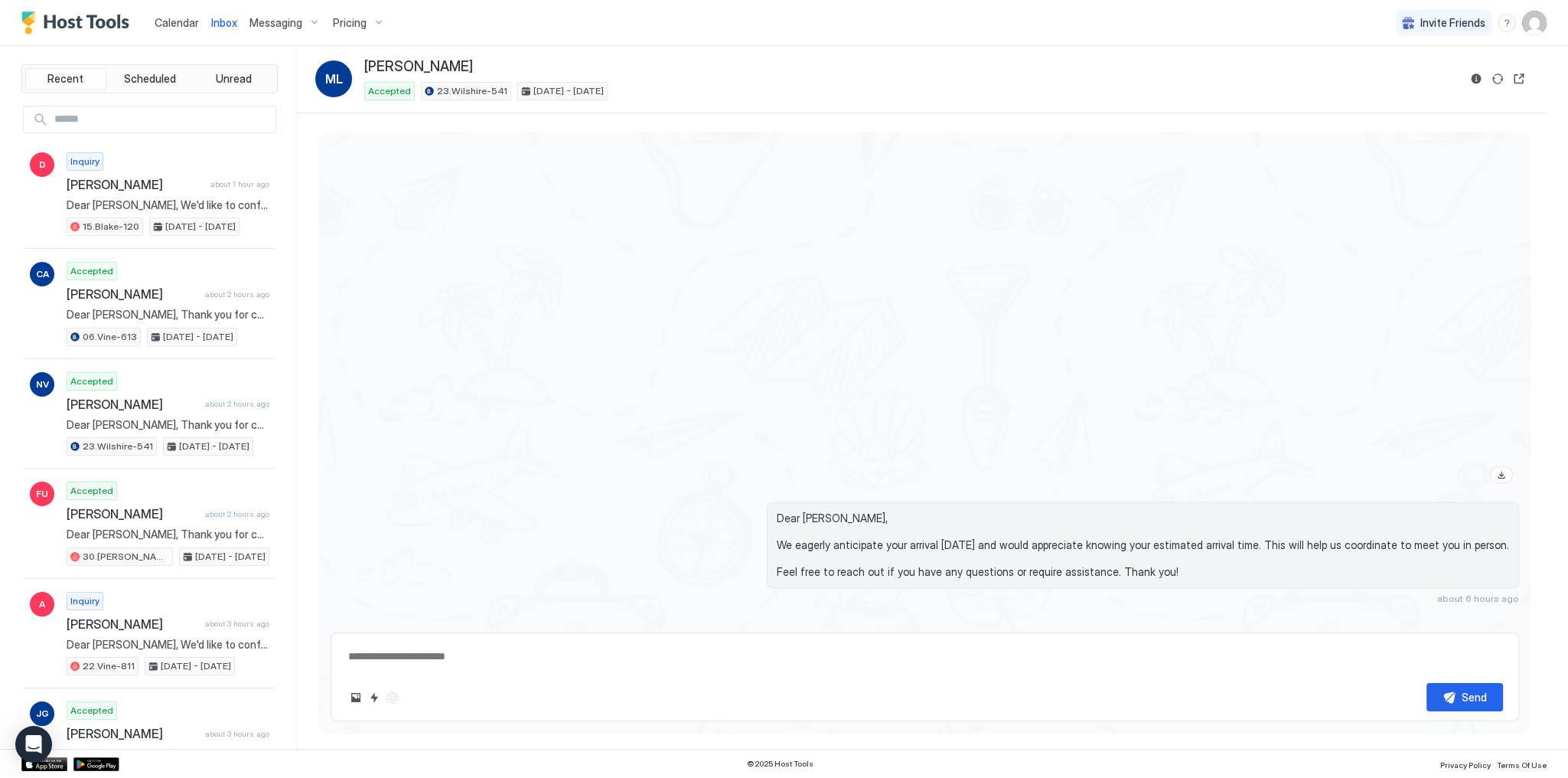
click at [1014, 308] on div at bounding box center [1103, 285] width 832 height 408
type textarea "*"
click at [882, 250] on div at bounding box center [1103, 285] width 832 height 408
click at [190, 28] on span "Calendar" at bounding box center [176, 22] width 45 height 13
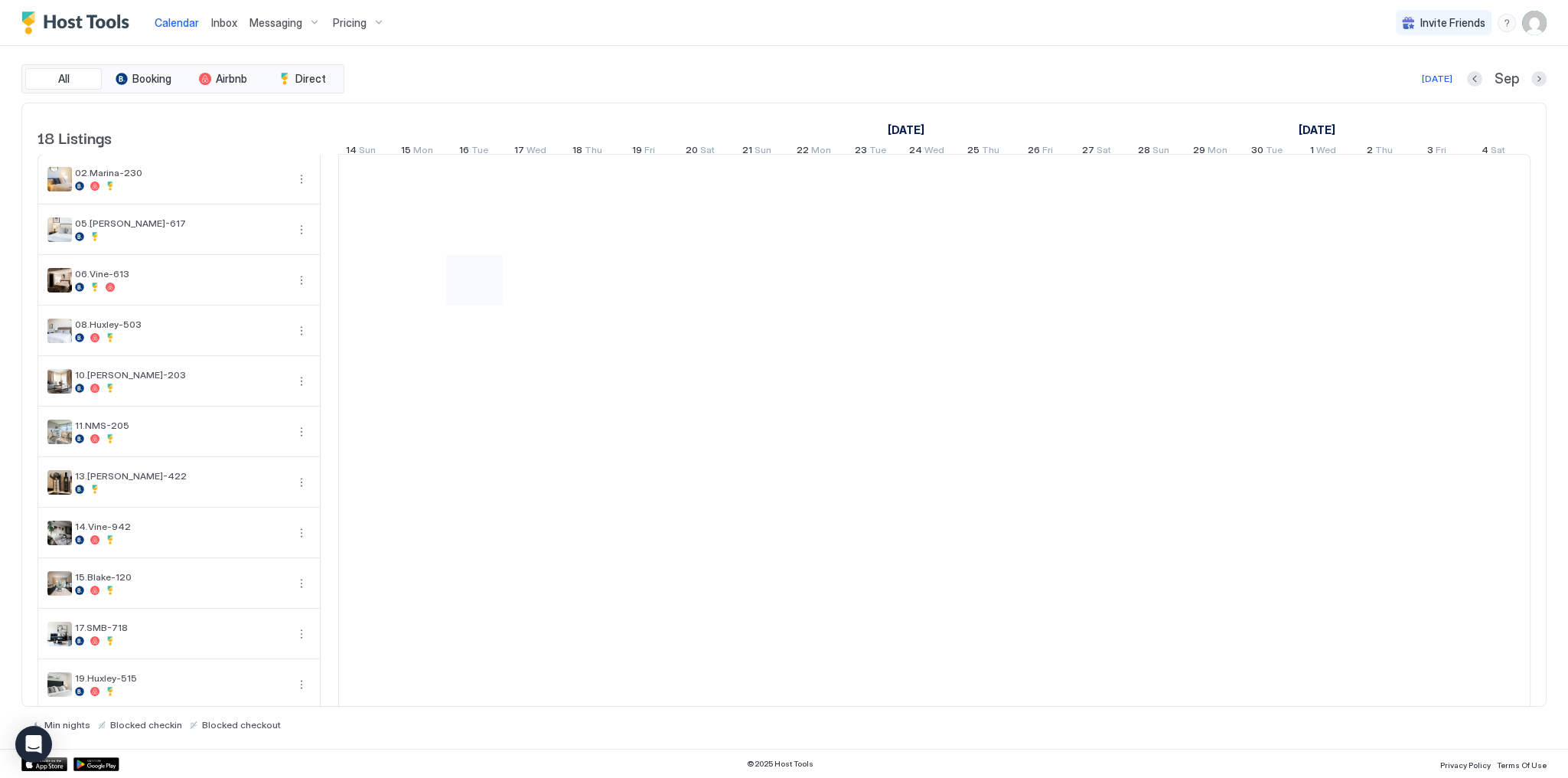
scroll to position [0, 789]
click at [604, 80] on div "[DATE] Sep" at bounding box center [947, 78] width 1199 height 19
click at [713, 66] on div "All Booking Airbnb Direct [DATE] Sep" at bounding box center [784, 78] width 1525 height 29
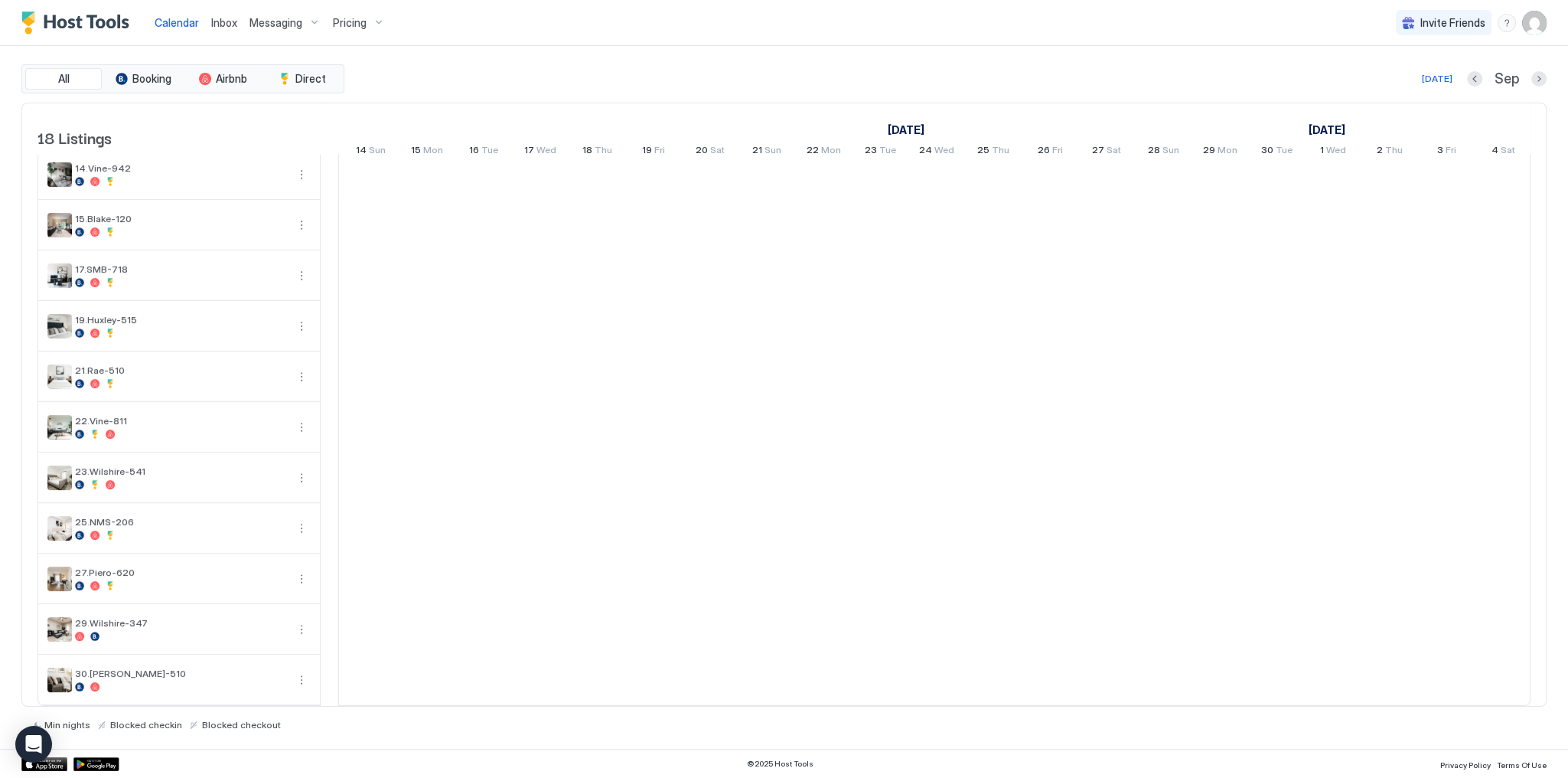
scroll to position [0, 0]
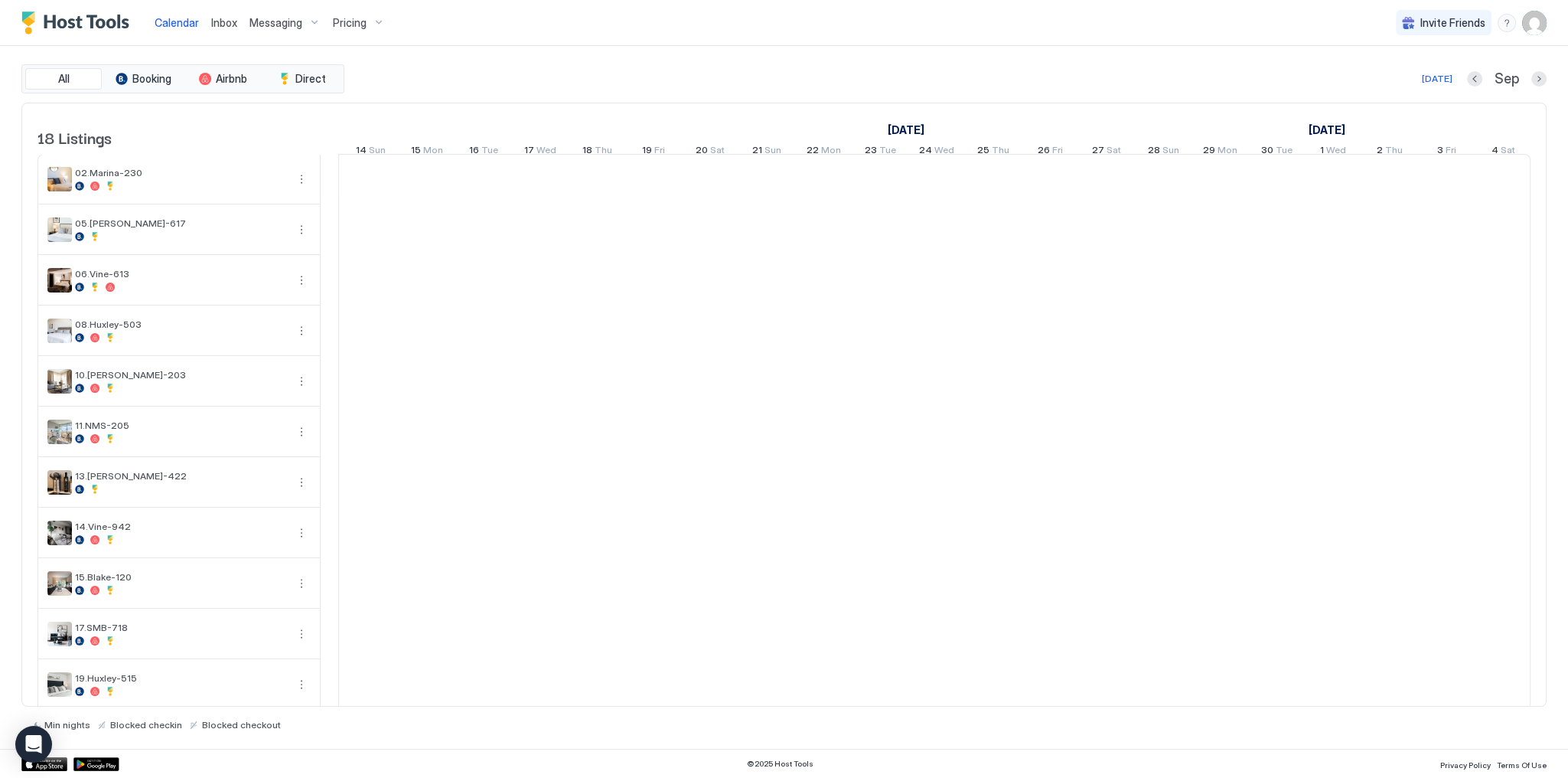
click at [701, 58] on div "All Booking Airbnb Direct [DATE] [DATE] Listings [DATE] [DATE] [DATE] 31 Sun 1 …" at bounding box center [784, 397] width 1525 height 703
click at [724, 79] on div "[DATE] Sep" at bounding box center [947, 78] width 1199 height 19
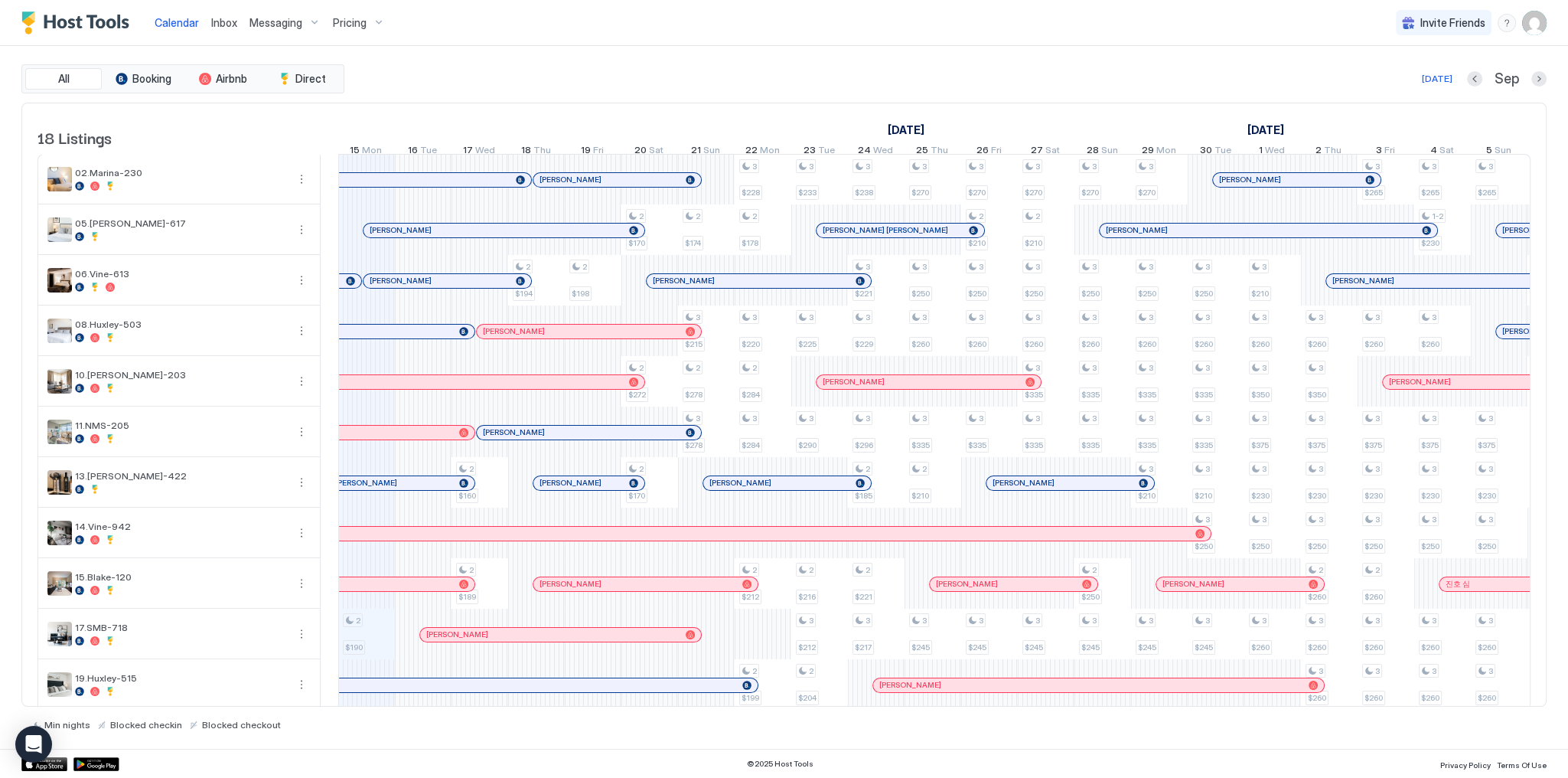
click at [492, 89] on div "All Booking Airbnb Direct [DATE] Sep" at bounding box center [784, 78] width 1525 height 29
drag, startPoint x: 420, startPoint y: 286, endPoint x: 422, endPoint y: 277, distance: 9.2
click at [422, 275] on div "[PERSON_NAME]" at bounding box center [423, 266] width 170 height 17
click at [438, 237] on div at bounding box center [438, 231] width 12 height 12
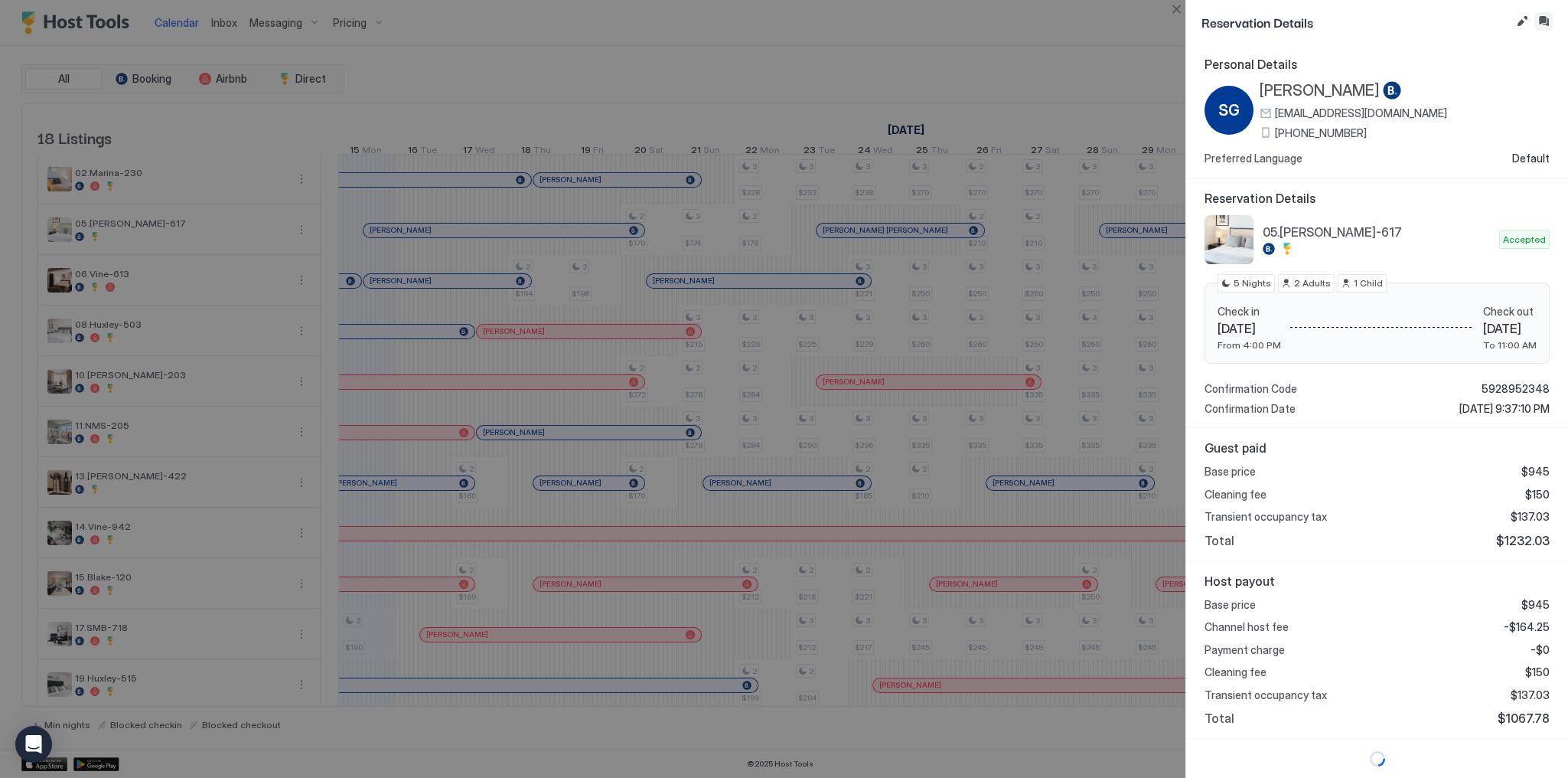
click at [1542, 28] on button "Inbox" at bounding box center [1543, 21] width 19 height 19
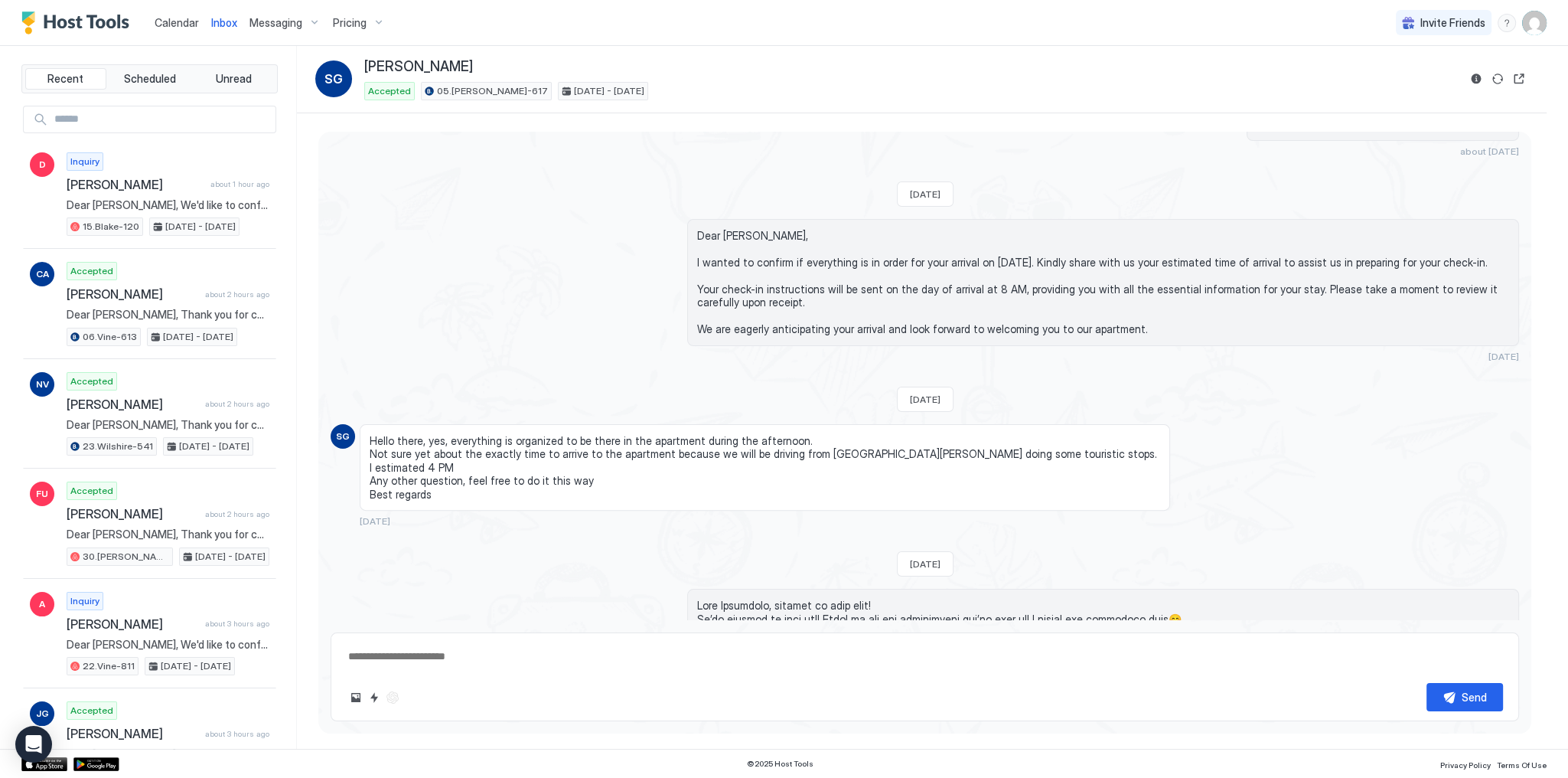
scroll to position [644, 0]
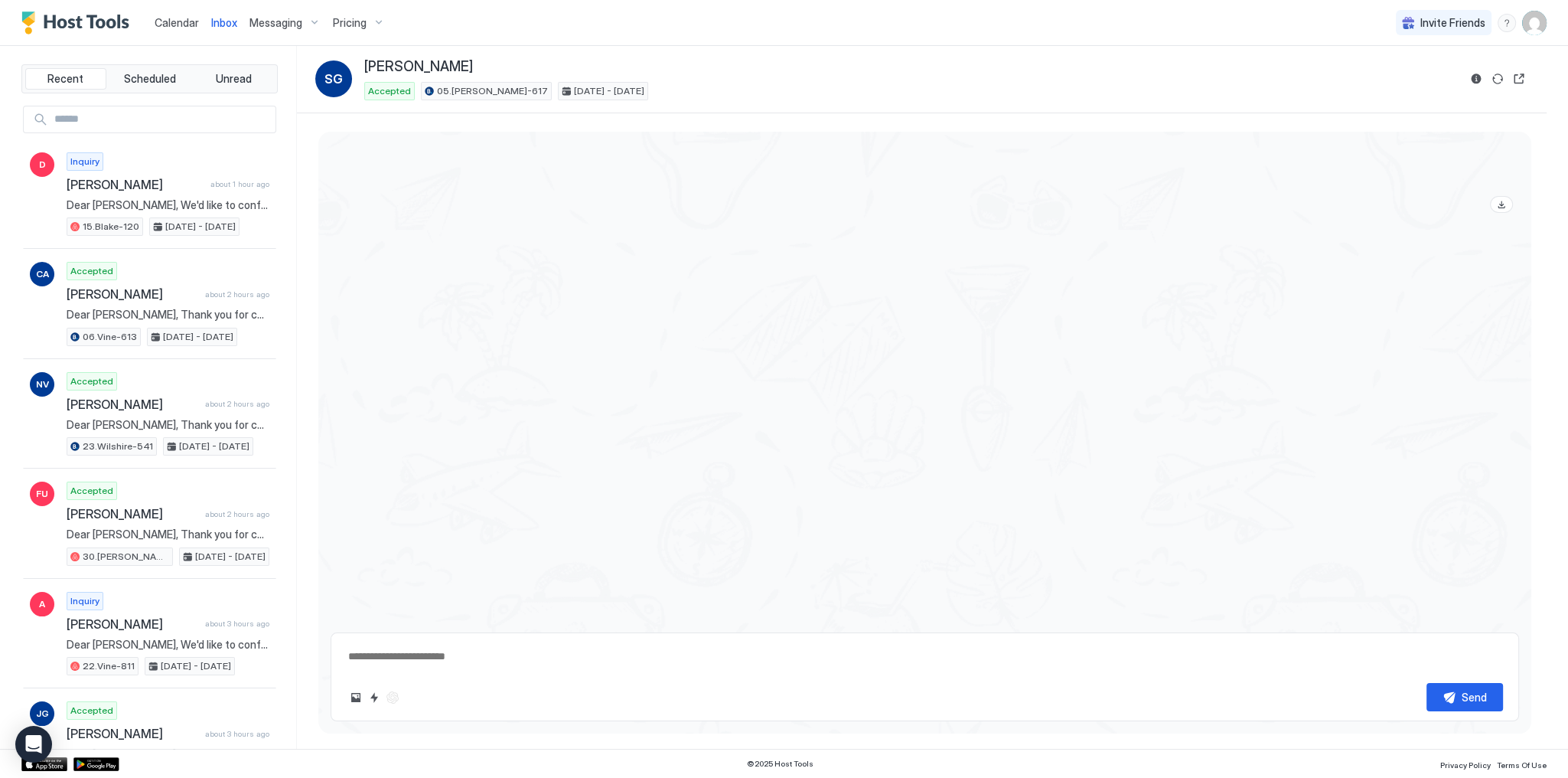
click at [692, 665] on textarea at bounding box center [924, 656] width 1156 height 29
paste textarea "**********"
type textarea "*"
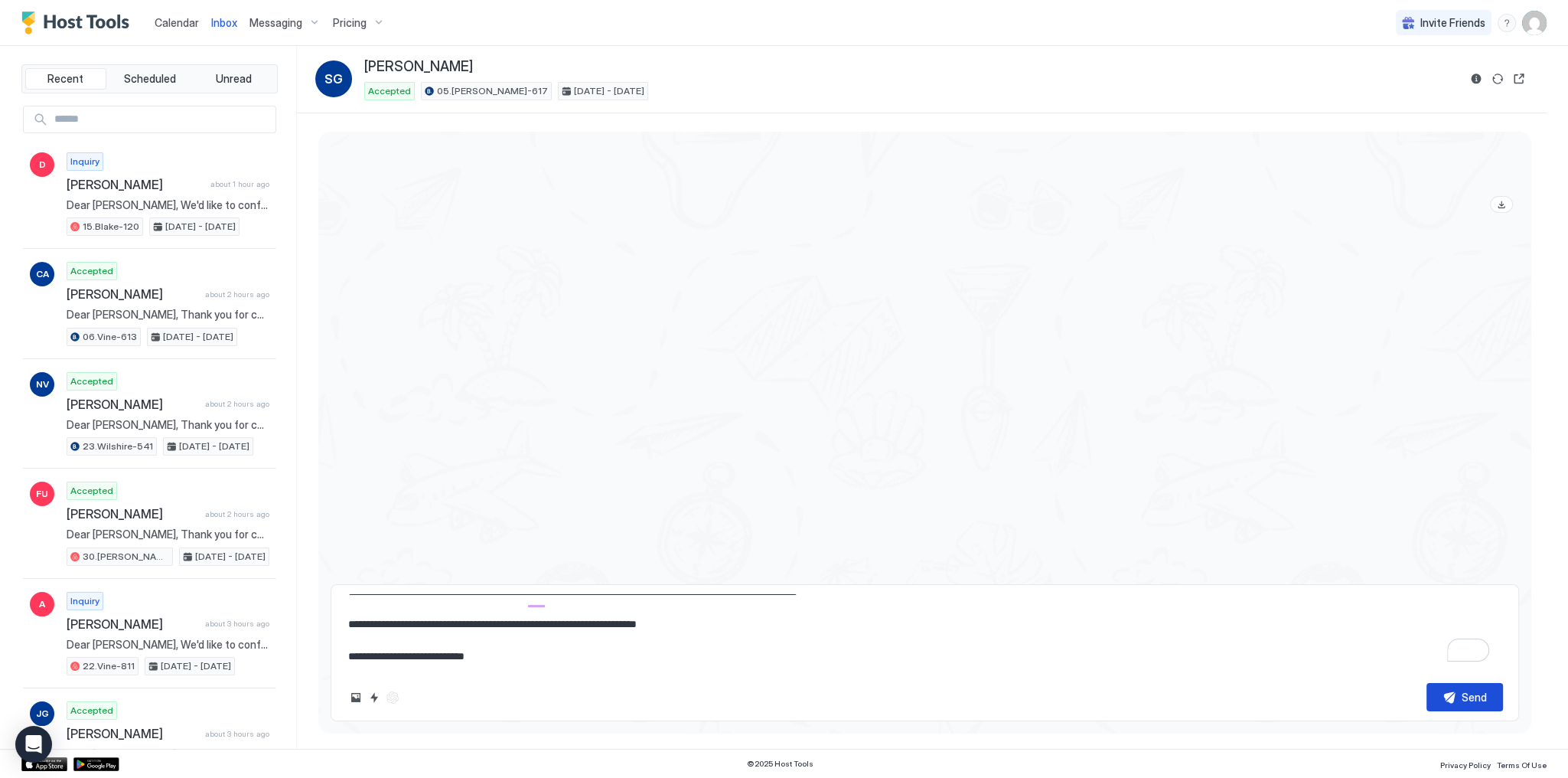
type textarea "**********"
click at [1441, 696] on button "Send" at bounding box center [1464, 697] width 76 height 29
click at [743, 379] on div at bounding box center [1103, 504] width 832 height 545
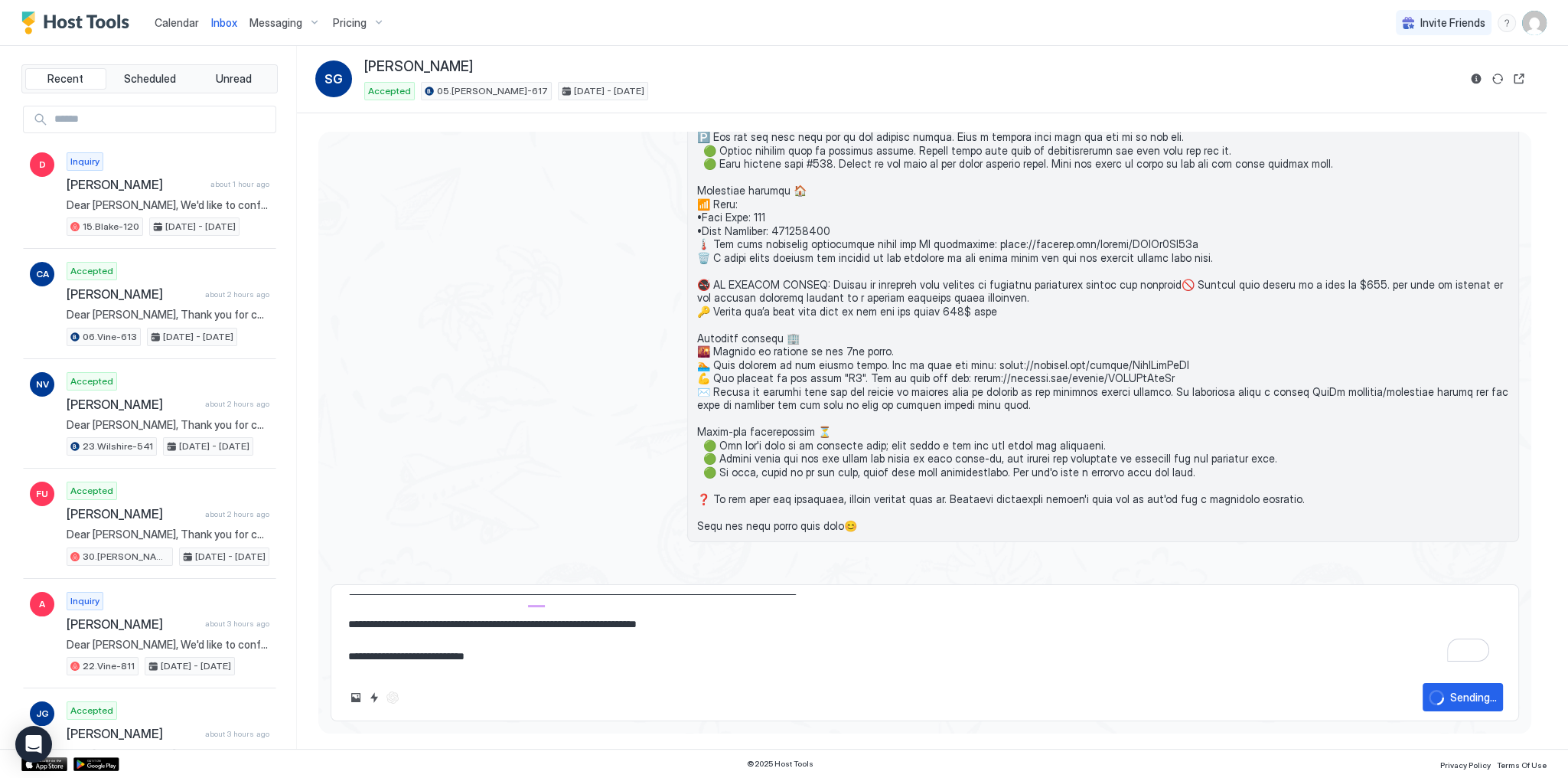
scroll to position [1011, 0]
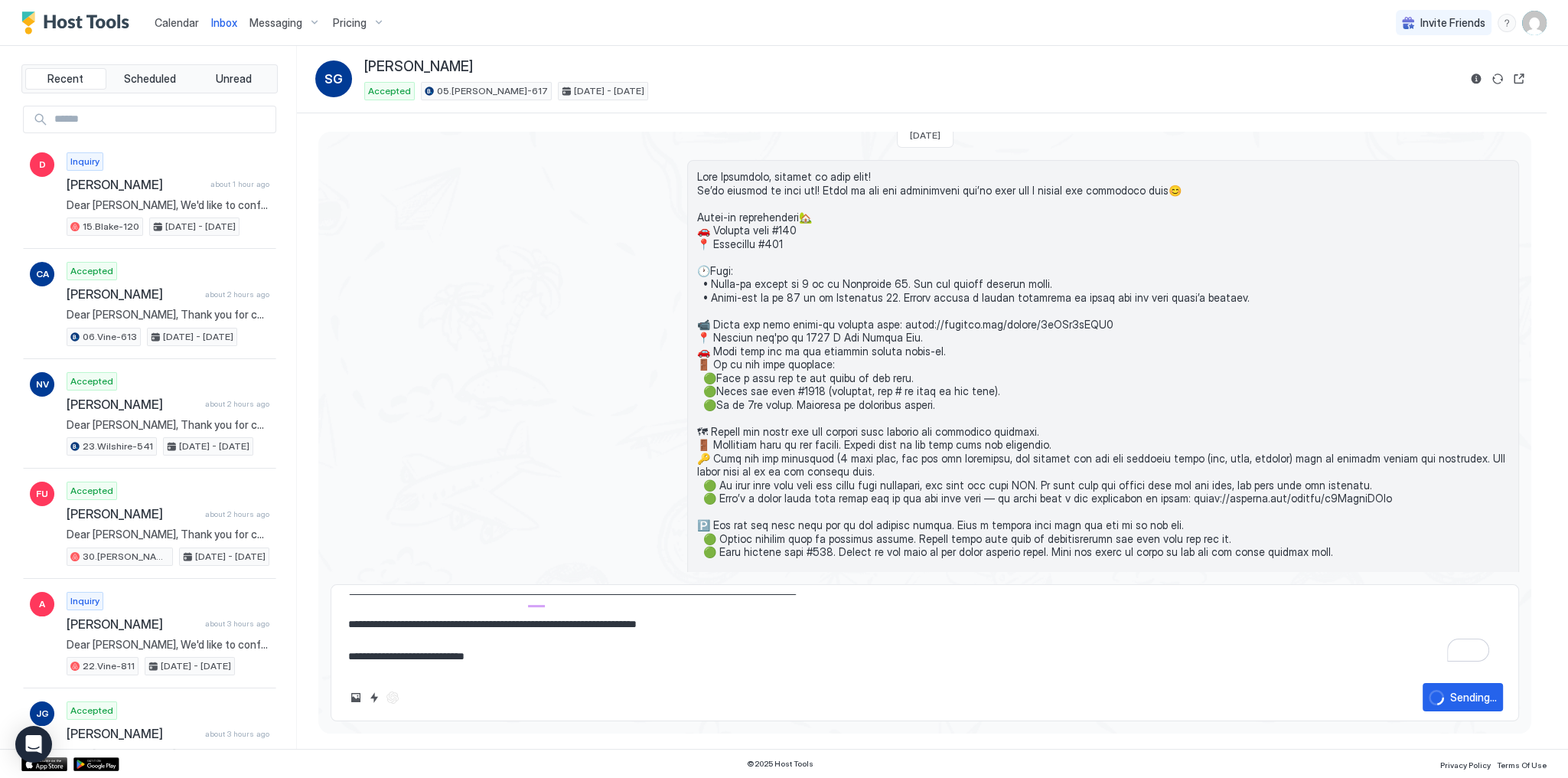
type textarea "*"
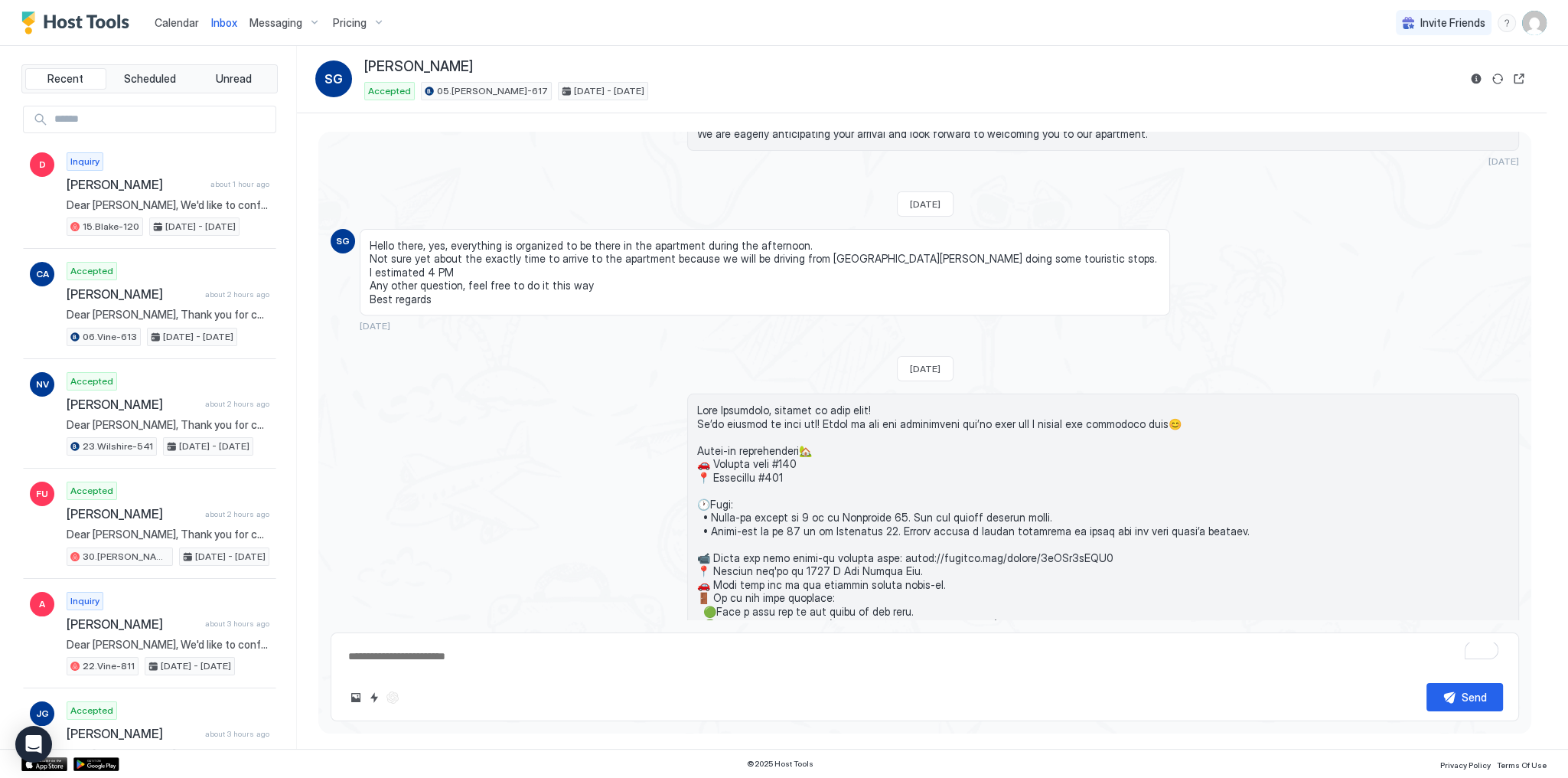
scroll to position [799, 0]
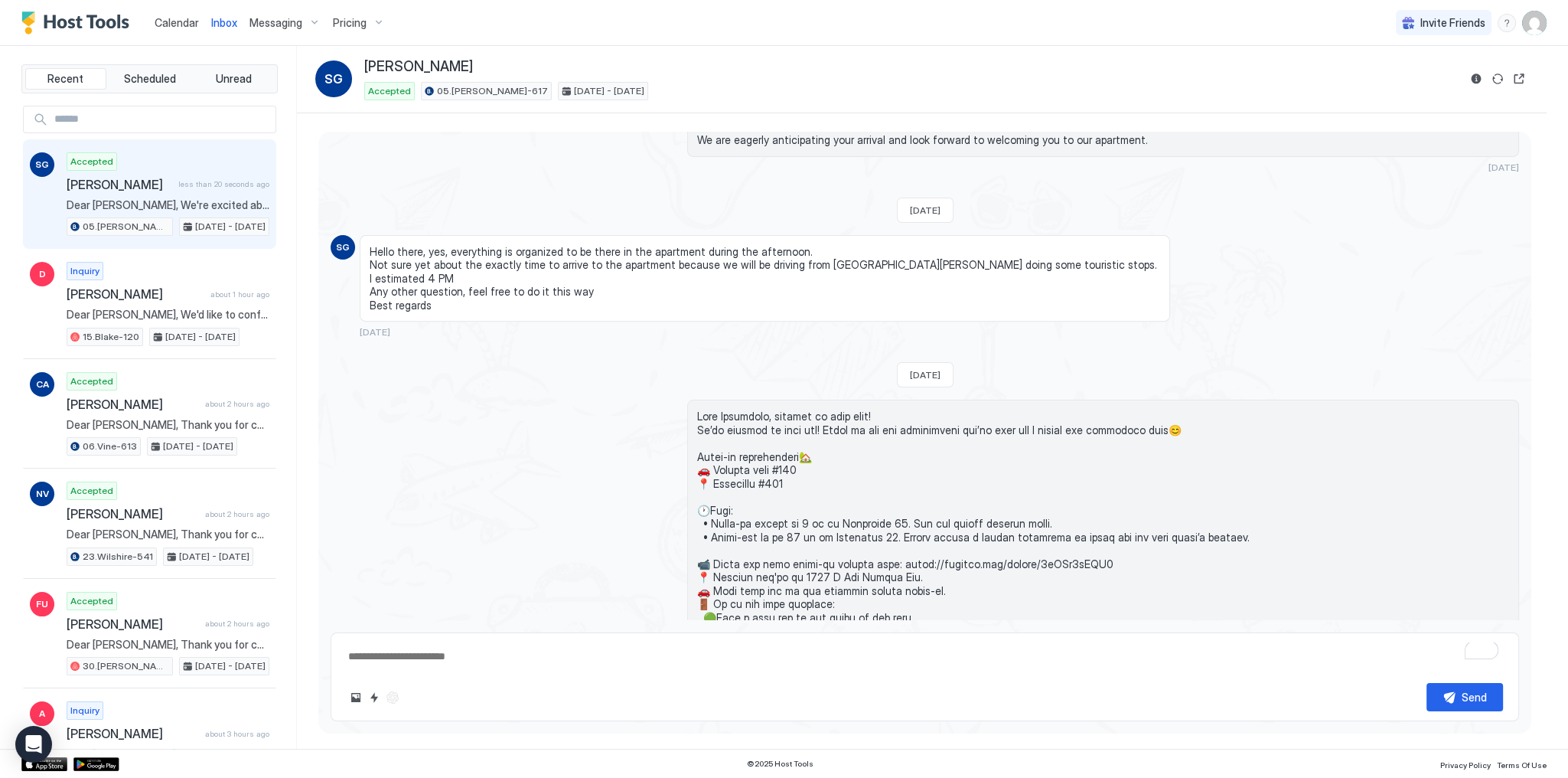
click at [185, 28] on span "Calendar" at bounding box center [176, 22] width 45 height 13
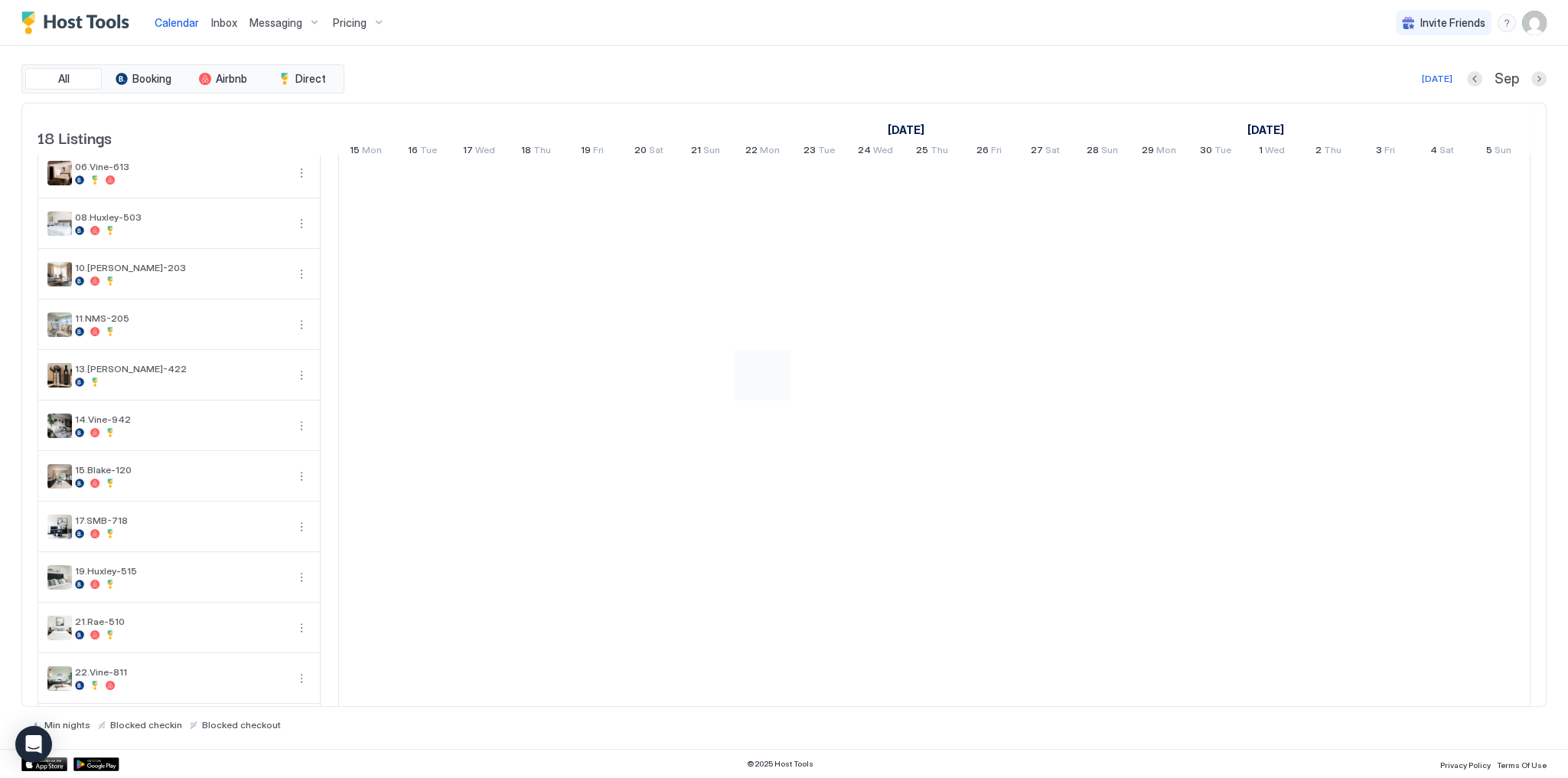
scroll to position [372, 0]
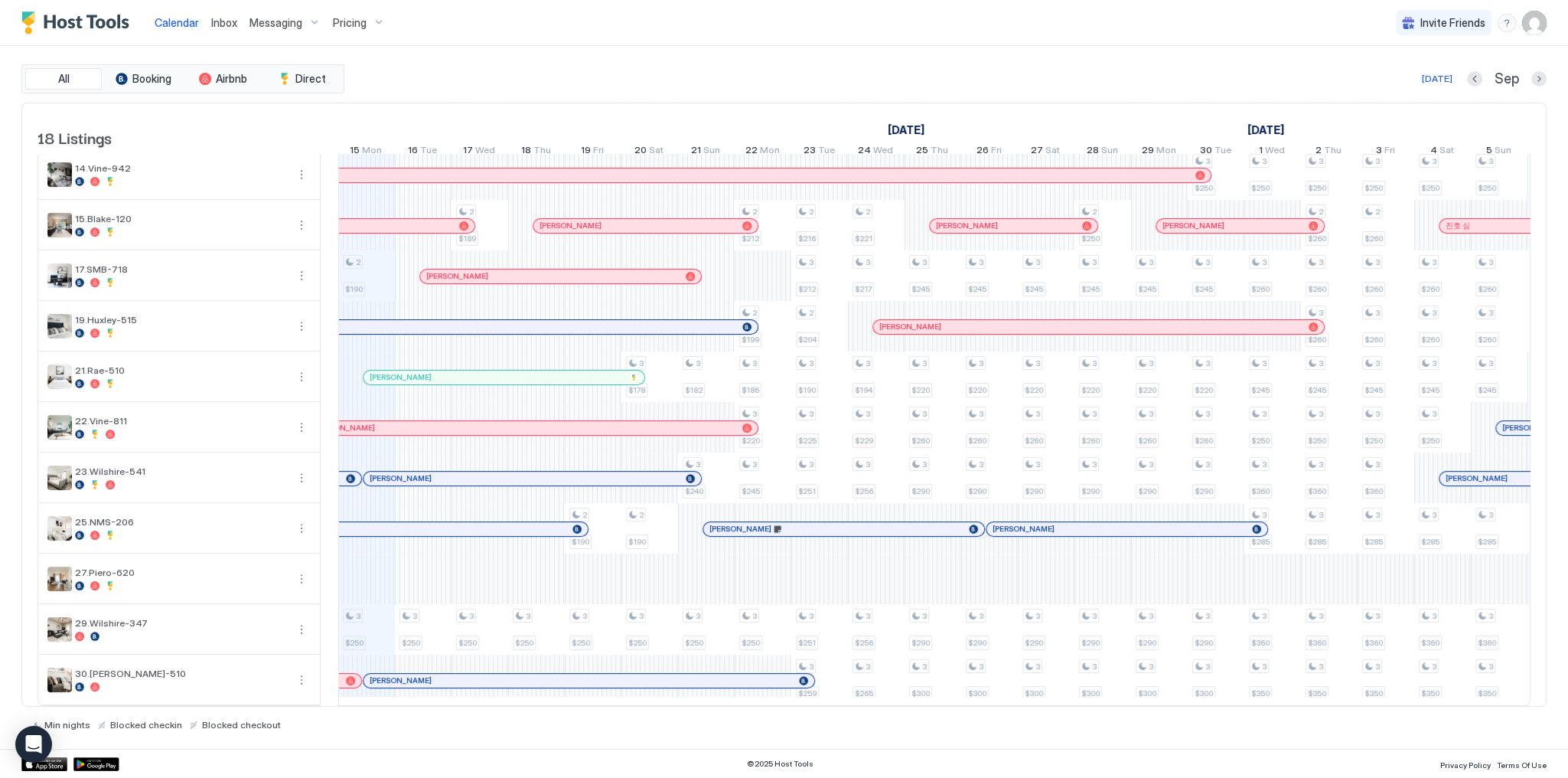
click at [451, 675] on div at bounding box center [452, 681] width 12 height 12
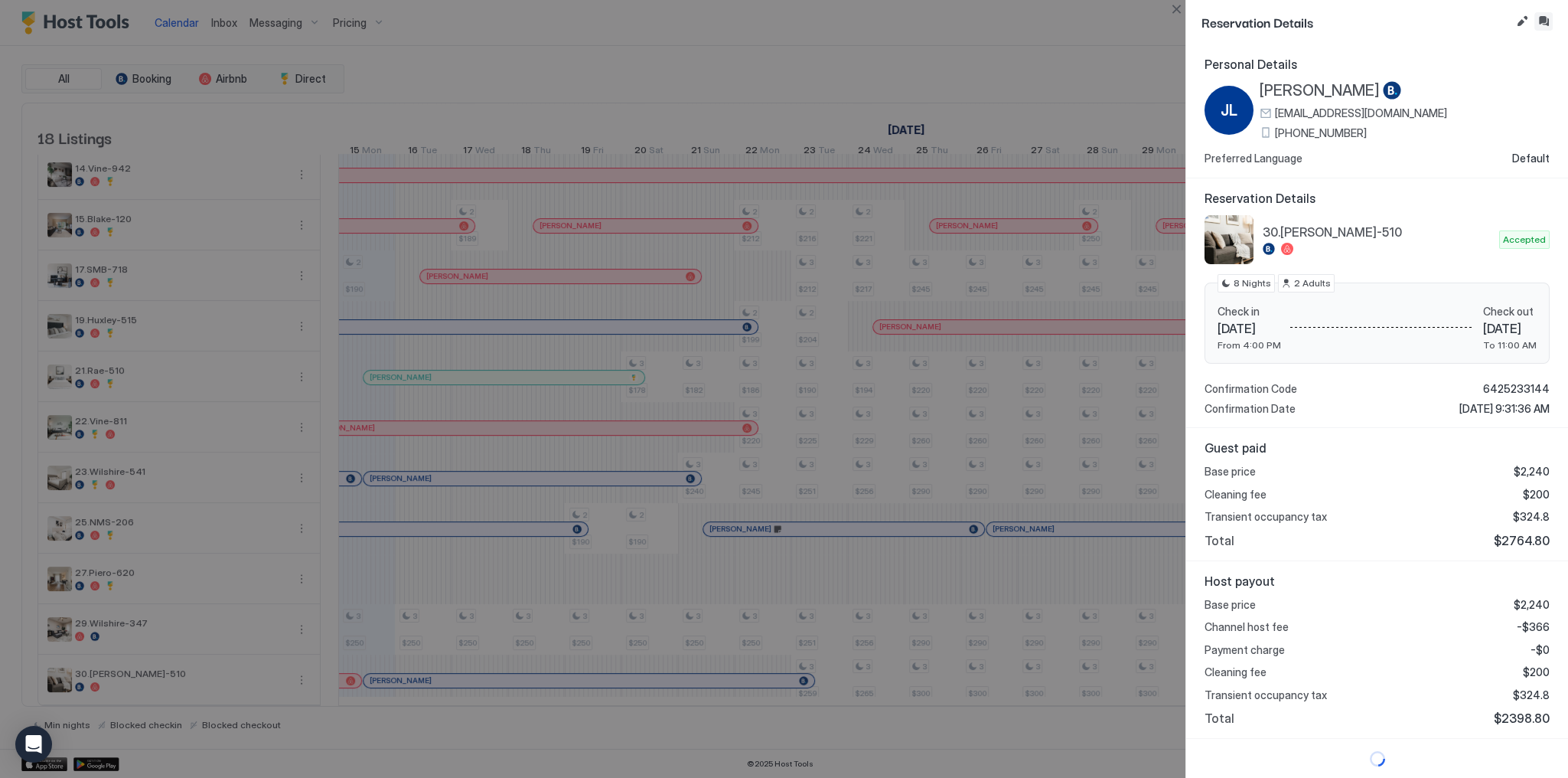
click at [1547, 21] on button "Inbox" at bounding box center [1543, 21] width 19 height 19
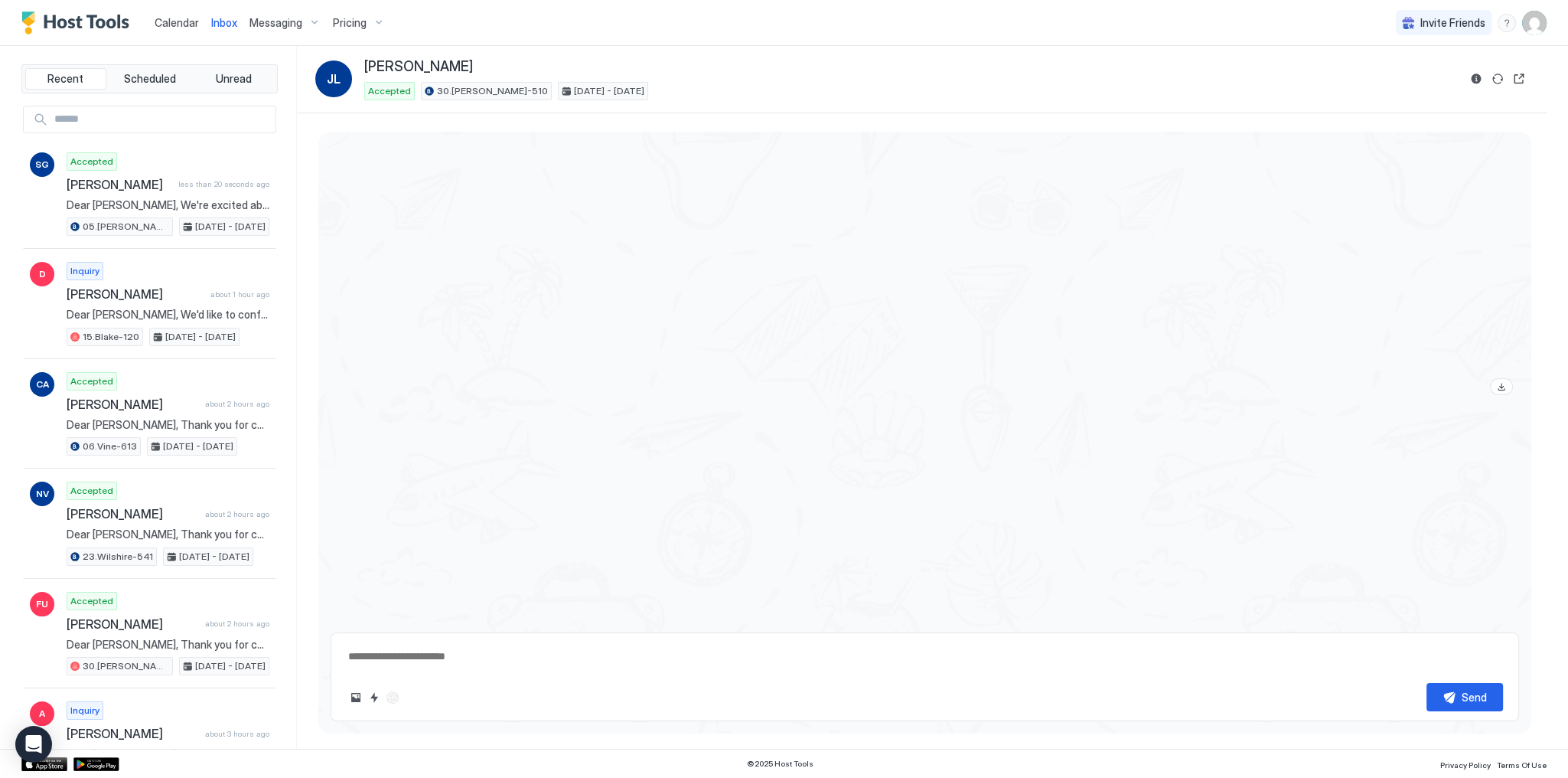
scroll to position [3203, 0]
click at [699, 652] on textarea at bounding box center [924, 656] width 1156 height 29
paste textarea "**********"
type textarea "*"
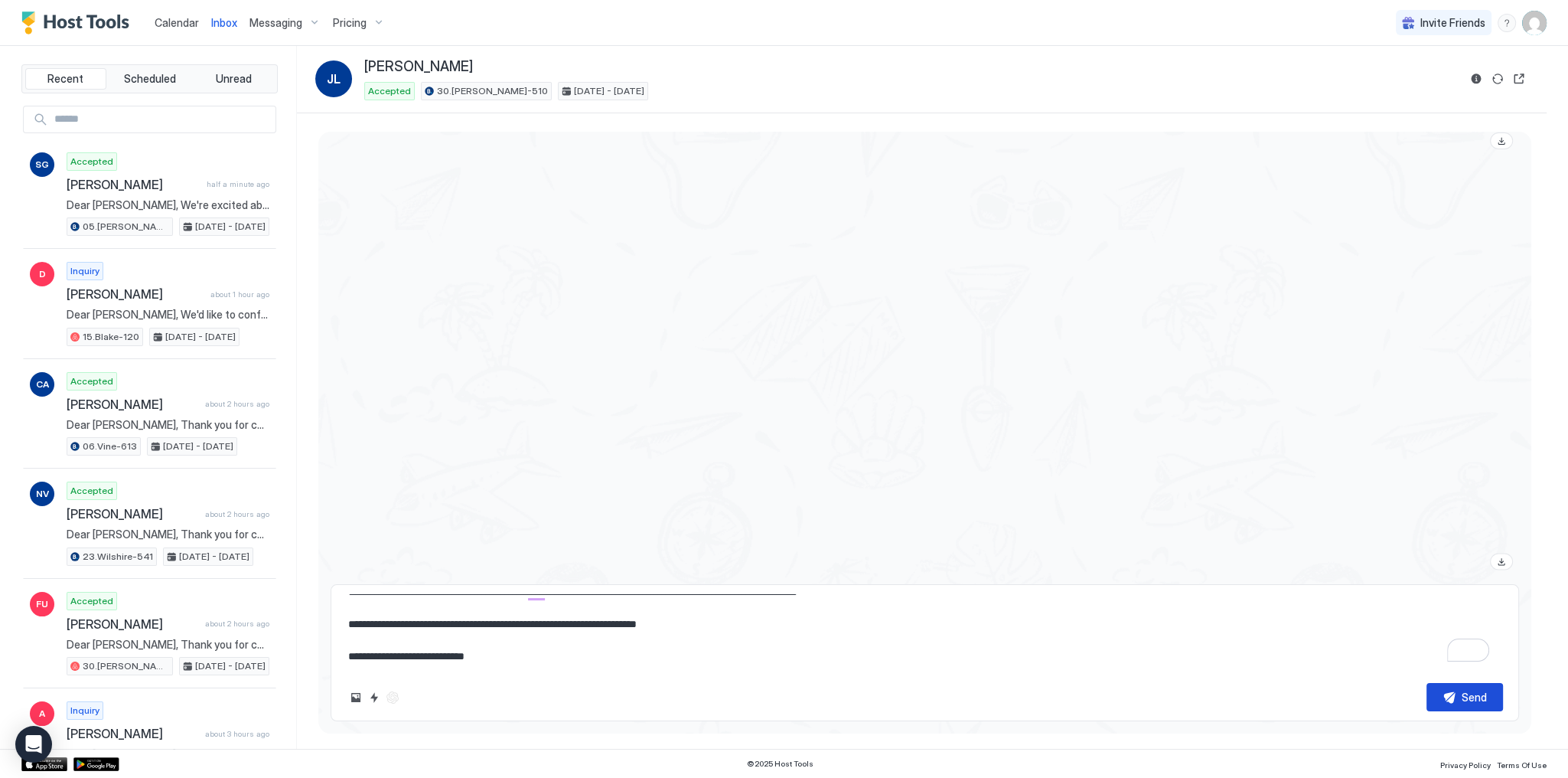
type textarea "**********"
click at [1482, 695] on div "Send" at bounding box center [1475, 697] width 26 height 16
type textarea "*"
click at [165, 12] on div "Calendar" at bounding box center [176, 23] width 56 height 29
click at [171, 22] on span "Calendar" at bounding box center [176, 22] width 45 height 13
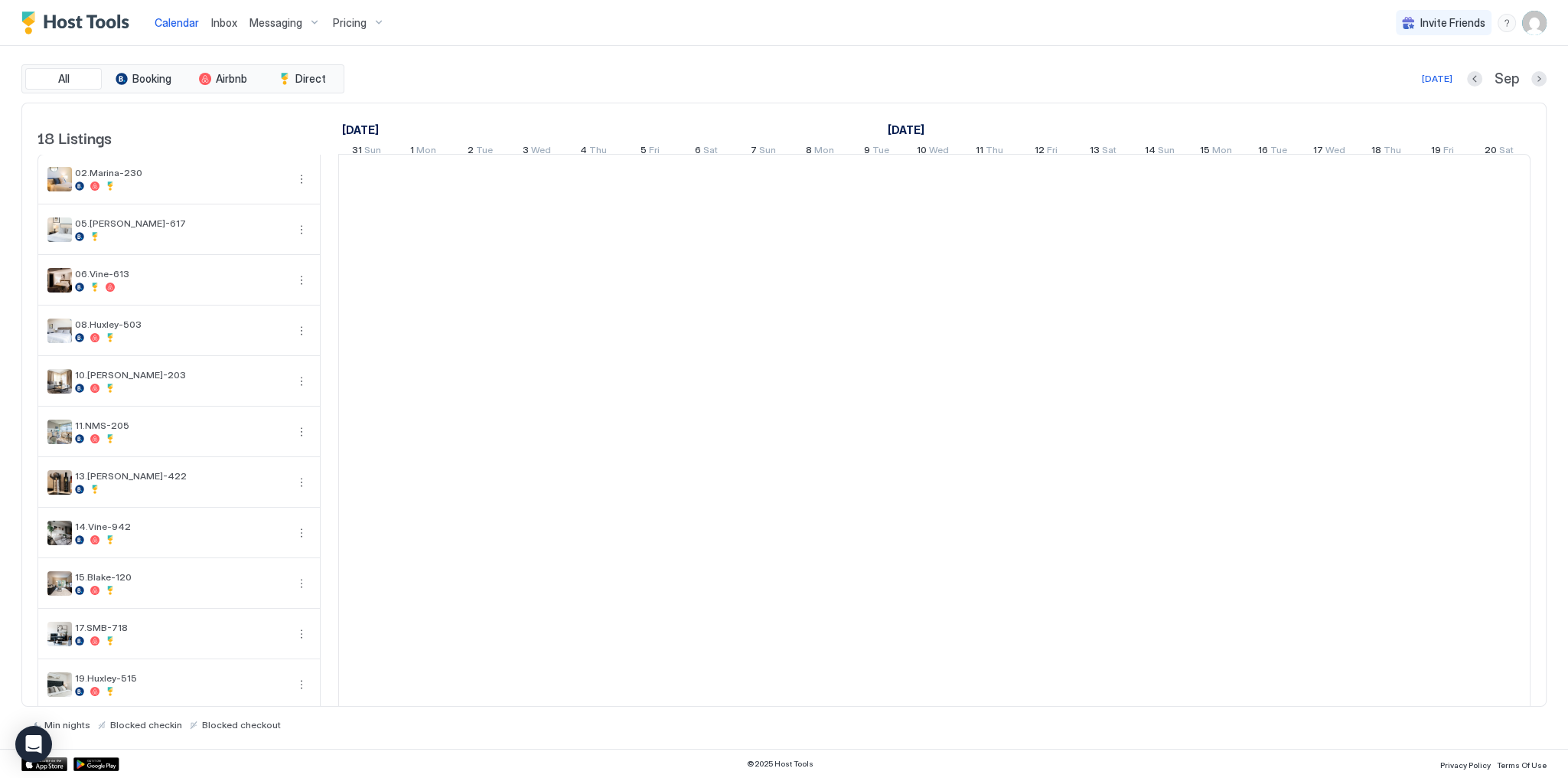
click at [171, 22] on span "Calendar" at bounding box center [176, 22] width 45 height 13
click at [228, 24] on span "Inbox" at bounding box center [225, 22] width 26 height 13
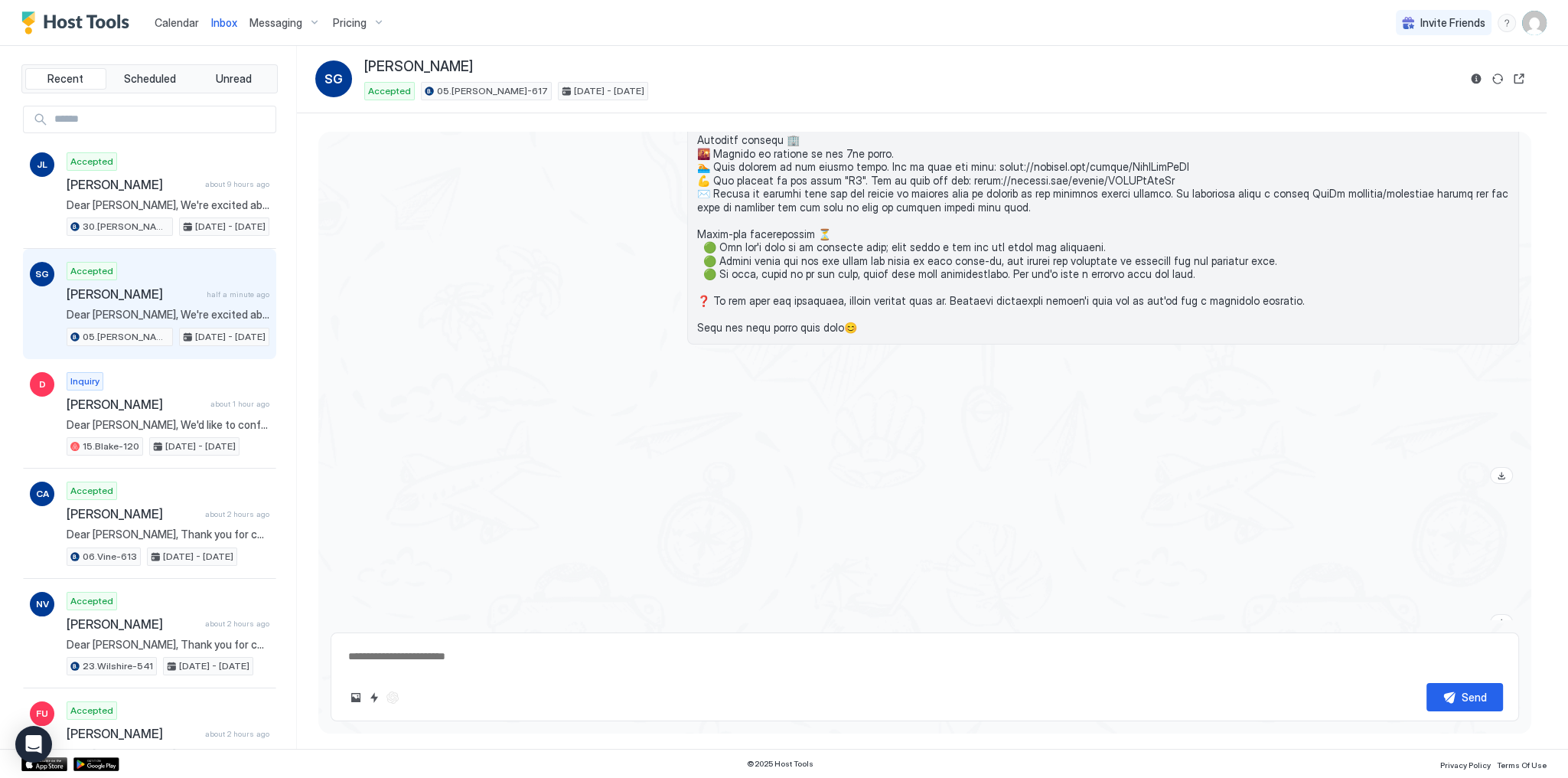
type textarea "*"
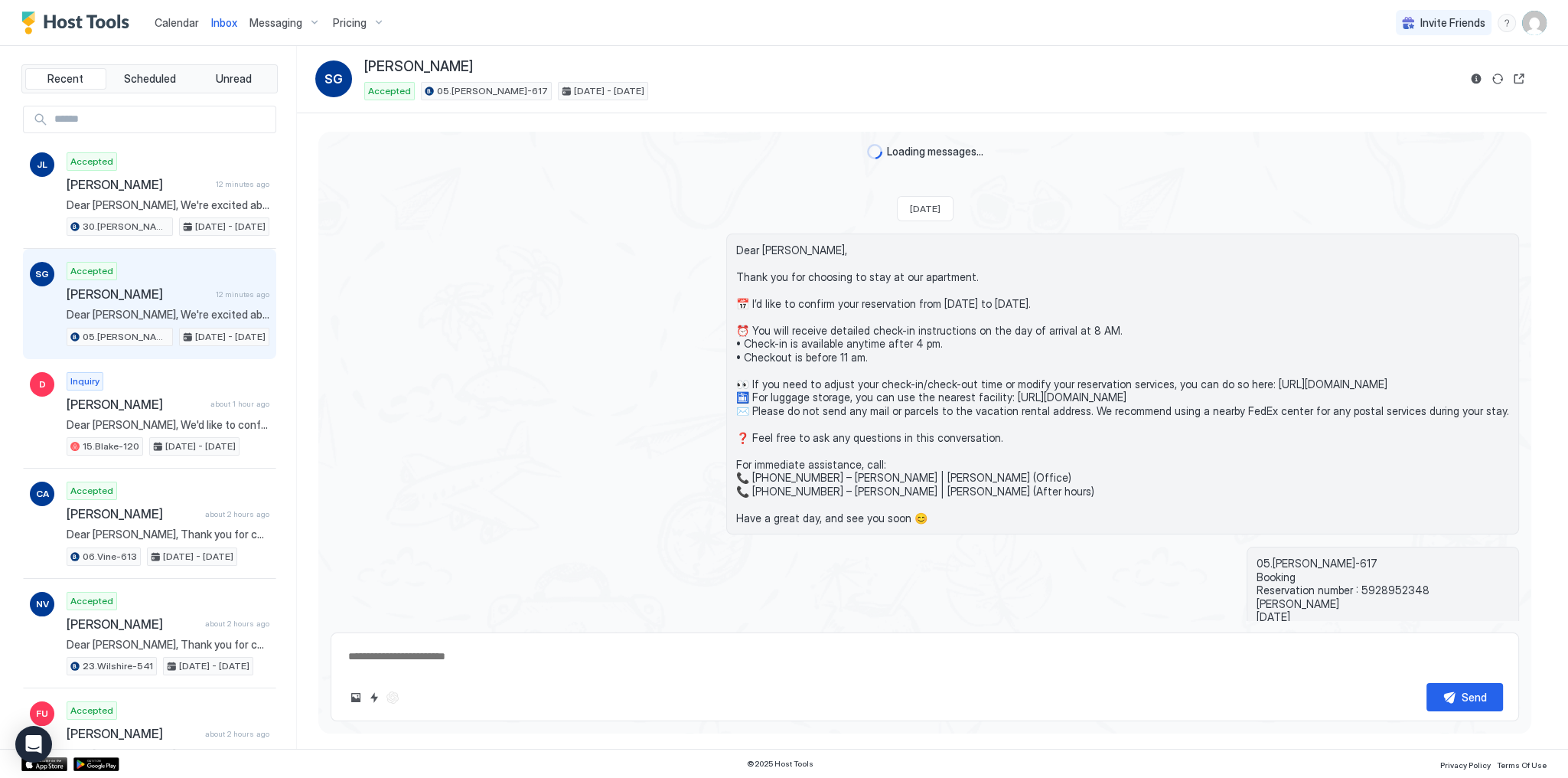
scroll to position [2544, 0]
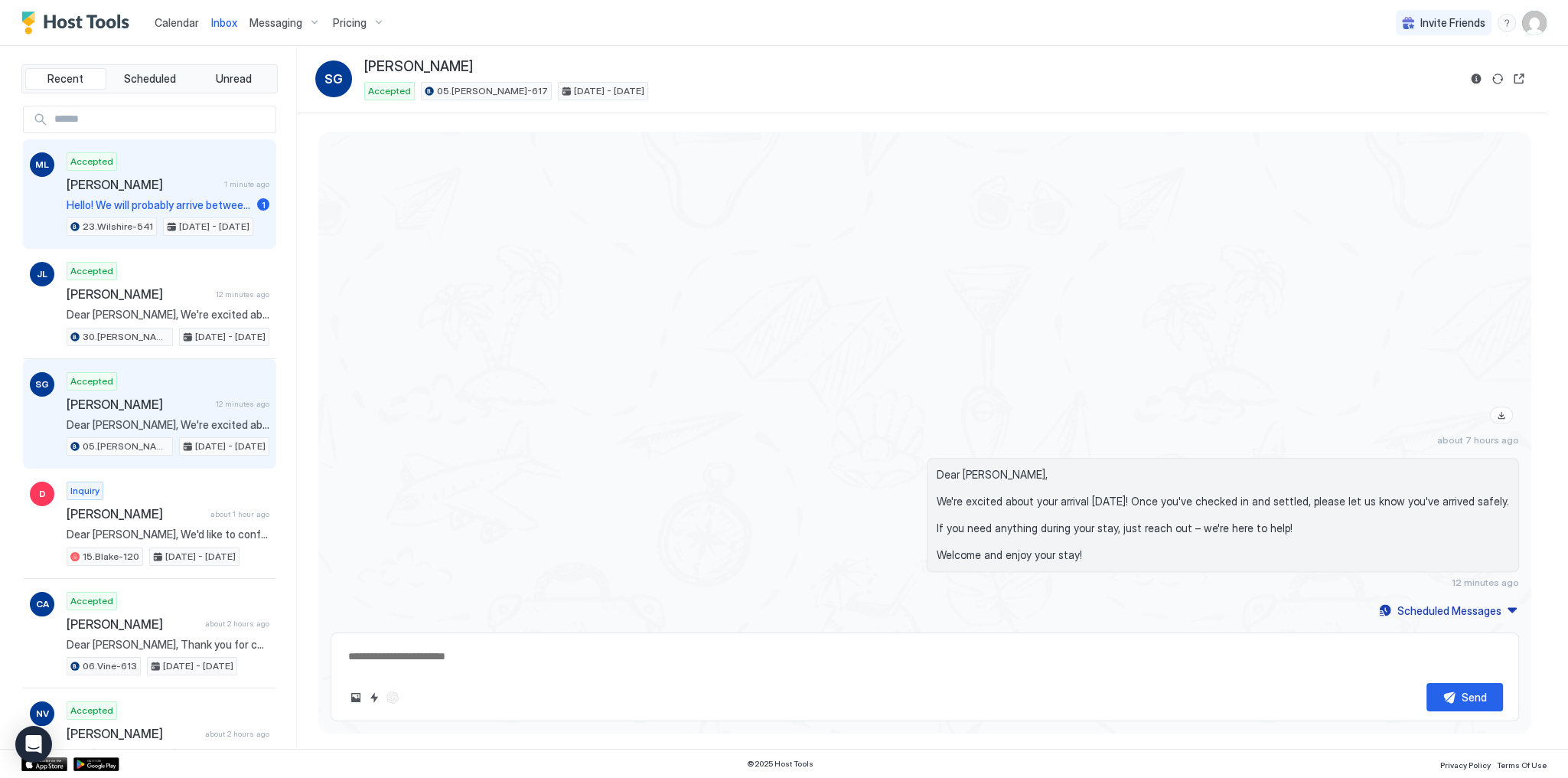
click at [174, 206] on span "Hello! We will probably arrive between 8-8:30 pm. See you!" at bounding box center [158, 205] width 184 height 14
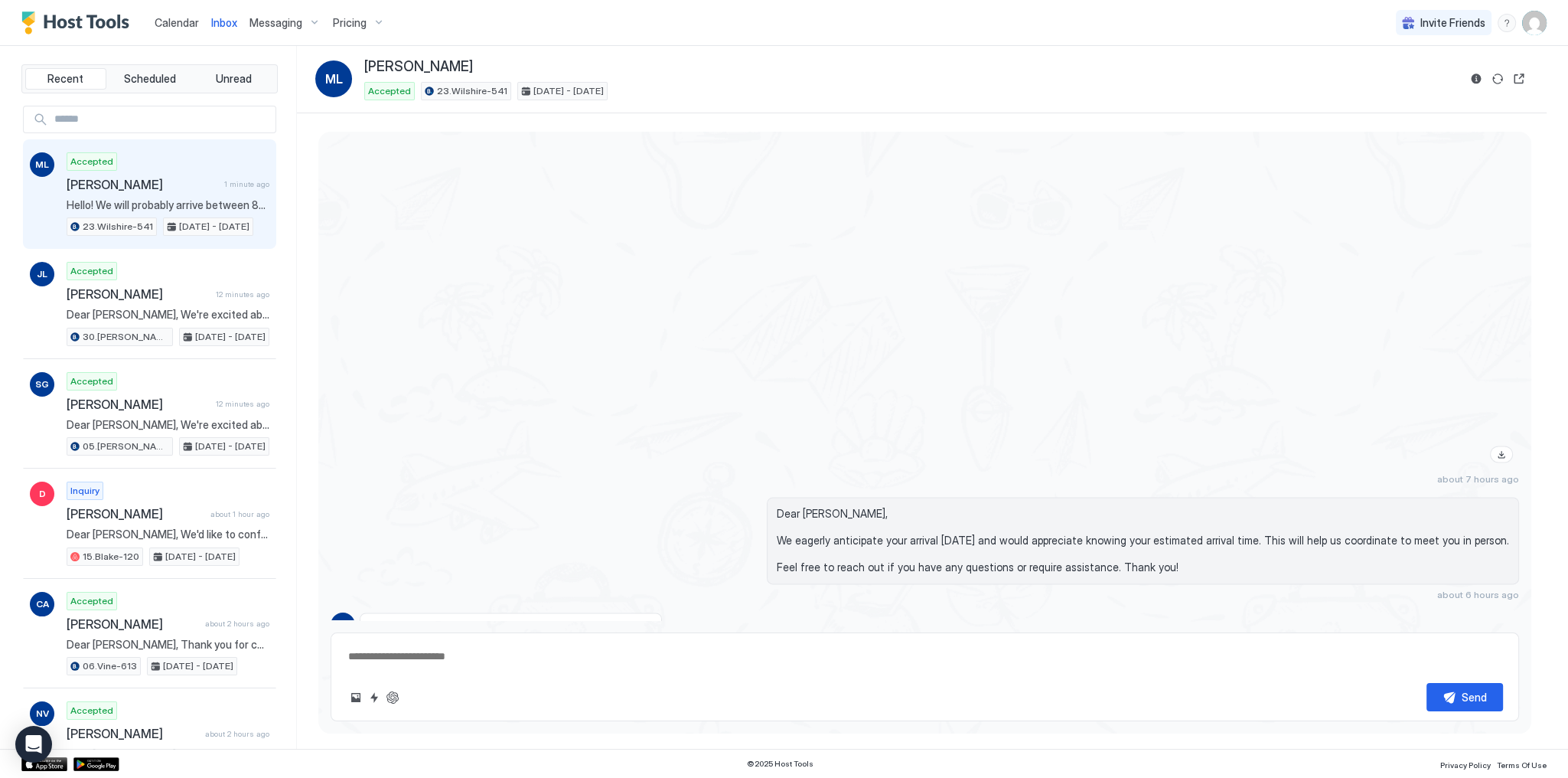
scroll to position [2784, 0]
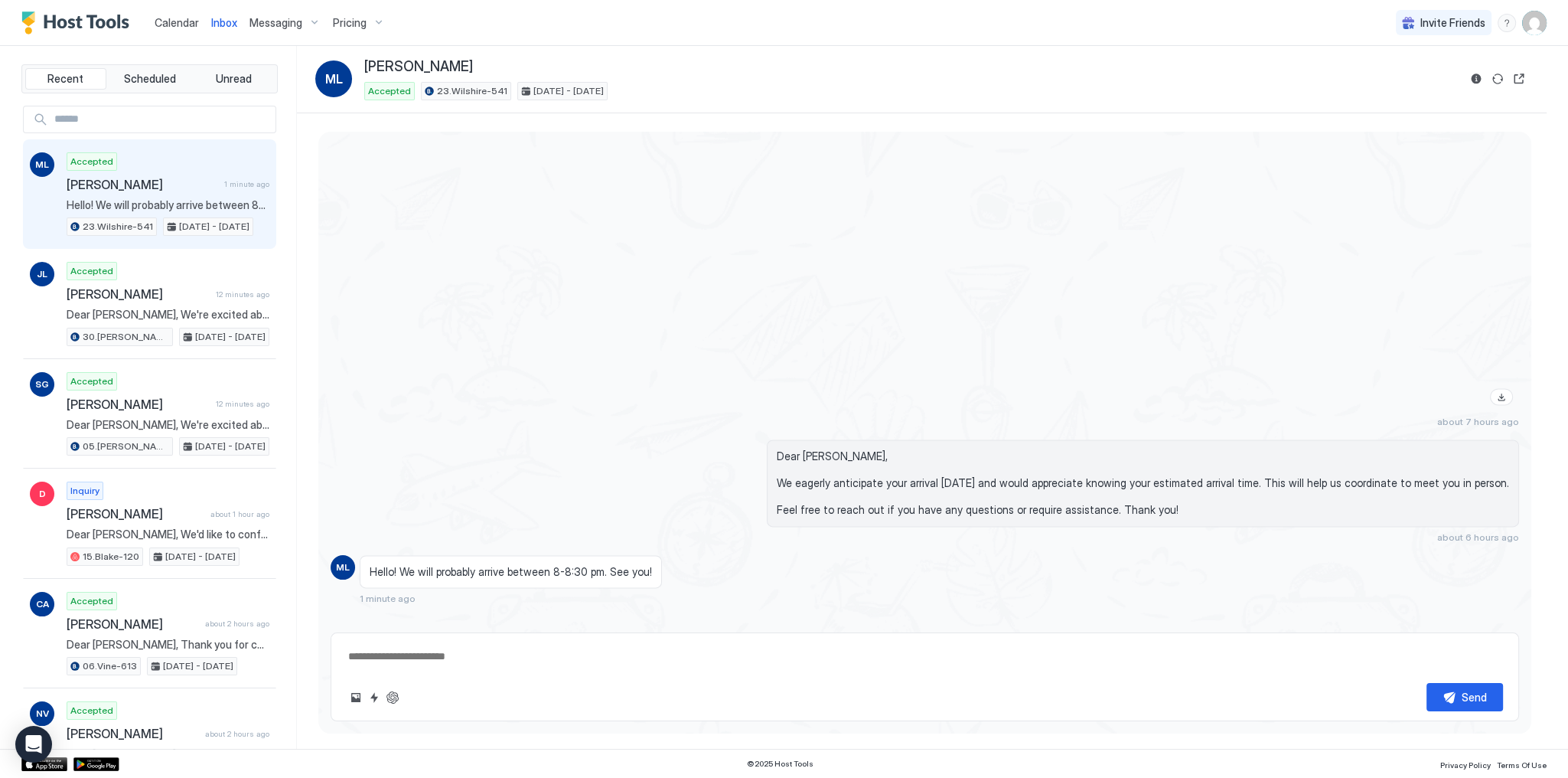
click at [405, 565] on span "Hello! We will probably arrive between 8-8:30 pm. See you!" at bounding box center [511, 572] width 283 height 14
drag, startPoint x: 405, startPoint y: 555, endPoint x: 584, endPoint y: 557, distance: 179.0
click at [584, 565] on span "Hello! We will probably arrive between 8-8:30 pm. See you!" at bounding box center [511, 572] width 283 height 14
copy span "We will probably arrive between 8-8:30 pm"
click at [451, 90] on span "23.Wilshire-541" at bounding box center [472, 91] width 70 height 14
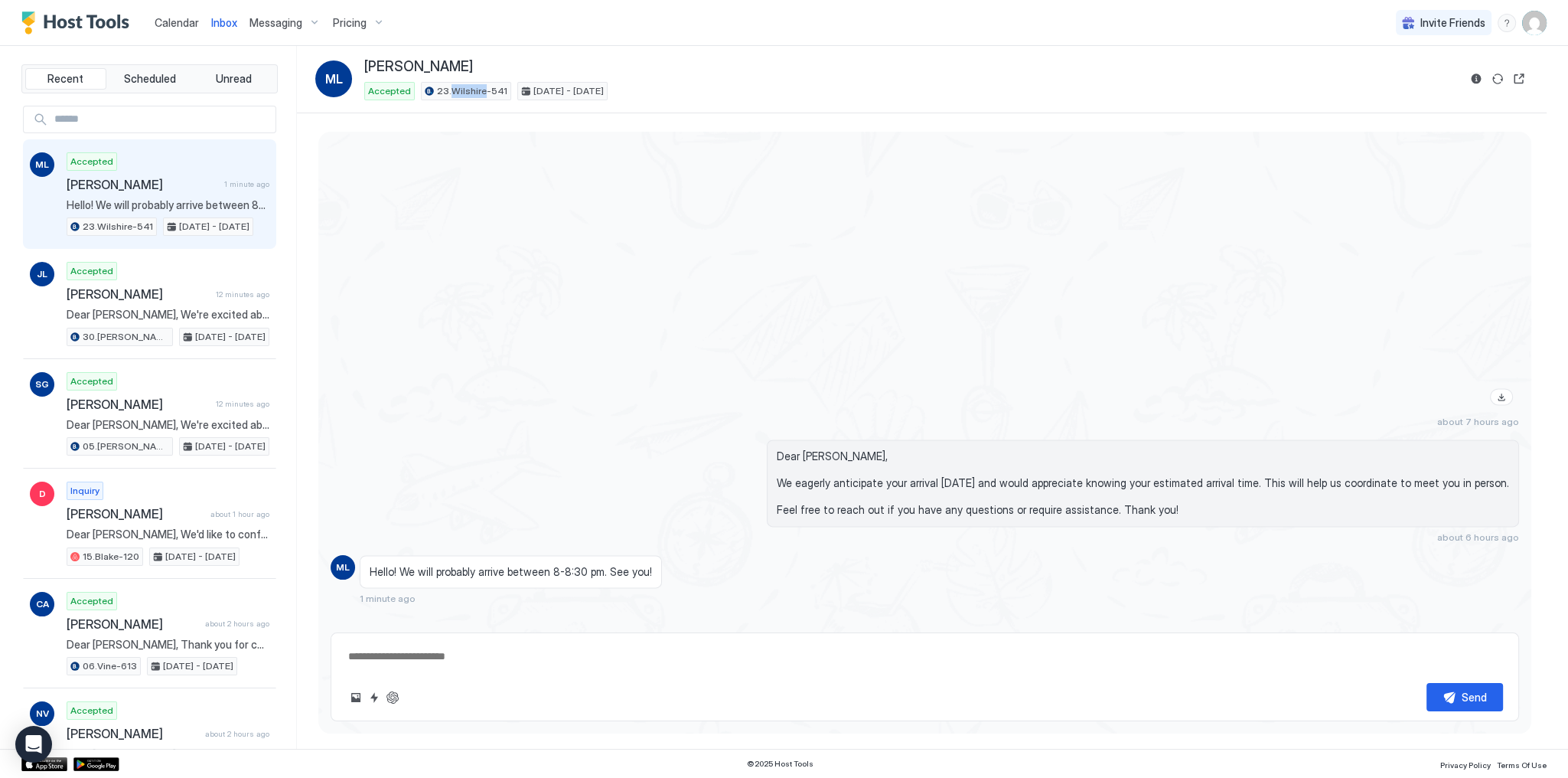
click at [451, 90] on span "23.Wilshire-541" at bounding box center [472, 91] width 70 height 14
copy div "23.Wilshire-541"
click at [398, 696] on button "ChatGPT Auto Reply" at bounding box center [393, 698] width 19 height 19
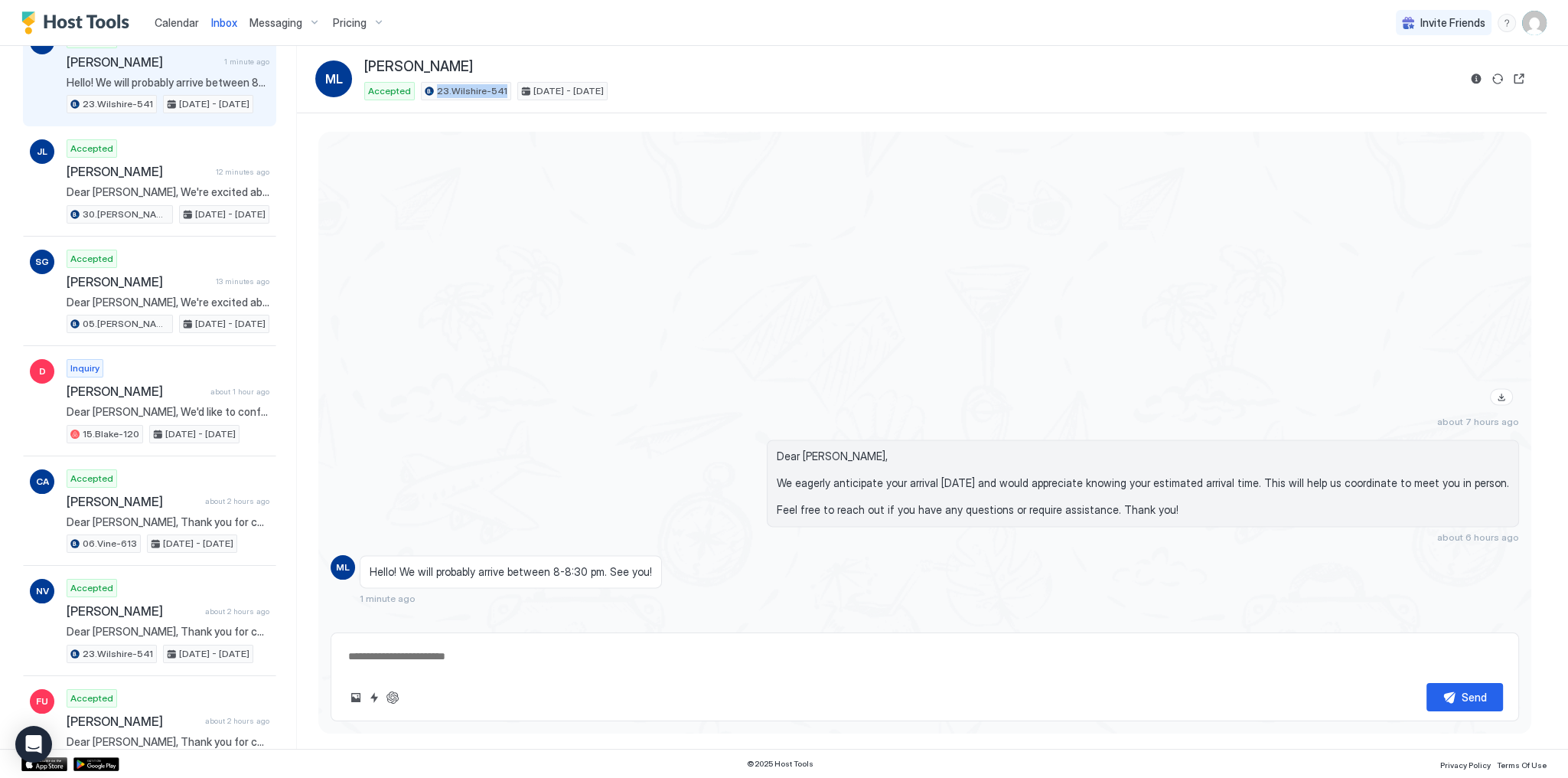
scroll to position [61, 0]
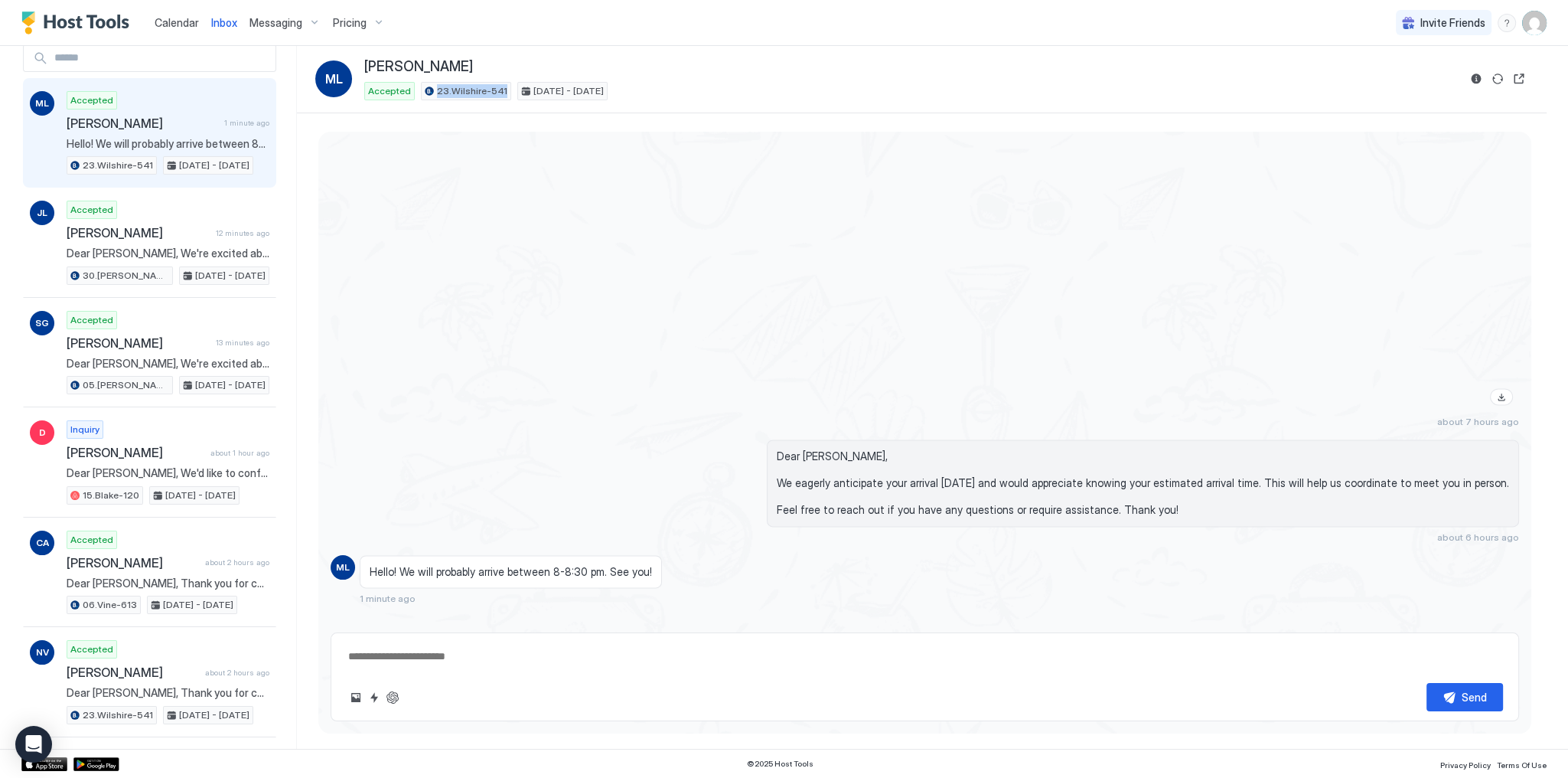
type textarea "*"
type textarea "**********"
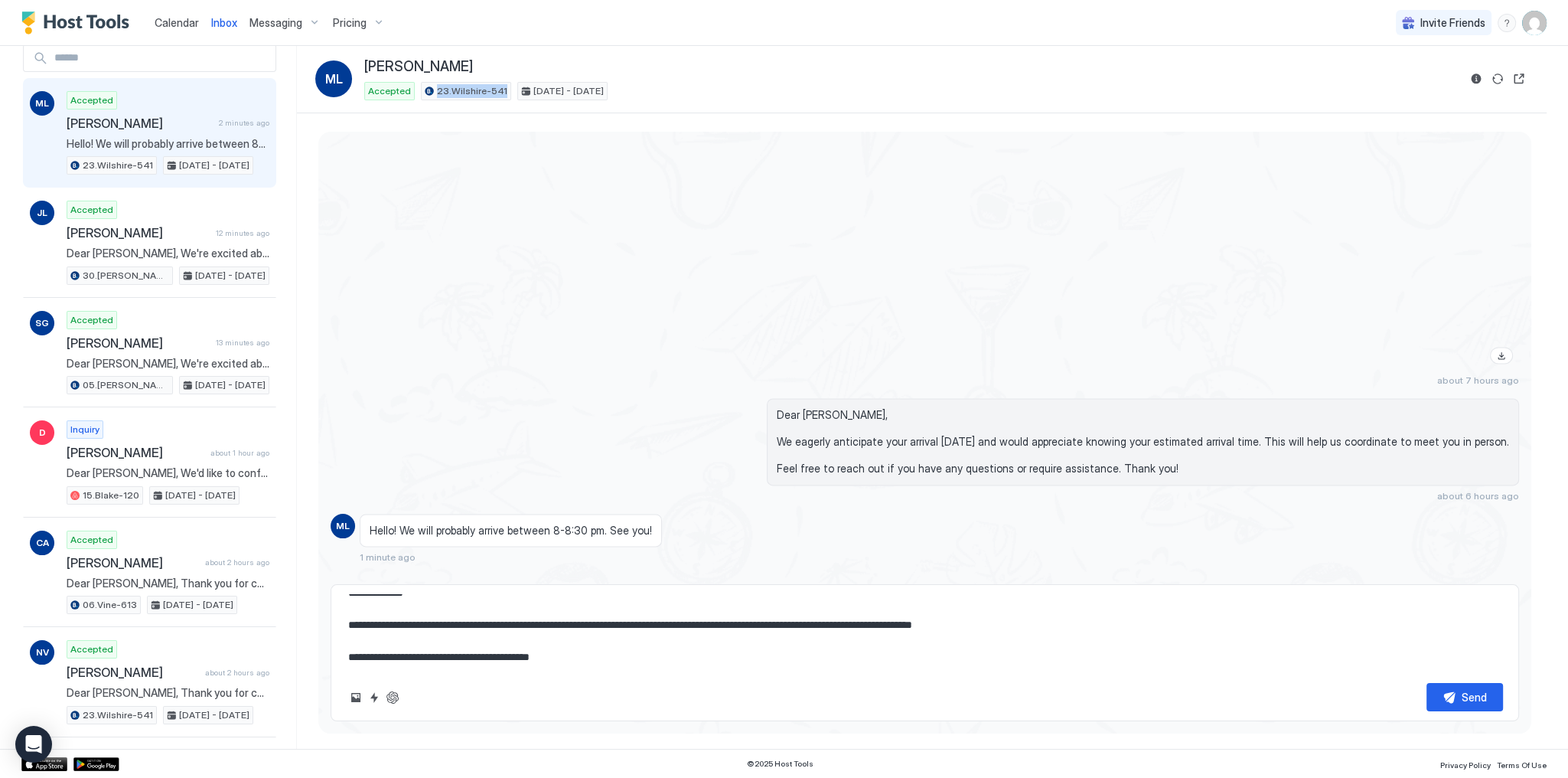
scroll to position [2833, 0]
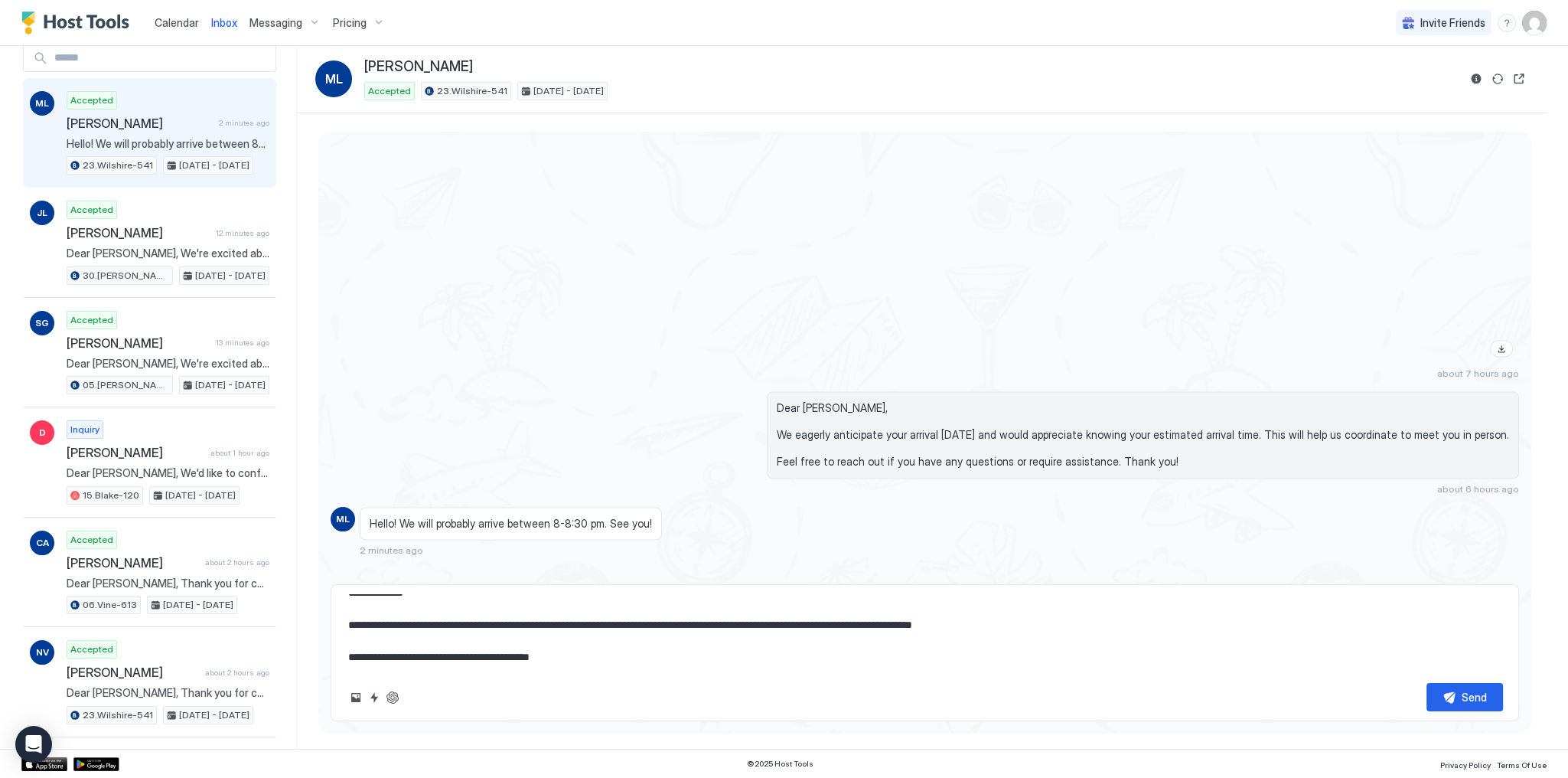
click at [896, 618] on textarea "**********" at bounding box center [924, 632] width 1156 height 76
click at [178, 28] on span "Calendar" at bounding box center [176, 22] width 45 height 13
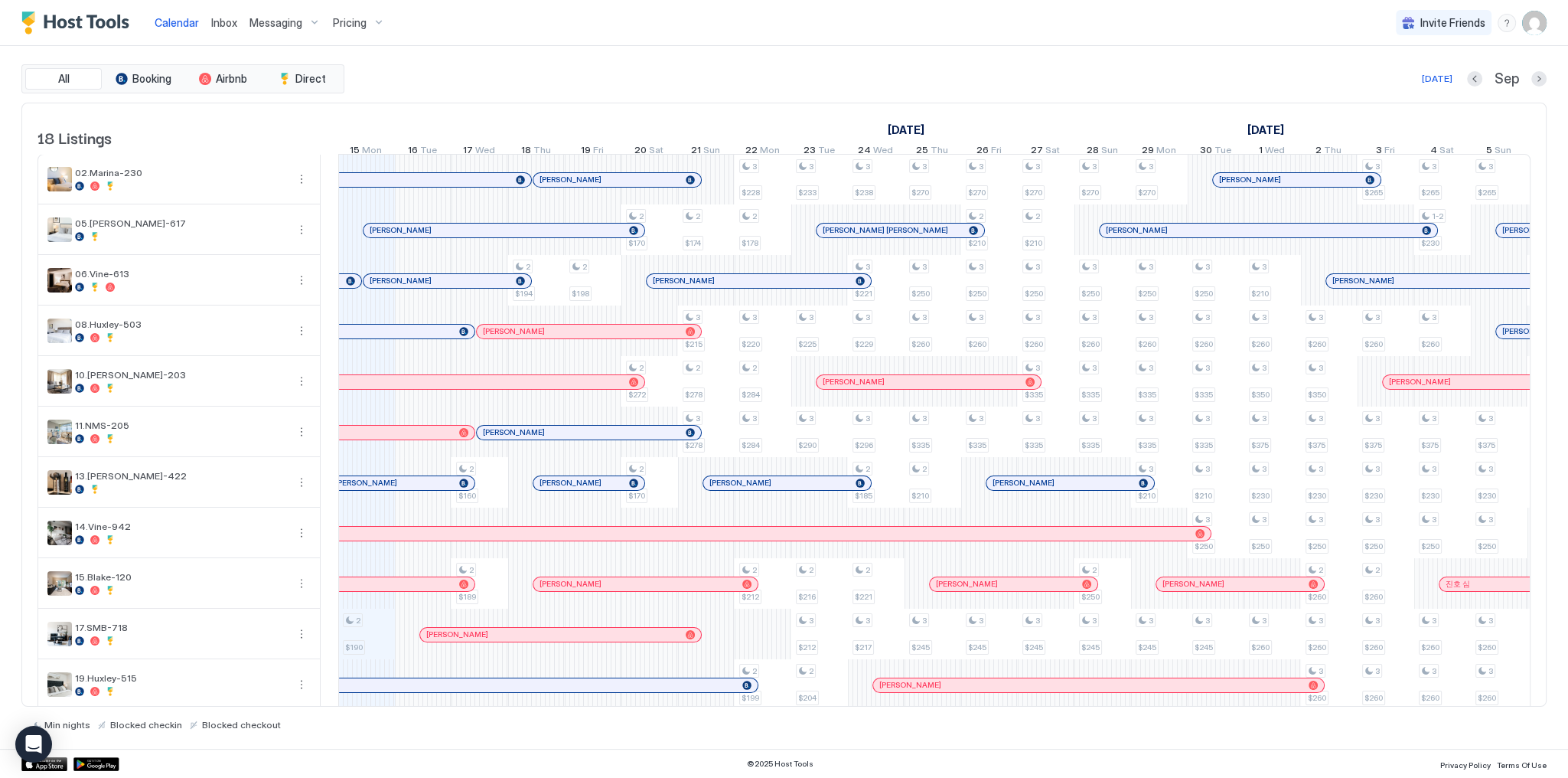
drag, startPoint x: 415, startPoint y: 288, endPoint x: 1187, endPoint y: 225, distance: 774.6
click at [415, 287] on div at bounding box center [415, 281] width 12 height 12
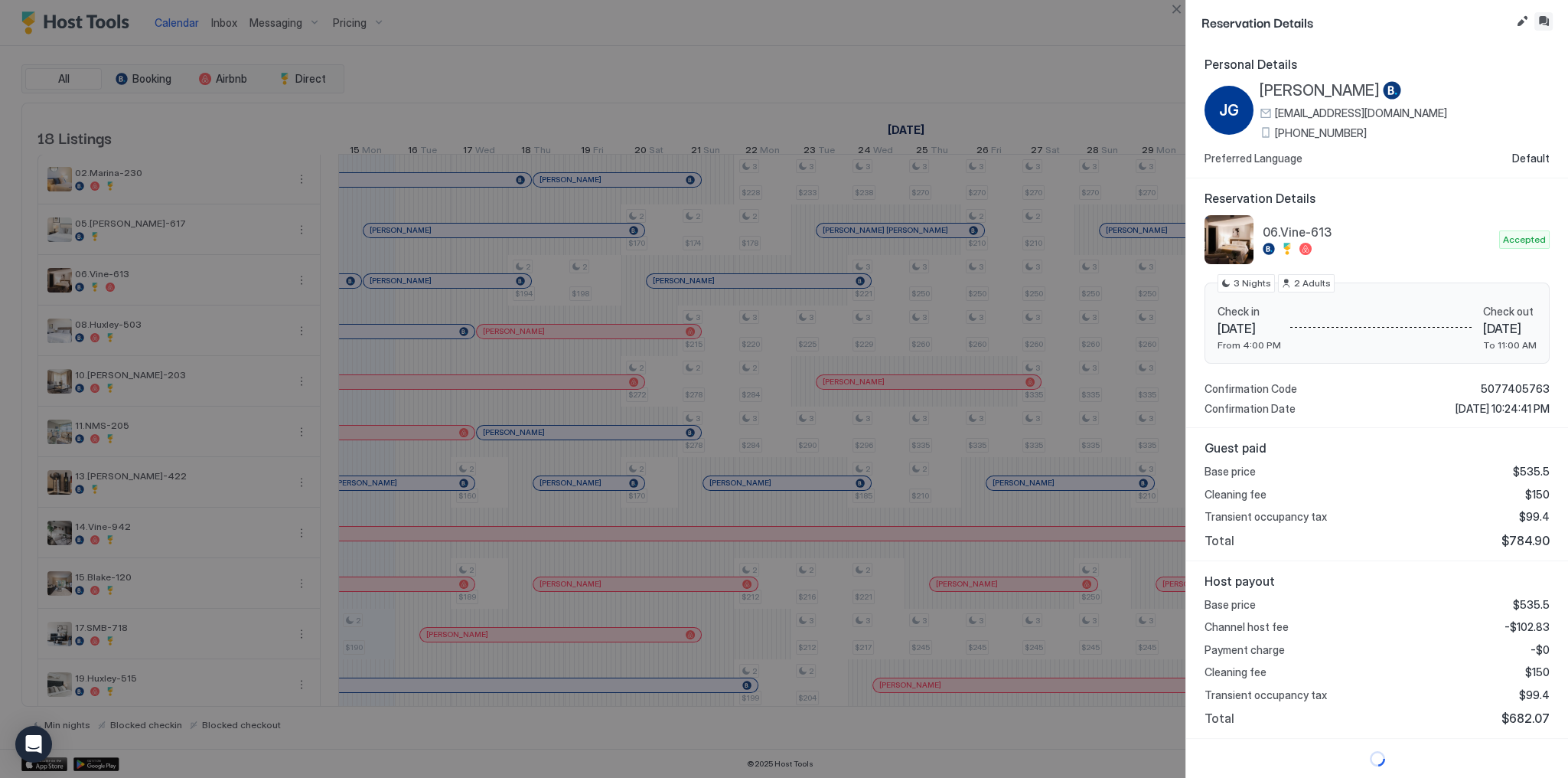
click at [1547, 22] on button "Inbox" at bounding box center [1543, 21] width 19 height 19
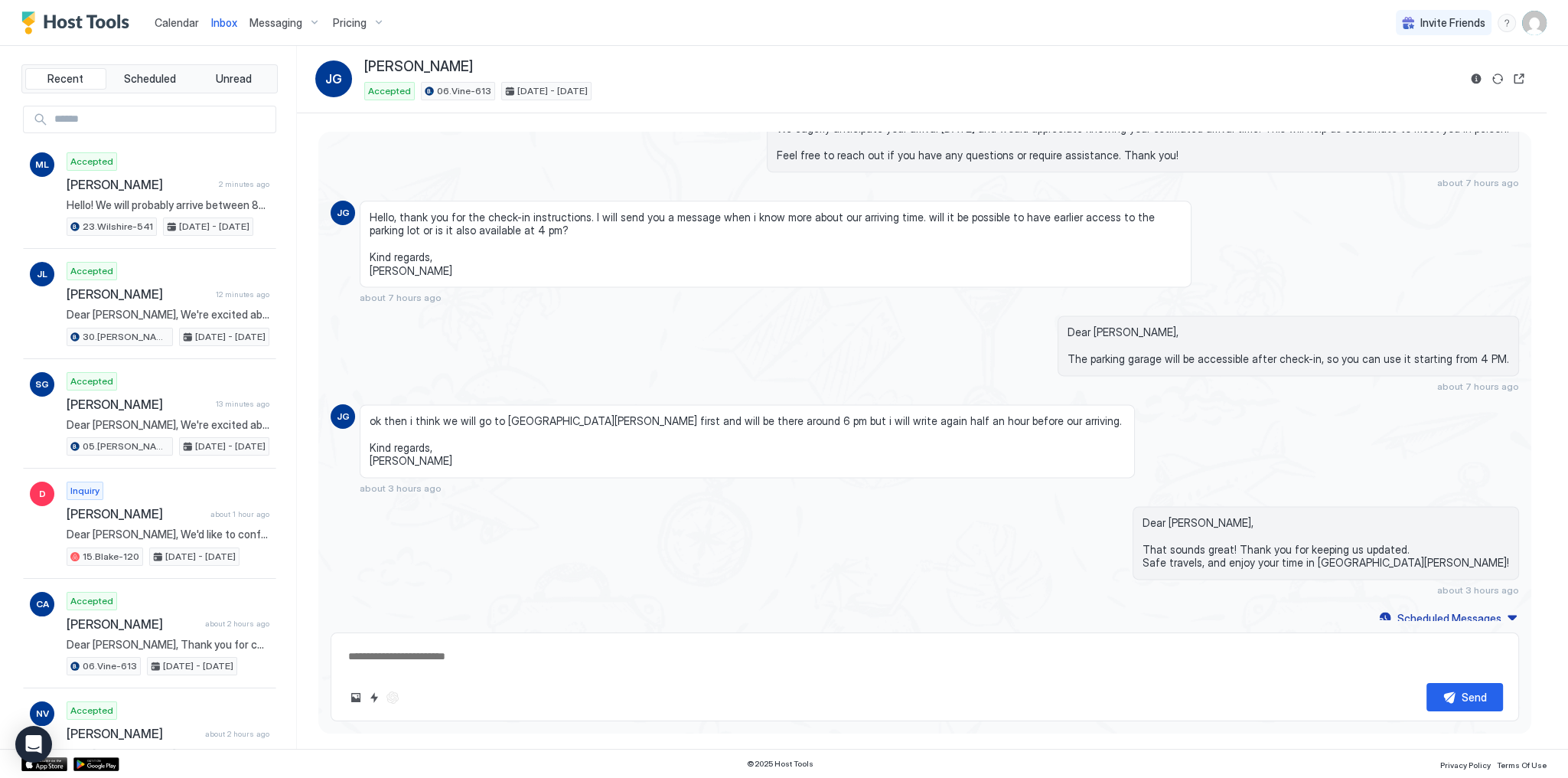
scroll to position [3018, 0]
click at [610, 415] on span "ok then i think we will go to Santa Monica first and will be there around 6 pm …" at bounding box center [748, 441] width 756 height 53
drag, startPoint x: 610, startPoint y: 415, endPoint x: 720, endPoint y: 411, distance: 110.1
click at [720, 415] on span "ok then i think we will go to Santa Monica first and will be there around 6 pm …" at bounding box center [748, 441] width 756 height 53
copy span "will be there around 6 pm"
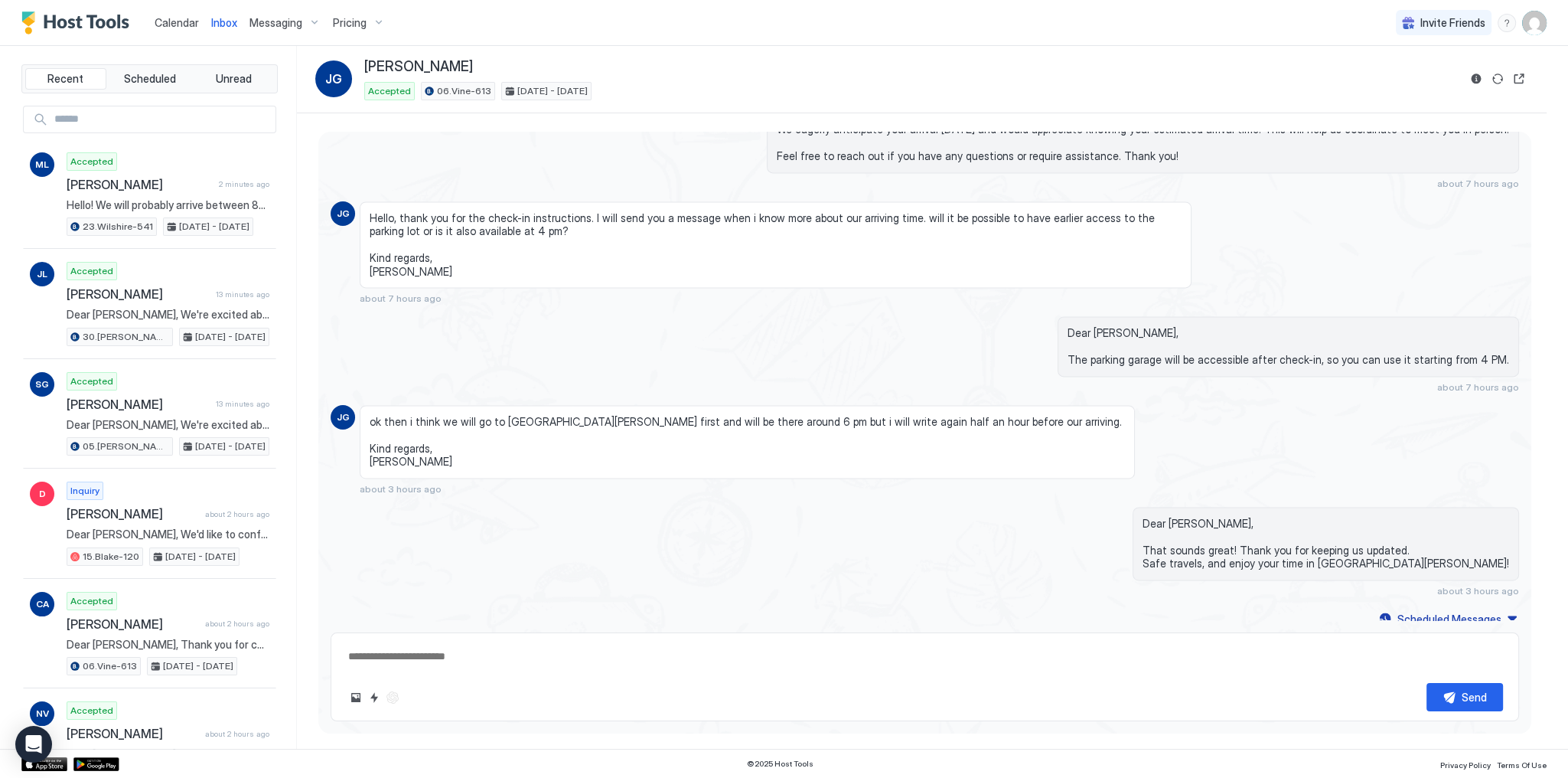
click at [461, 86] on span "06.Vine-613" at bounding box center [464, 91] width 54 height 14
copy div "06.Vine-613"
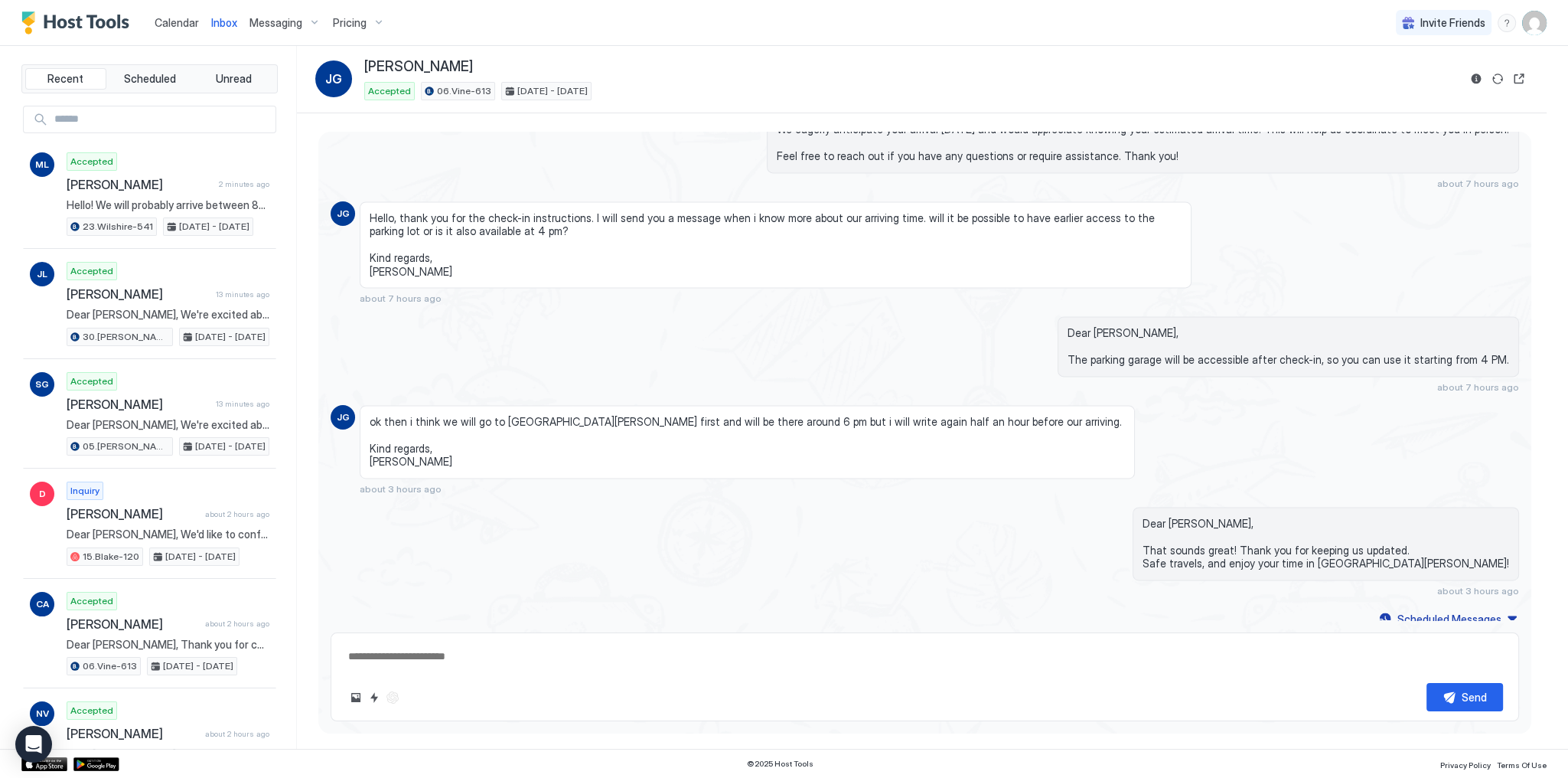
click at [174, 21] on span "Calendar" at bounding box center [176, 22] width 45 height 13
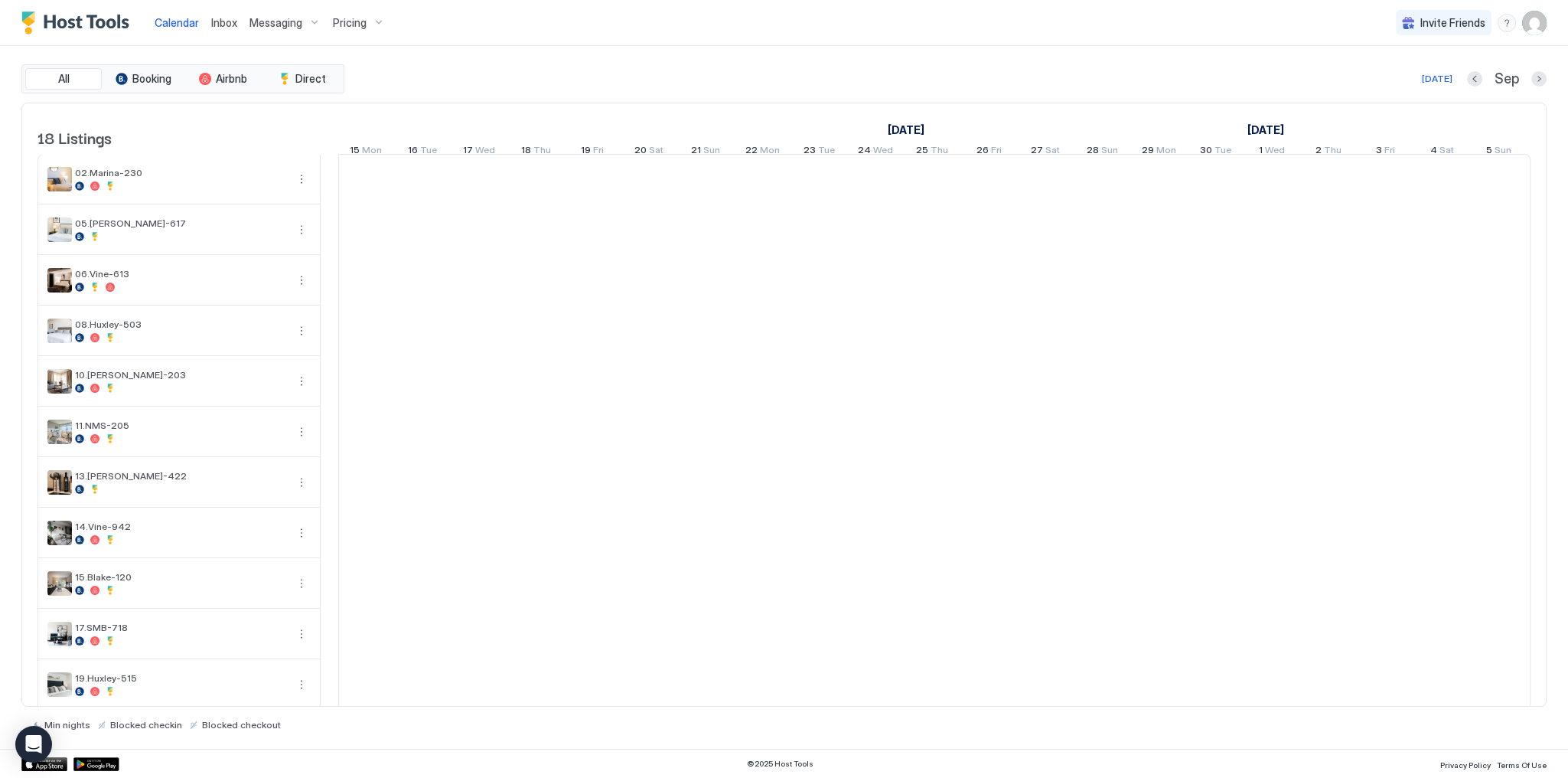
scroll to position [0, 851]
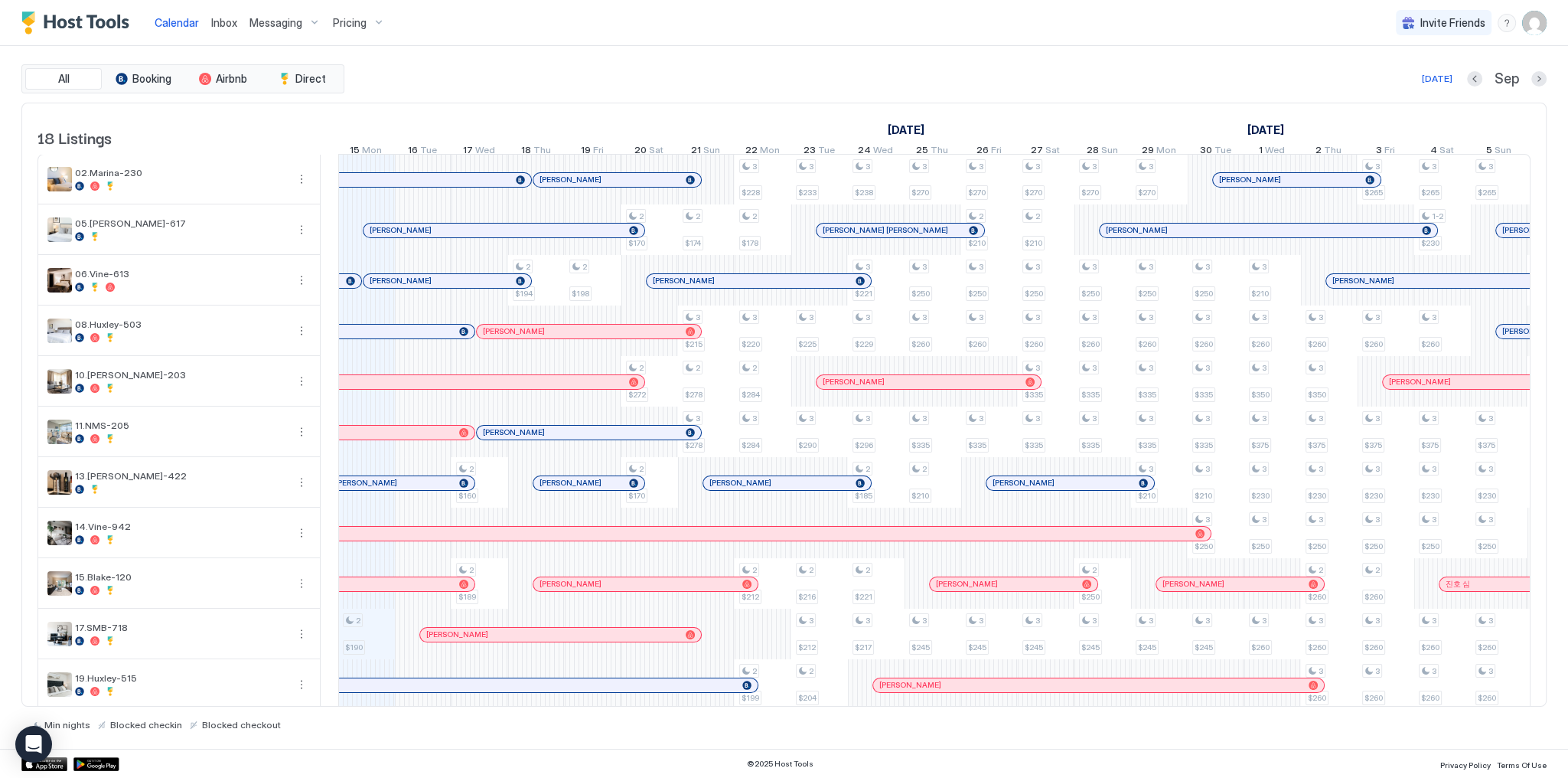
click at [226, 21] on span "Inbox" at bounding box center [225, 22] width 26 height 13
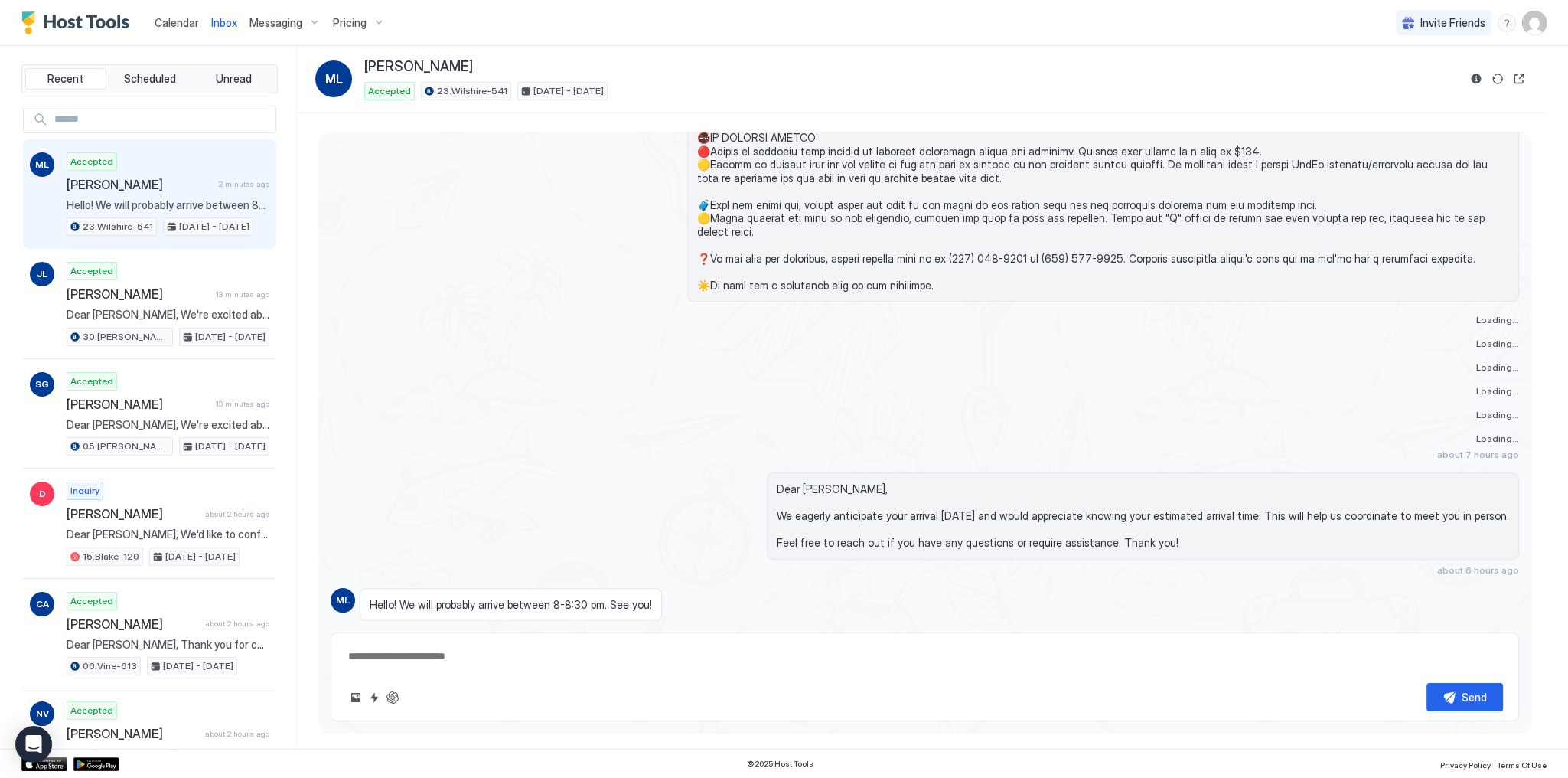
scroll to position [781, 0]
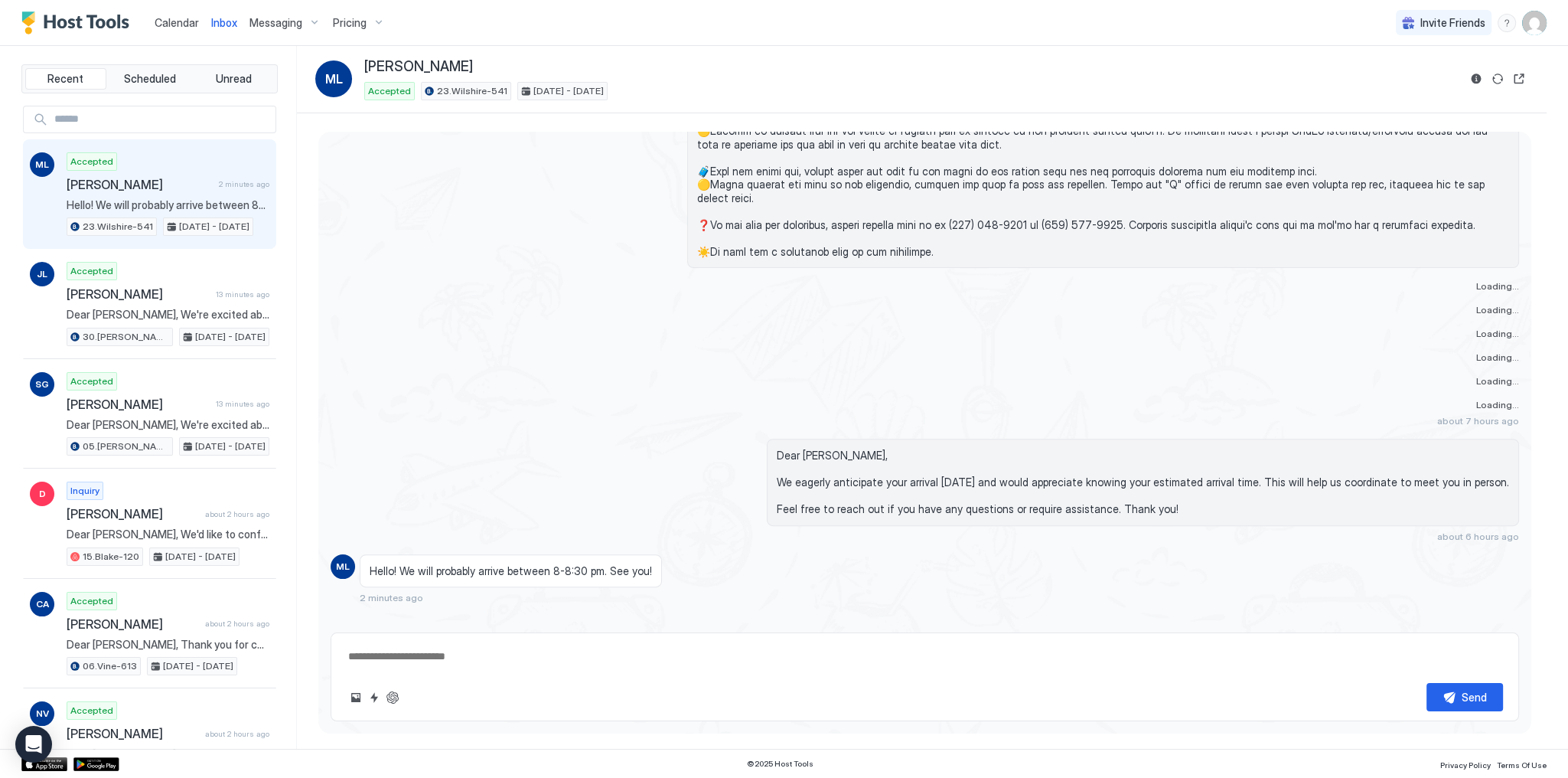
click at [166, 181] on span "[PERSON_NAME]" at bounding box center [139, 184] width 146 height 15
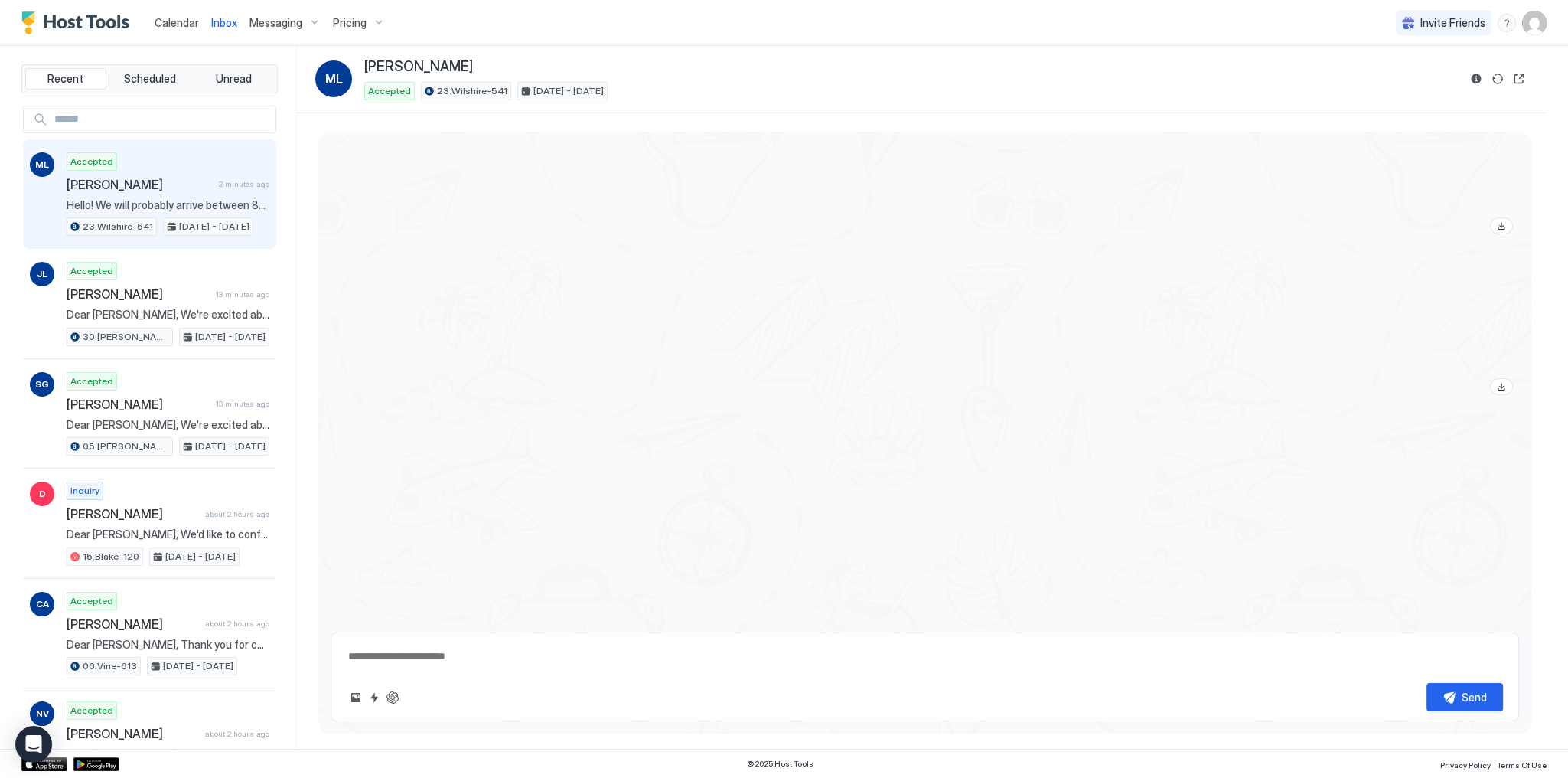
scroll to position [2784, 0]
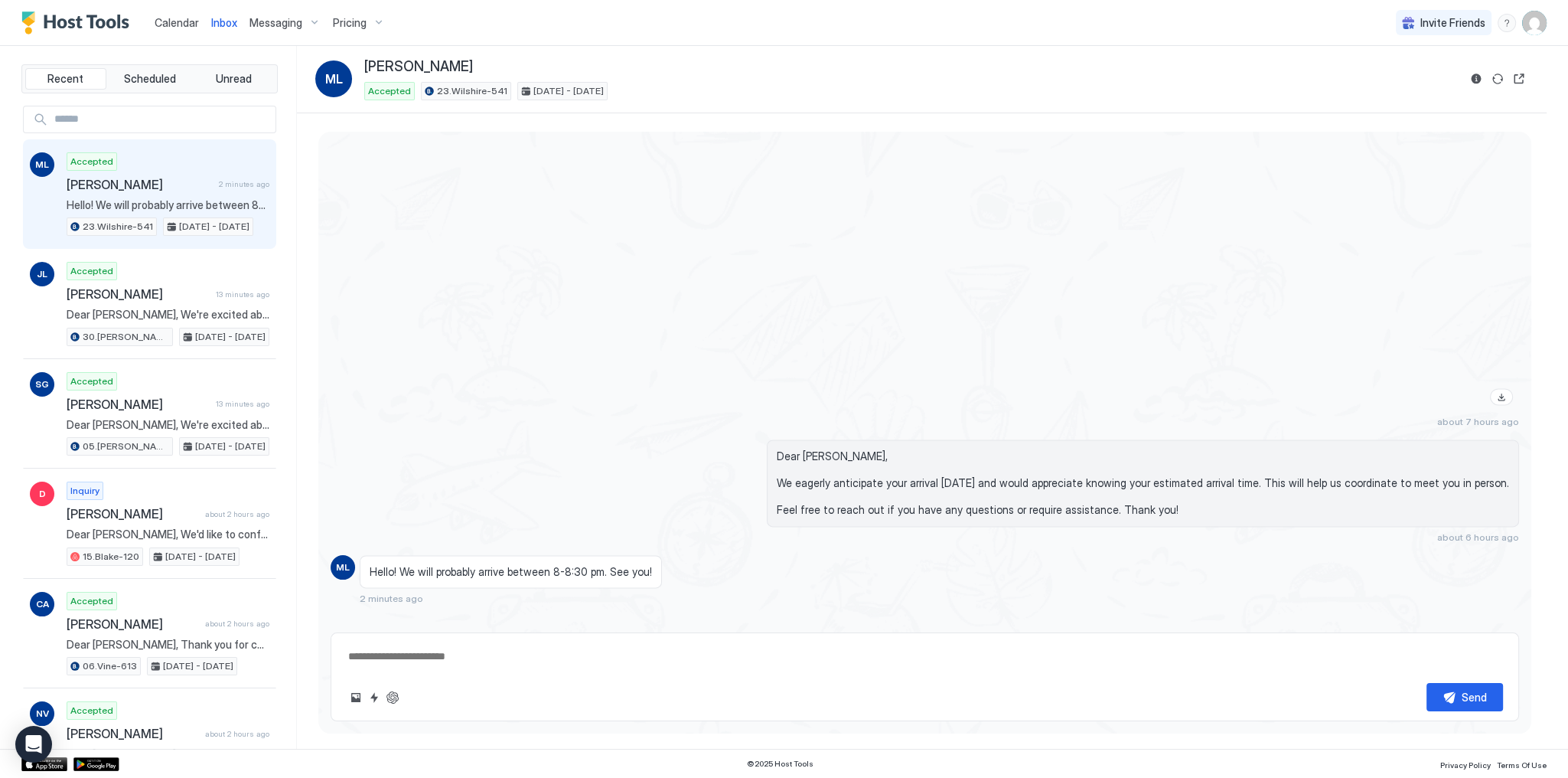
click at [532, 655] on textarea at bounding box center [924, 656] width 1156 height 29
paste textarea "**********"
type textarea "*"
type textarea "**********"
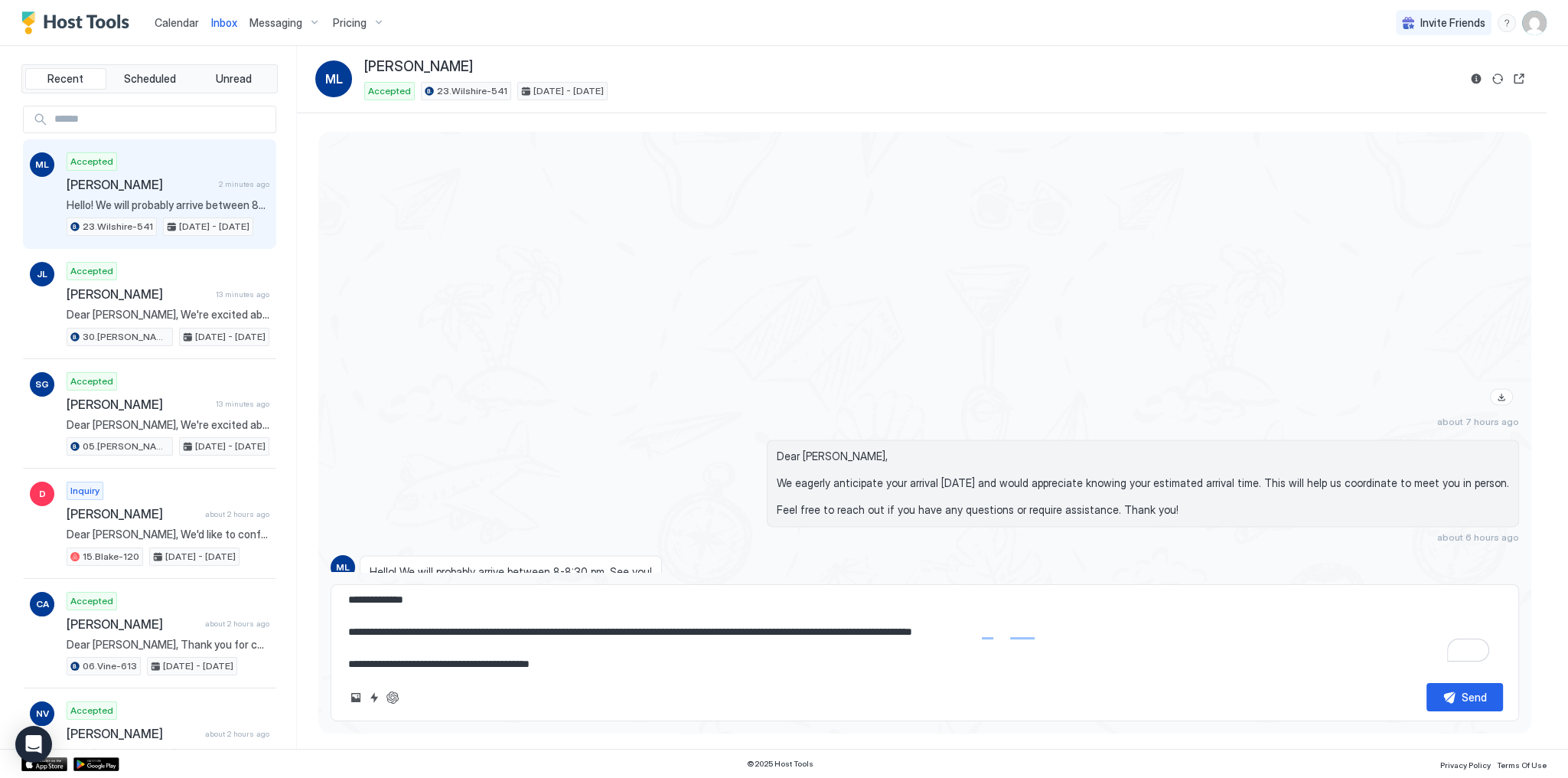
click at [572, 632] on textarea "**********" at bounding box center [924, 632] width 1156 height 76
drag, startPoint x: 572, startPoint y: 632, endPoint x: 853, endPoint y: 632, distance: 281.0
click at [840, 632] on textarea "**********" at bounding box center [924, 632] width 1156 height 76
click at [862, 632] on textarea "**********" at bounding box center [924, 632] width 1156 height 76
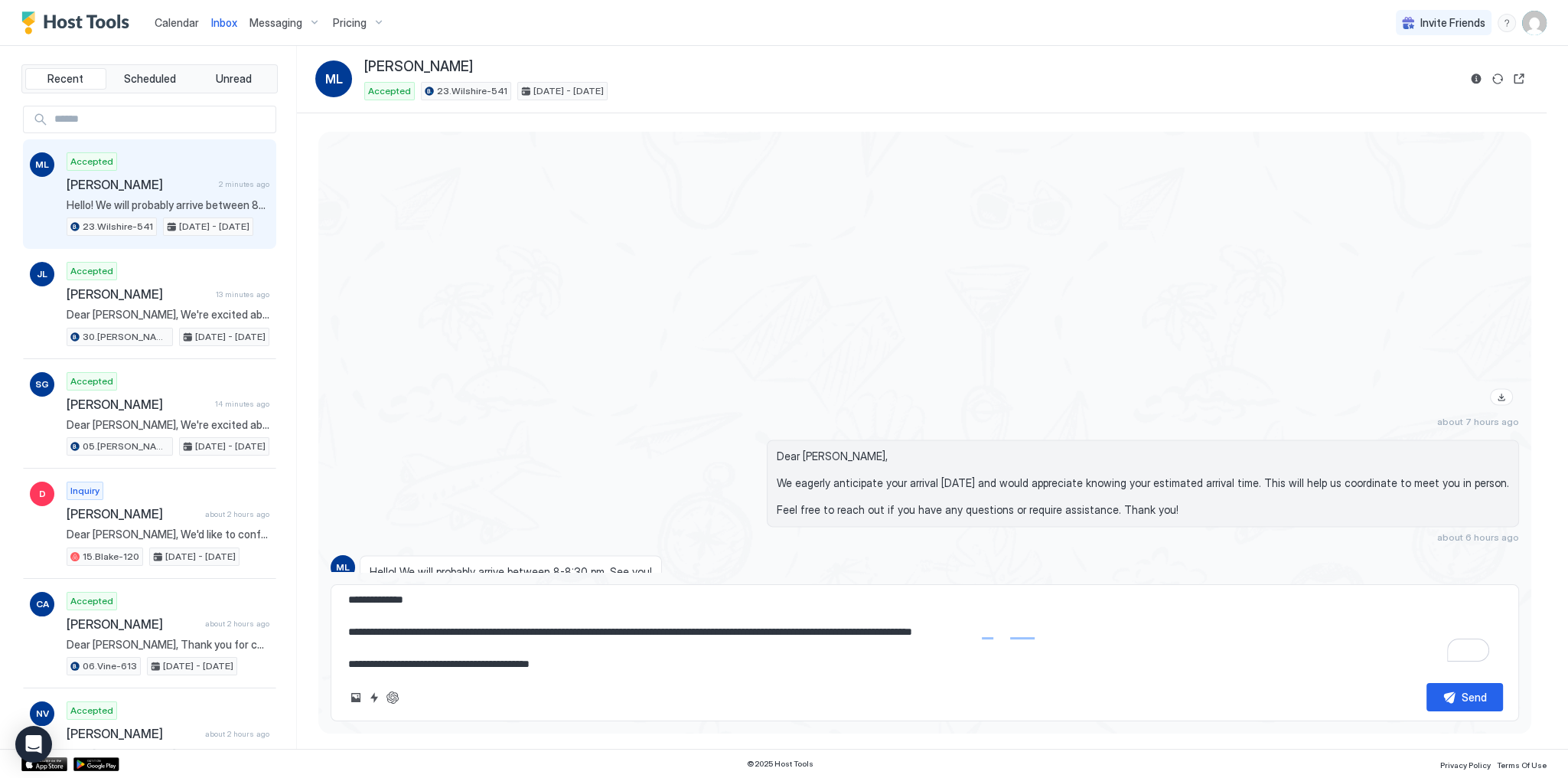
click at [748, 634] on textarea "**********" at bounding box center [924, 632] width 1156 height 76
click at [741, 634] on textarea "**********" at bounding box center [924, 632] width 1156 height 76
type textarea "*"
type textarea "**********"
type textarea "*"
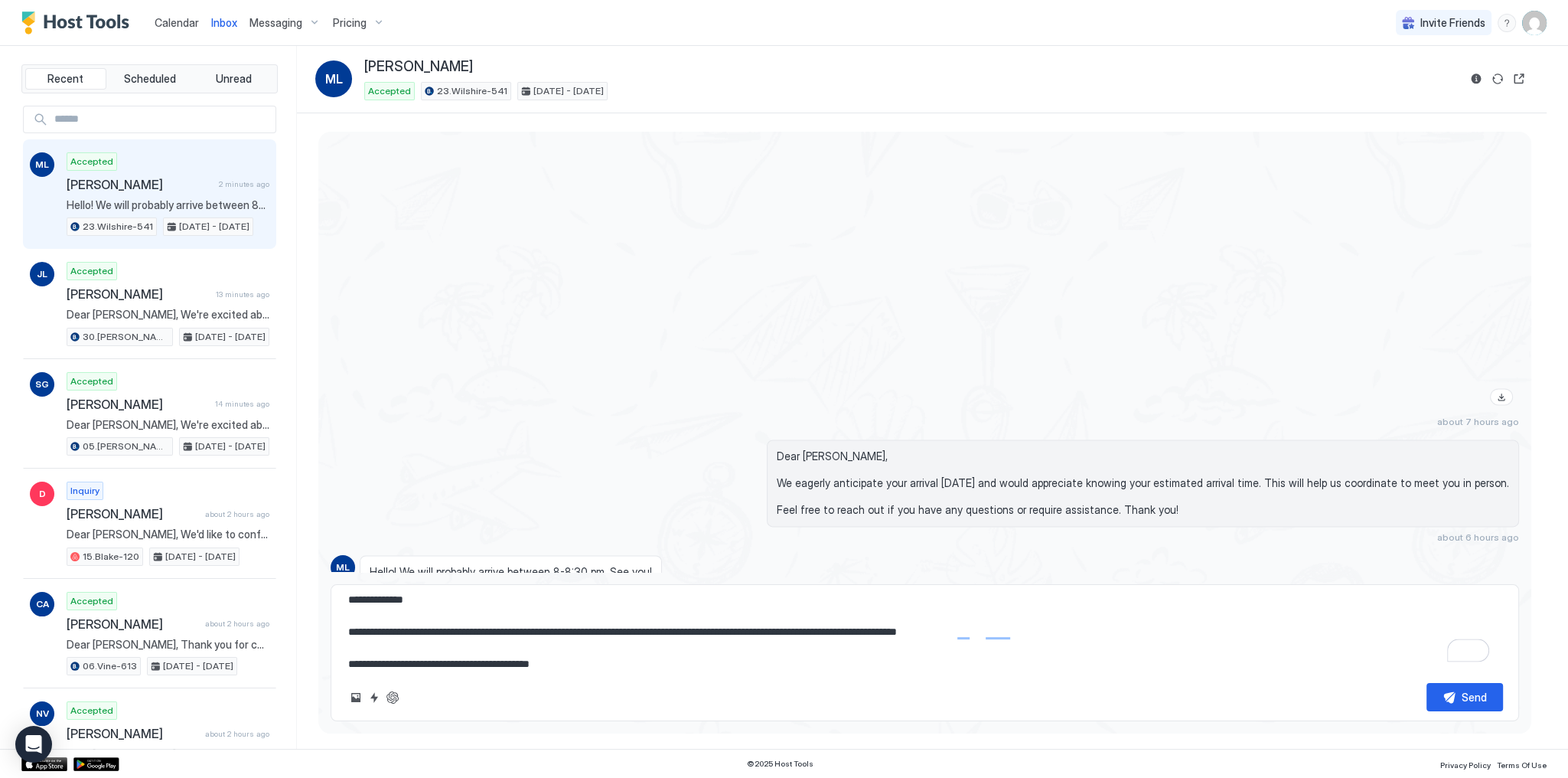
click at [1044, 634] on textarea "**********" at bounding box center [924, 632] width 1156 height 76
type textarea "**********"
click at [1442, 696] on button "Send" at bounding box center [1464, 697] width 76 height 29
type textarea "*"
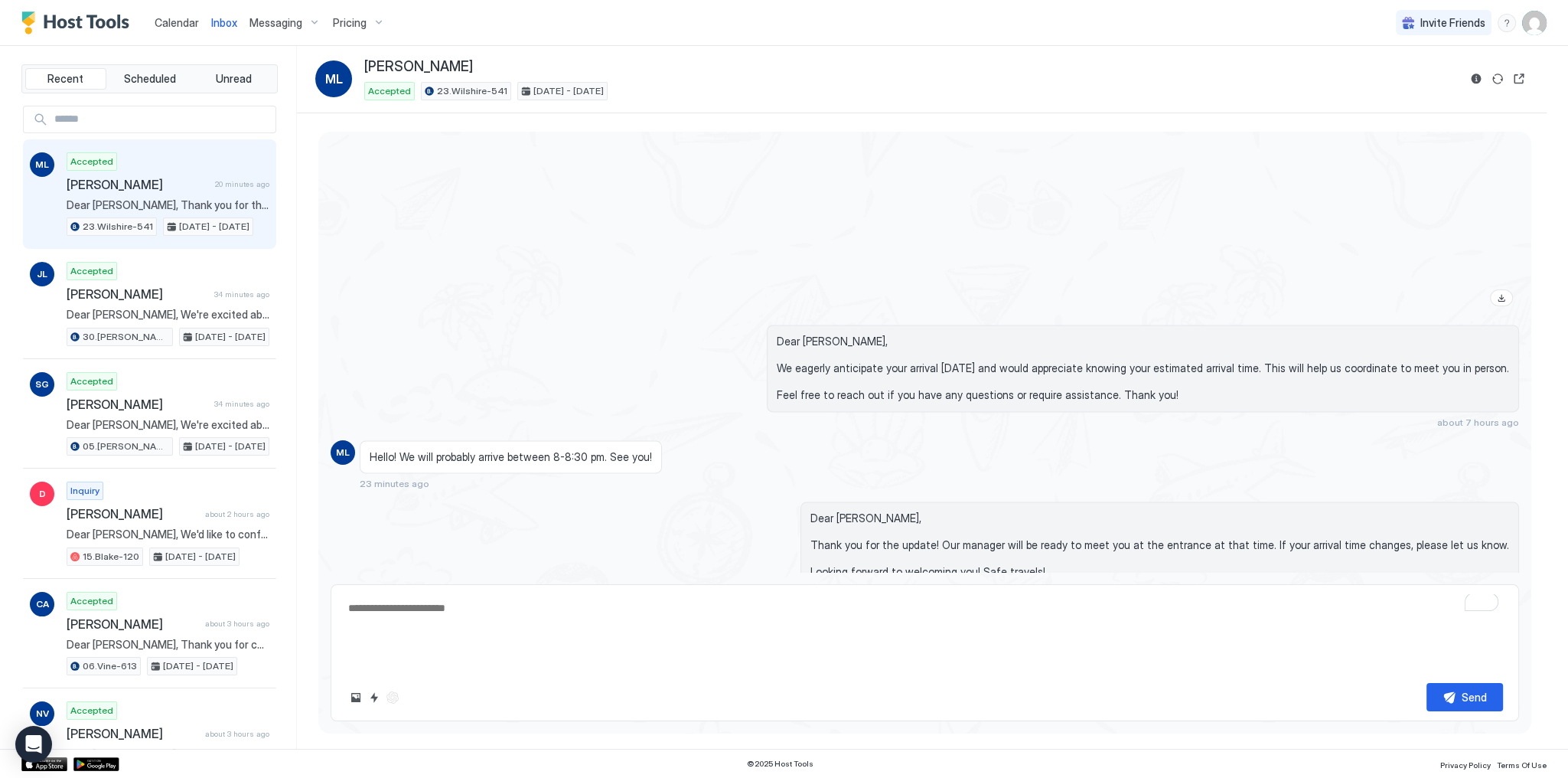
scroll to position [0, 0]
click at [658, 171] on div at bounding box center [925, 108] width 1189 height 408
click at [169, 28] on span "Calendar" at bounding box center [176, 22] width 45 height 13
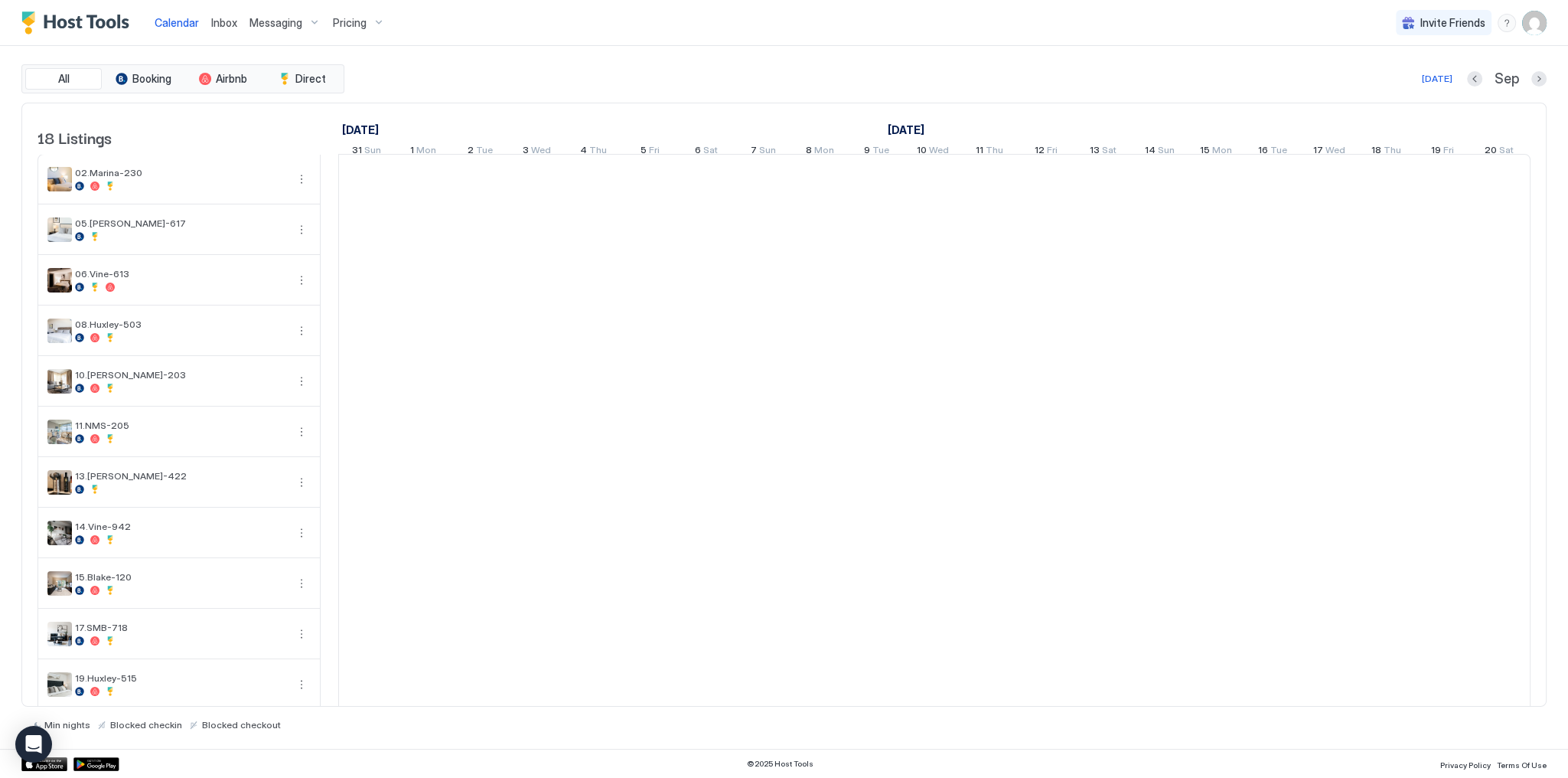
click at [170, 28] on span "Calendar" at bounding box center [176, 22] width 45 height 13
click at [215, 24] on span "Inbox" at bounding box center [225, 22] width 26 height 13
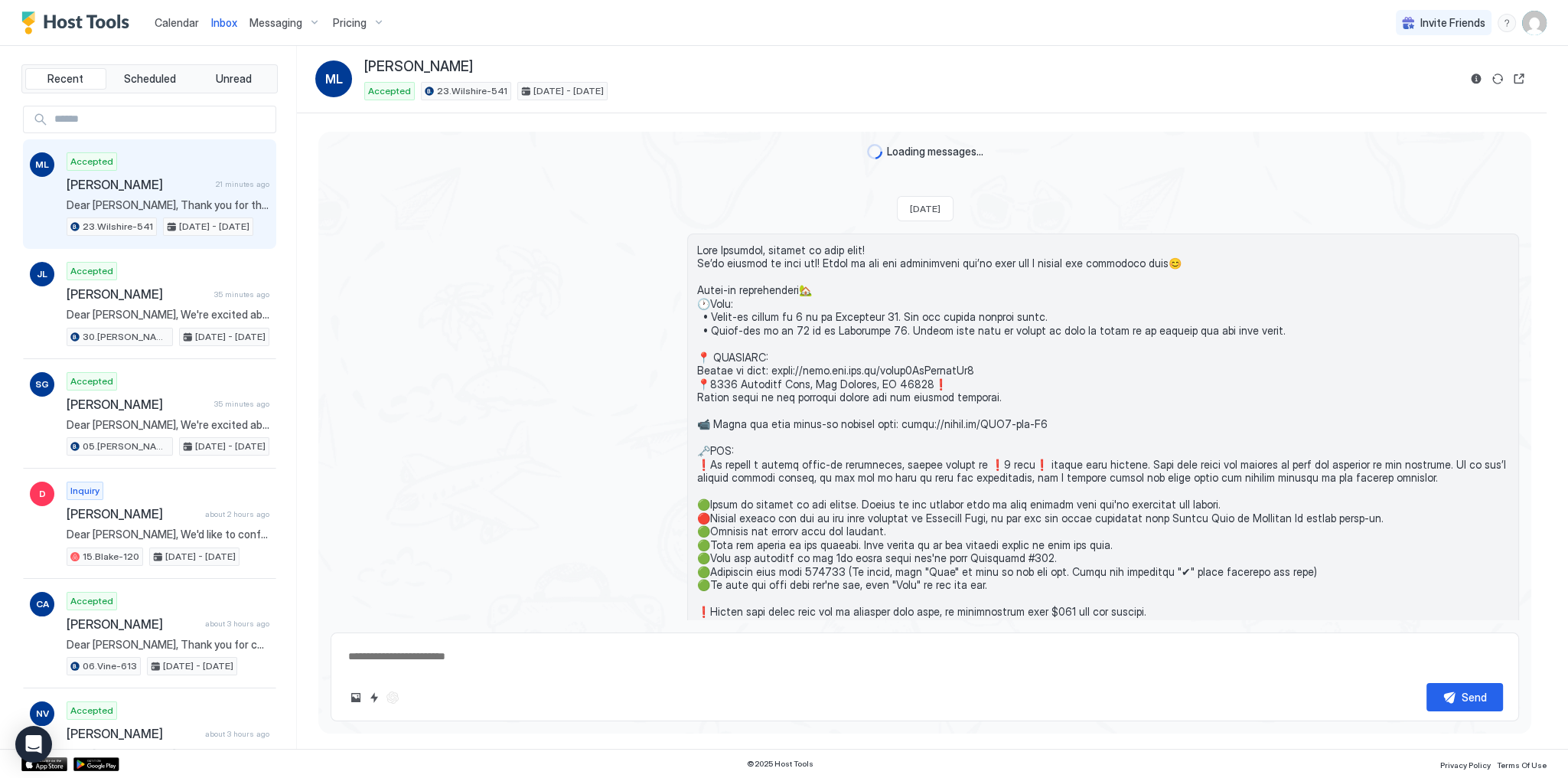
click at [215, 24] on span "Inbox" at bounding box center [225, 22] width 26 height 13
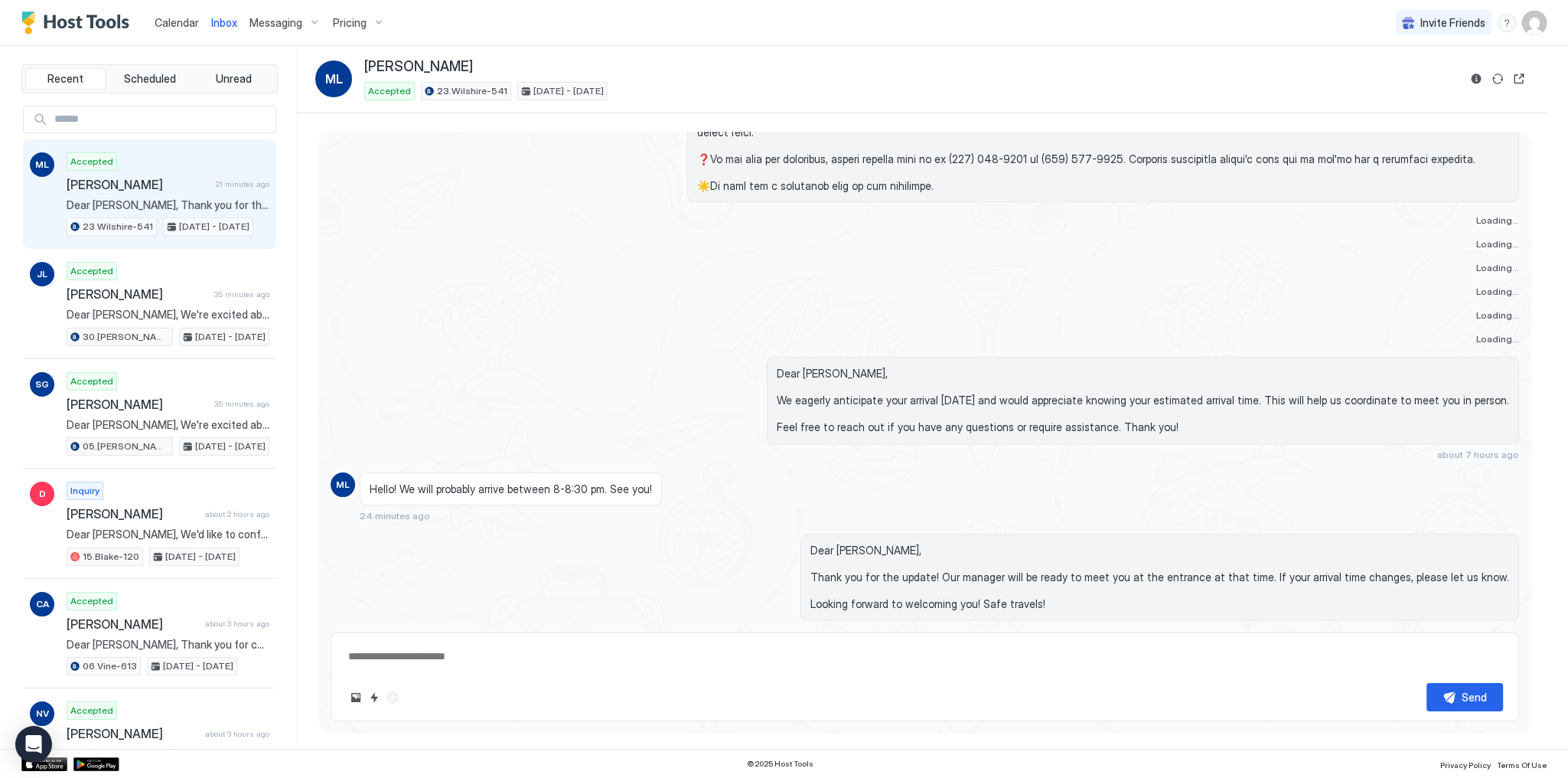
scroll to position [879, 0]
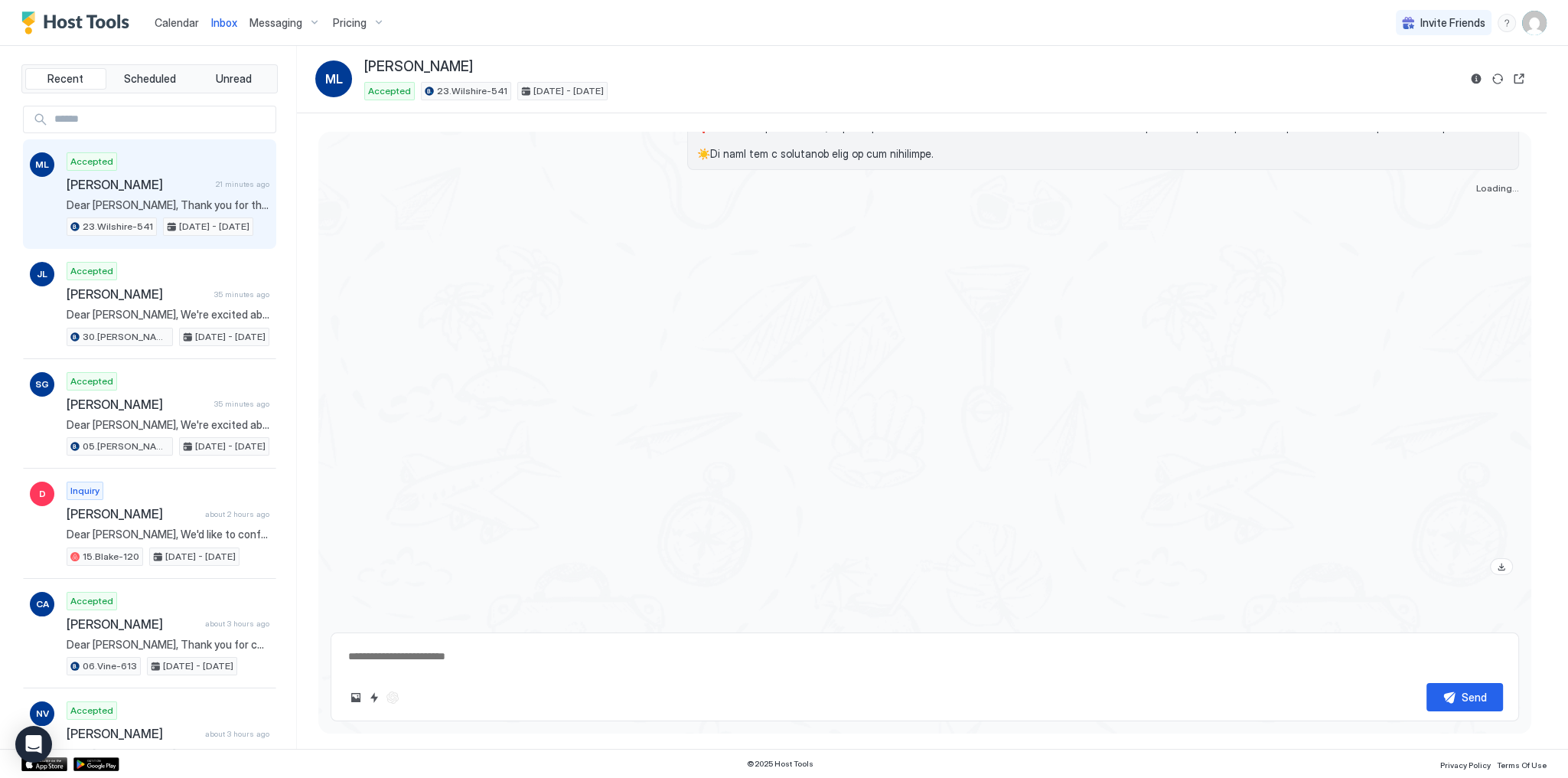
click at [171, 25] on span "Calendar" at bounding box center [176, 22] width 45 height 13
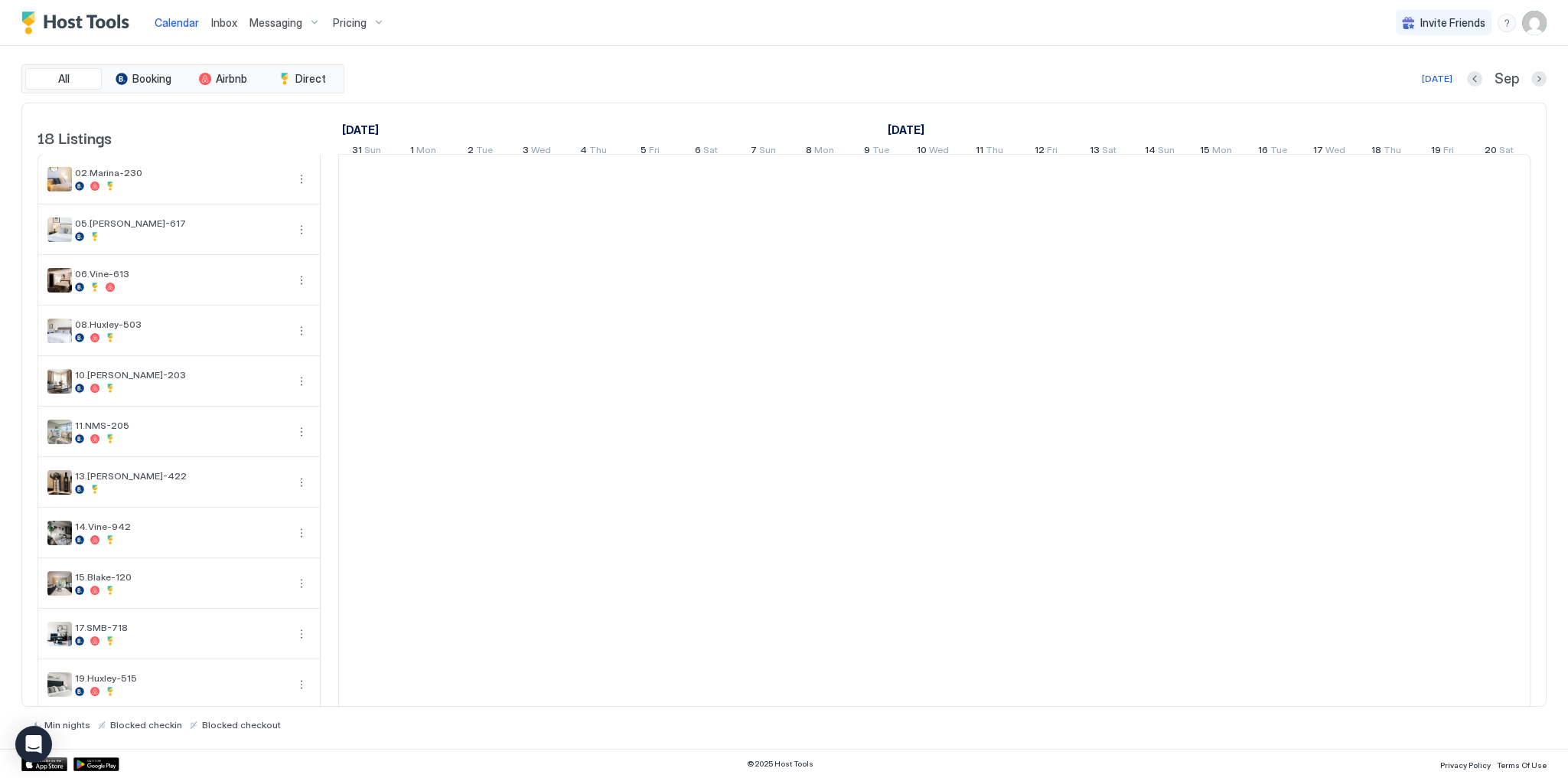
scroll to position [0, 851]
click at [553, 66] on div "All Booking Airbnb Direct Today Sep" at bounding box center [784, 78] width 1525 height 29
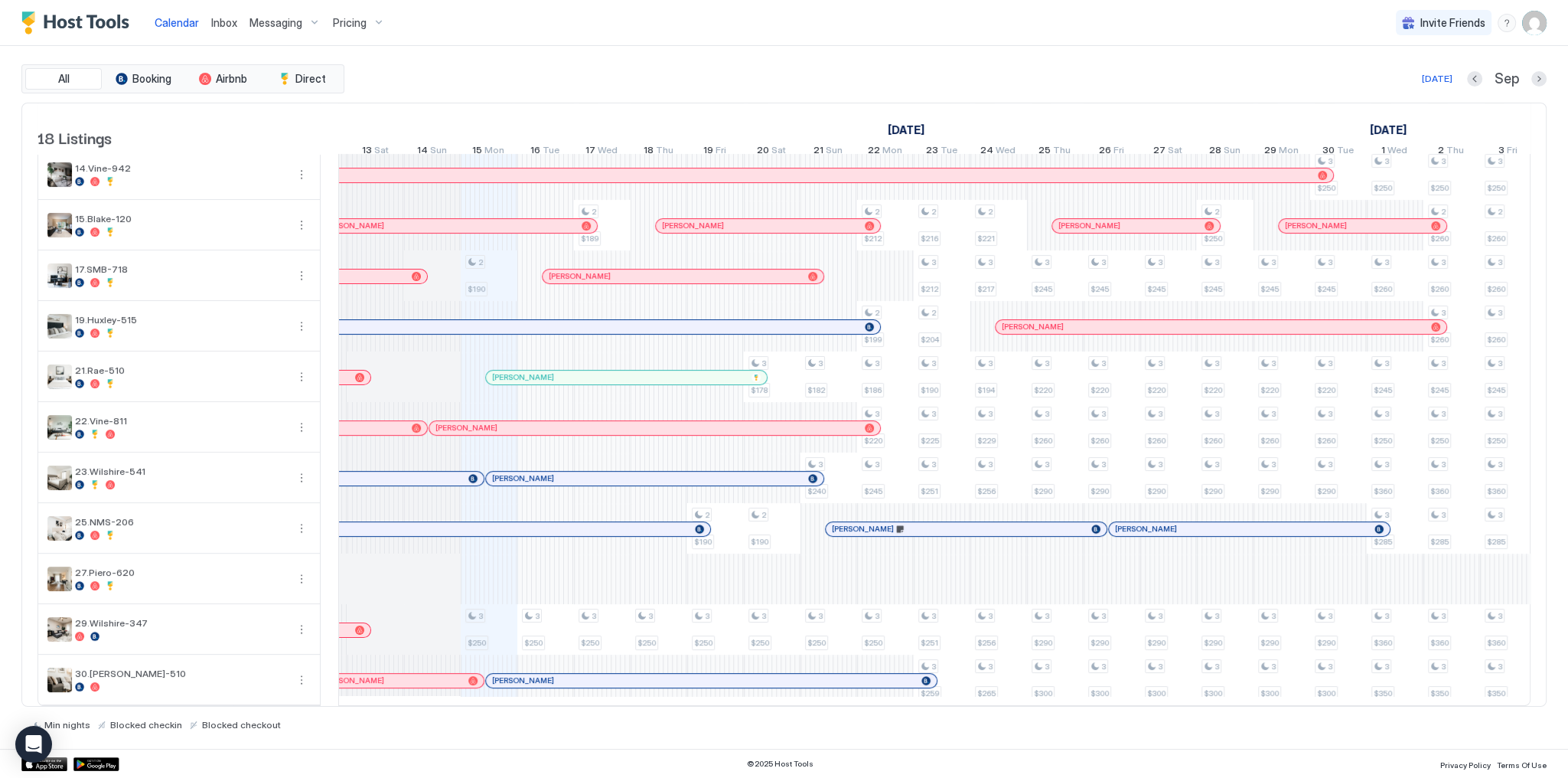
scroll to position [0, 728]
click at [0, 0] on div at bounding box center [0, 0] width 0 height 0
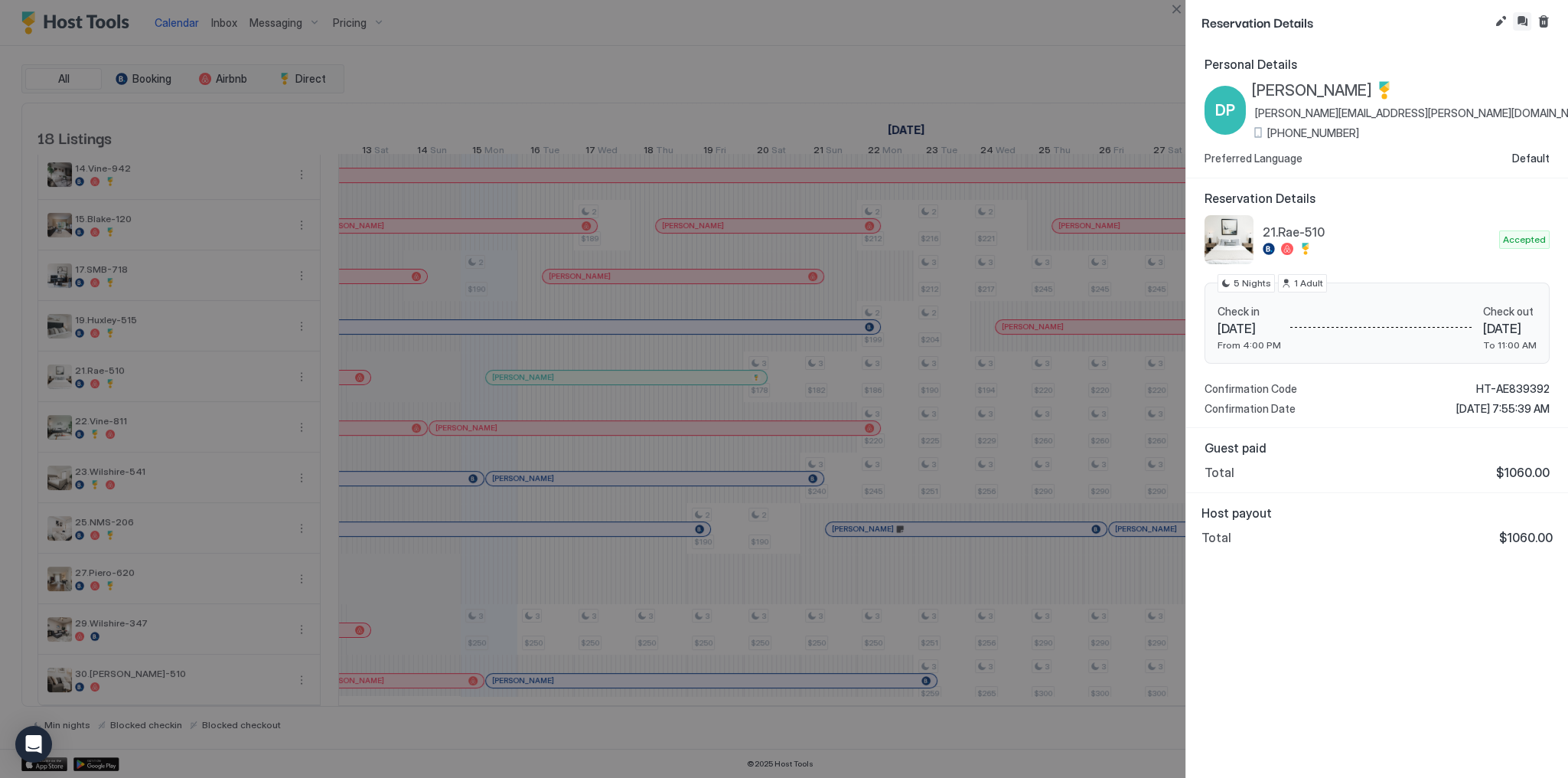
click at [1528, 20] on button "Inbox" at bounding box center [1522, 21] width 19 height 19
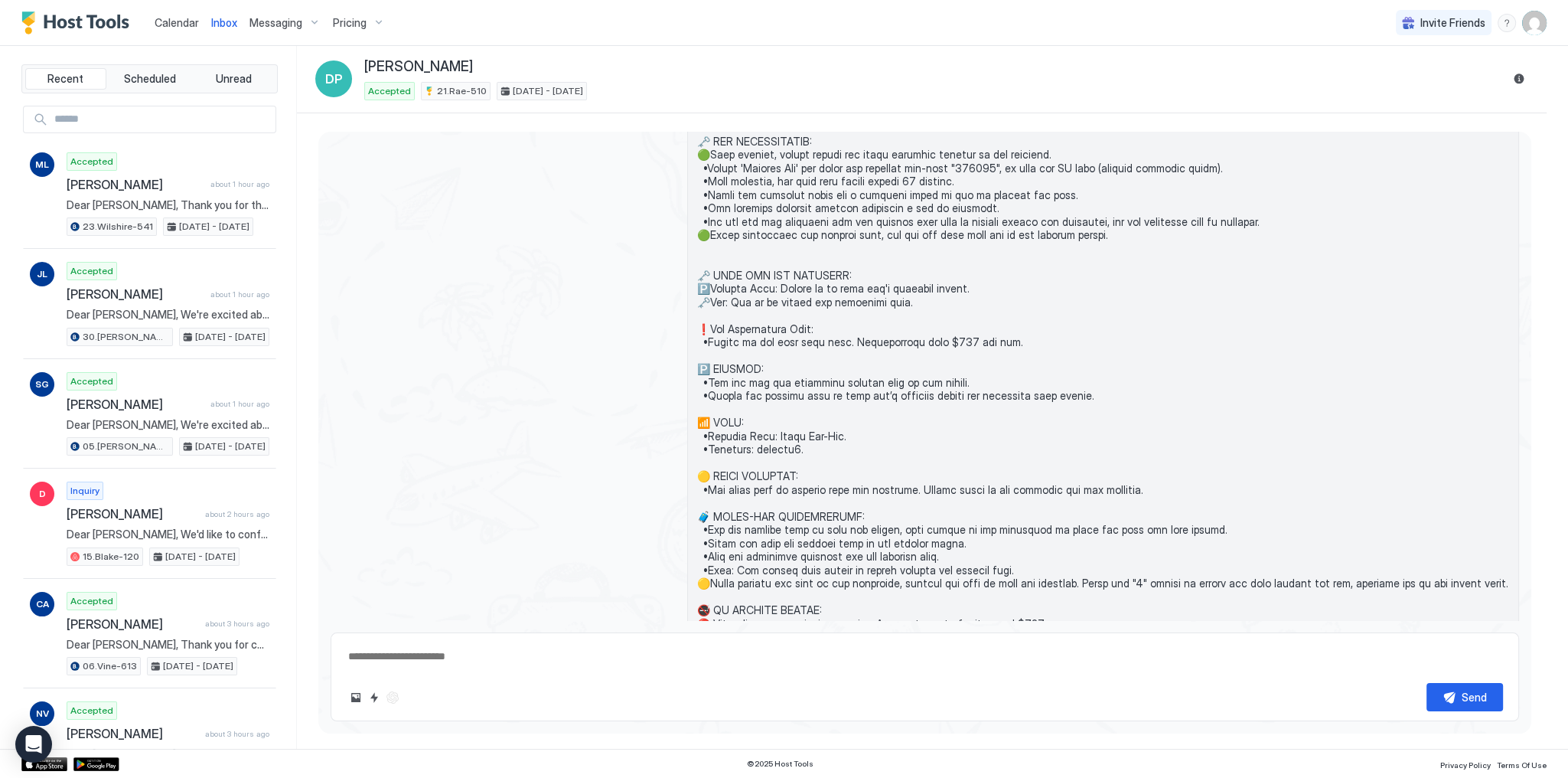
scroll to position [780, 0]
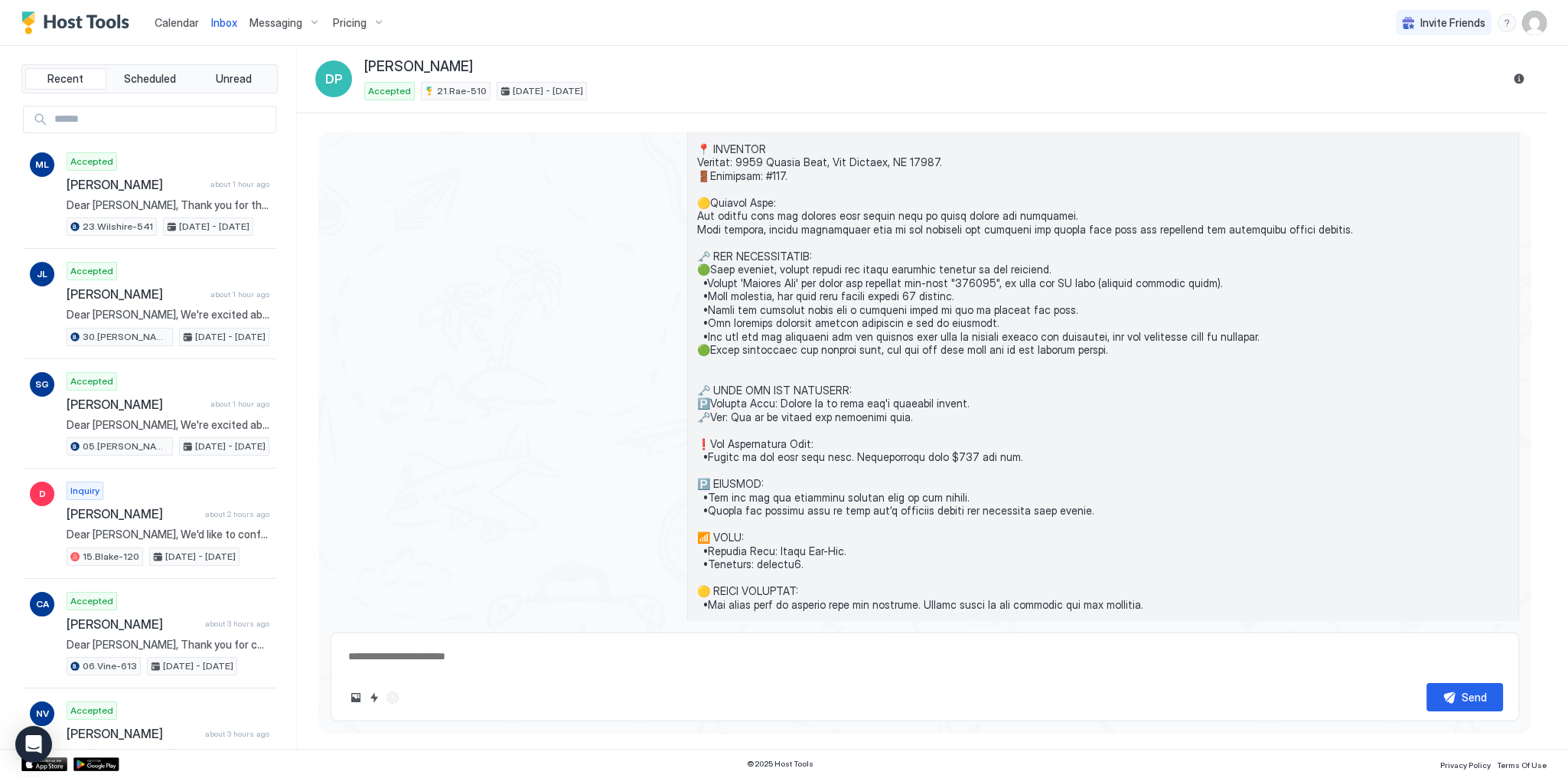
click at [972, 280] on span at bounding box center [1103, 444] width 812 height 818
copy span "or sc"
click at [945, 149] on span at bounding box center [1103, 444] width 812 height 818
type textarea "*"
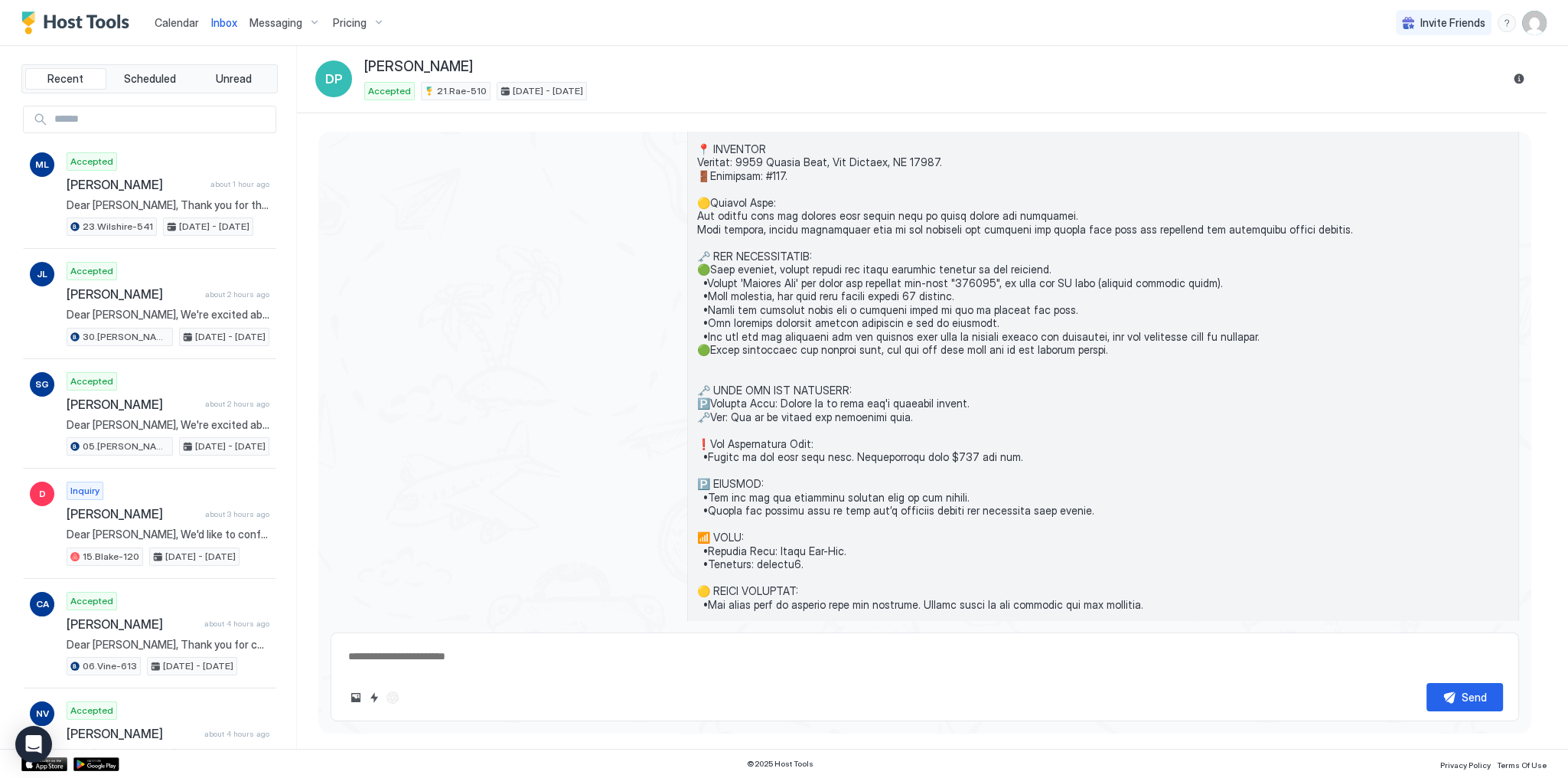
click at [1059, 144] on span at bounding box center [1103, 444] width 812 height 818
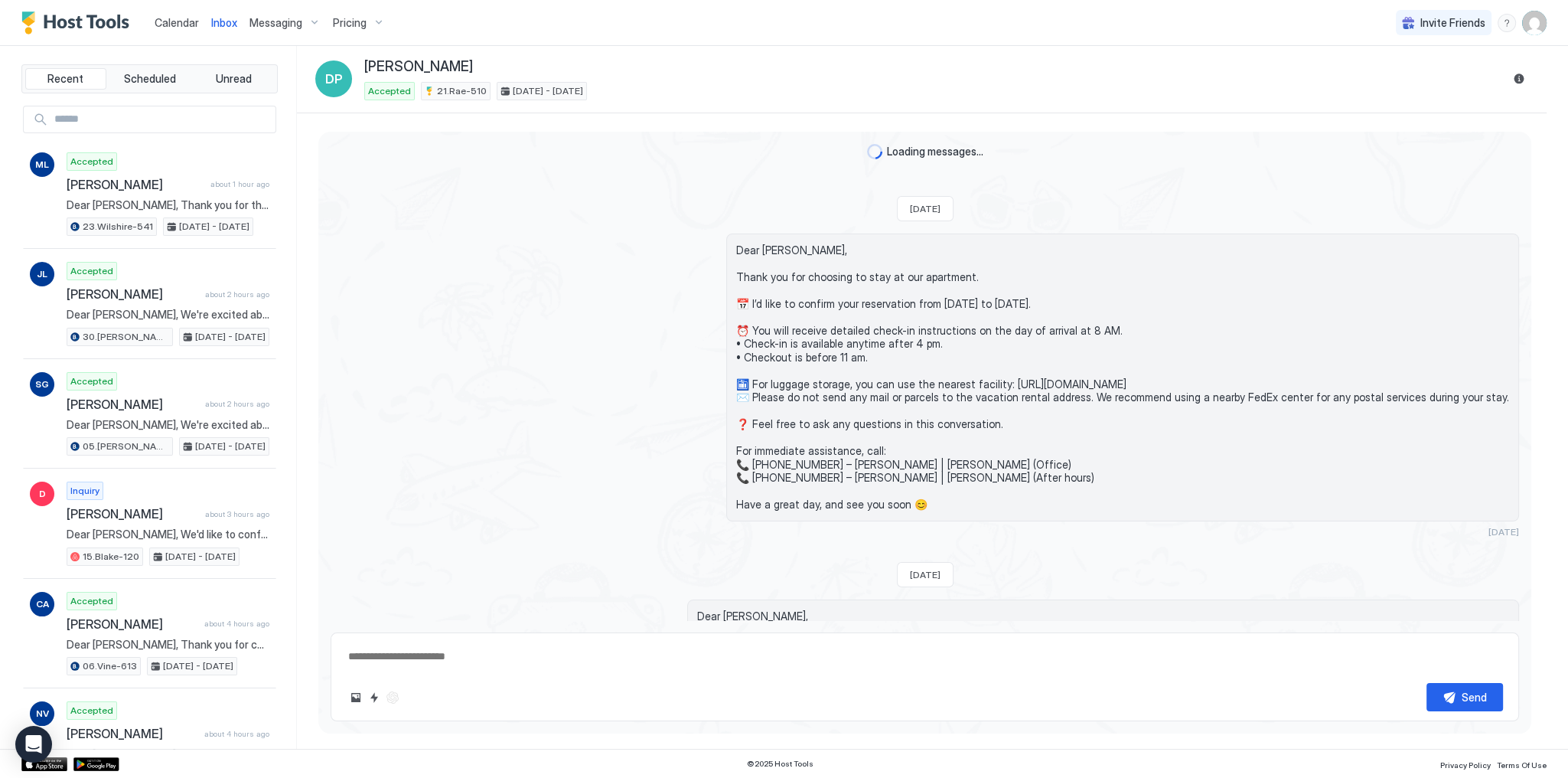
scroll to position [3358, 0]
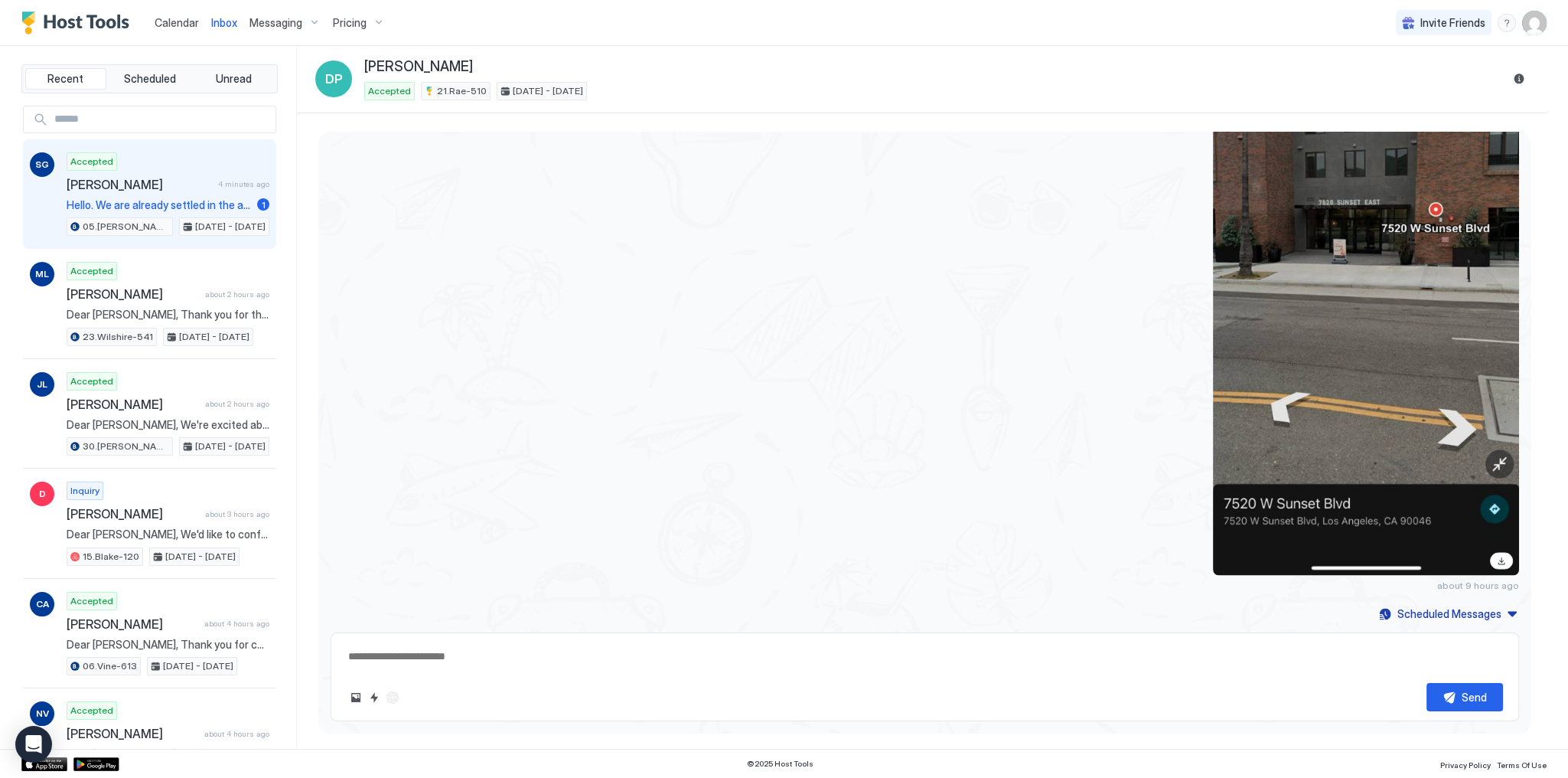
click at [163, 187] on span "[PERSON_NAME]" at bounding box center [138, 184] width 145 height 15
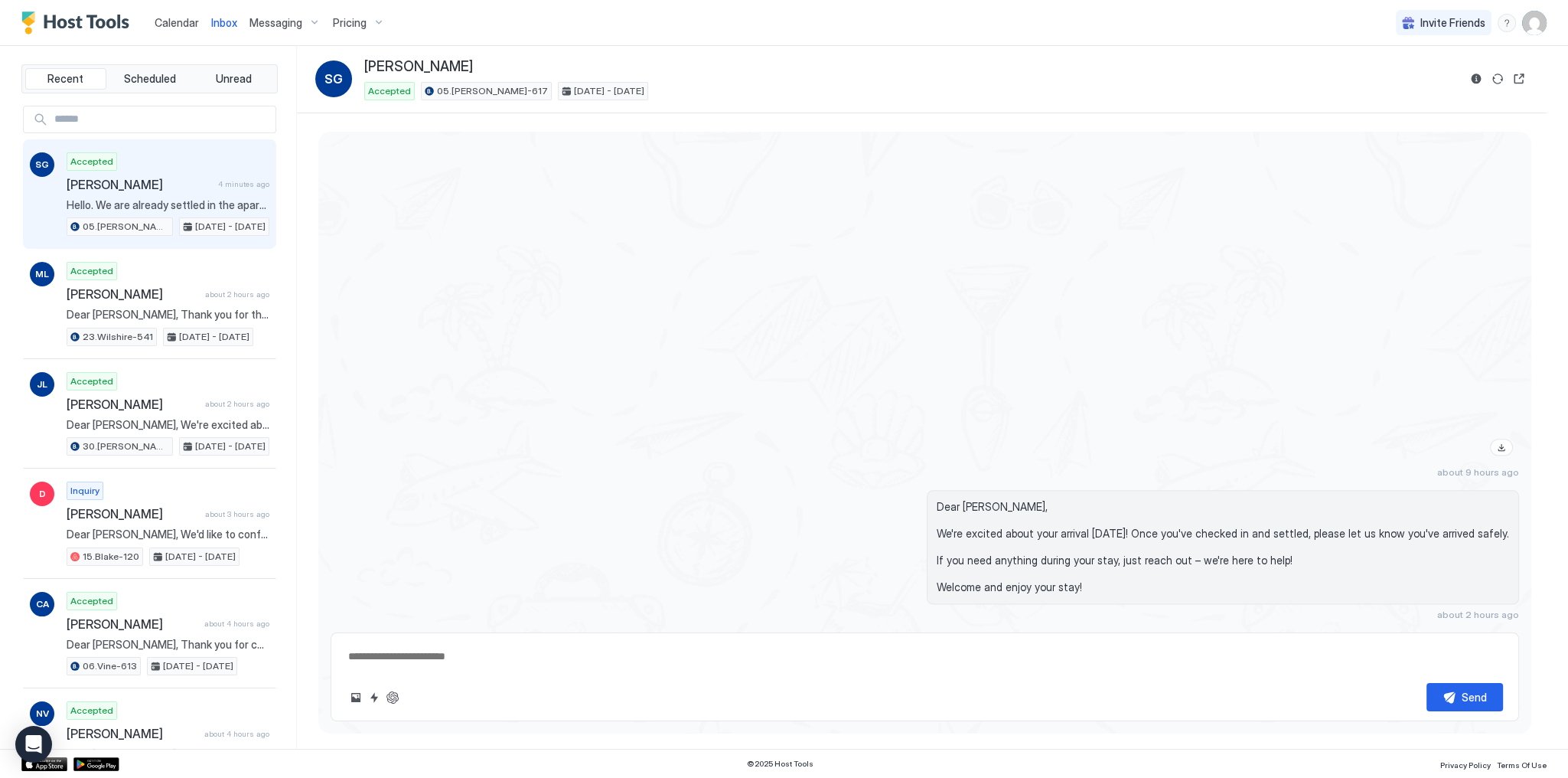
scroll to position [2605, 0]
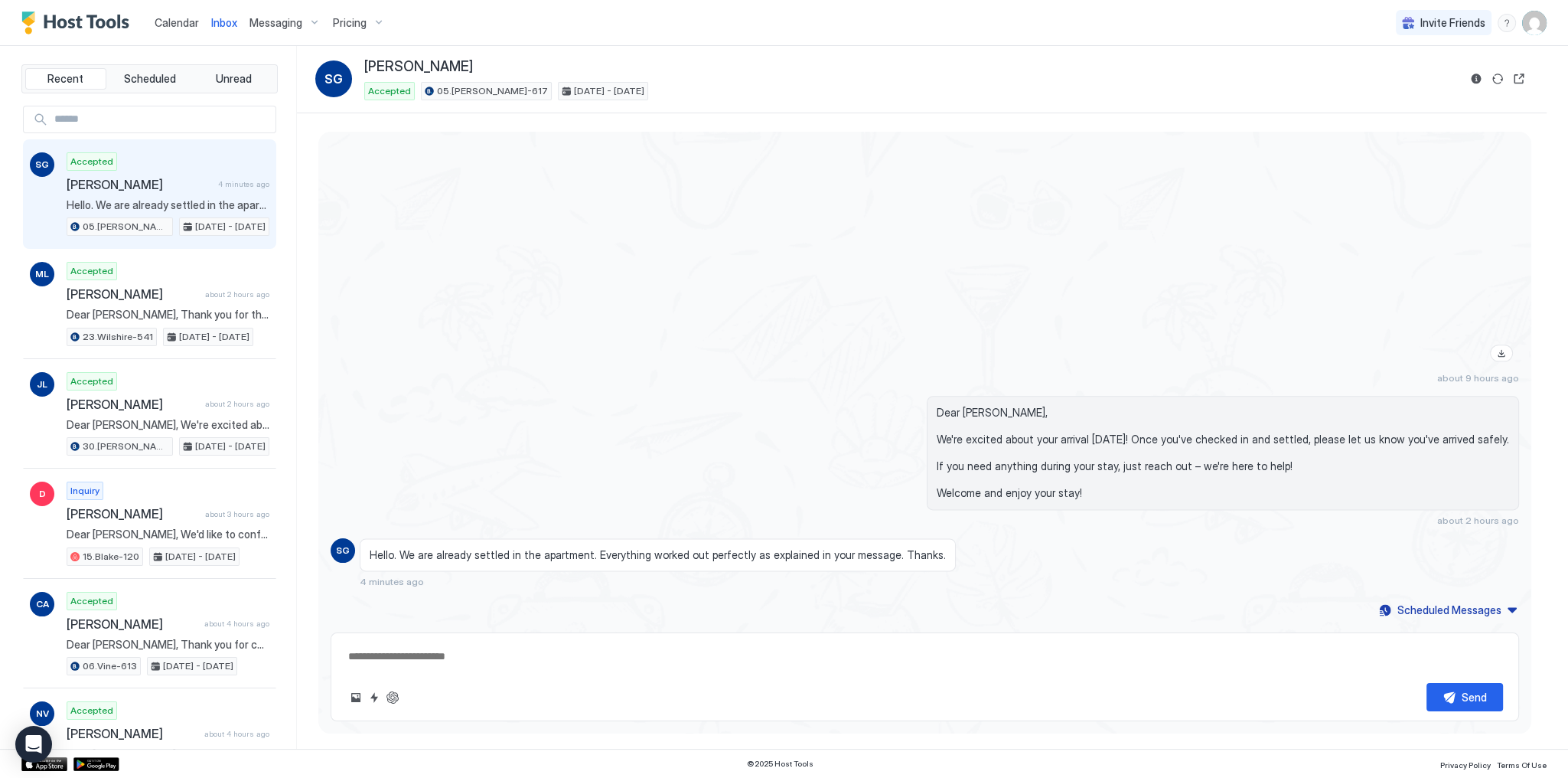
click at [614, 556] on span "Hello. We are already settled in the apartment. Everything worked out perfectly…" at bounding box center [658, 555] width 577 height 14
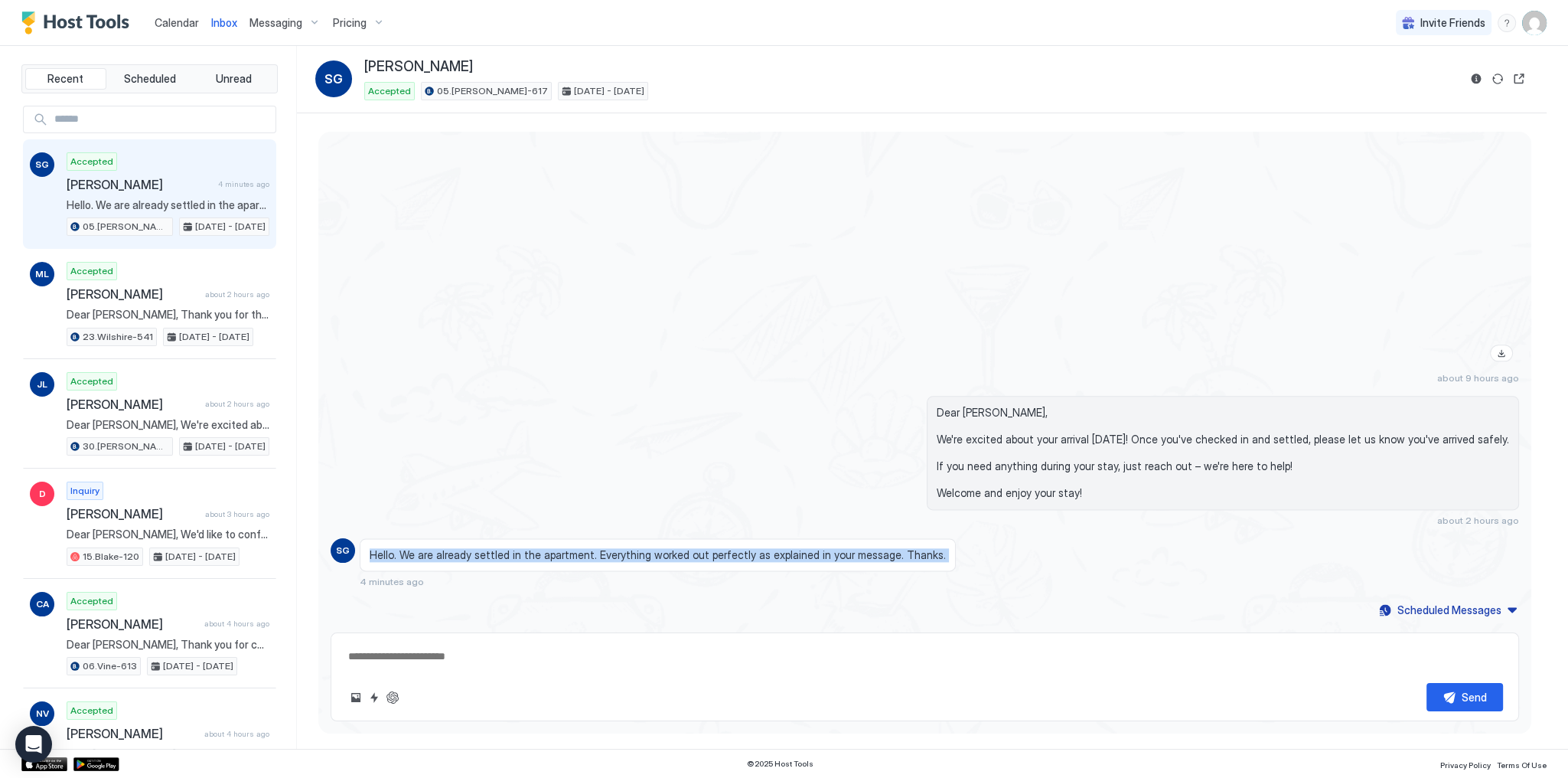
click at [614, 556] on span "Hello. We are already settled in the apartment. Everything worked out perfectly…" at bounding box center [658, 555] width 577 height 14
click at [657, 557] on span "Hello. We are already settled in the apartment. Everything worked out perfectly…" at bounding box center [658, 555] width 577 height 14
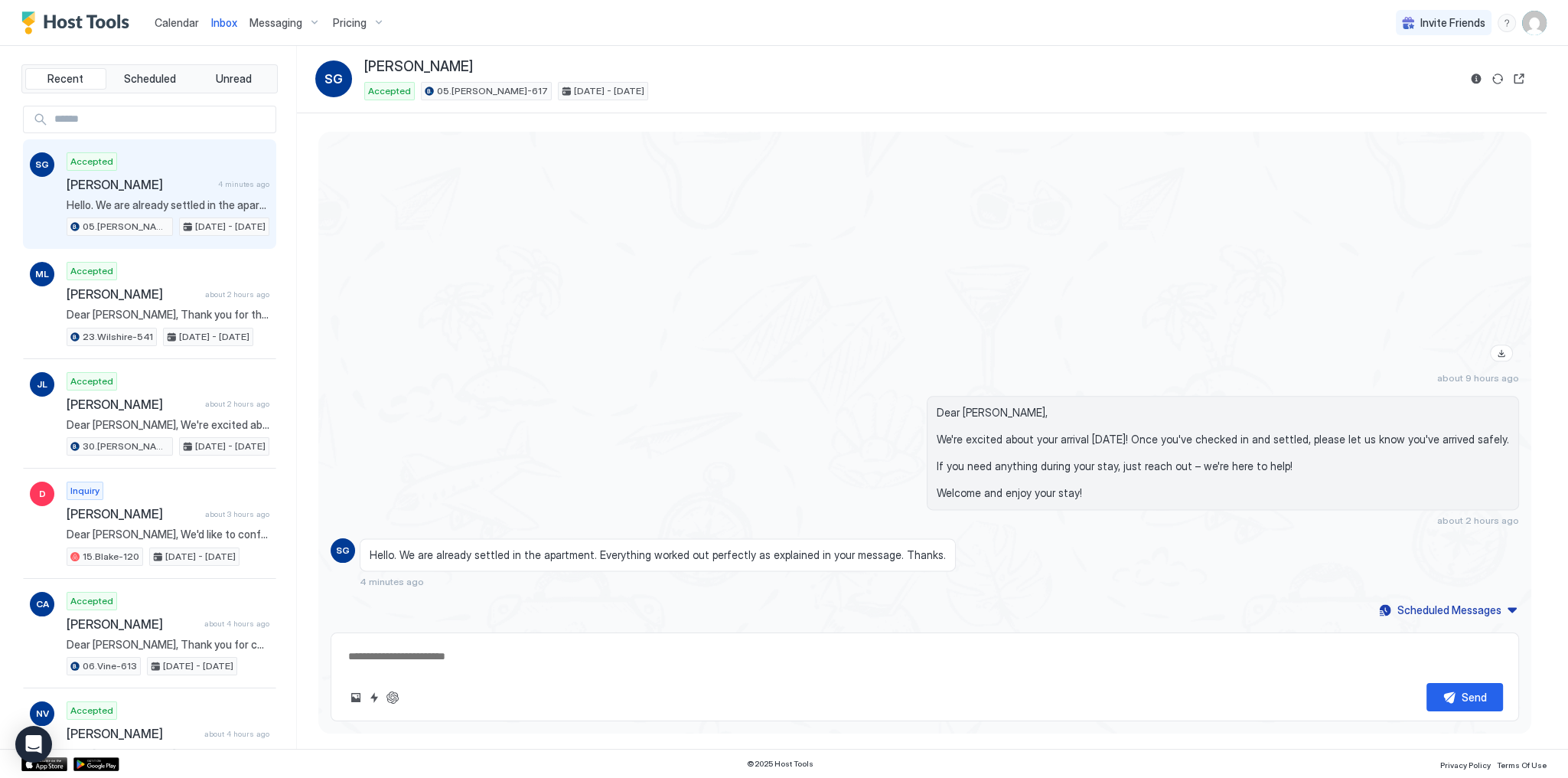
click at [567, 480] on div "Dear Sebastian, We're excited about your arrival today! Once you've checked in …" at bounding box center [925, 461] width 1189 height 131
type textarea "*"
click at [894, 236] on div at bounding box center [1103, 94] width 832 height 545
click at [680, 547] on div "Hello. We are already settled in the apartment. Everything worked out perfectly…" at bounding box center [658, 555] width 597 height 34
click at [743, 423] on div "Dear Sebastian, We're excited about your arrival today! Once you've checked in …" at bounding box center [1103, 461] width 832 height 131
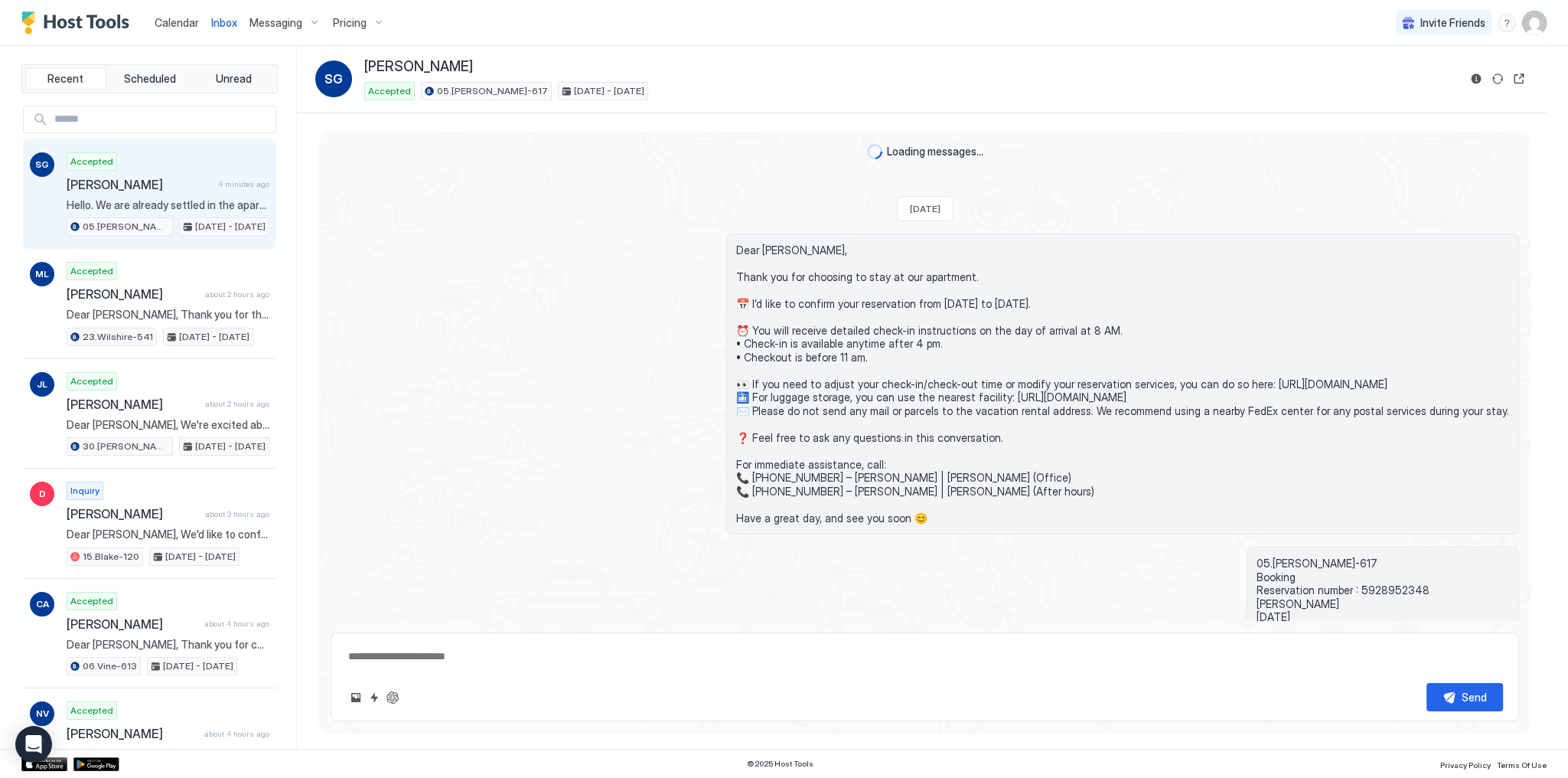
scroll to position [1717, 0]
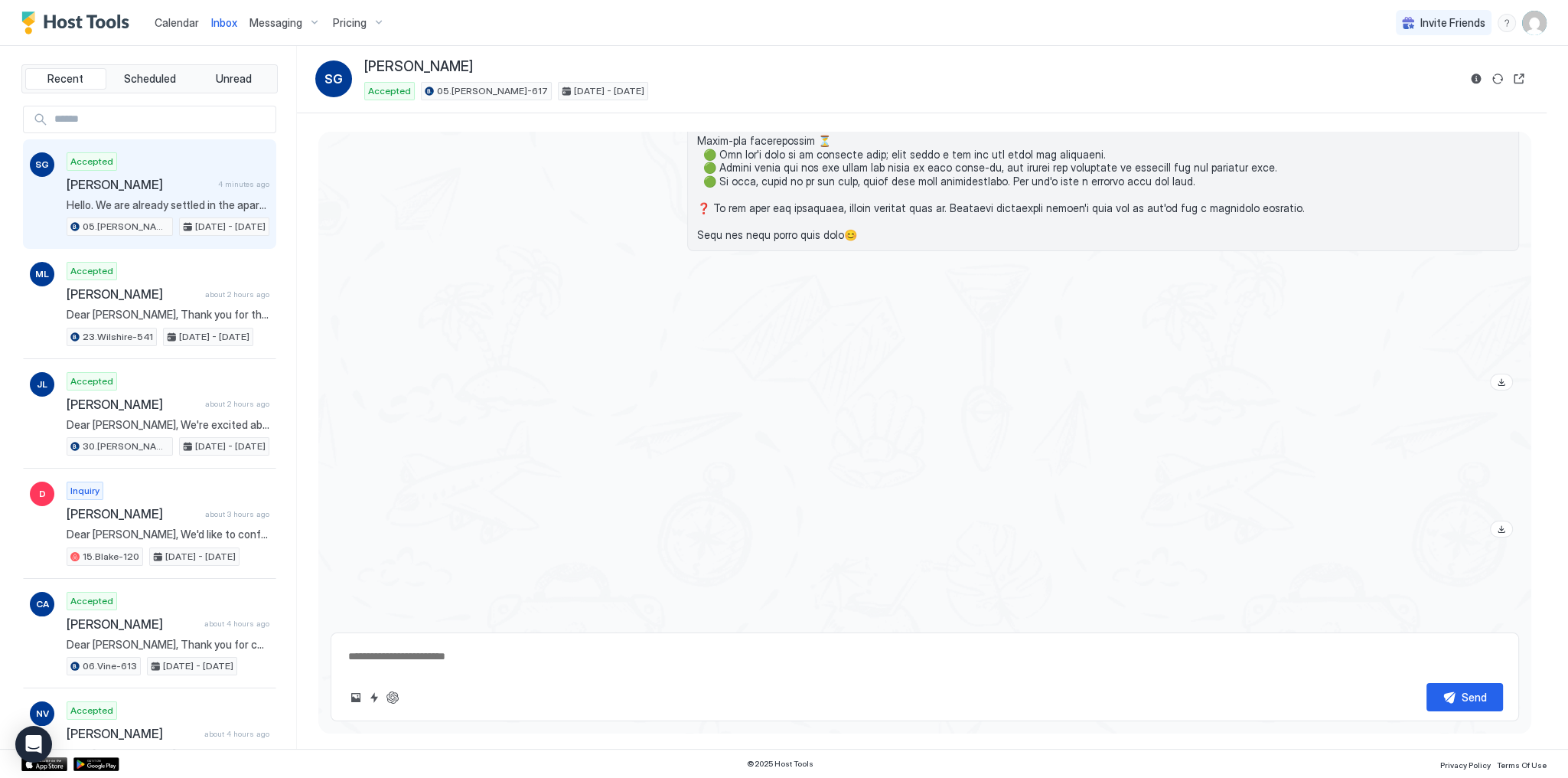
click at [1520, 29] on div "Invite Friends SG" at bounding box center [1471, 23] width 150 height 46
click at [1523, 28] on img "User profile" at bounding box center [1534, 23] width 25 height 25
click at [1432, 90] on div "Settings" at bounding box center [1448, 86] width 195 height 27
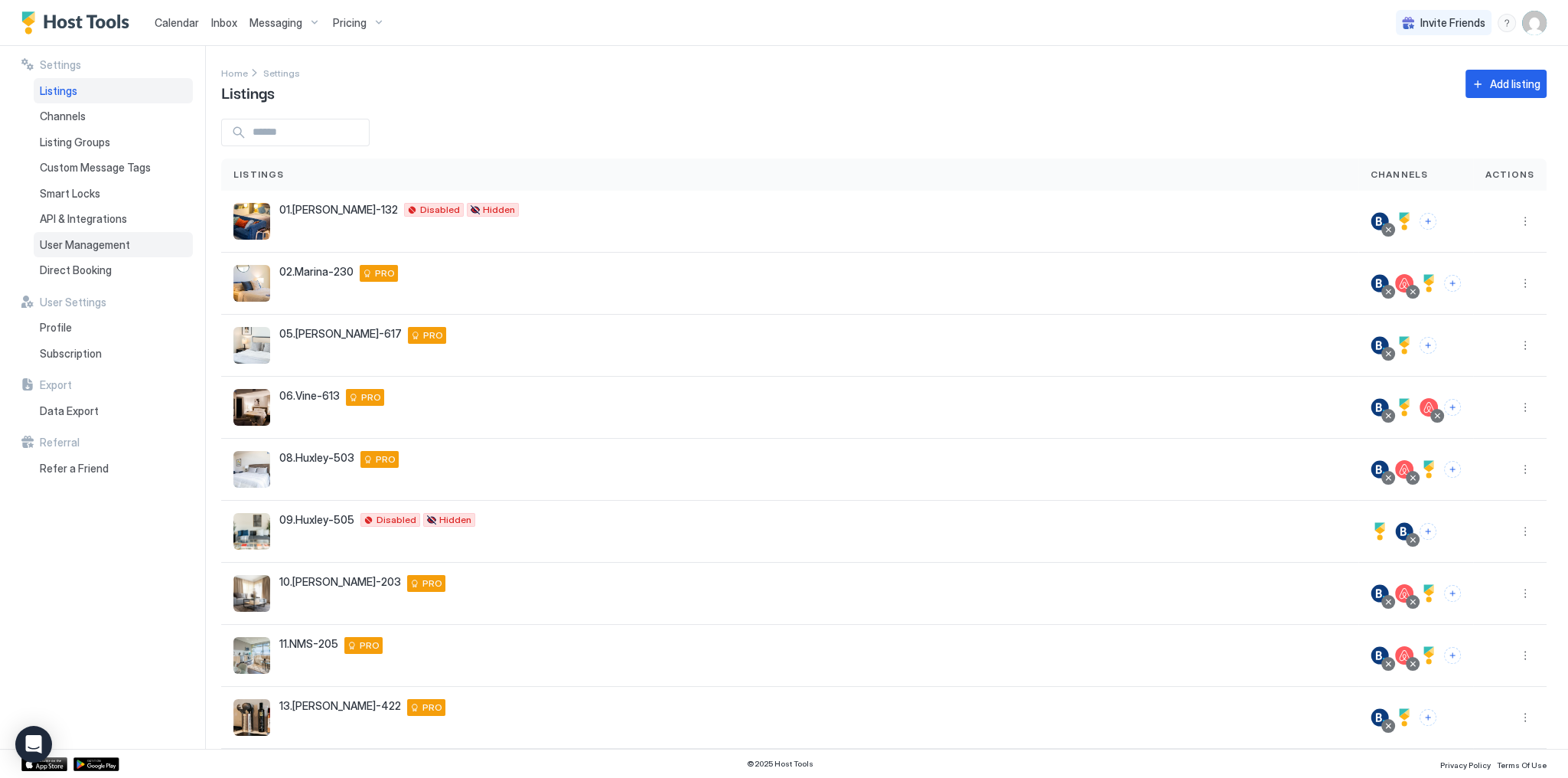
click at [98, 242] on span "User Management" at bounding box center [84, 245] width 90 height 14
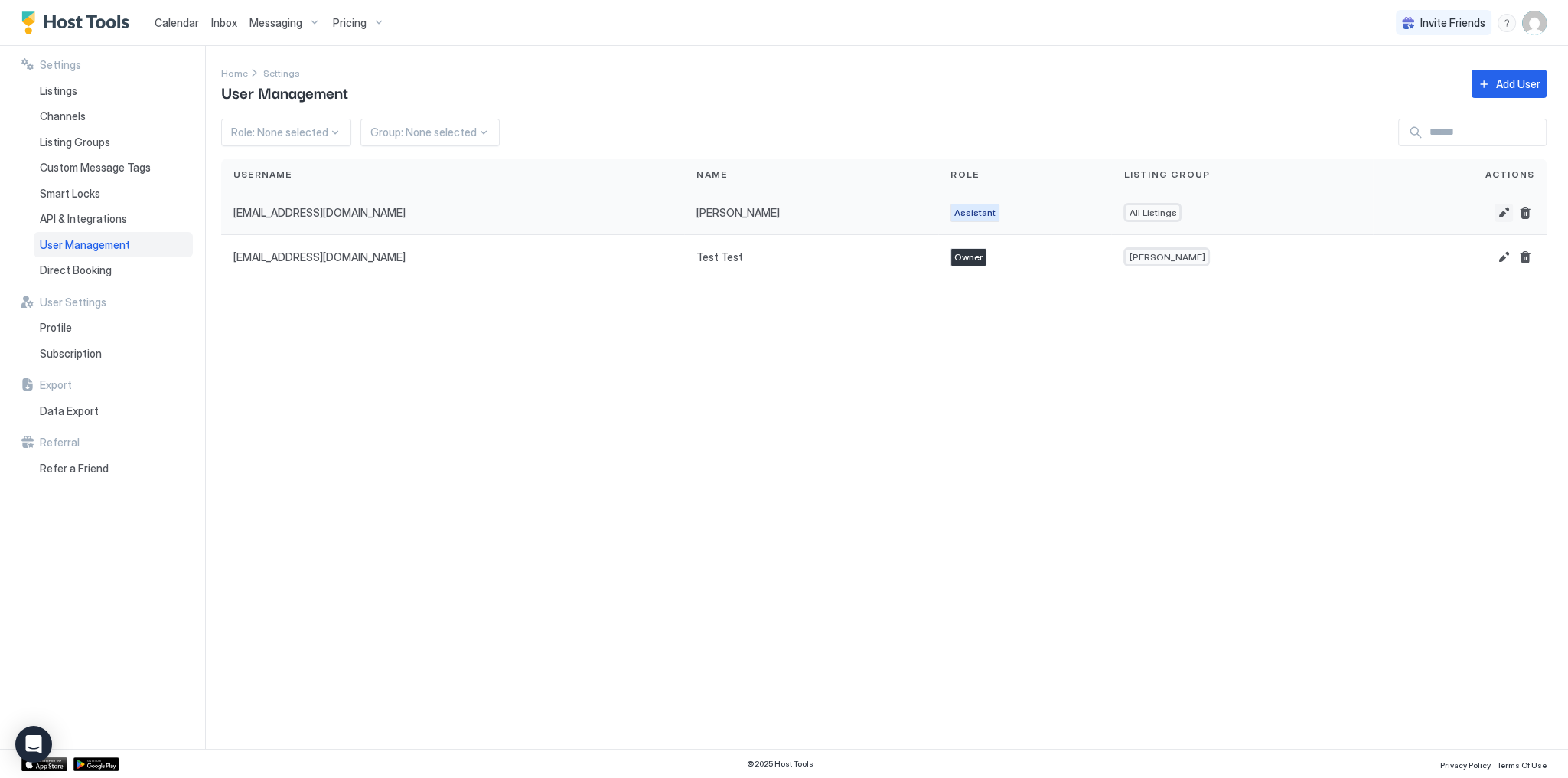
click at [1507, 210] on button "Edit" at bounding box center [1504, 213] width 19 height 19
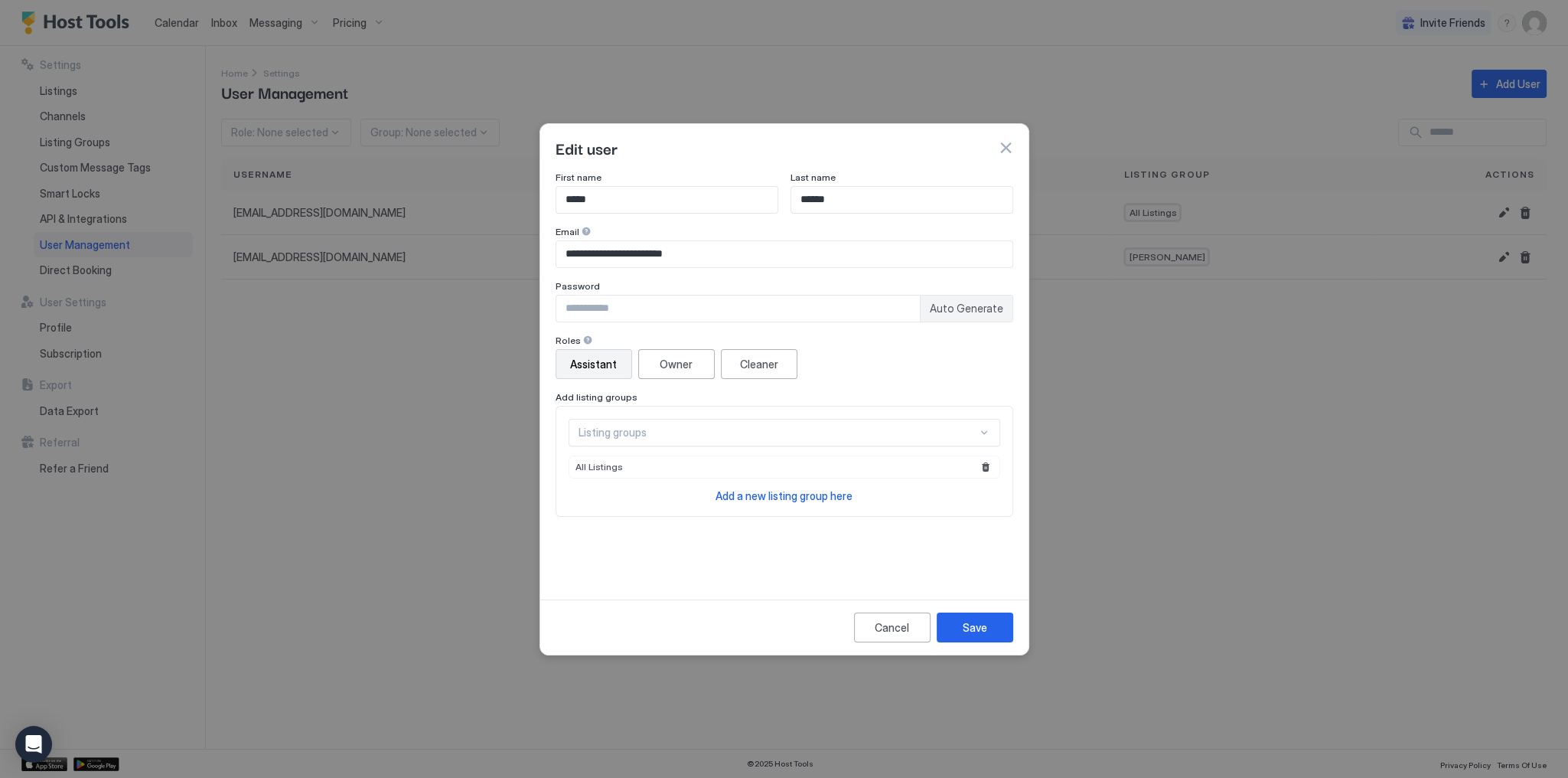
click at [1003, 146] on button "button" at bounding box center [1005, 147] width 15 height 15
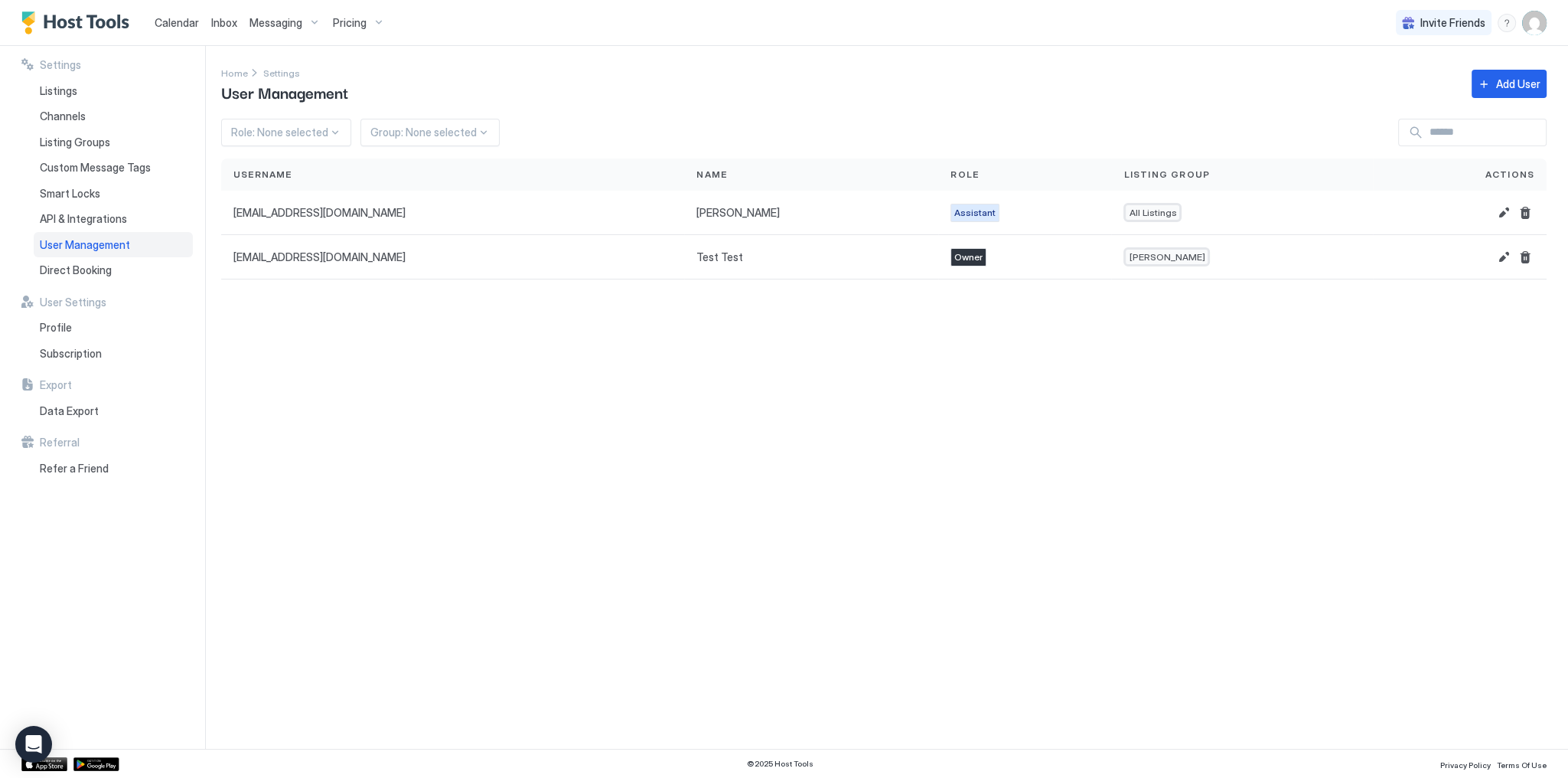
click at [207, 20] on div "Inbox" at bounding box center [224, 23] width 39 height 29
click at [198, 24] on div "Calendar" at bounding box center [176, 23] width 56 height 29
click at [215, 22] on span "Inbox" at bounding box center [225, 22] width 26 height 13
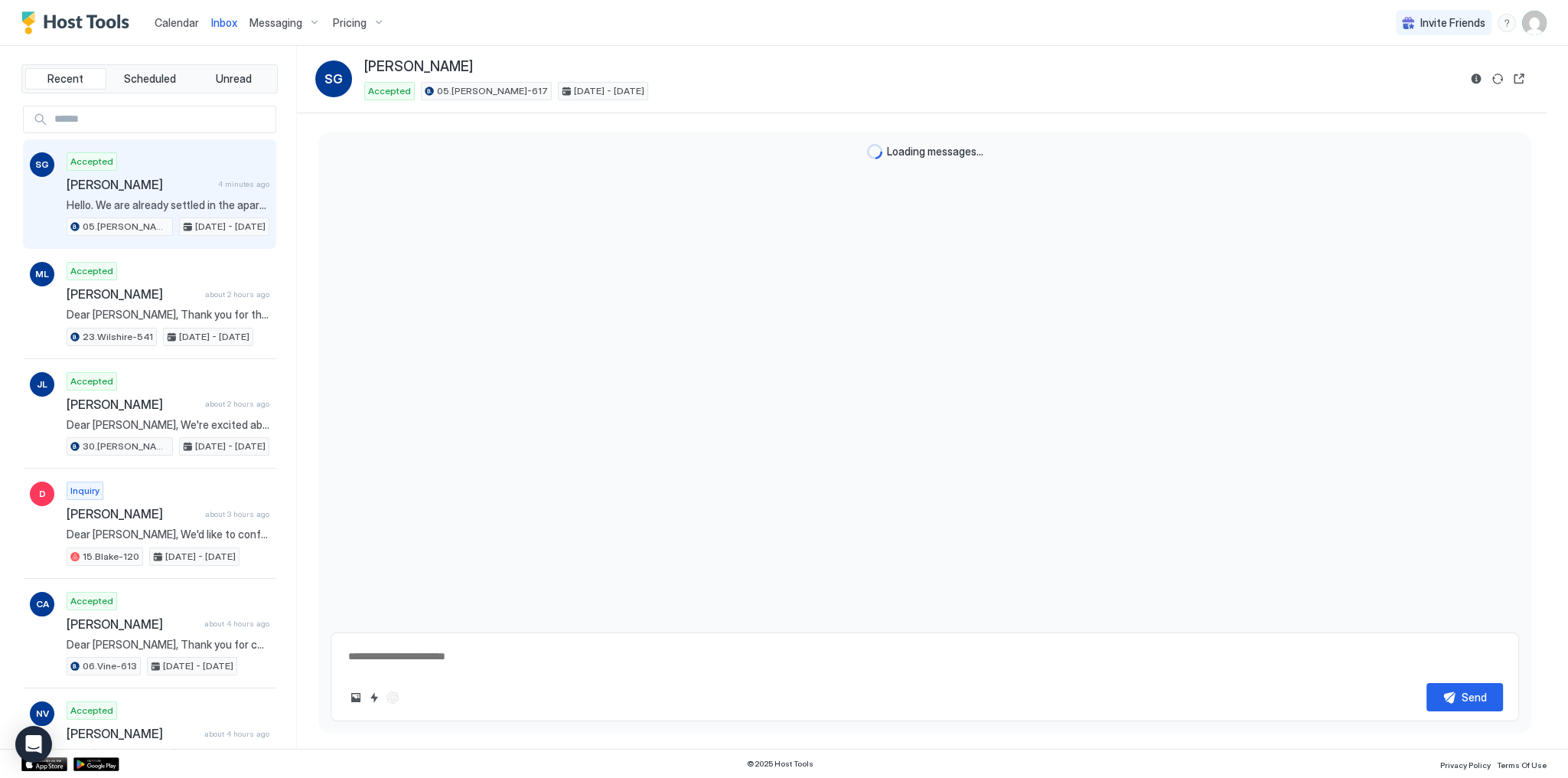
click at [215, 22] on span "Inbox" at bounding box center [225, 22] width 26 height 13
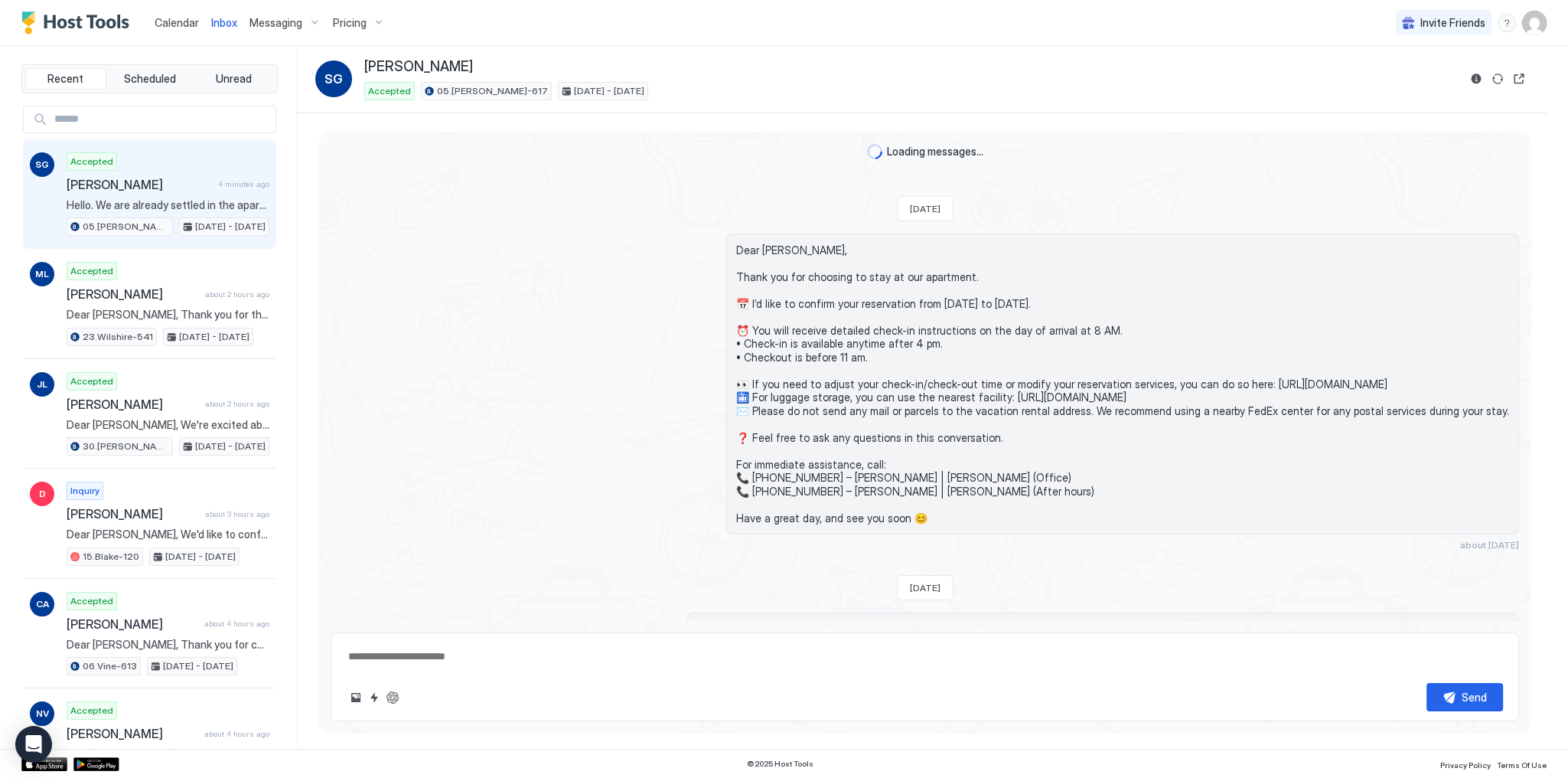
type textarea "*"
